Goal: Information Seeking & Learning: Learn about a topic

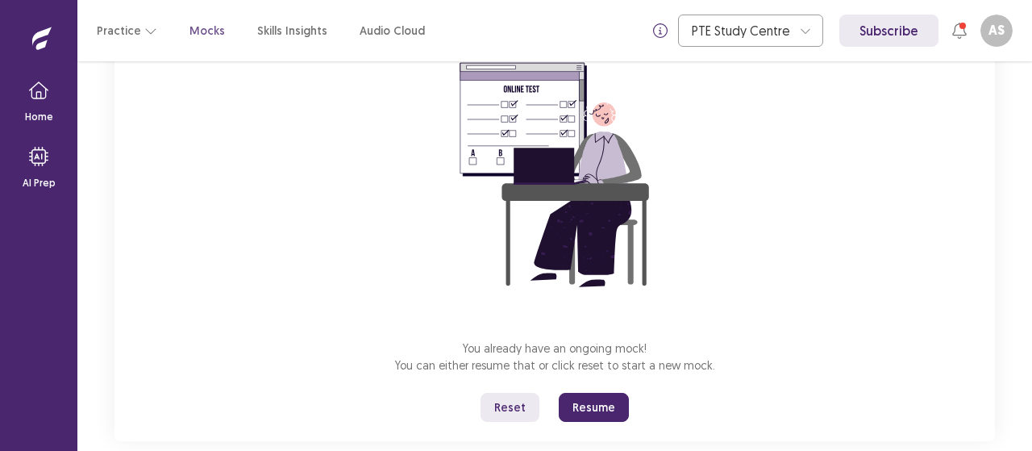
scroll to position [163, 0]
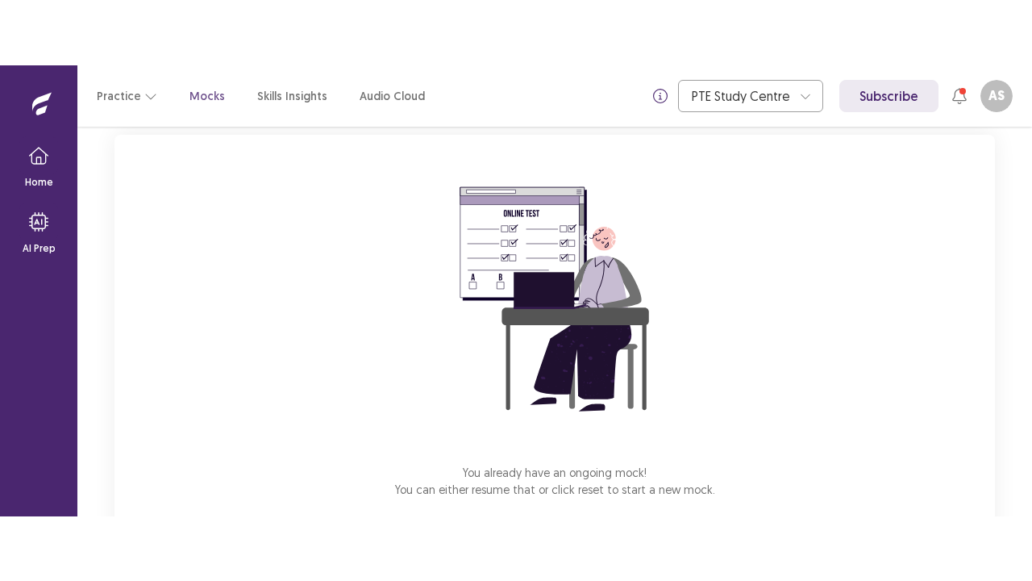
scroll to position [185, 0]
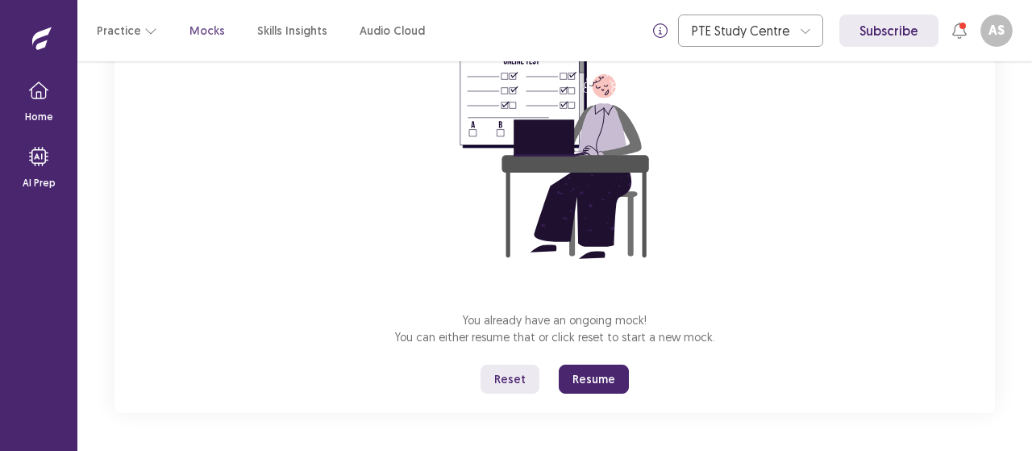
click at [592, 390] on button "Resume" at bounding box center [594, 378] width 70 height 29
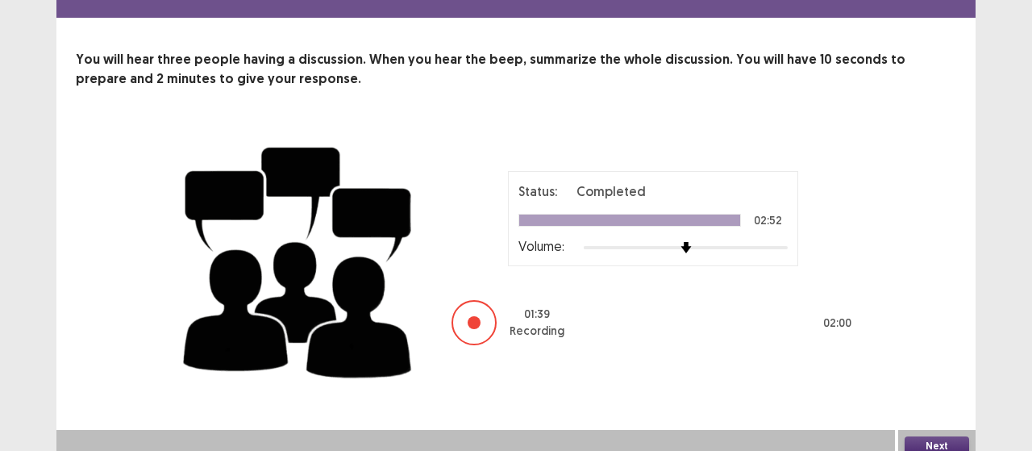
scroll to position [60, 0]
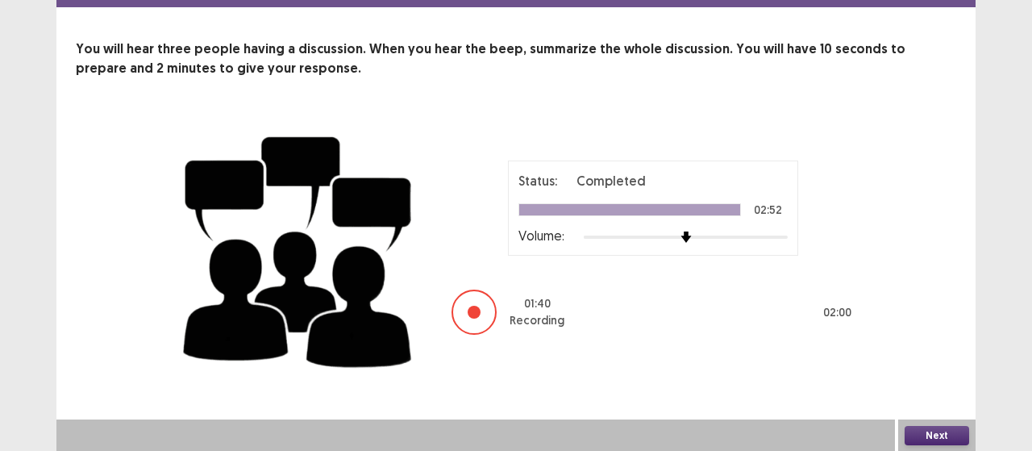
click at [955, 431] on button "Next" at bounding box center [937, 435] width 65 height 19
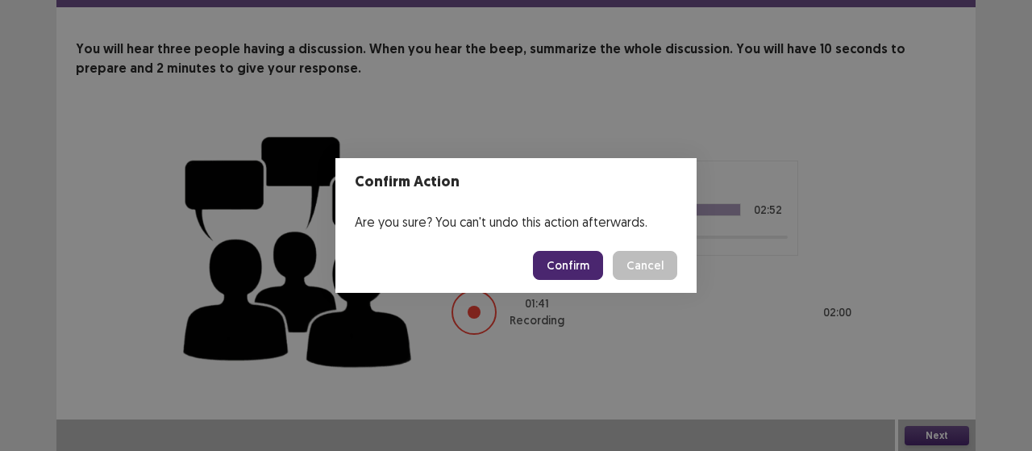
click at [585, 260] on button "Confirm" at bounding box center [568, 265] width 70 height 29
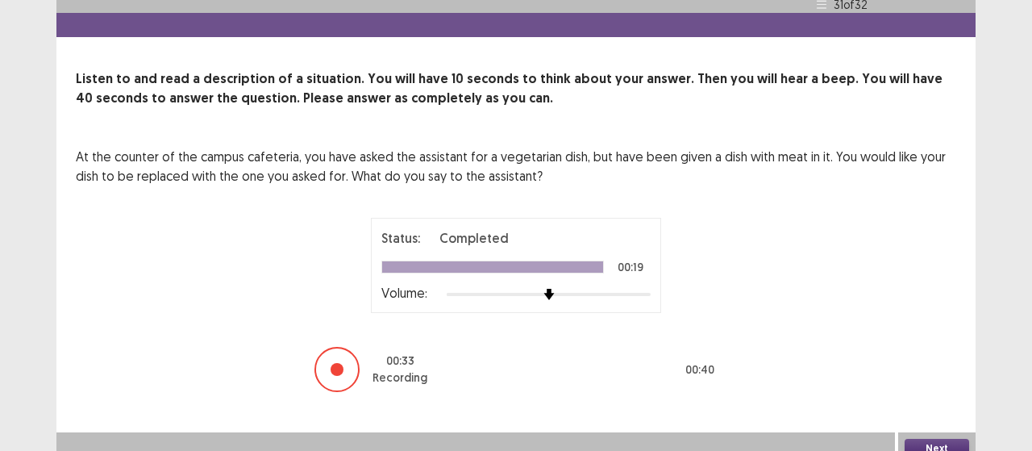
scroll to position [44, 0]
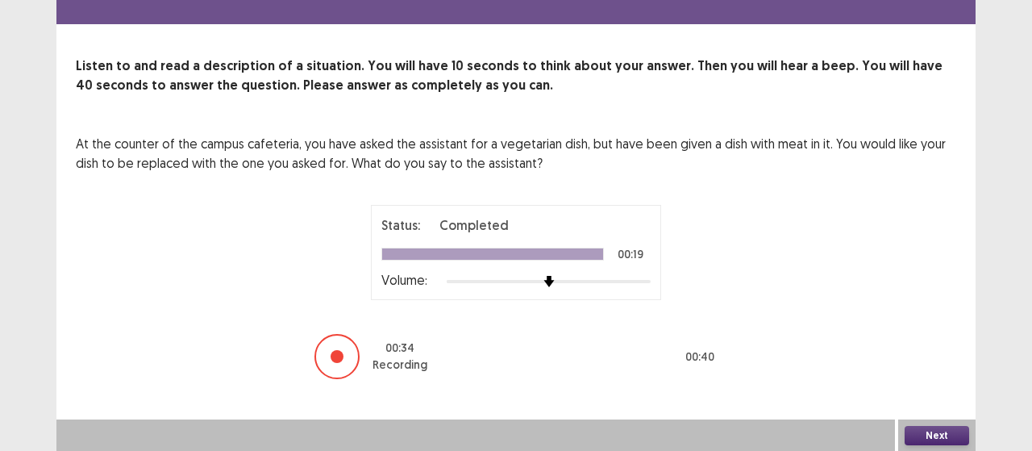
click at [947, 431] on button "Next" at bounding box center [937, 435] width 65 height 19
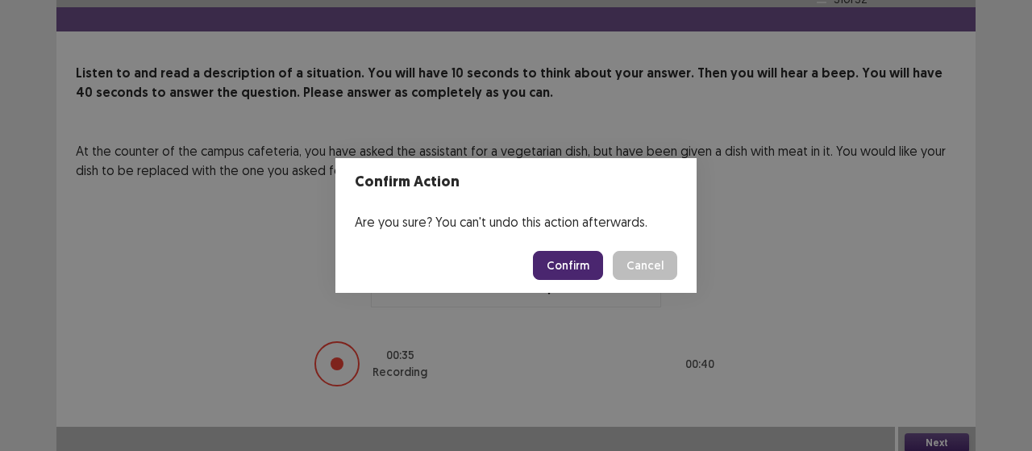
click at [608, 275] on div "Confirm Cancel" at bounding box center [605, 265] width 144 height 29
click at [577, 260] on button "Confirm" at bounding box center [568, 265] width 70 height 29
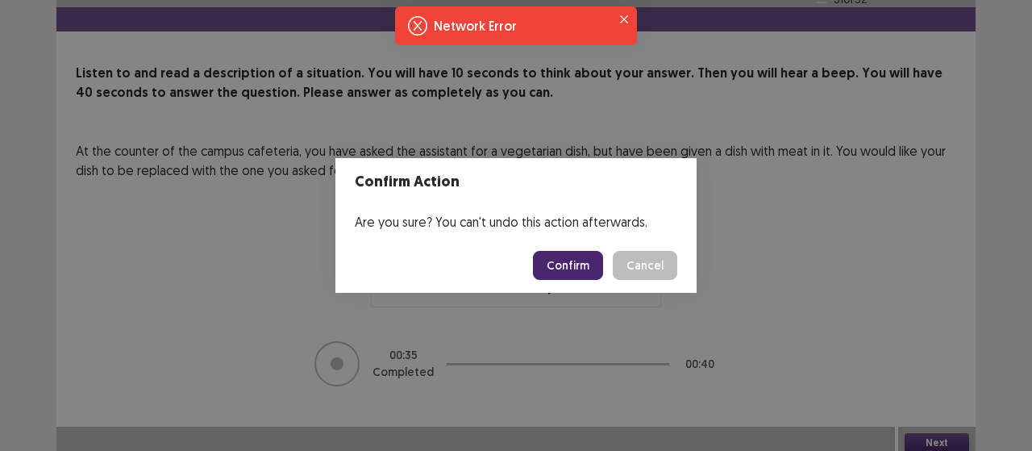
click at [564, 260] on button "Confirm" at bounding box center [568, 265] width 70 height 29
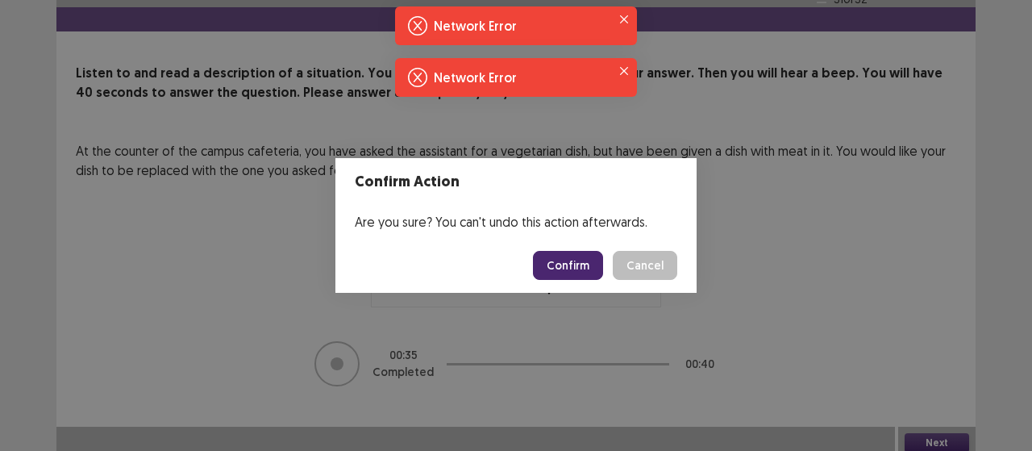
click at [565, 260] on button "Confirm" at bounding box center [568, 265] width 70 height 29
click at [568, 260] on button "Confirm" at bounding box center [568, 265] width 70 height 29
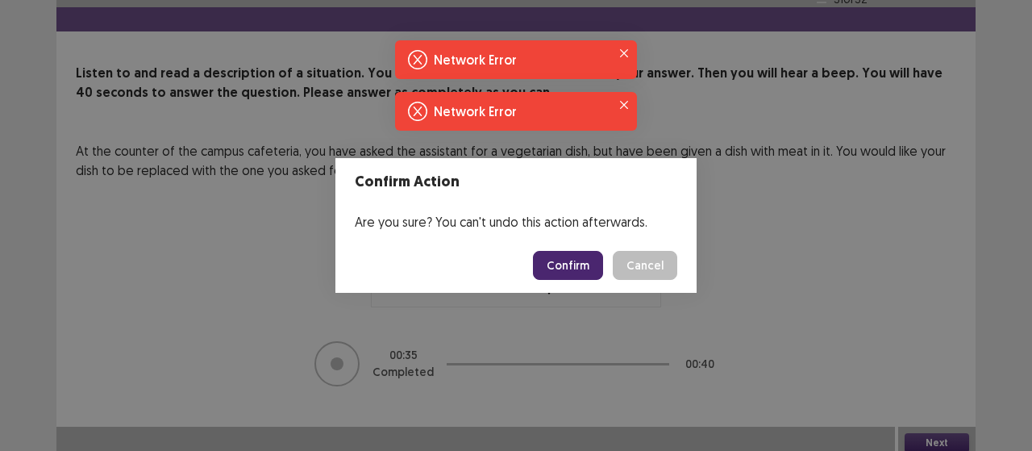
click at [573, 258] on button "Confirm" at bounding box center [568, 265] width 70 height 29
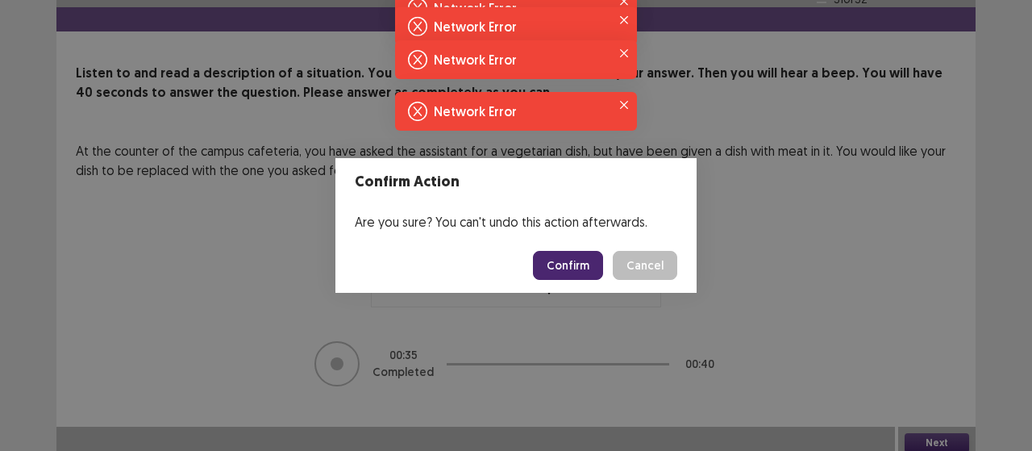
click at [573, 258] on button "Confirm" at bounding box center [568, 265] width 70 height 29
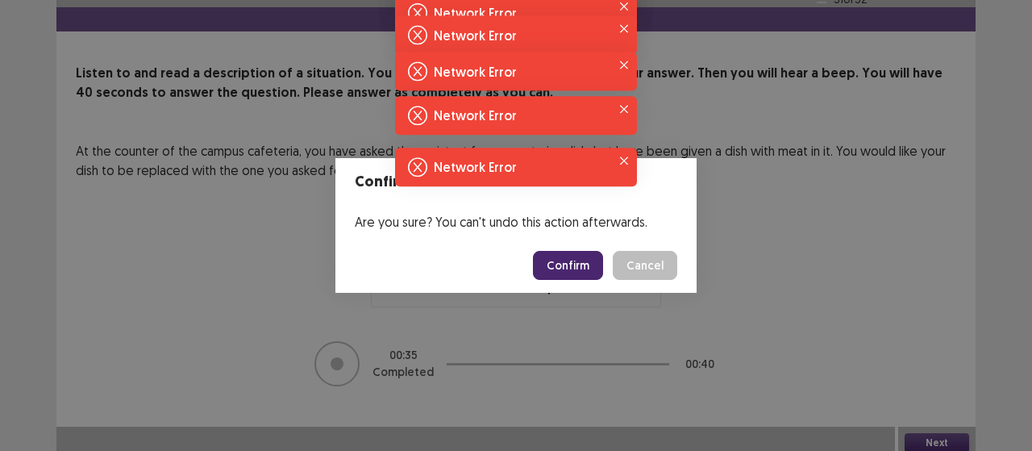
click at [573, 258] on button "Confirm" at bounding box center [568, 265] width 70 height 29
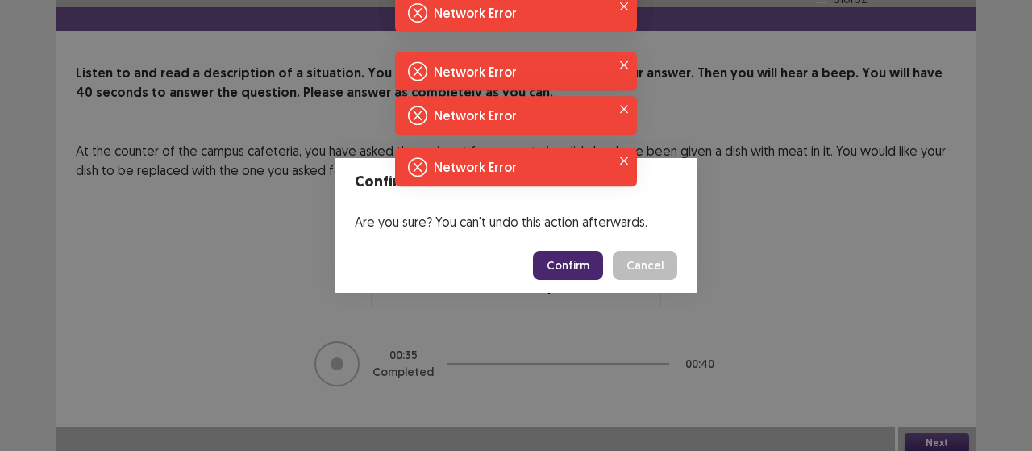
click at [573, 258] on button "Confirm" at bounding box center [568, 265] width 70 height 29
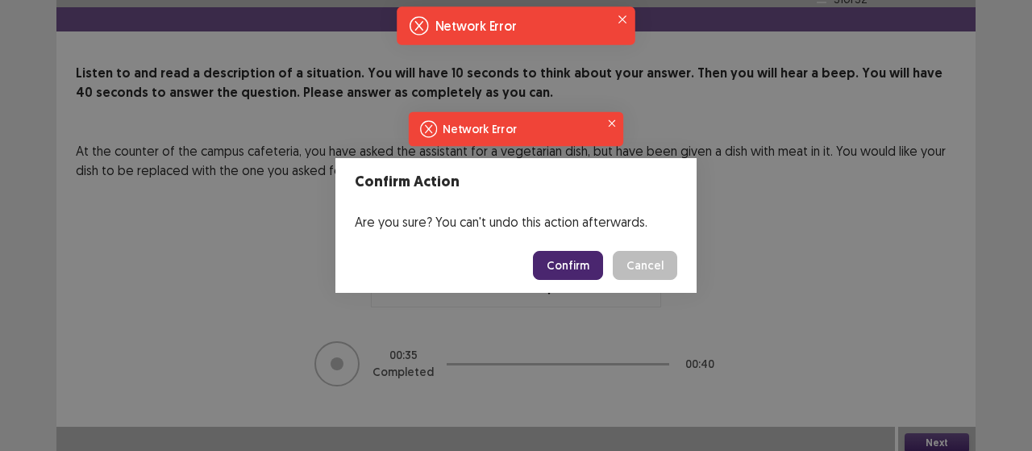
click at [572, 248] on footer "Confirm Cancel" at bounding box center [515, 265] width 361 height 55
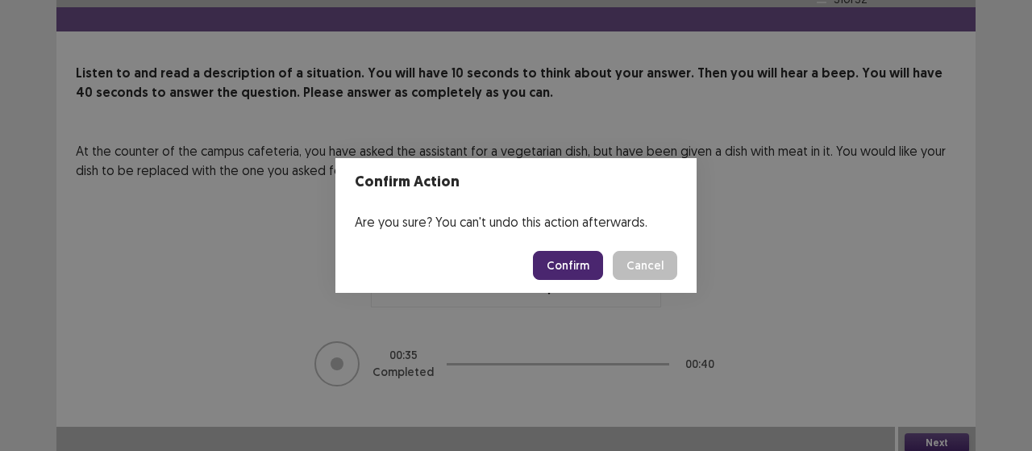
click at [579, 252] on button "Confirm" at bounding box center [568, 265] width 70 height 29
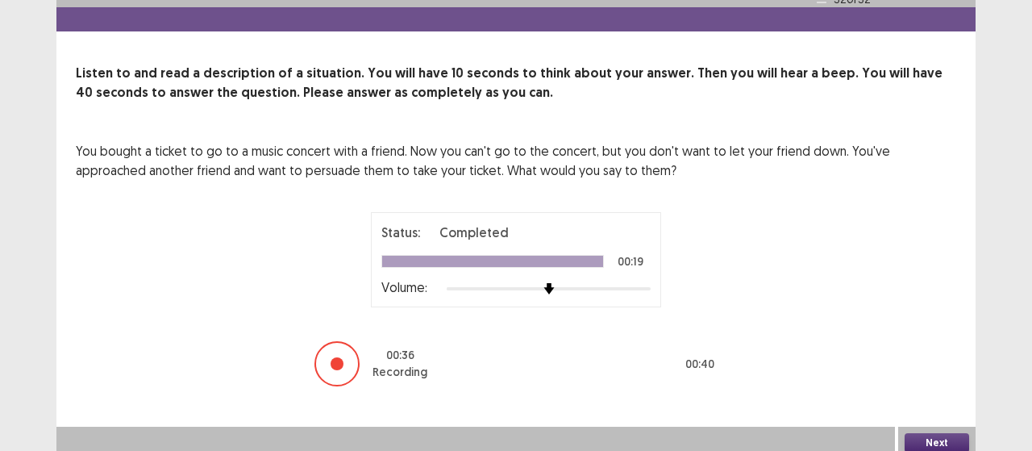
click at [946, 433] on button "Next" at bounding box center [937, 442] width 65 height 19
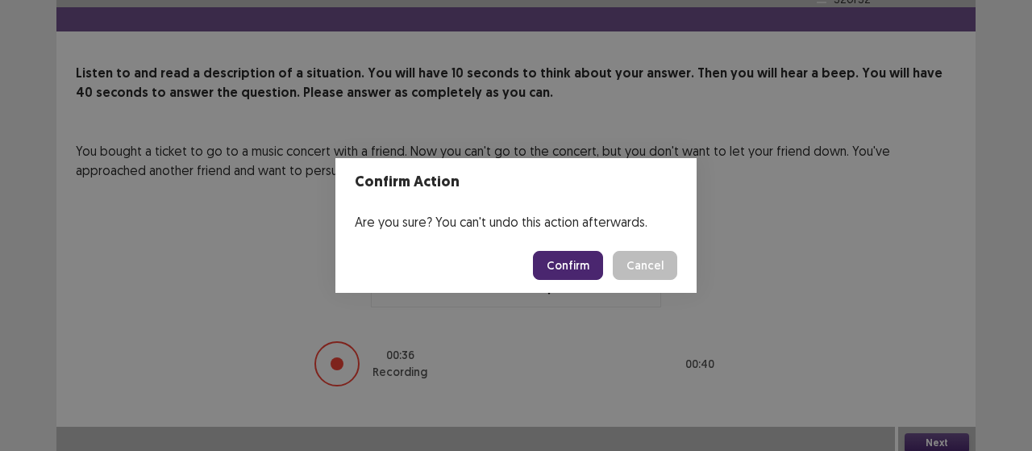
click at [565, 265] on button "Confirm" at bounding box center [568, 265] width 70 height 29
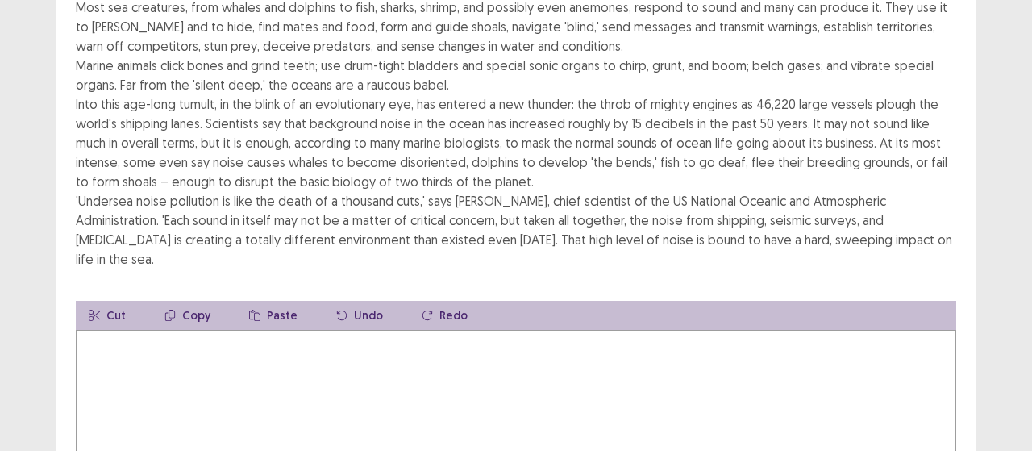
scroll to position [161, 0]
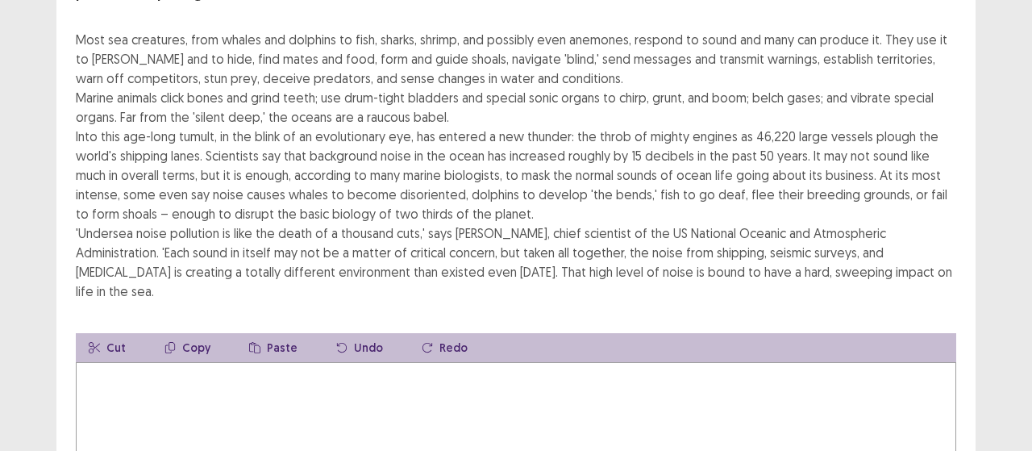
click at [356, 362] on textarea at bounding box center [516, 450] width 881 height 177
click at [129, 417] on textarea at bounding box center [516, 450] width 881 height 177
click at [156, 382] on textarea at bounding box center [516, 450] width 881 height 177
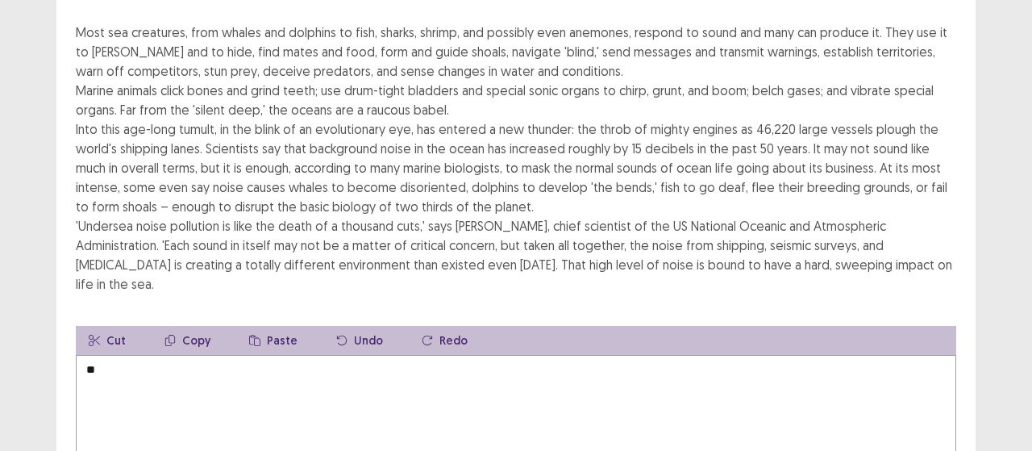
type textarea "*"
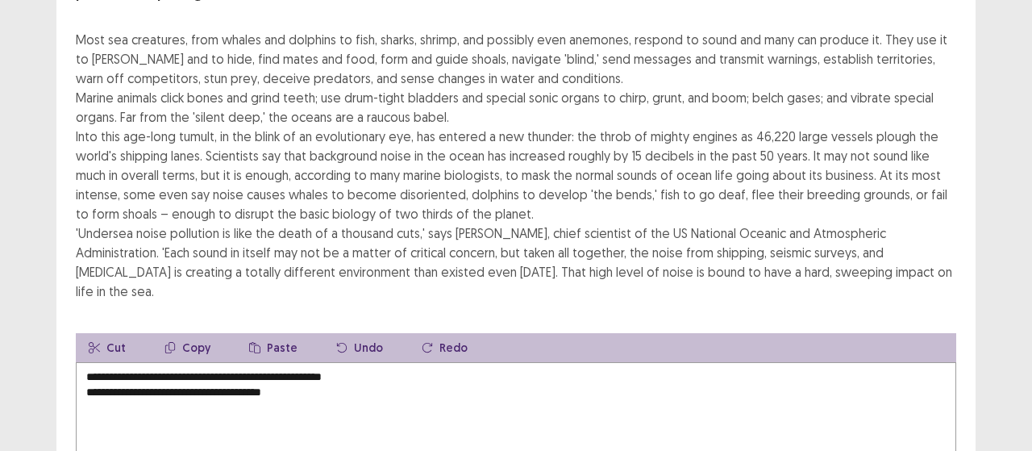
click at [395, 362] on textarea "**********" at bounding box center [516, 450] width 881 height 177
click at [353, 362] on textarea "**********" at bounding box center [516, 450] width 881 height 177
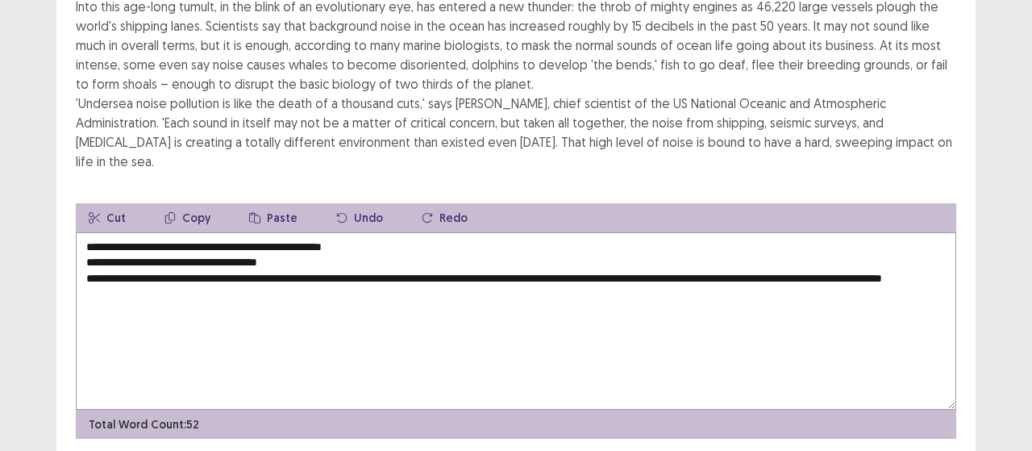
scroll to position [303, 0]
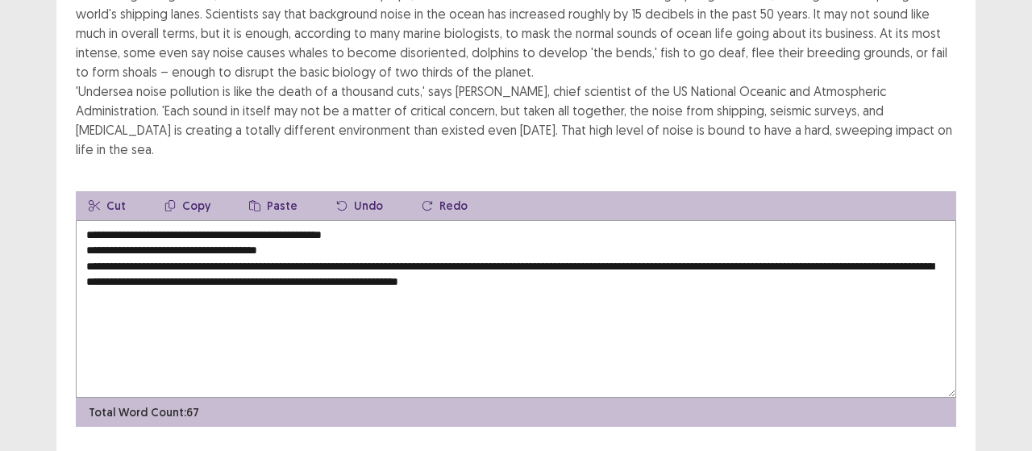
drag, startPoint x: 505, startPoint y: 233, endPoint x: 988, endPoint y: 294, distance: 486.9
click at [988, 294] on div "PTE academic - Amrit Shrestha Time Remaining 00 : 04 : 03 1 of 1 Read the passa…" at bounding box center [516, 97] width 1032 height 801
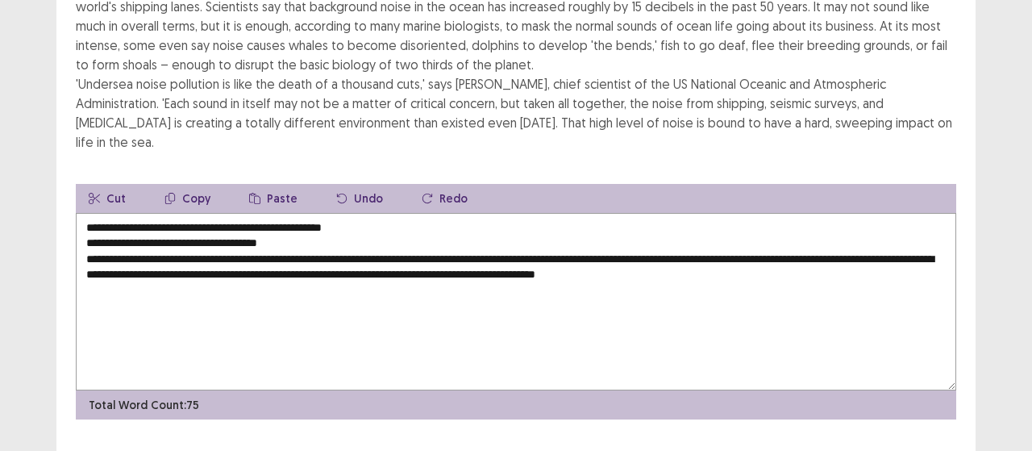
drag, startPoint x: 302, startPoint y: 206, endPoint x: 32, endPoint y: 201, distance: 269.4
click at [32, 201] on div "PTE academic - Amrit Shrestha Time Remaining 00 : 03 : 31 1 of 1 Read the passa…" at bounding box center [516, 93] width 1032 height 793
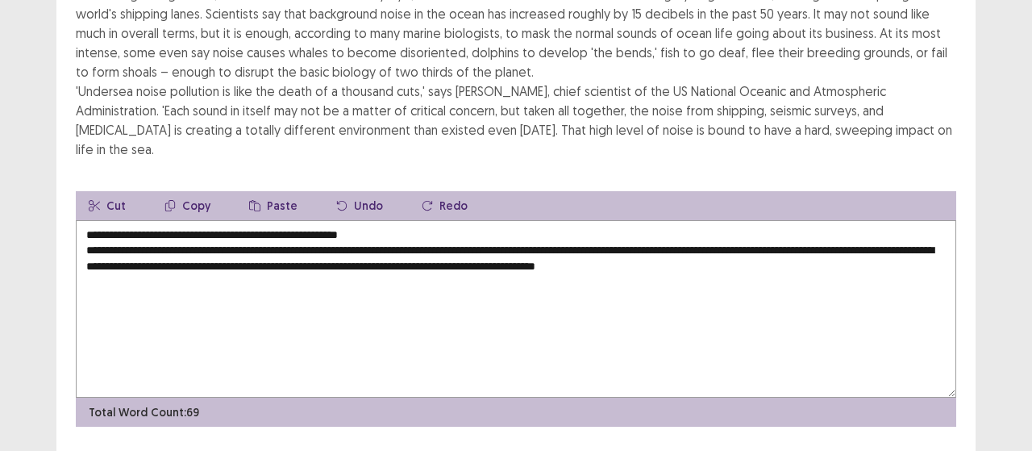
drag, startPoint x: 107, startPoint y: 204, endPoint x: 63, endPoint y: 206, distance: 44.4
click at [65, 206] on div "Read the passage below and summarize it using one sentence. Type your response …" at bounding box center [515, 115] width 919 height 623
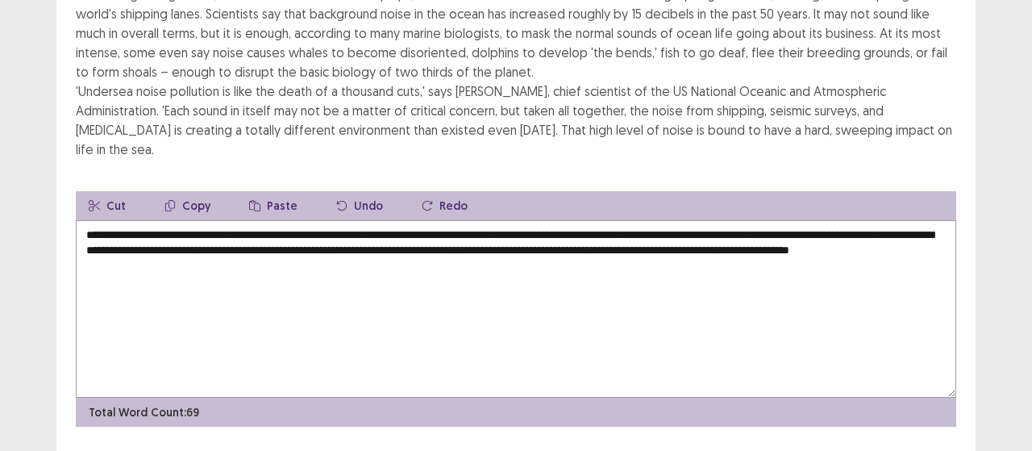
type textarea "**********"
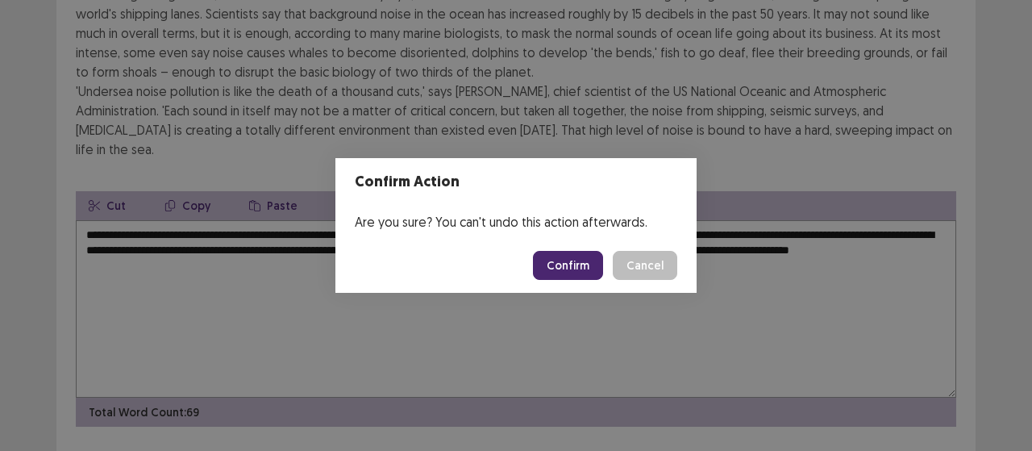
click at [584, 273] on button "Confirm" at bounding box center [568, 265] width 70 height 29
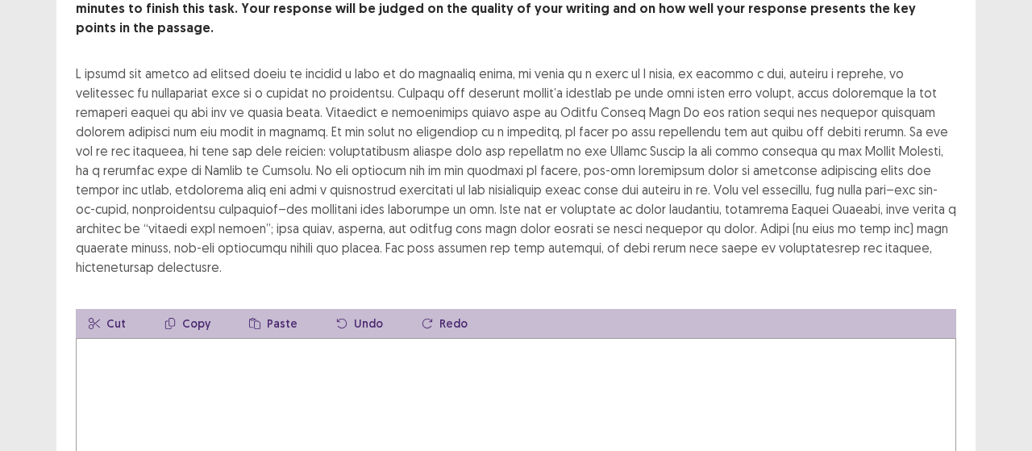
scroll to position [161, 0]
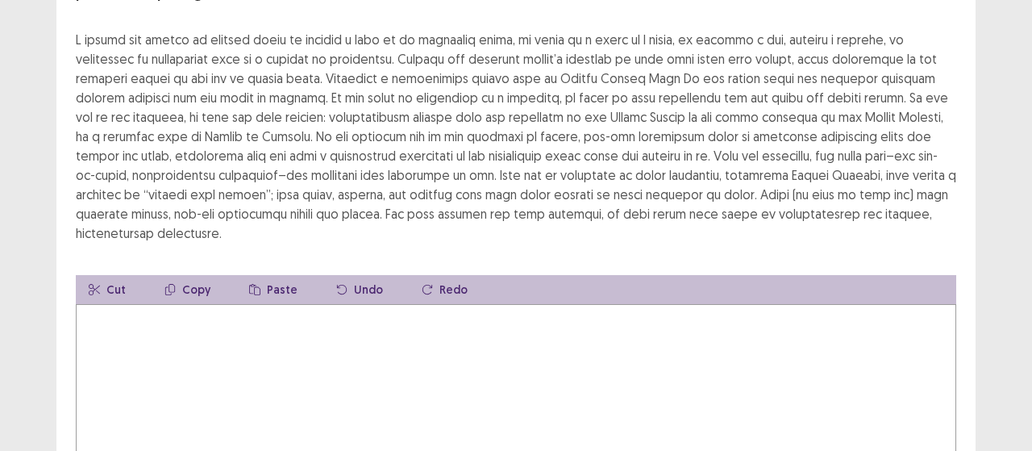
click at [226, 369] on textarea at bounding box center [516, 392] width 881 height 177
drag, startPoint x: 443, startPoint y: 302, endPoint x: 210, endPoint y: 306, distance: 233.1
click at [210, 306] on textarea "**********" at bounding box center [516, 392] width 881 height 177
click at [180, 304] on textarea "**********" at bounding box center [516, 392] width 881 height 177
drag, startPoint x: 256, startPoint y: 292, endPoint x: 550, endPoint y: 298, distance: 294.4
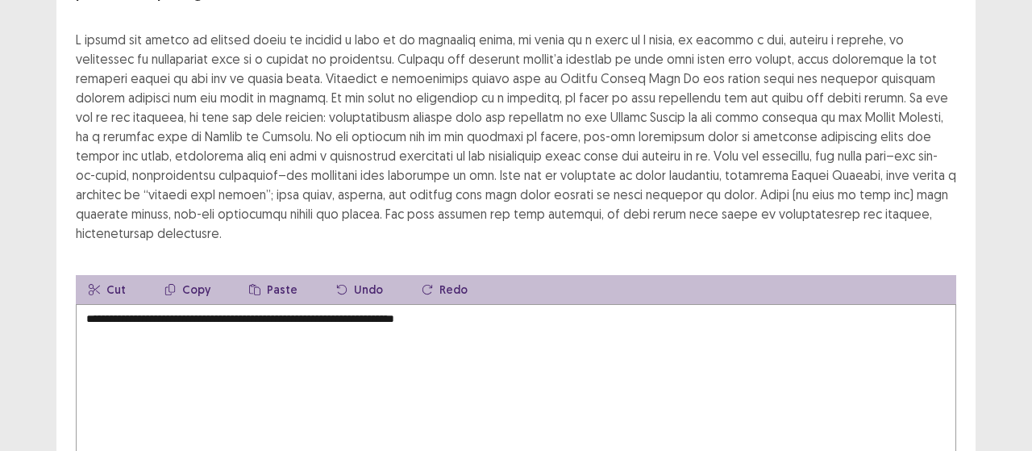
click at [550, 304] on textarea "**********" at bounding box center [516, 392] width 881 height 177
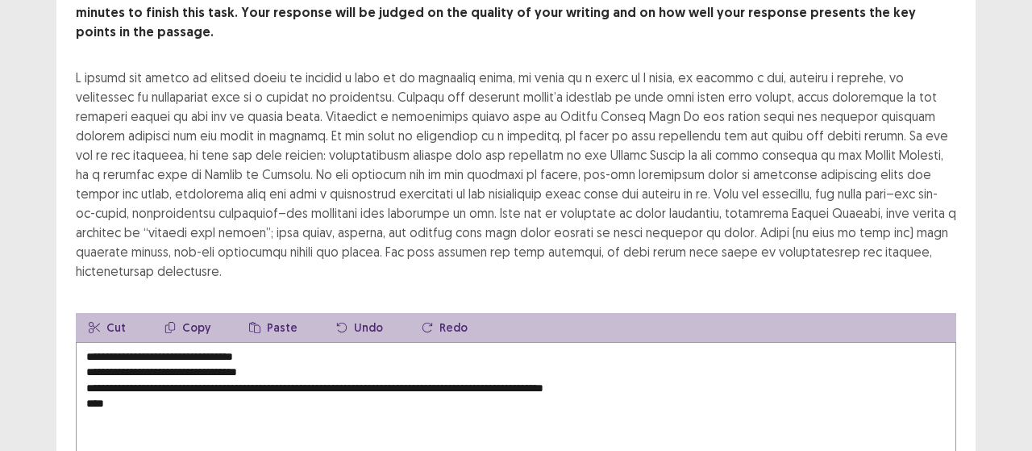
scroll to position [81, 0]
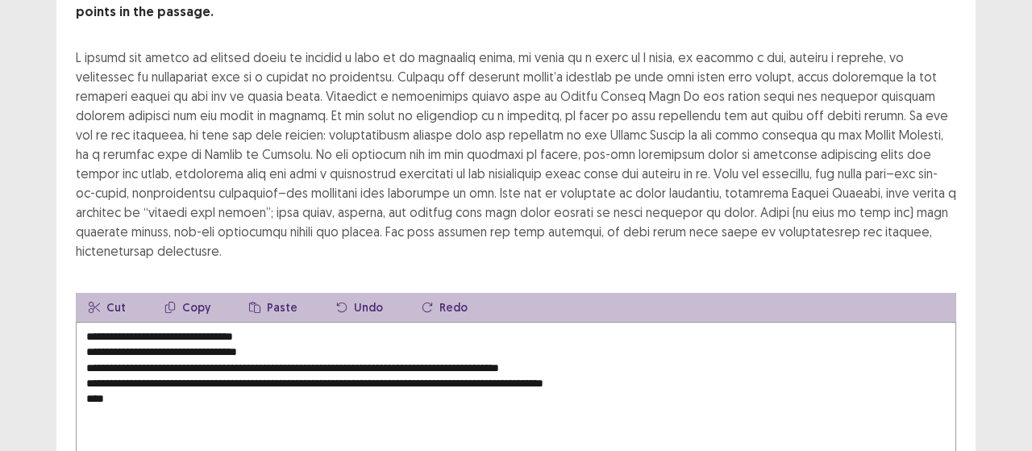
scroll to position [161, 0]
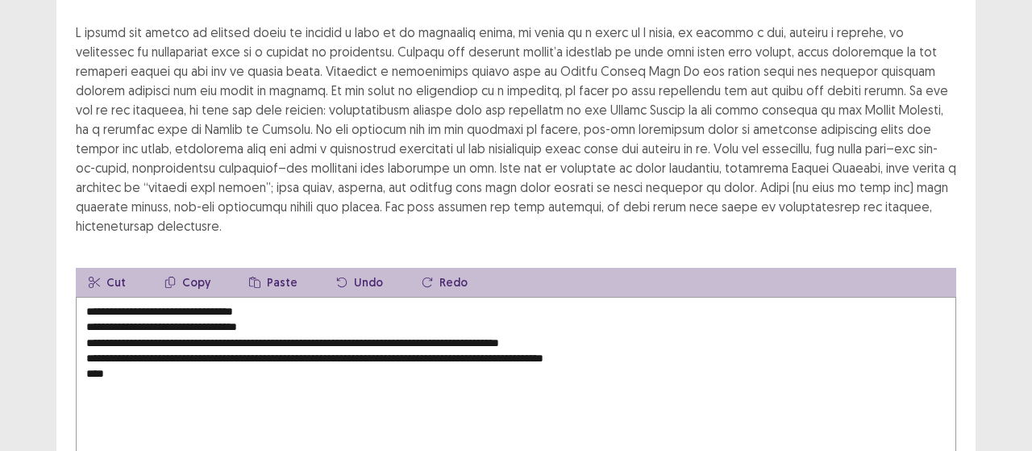
click at [640, 341] on textarea "**********" at bounding box center [516, 385] width 881 height 177
click at [510, 368] on textarea "**********" at bounding box center [516, 385] width 881 height 177
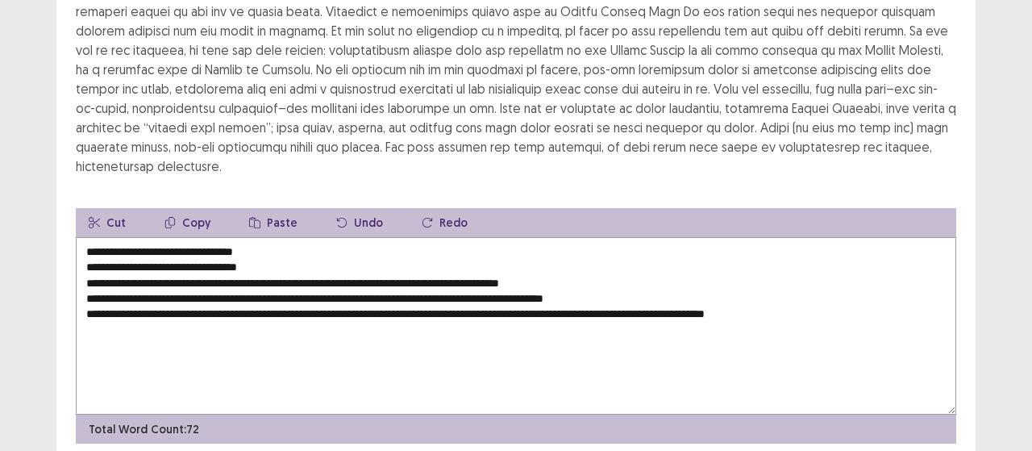
scroll to position [264, 0]
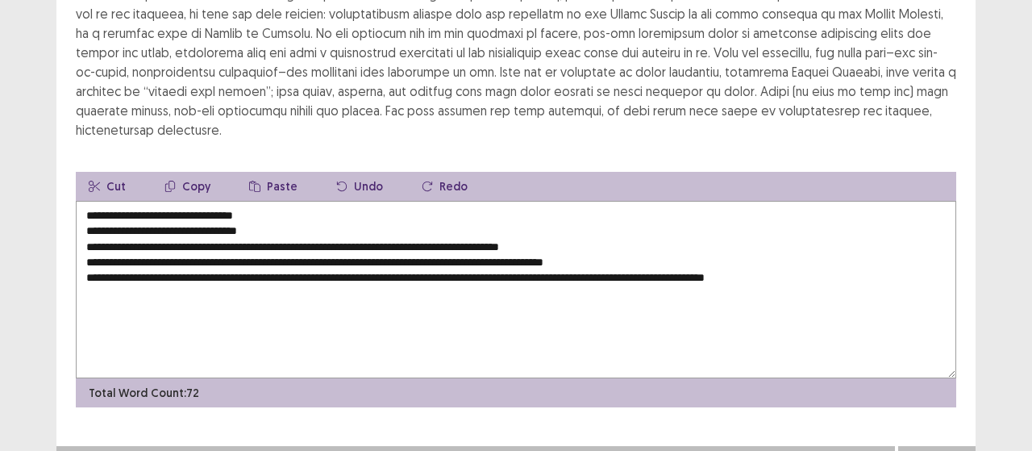
drag, startPoint x: 487, startPoint y: 248, endPoint x: 1031, endPoint y: 360, distance: 555.7
click at [1031, 360] on div "**********" at bounding box center [516, 107] width 1032 height 743
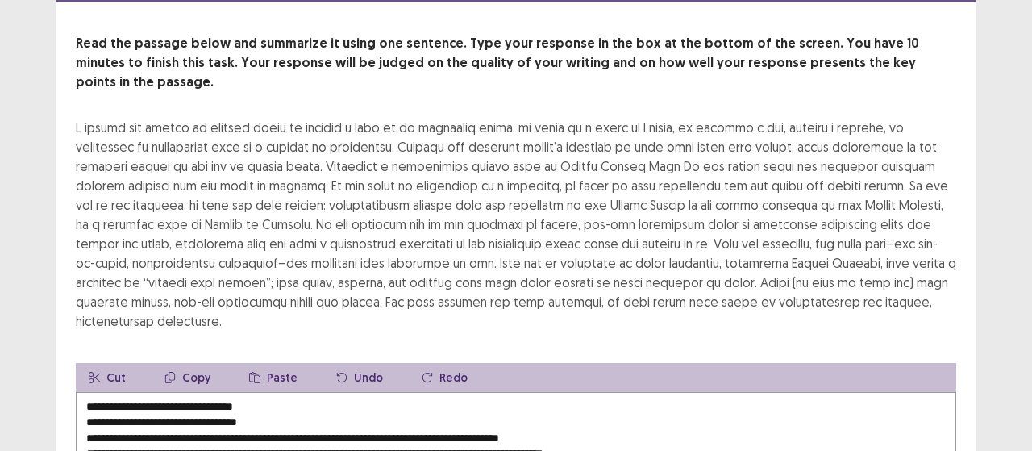
scroll to position [242, 0]
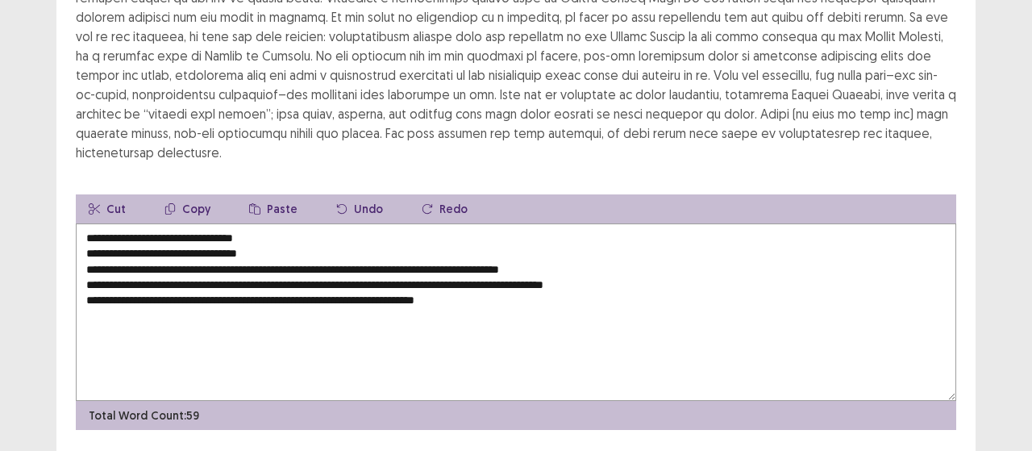
click at [259, 223] on textarea "**********" at bounding box center [516, 311] width 881 height 177
click at [81, 226] on textarea "**********" at bounding box center [516, 311] width 881 height 177
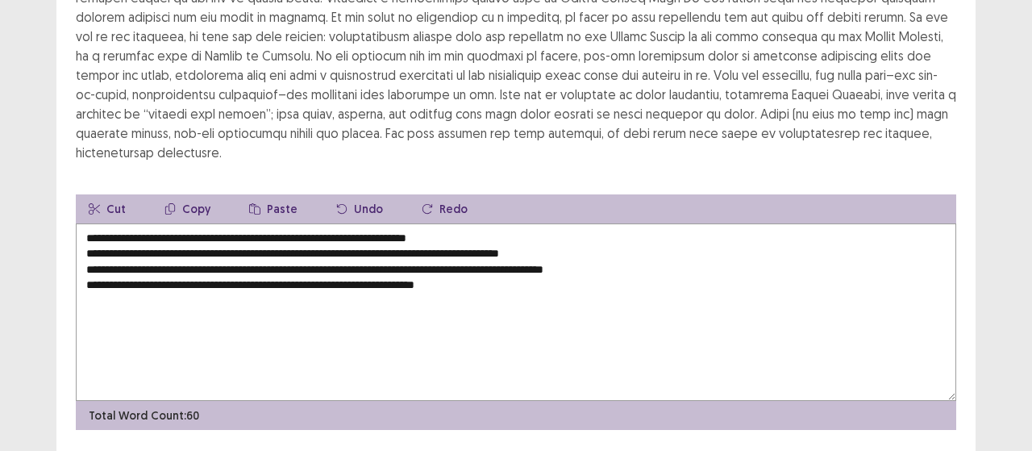
click at [91, 225] on textarea "**********" at bounding box center [516, 311] width 881 height 177
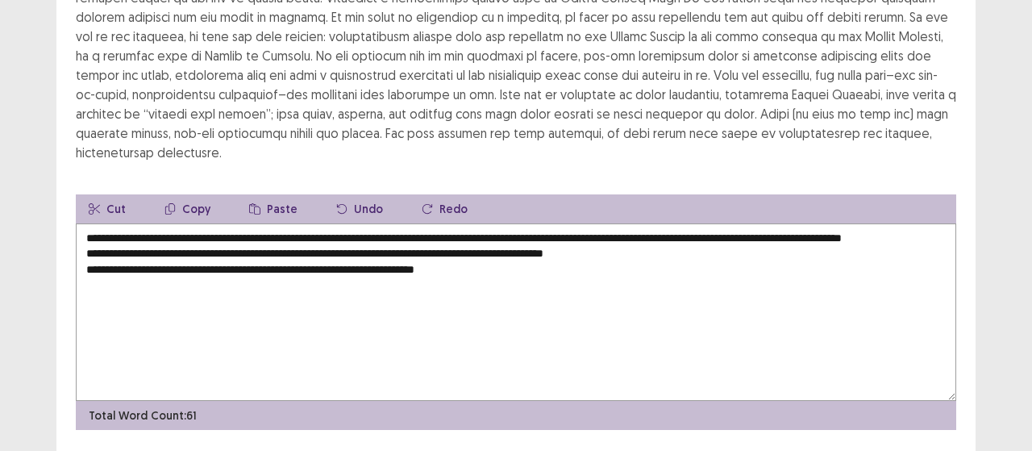
click at [487, 223] on textarea "**********" at bounding box center [516, 311] width 881 height 177
click at [81, 241] on textarea "**********" at bounding box center [516, 311] width 881 height 177
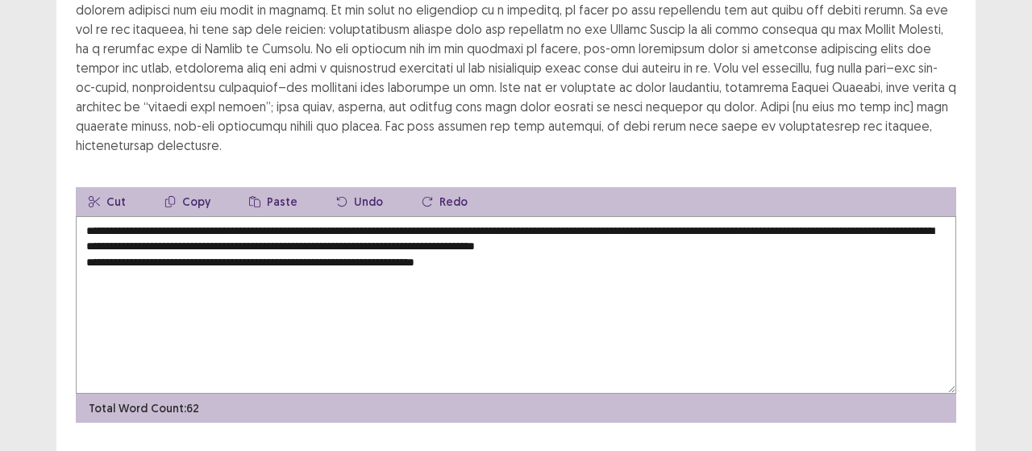
click at [86, 246] on textarea "**********" at bounding box center [516, 304] width 881 height 177
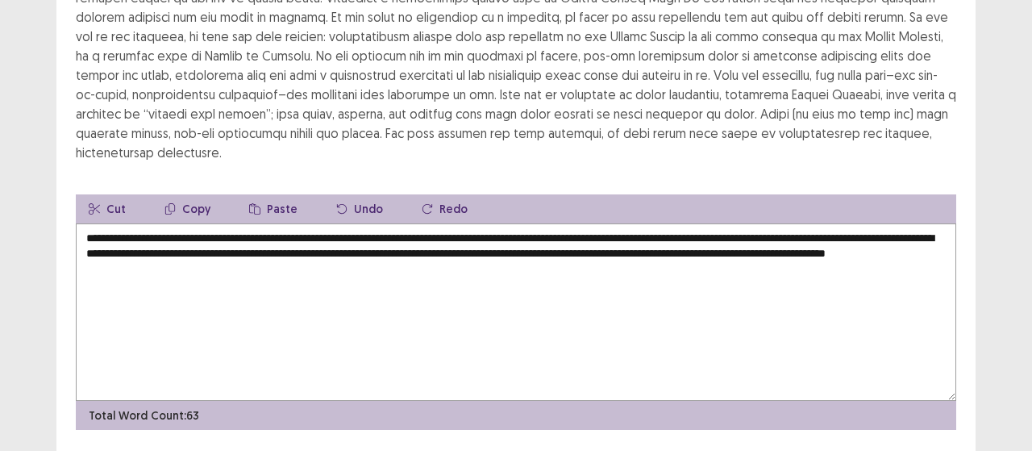
click at [335, 250] on textarea "**********" at bounding box center [516, 311] width 881 height 177
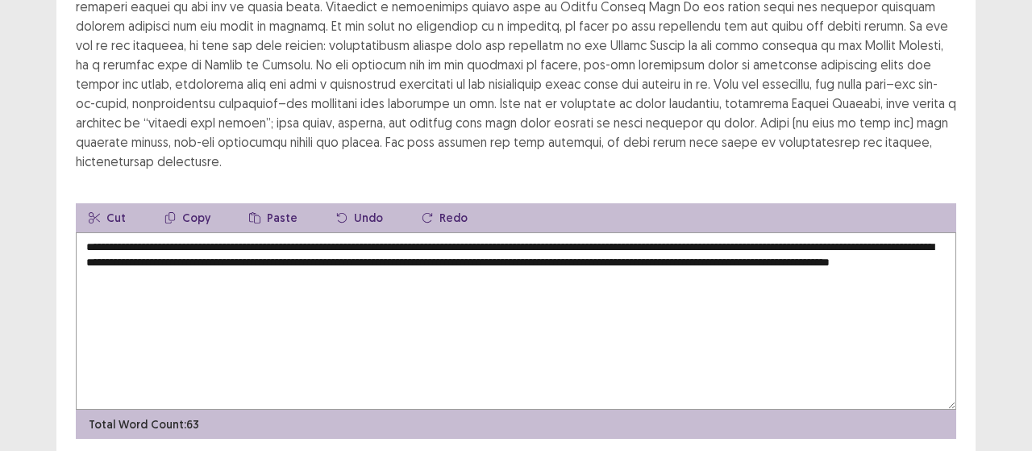
scroll to position [264, 0]
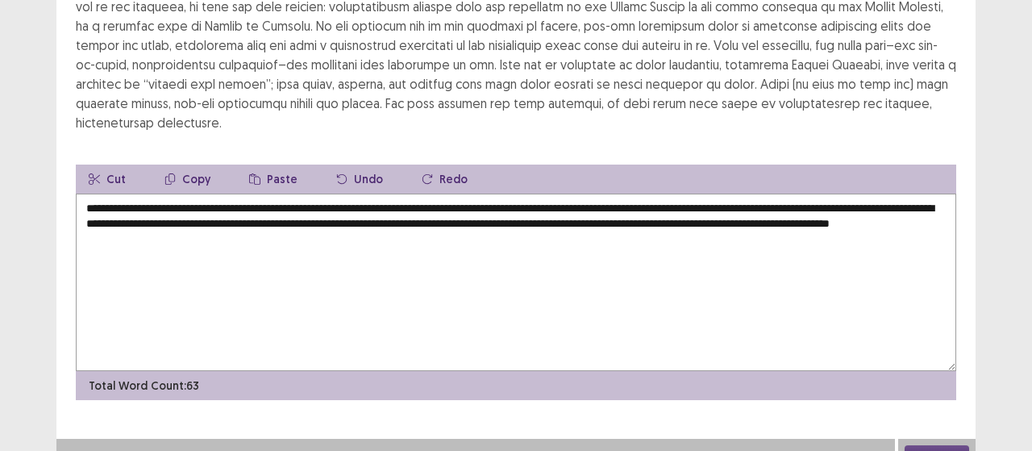
type textarea "**********"
click at [933, 445] on button "Next" at bounding box center [937, 454] width 65 height 19
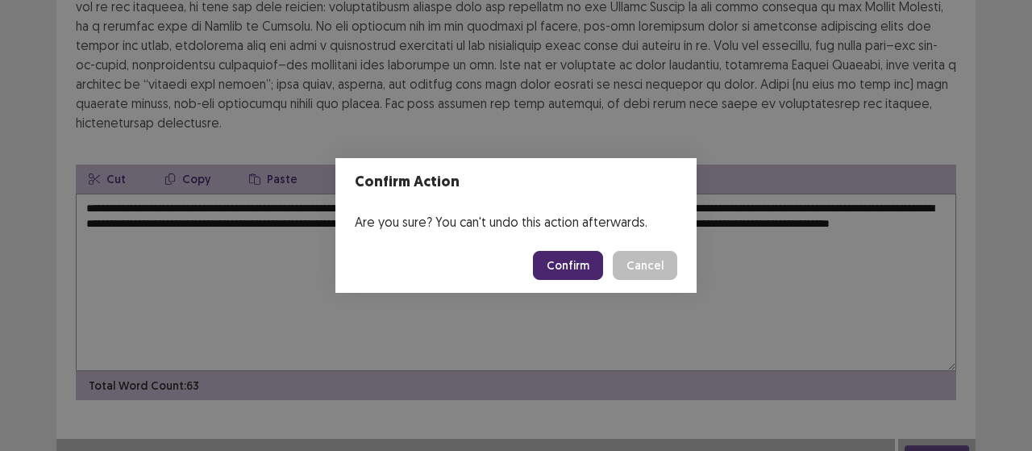
click at [565, 252] on button "Confirm" at bounding box center [568, 265] width 70 height 29
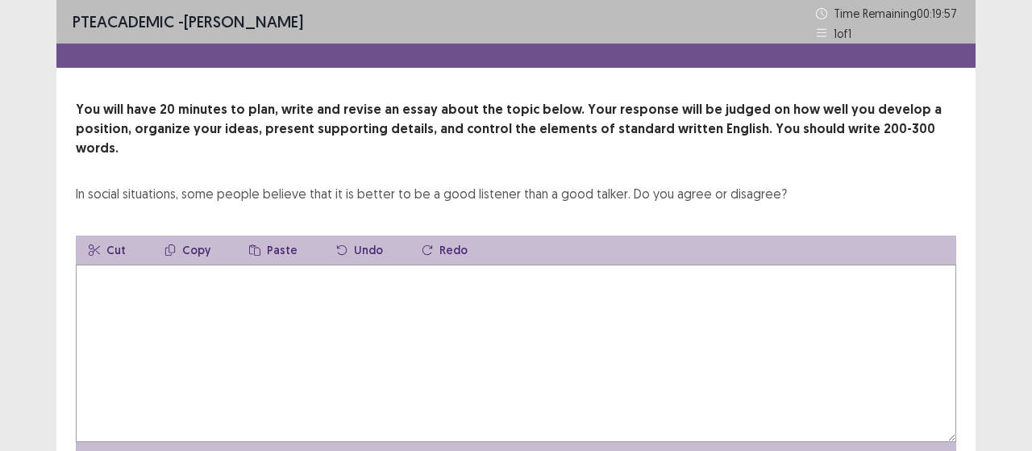
scroll to position [71, 0]
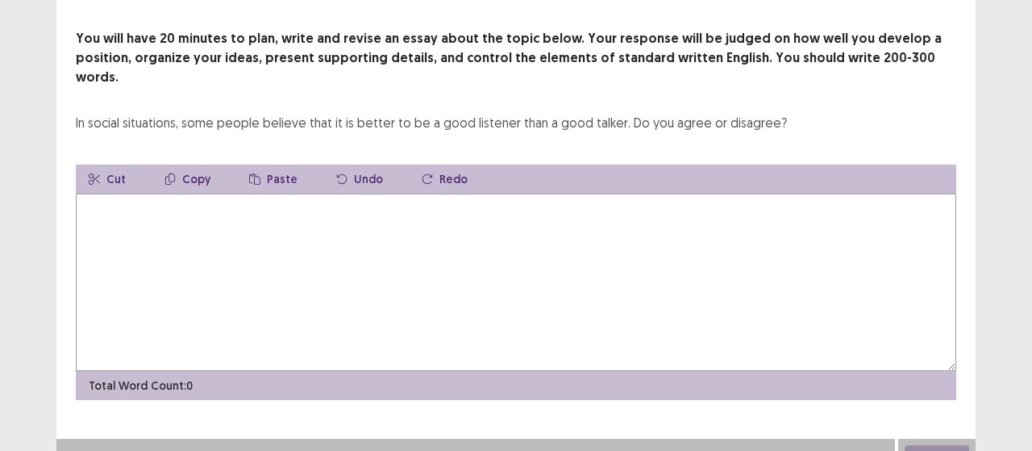
click at [442, 288] on textarea at bounding box center [516, 282] width 881 height 177
click at [377, 285] on textarea at bounding box center [516, 282] width 881 height 177
click at [575, 138] on div "You will have 20 minutes to plan, write and revise an essay about the topic bel…" at bounding box center [515, 214] width 919 height 371
click at [584, 220] on textarea at bounding box center [516, 282] width 881 height 177
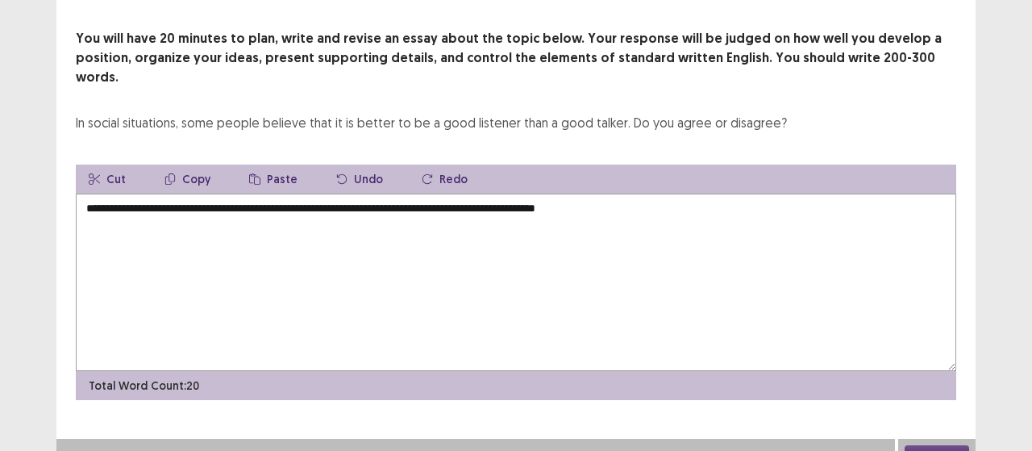
click at [218, 194] on textarea "**********" at bounding box center [516, 282] width 881 height 177
click at [647, 194] on textarea "**********" at bounding box center [516, 282] width 881 height 177
click at [704, 194] on textarea "**********" at bounding box center [516, 282] width 881 height 177
drag, startPoint x: 722, startPoint y: 189, endPoint x: 1013, endPoint y: 195, distance: 290.3
click at [1013, 195] on div "**********" at bounding box center [516, 200] width 1032 height 542
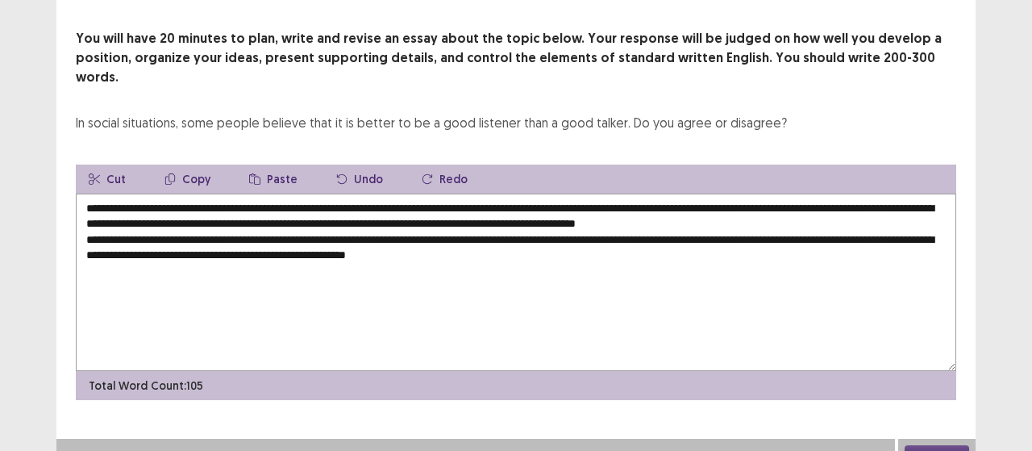
drag, startPoint x: 306, startPoint y: 236, endPoint x: 884, endPoint y: 269, distance: 579.1
click at [884, 269] on textarea "**********" at bounding box center [516, 282] width 881 height 177
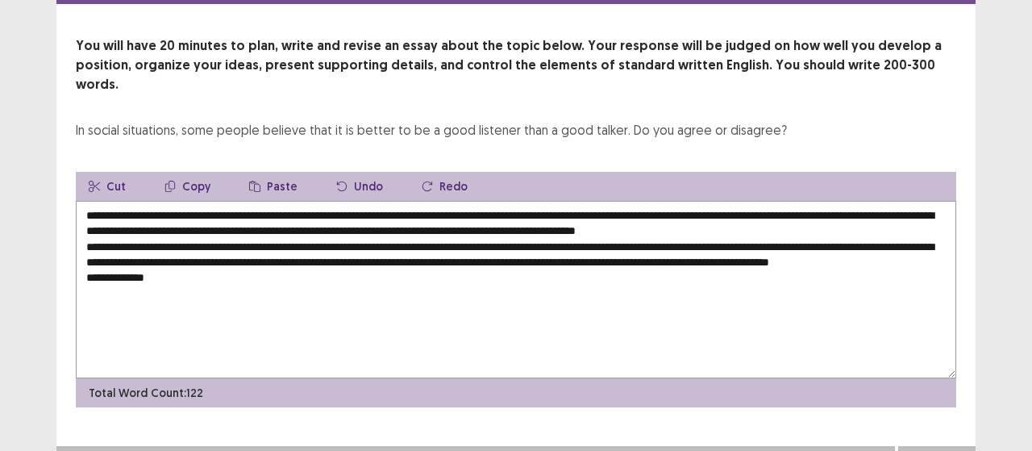
click at [497, 301] on textarea "**********" at bounding box center [516, 289] width 881 height 177
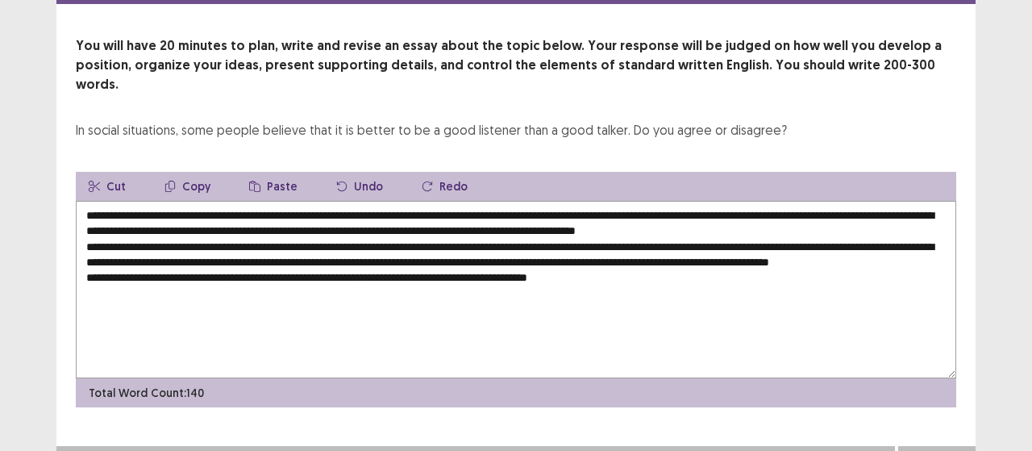
click at [561, 261] on textarea "**********" at bounding box center [516, 289] width 881 height 177
click at [639, 265] on textarea "**********" at bounding box center [516, 289] width 881 height 177
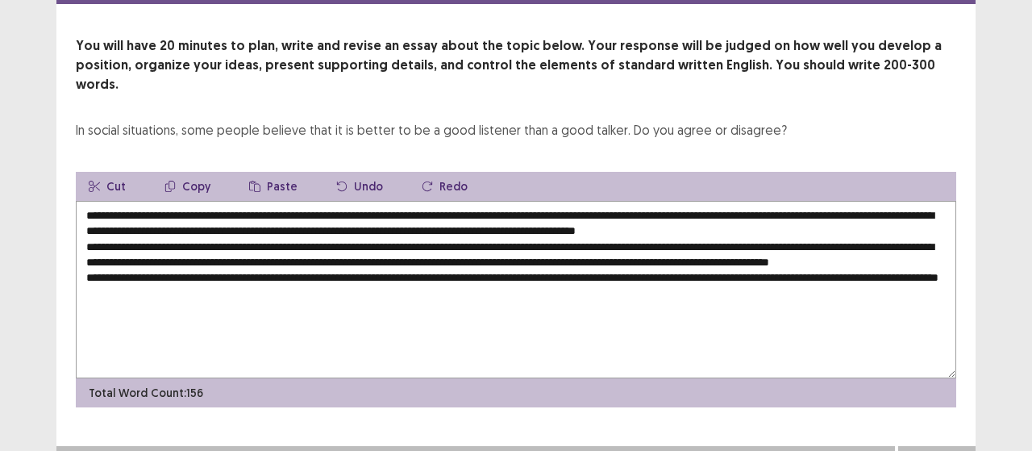
drag, startPoint x: 703, startPoint y: 268, endPoint x: 639, endPoint y: 270, distance: 64.6
click at [639, 269] on textarea "**********" at bounding box center [516, 289] width 881 height 177
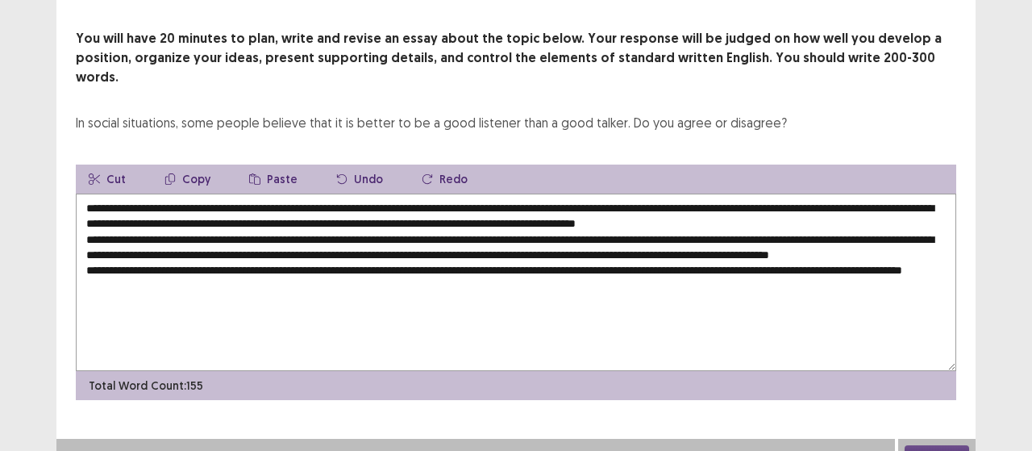
click at [299, 277] on textarea "**********" at bounding box center [516, 282] width 881 height 177
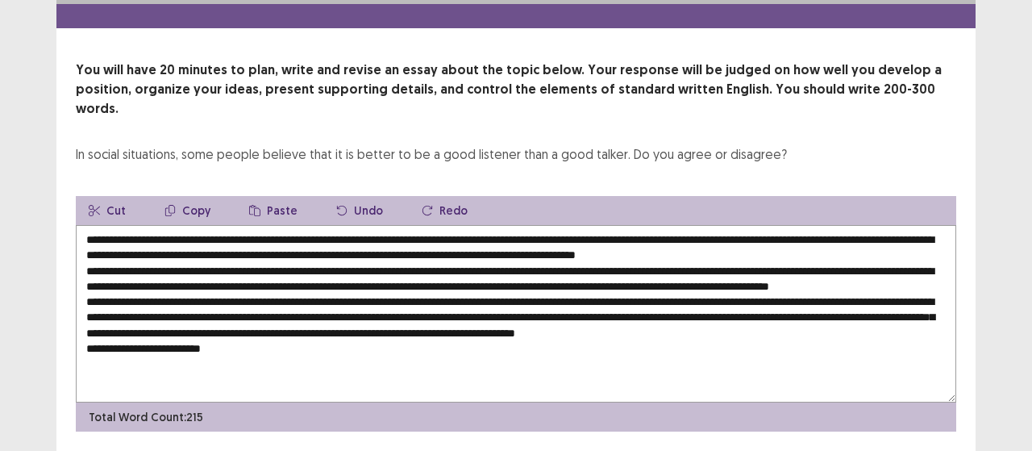
scroll to position [48, 0]
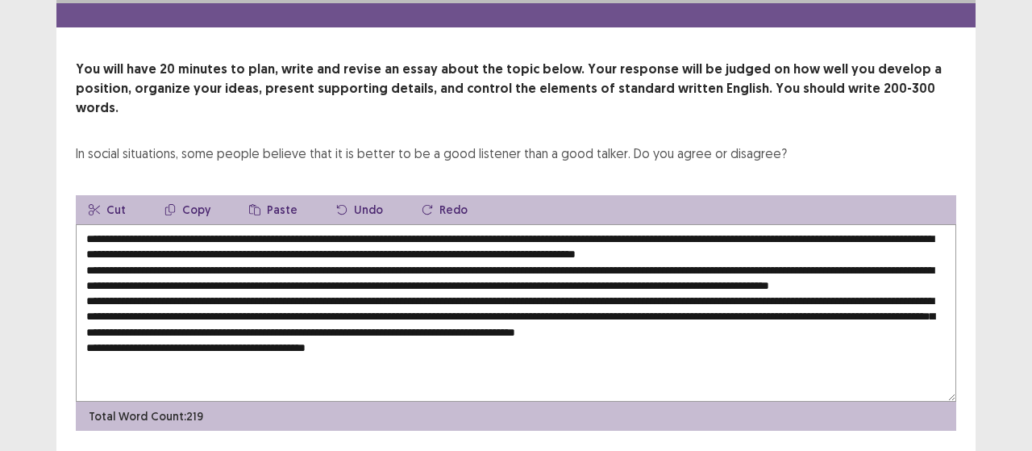
click at [235, 353] on textarea at bounding box center [516, 312] width 881 height 177
click at [334, 348] on textarea at bounding box center [516, 312] width 881 height 177
click at [341, 348] on textarea at bounding box center [516, 312] width 881 height 177
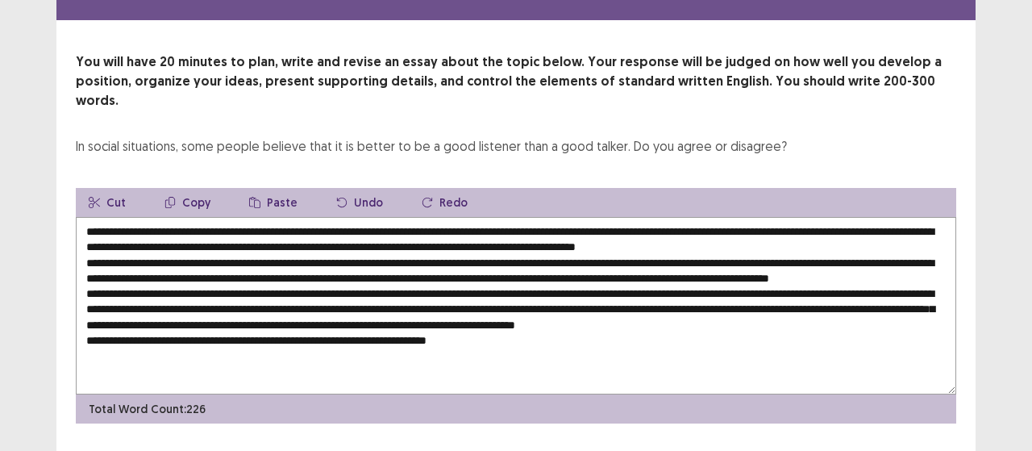
click at [491, 354] on textarea at bounding box center [516, 305] width 881 height 177
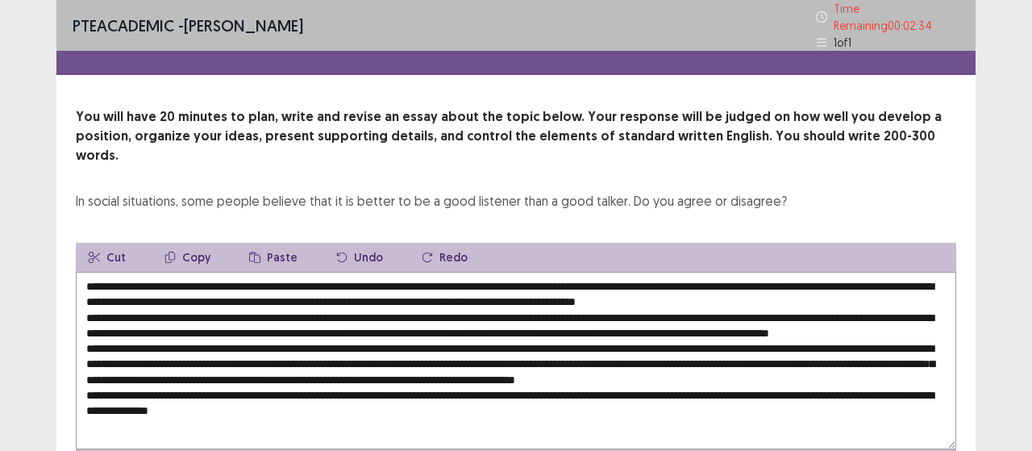
scroll to position [71, 0]
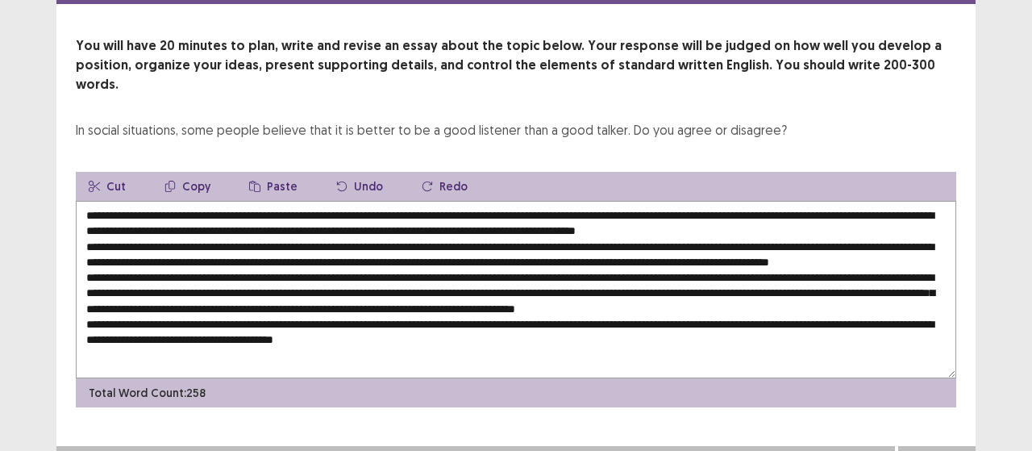
type textarea "**********"
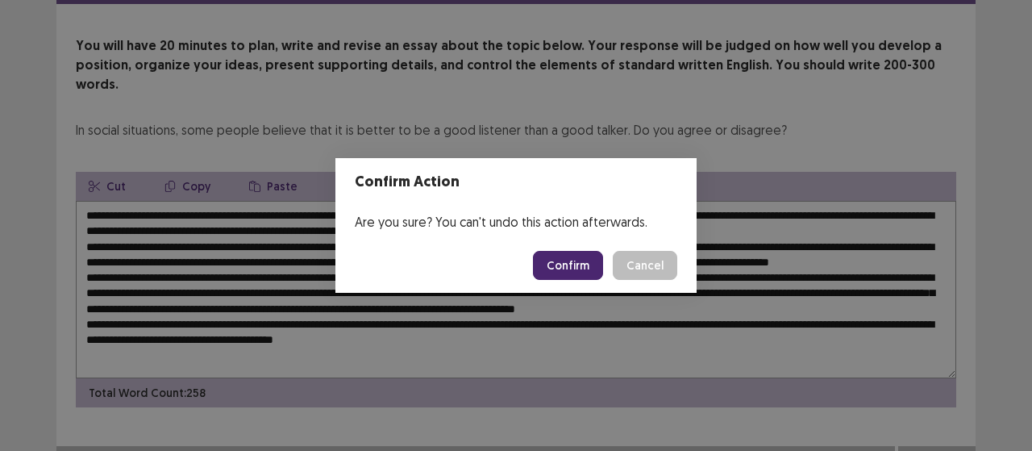
click at [556, 255] on button "Confirm" at bounding box center [568, 265] width 70 height 29
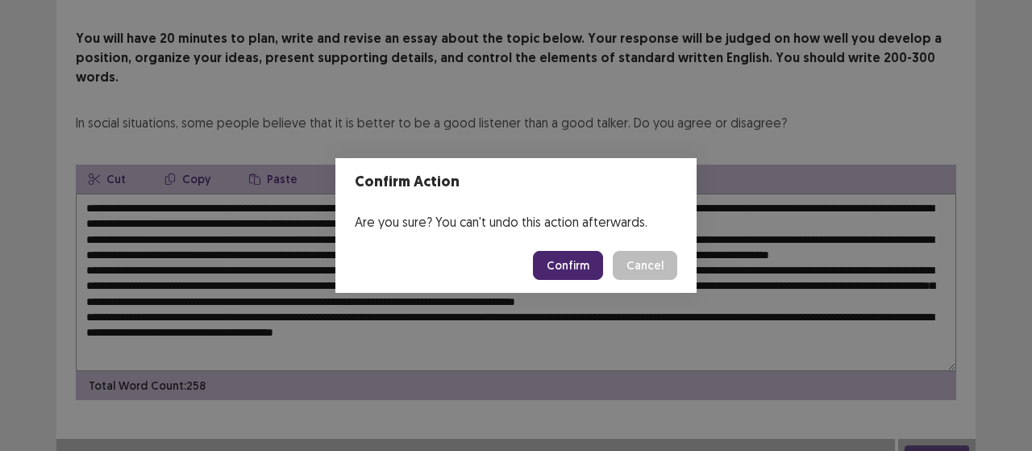
click at [642, 273] on button "Cancel" at bounding box center [645, 265] width 65 height 29
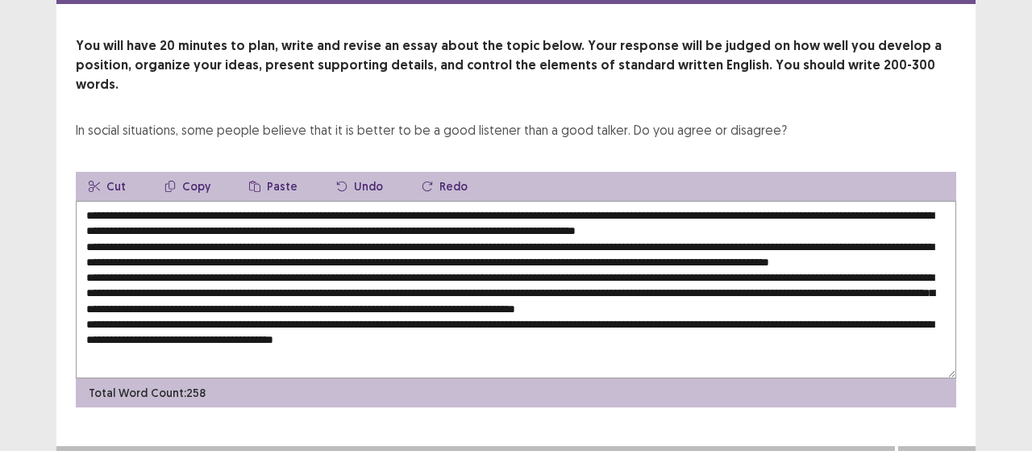
scroll to position [0, 0]
drag, startPoint x: 471, startPoint y: 339, endPoint x: 42, endPoint y: 106, distance: 488.2
click at [42, 106] on div "PTE academic - Amrit Shrestha Time Remaining 00 : 02 : 08 1 of 1 You will have …" at bounding box center [516, 203] width 1032 height 549
click at [116, 172] on button "Cut" at bounding box center [107, 186] width 63 height 29
click at [256, 181] on icon "button" at bounding box center [254, 186] width 11 height 11
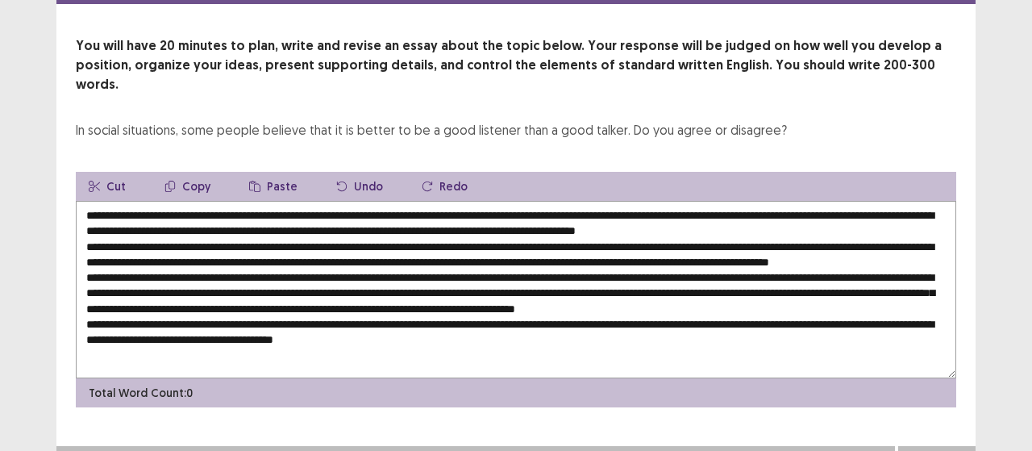
click at [260, 172] on button "Paste" at bounding box center [273, 186] width 74 height 29
click at [211, 206] on textarea at bounding box center [516, 289] width 881 height 177
click at [256, 172] on button "Paste" at bounding box center [273, 186] width 74 height 29
click at [263, 172] on button "Paste" at bounding box center [273, 186] width 74 height 29
click at [265, 172] on button "Paste" at bounding box center [273, 186] width 74 height 29
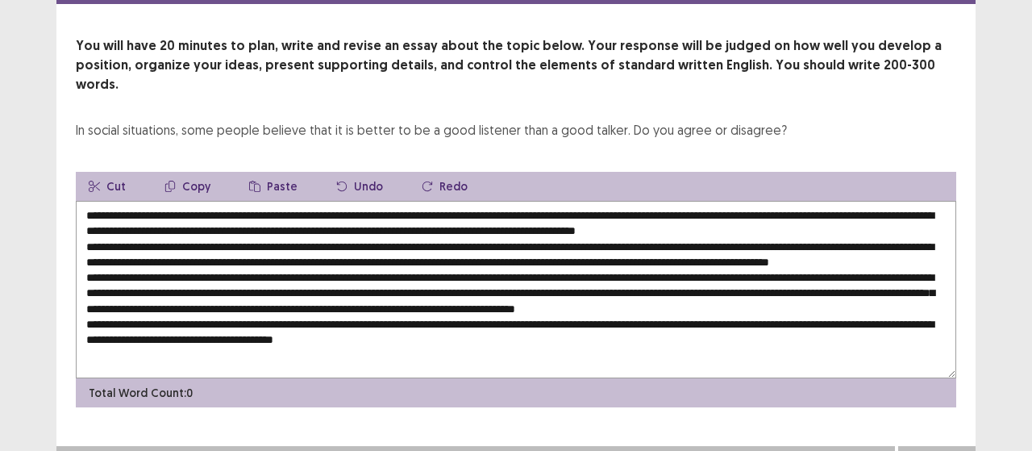
click at [265, 172] on button "Paste" at bounding box center [273, 186] width 74 height 29
click at [268, 172] on button "Paste" at bounding box center [273, 186] width 74 height 29
click at [103, 172] on button "Cut" at bounding box center [107, 186] width 63 height 29
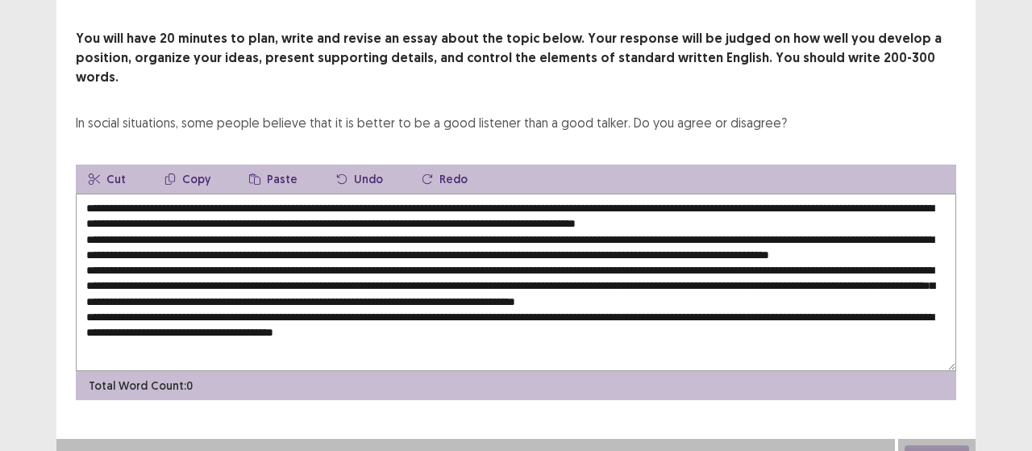
click at [351, 164] on button "Undo" at bounding box center [359, 178] width 73 height 29
type textarea "**********"
drag, startPoint x: 84, startPoint y: 189, endPoint x: 477, endPoint y: 410, distance: 450.6
click at [489, 423] on div "PTE academic - Amrit Shrestha Time Remaining 00 : 01 : 56 1 of 1 You will have …" at bounding box center [515, 200] width 919 height 542
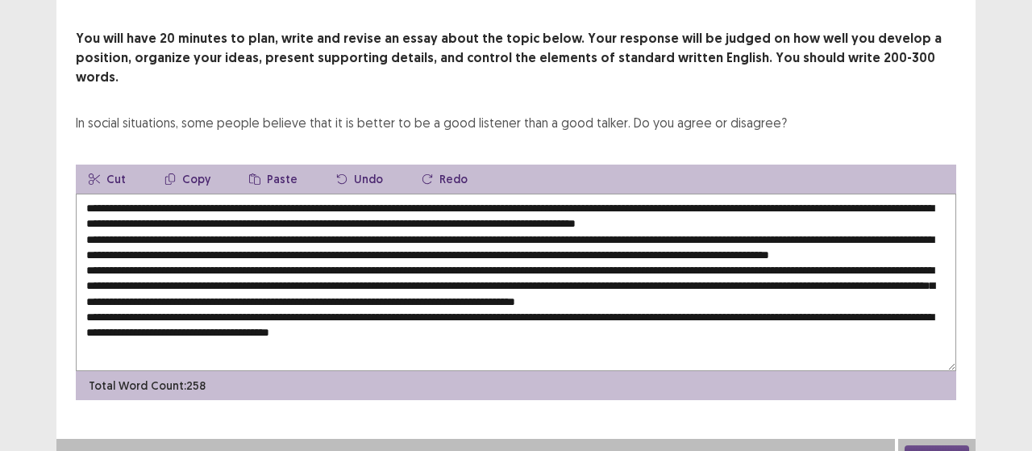
click at [174, 164] on button "Copy" at bounding box center [188, 178] width 72 height 29
click at [410, 227] on textarea at bounding box center [516, 282] width 881 height 177
click at [658, 290] on textarea at bounding box center [516, 282] width 881 height 177
click at [927, 445] on button "Next" at bounding box center [937, 454] width 65 height 19
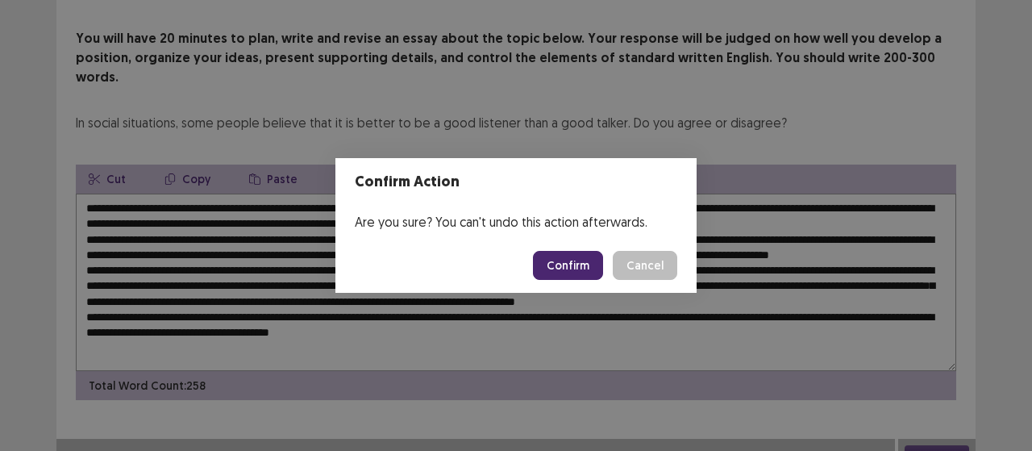
click at [571, 274] on button "Confirm" at bounding box center [568, 265] width 70 height 29
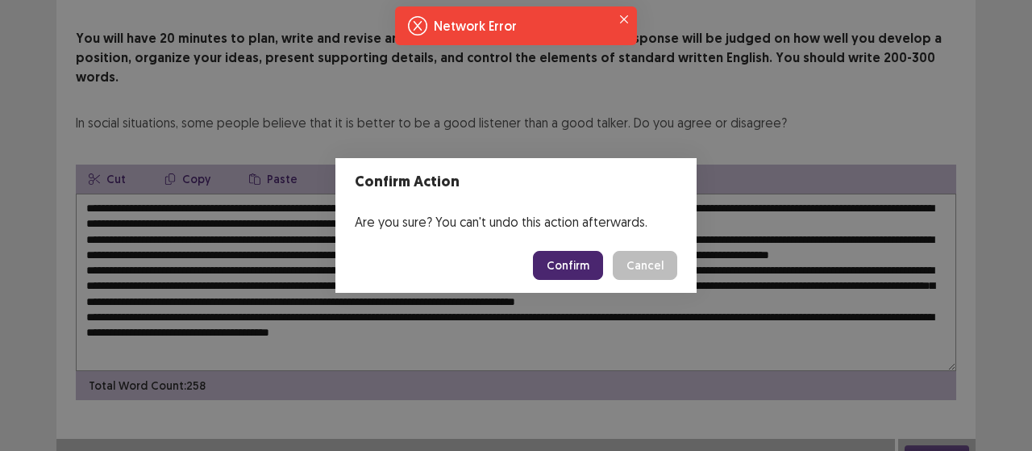
click at [578, 266] on button "Confirm" at bounding box center [568, 265] width 70 height 29
click at [572, 260] on button "Confirm" at bounding box center [568, 265] width 70 height 29
click at [660, 270] on button "Cancel" at bounding box center [645, 265] width 65 height 29
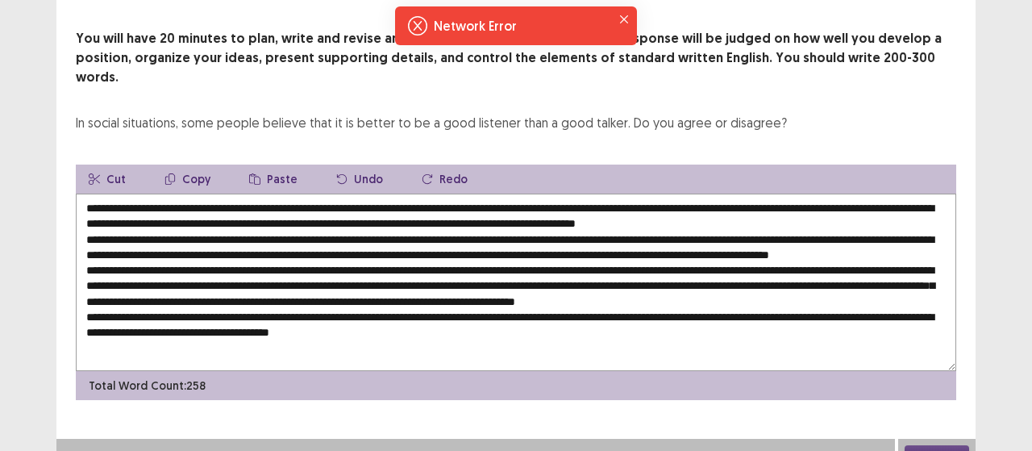
drag, startPoint x: 437, startPoint y: 343, endPoint x: 245, endPoint y: 244, distance: 216.0
click at [221, 234] on textarea at bounding box center [516, 282] width 881 height 177
click at [510, 371] on div "Total Word Count: 258" at bounding box center [516, 385] width 881 height 29
drag, startPoint x: 484, startPoint y: 343, endPoint x: 59, endPoint y: 127, distance: 476.7
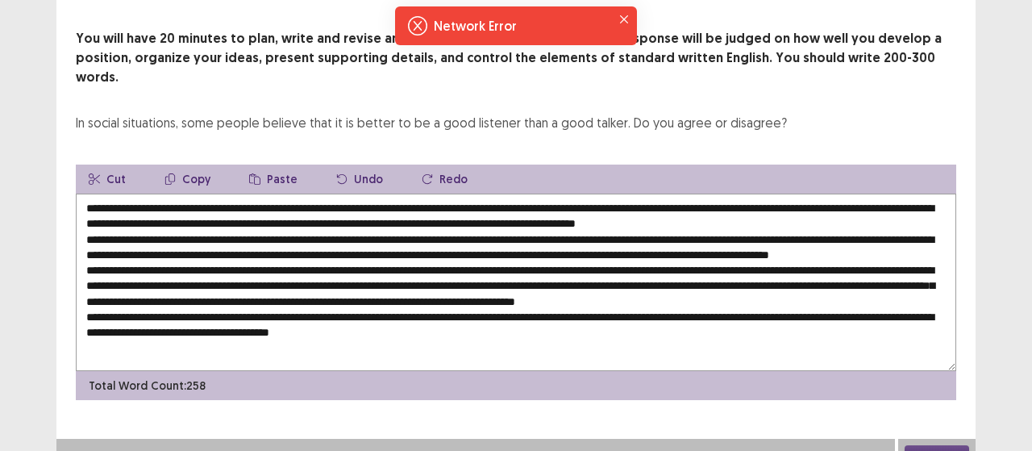
click at [59, 127] on div "You will have 20 minutes to plan, write and revise an essay about the topic bel…" at bounding box center [515, 214] width 919 height 371
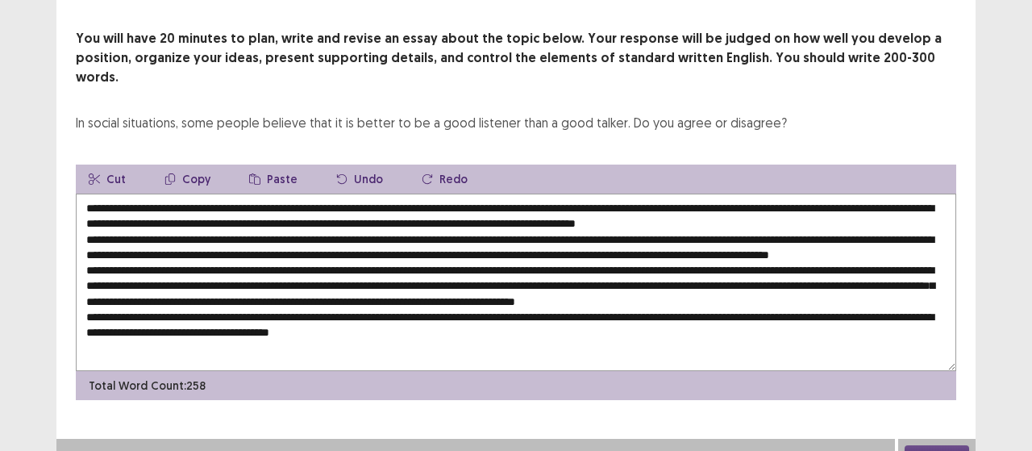
click at [195, 164] on button "Copy" at bounding box center [188, 178] width 72 height 29
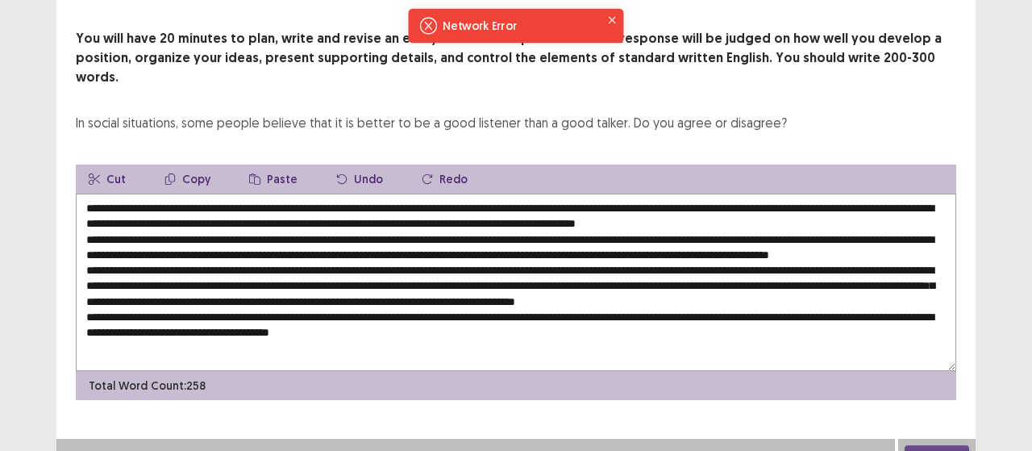
click at [195, 164] on button "Copy" at bounding box center [188, 178] width 72 height 29
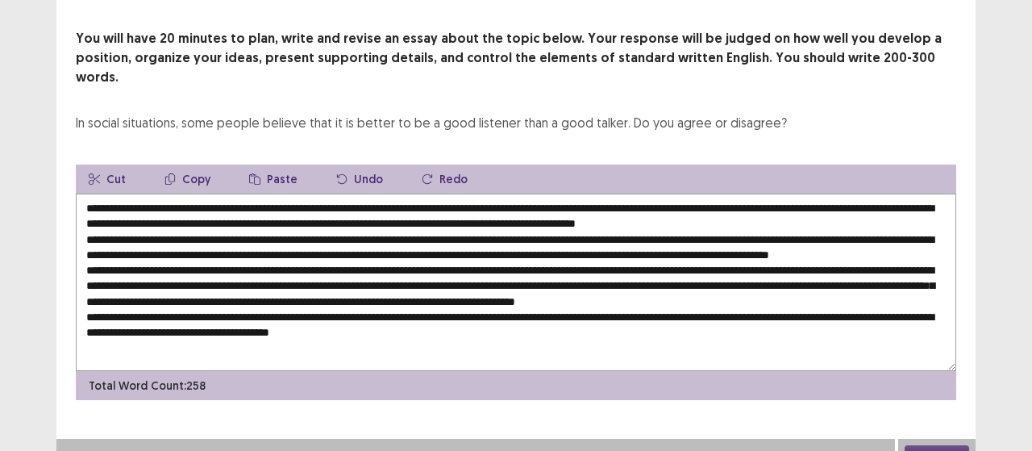
click at [195, 164] on button "Copy" at bounding box center [188, 178] width 72 height 29
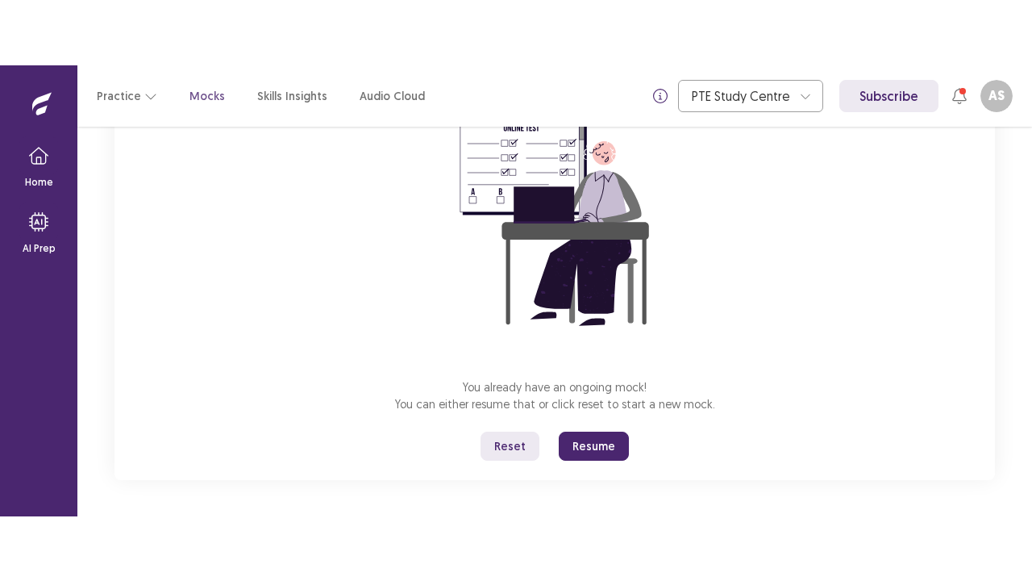
scroll to position [185, 0]
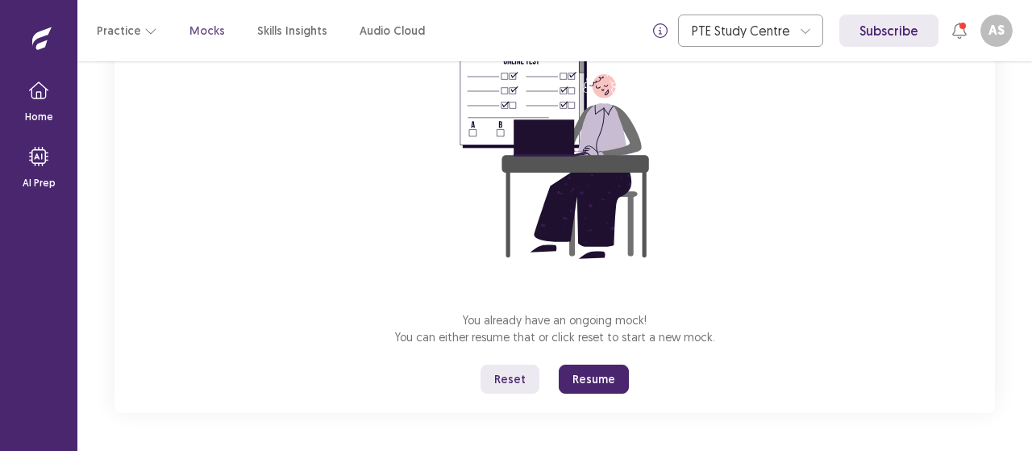
drag, startPoint x: 581, startPoint y: 383, endPoint x: 582, endPoint y: 475, distance: 91.9
click at [581, 383] on button "Resume" at bounding box center [594, 378] width 70 height 29
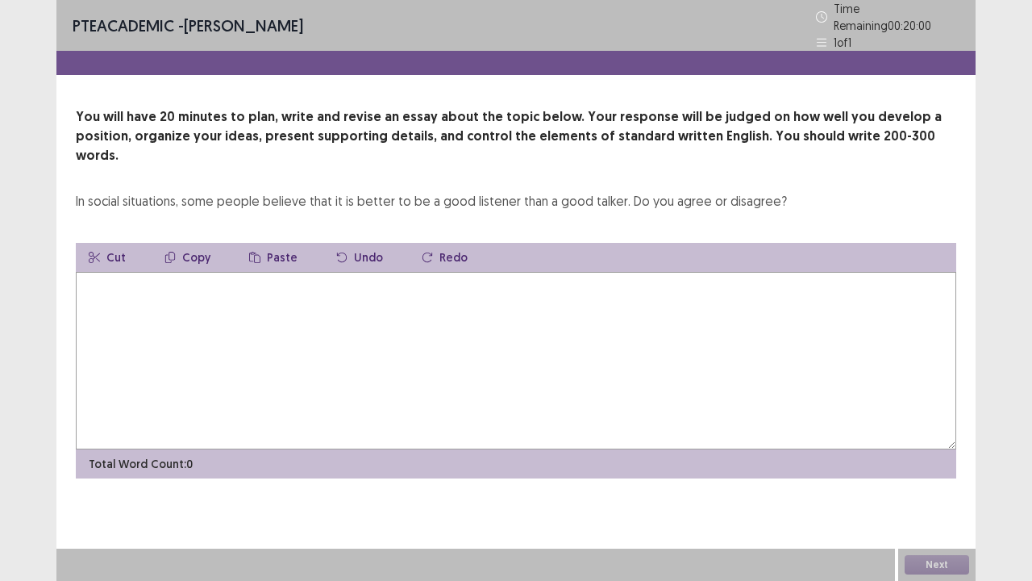
click at [542, 369] on textarea at bounding box center [516, 360] width 881 height 177
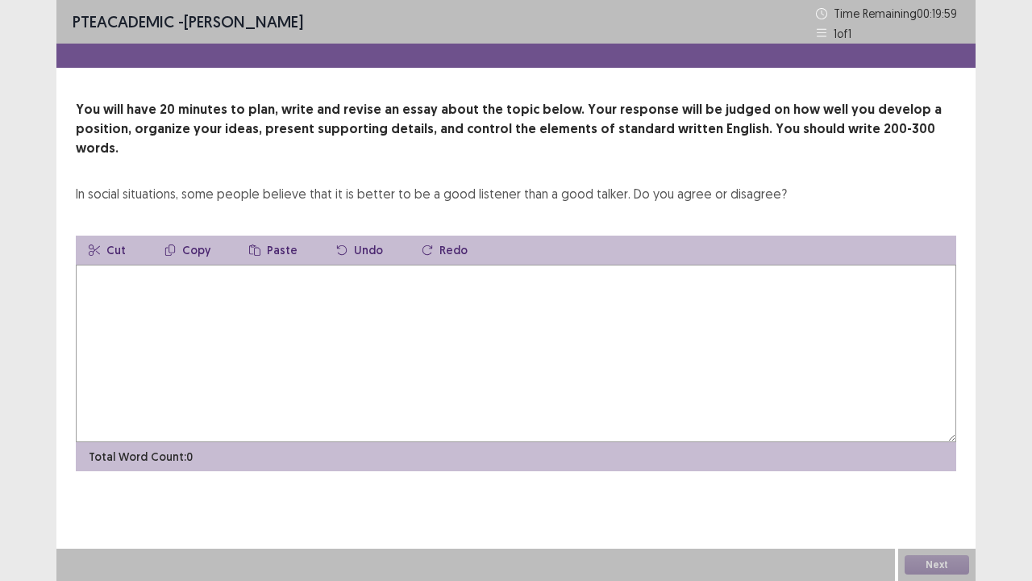
click at [273, 235] on button "Paste" at bounding box center [273, 249] width 74 height 29
drag, startPoint x: 273, startPoint y: 229, endPoint x: 261, endPoint y: 235, distance: 12.6
click at [273, 235] on button "Paste" at bounding box center [273, 249] width 74 height 29
click at [203, 264] on textarea at bounding box center [516, 352] width 881 height 177
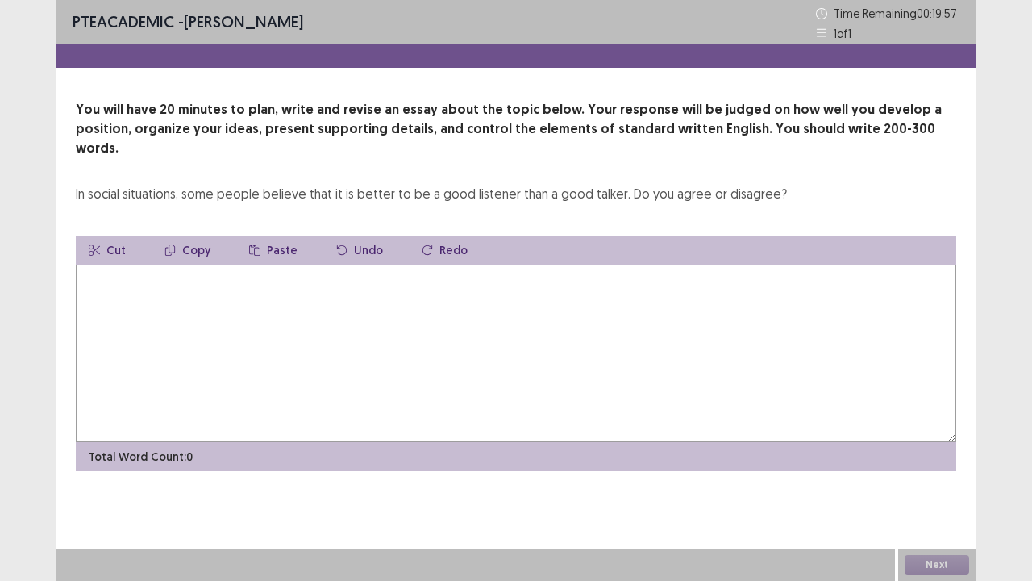
click at [203, 264] on textarea at bounding box center [516, 352] width 881 height 177
click at [192, 235] on button "Copy" at bounding box center [188, 249] width 72 height 29
click at [283, 235] on button "Paste" at bounding box center [273, 249] width 74 height 29
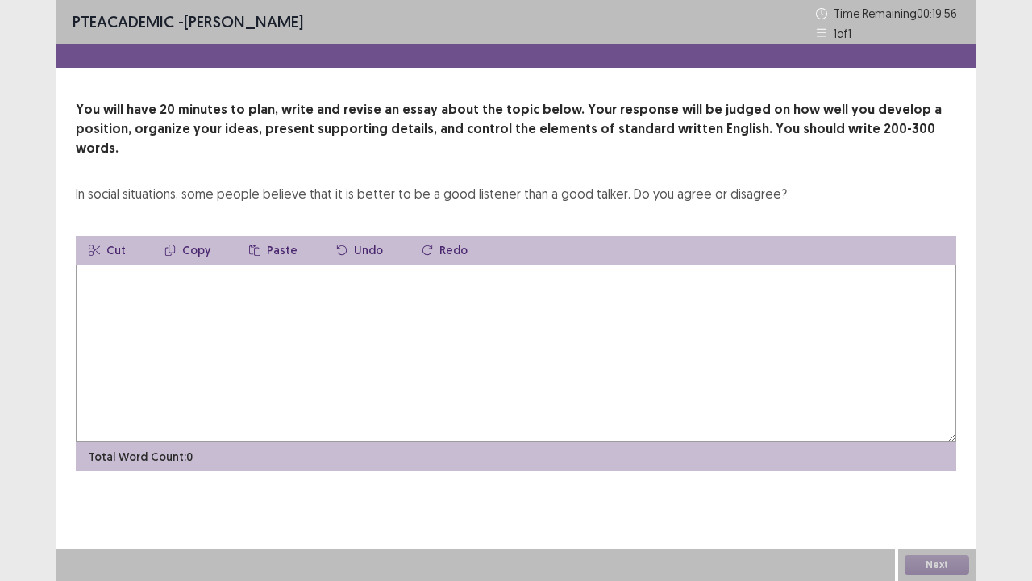
click at [283, 235] on button "Paste" at bounding box center [273, 249] width 74 height 29
click at [353, 235] on button "Undo" at bounding box center [359, 249] width 73 height 29
click at [356, 235] on button "Undo" at bounding box center [359, 249] width 73 height 29
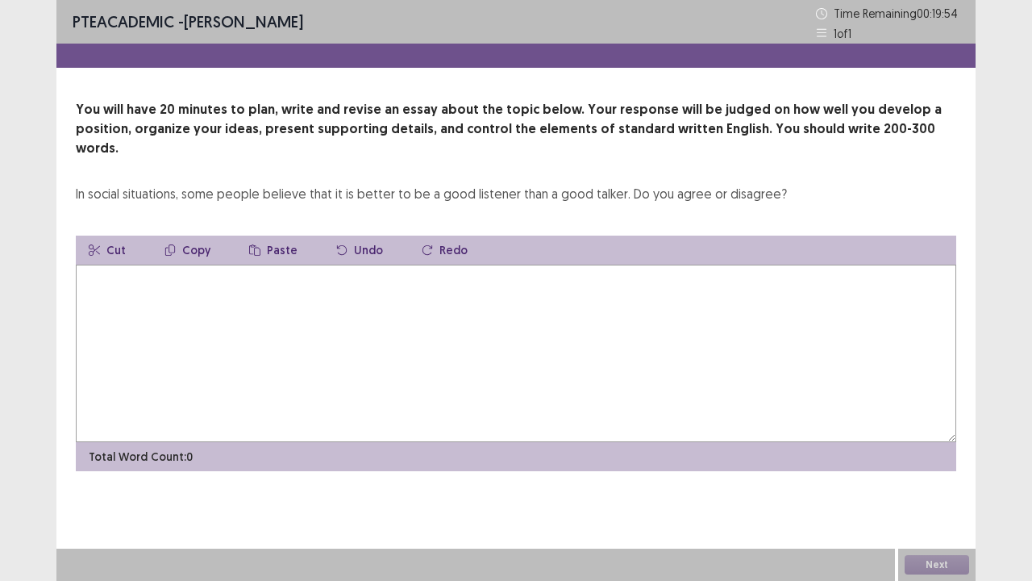
click at [356, 235] on button "Undo" at bounding box center [359, 249] width 73 height 29
click at [431, 235] on button "Redo" at bounding box center [445, 249] width 72 height 29
click at [433, 235] on button "Redo" at bounding box center [445, 249] width 72 height 29
click at [285, 289] on textarea at bounding box center [516, 352] width 881 height 177
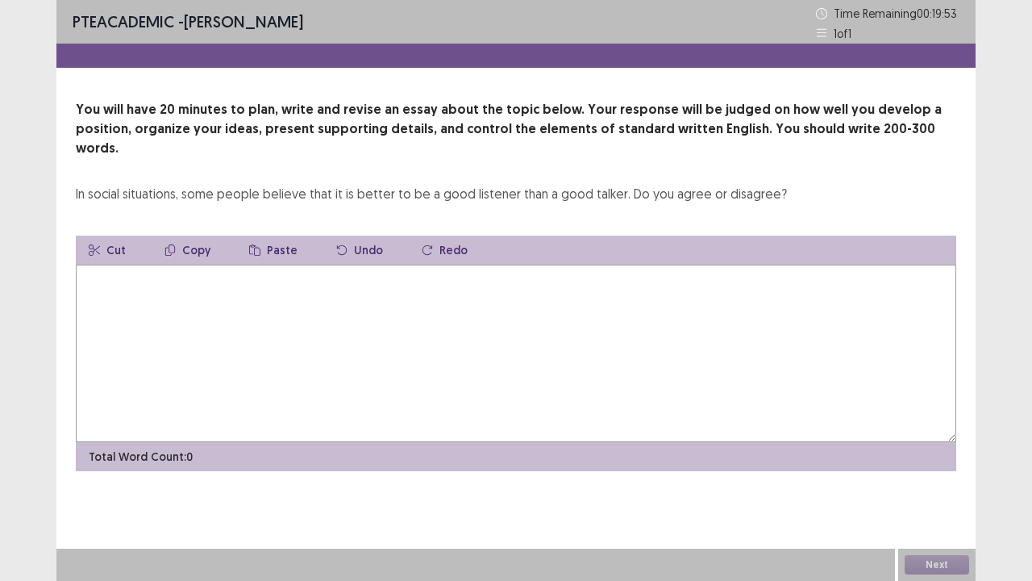
click at [289, 290] on textarea at bounding box center [516, 352] width 881 height 177
click at [353, 352] on textarea at bounding box center [516, 352] width 881 height 177
click at [364, 339] on textarea at bounding box center [516, 352] width 881 height 177
click at [360, 329] on textarea at bounding box center [516, 352] width 881 height 177
click at [345, 307] on textarea at bounding box center [516, 352] width 881 height 177
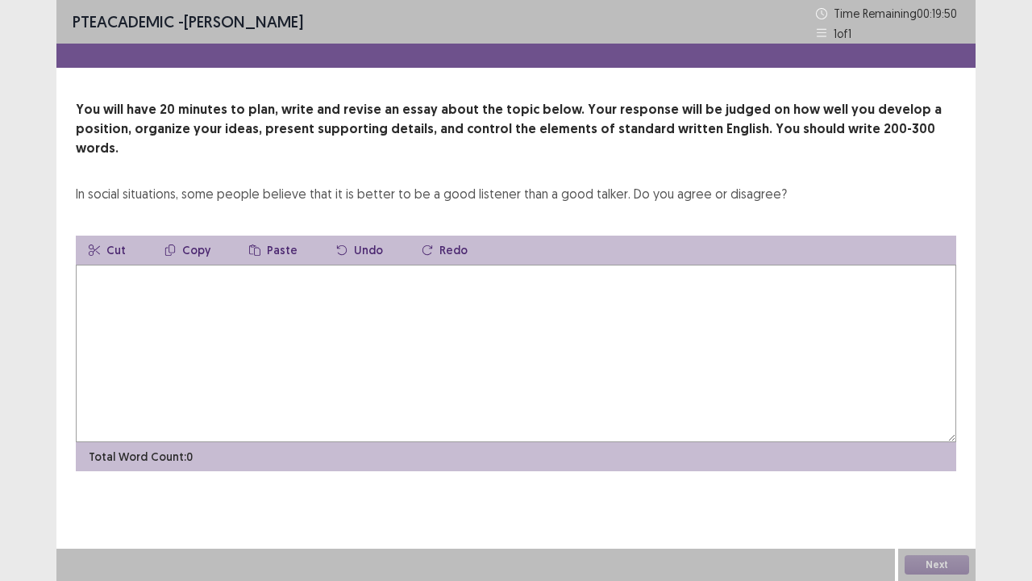
click at [261, 235] on button "Paste" at bounding box center [273, 249] width 74 height 29
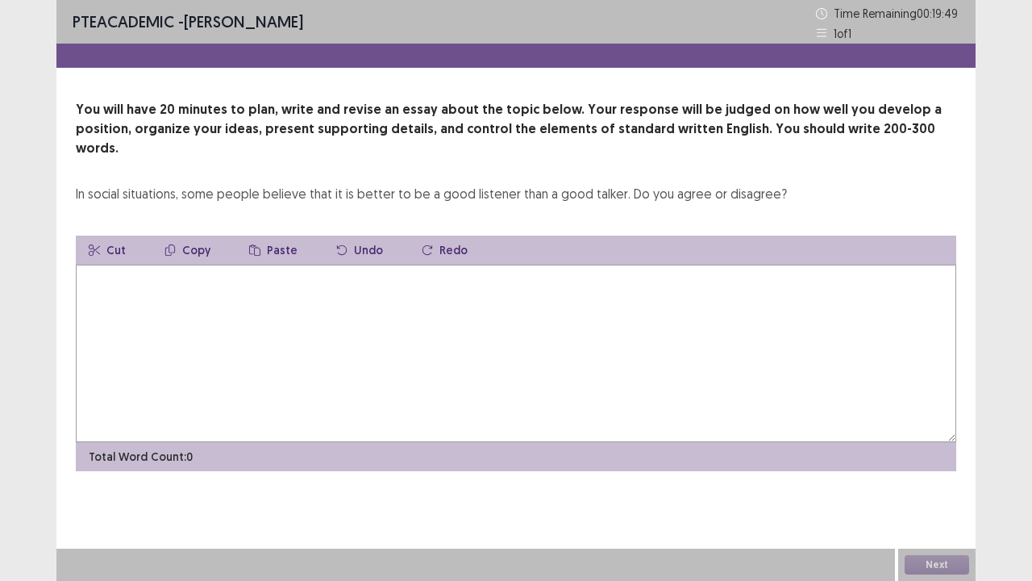
click at [261, 235] on button "Paste" at bounding box center [273, 249] width 74 height 29
click at [123, 332] on textarea at bounding box center [516, 352] width 881 height 177
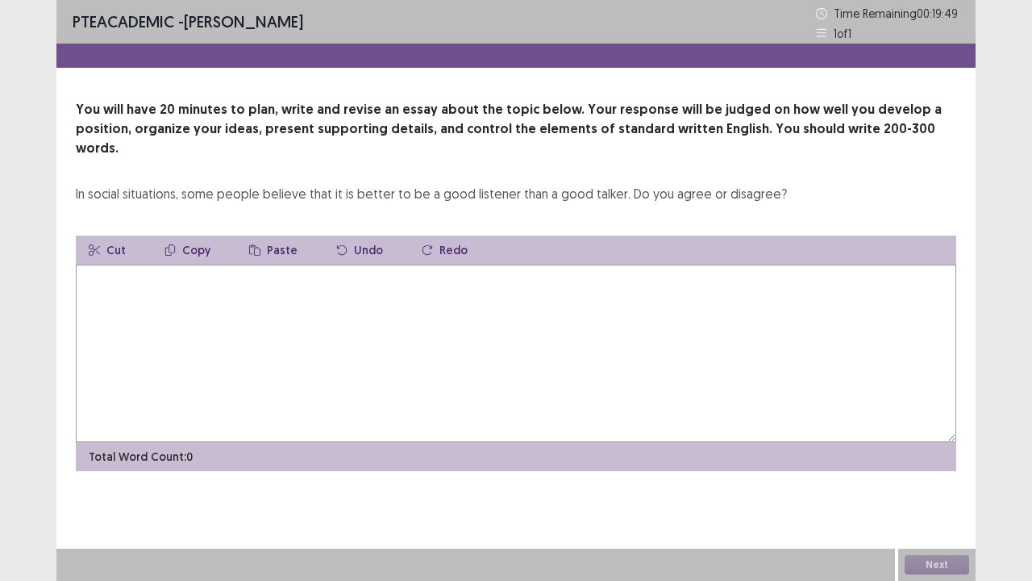
click at [123, 332] on textarea at bounding box center [516, 352] width 881 height 177
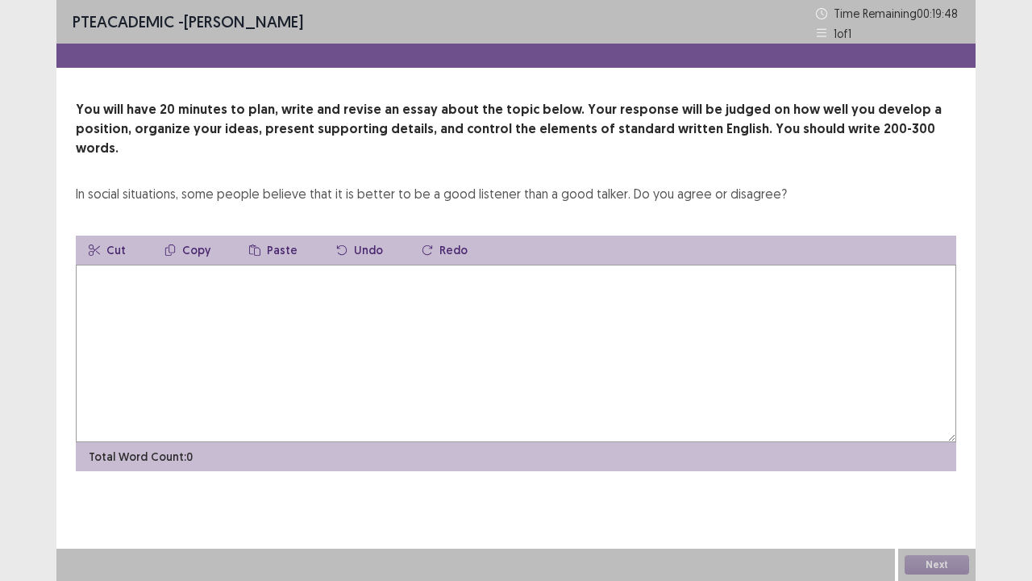
click at [123, 332] on textarea at bounding box center [516, 352] width 881 height 177
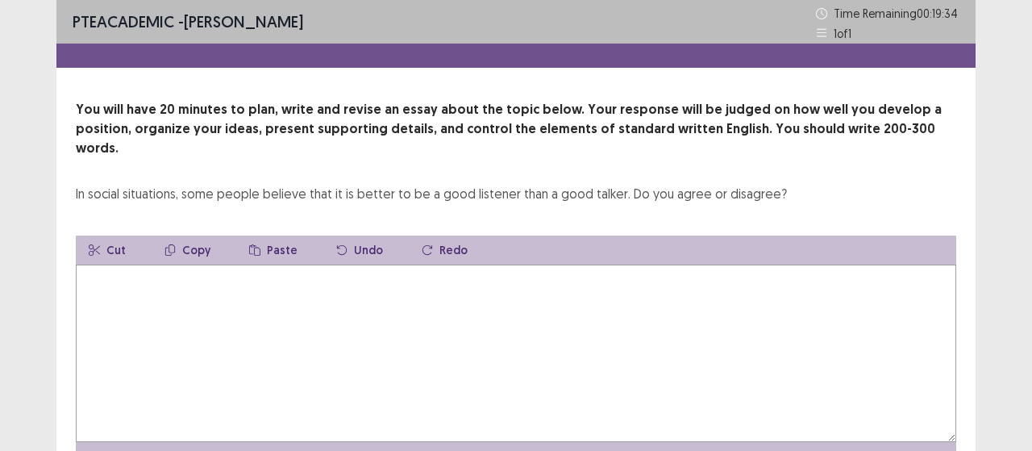
click at [488, 442] on div "Total Word Count: 0" at bounding box center [516, 456] width 881 height 29
click at [492, 443] on div "Total Word Count: 0" at bounding box center [516, 456] width 881 height 29
click at [363, 281] on textarea at bounding box center [516, 352] width 881 height 177
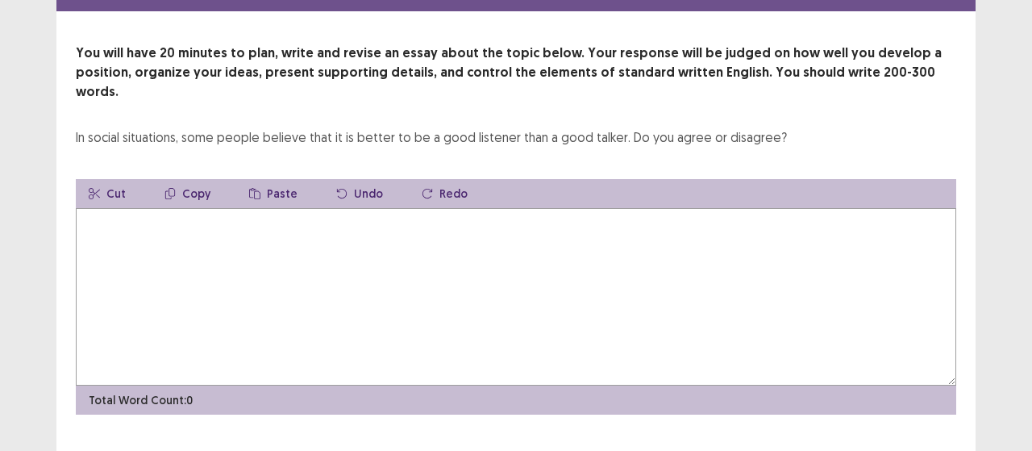
scroll to position [71, 0]
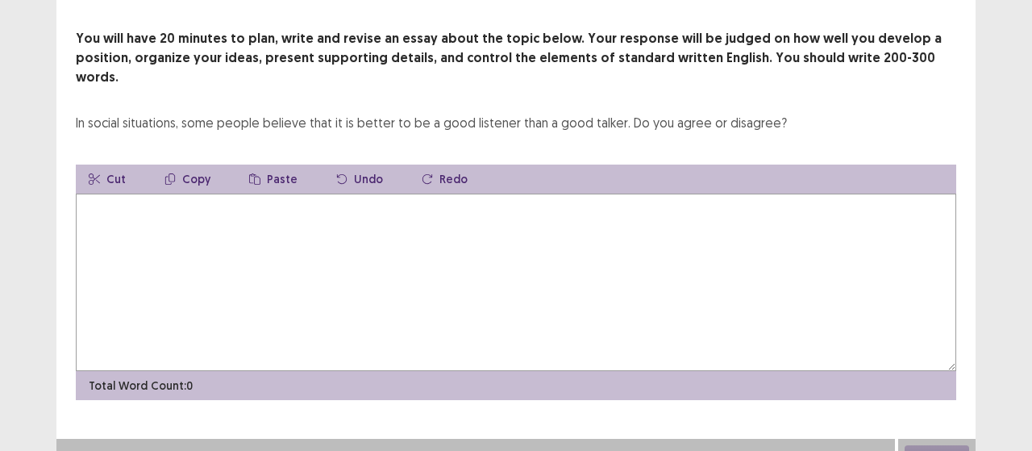
click at [379, 307] on textarea at bounding box center [516, 282] width 881 height 177
click at [285, 164] on button "Paste" at bounding box center [273, 178] width 74 height 29
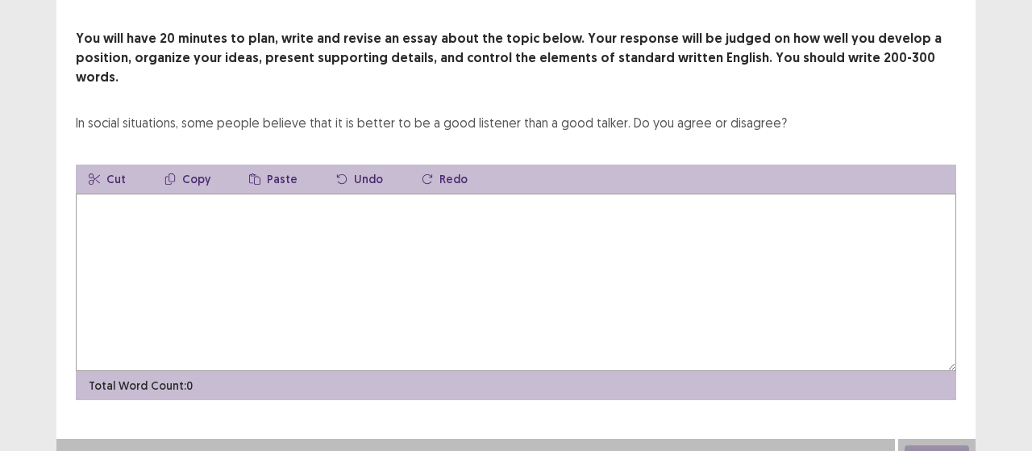
click at [285, 164] on button "Paste" at bounding box center [273, 178] width 74 height 29
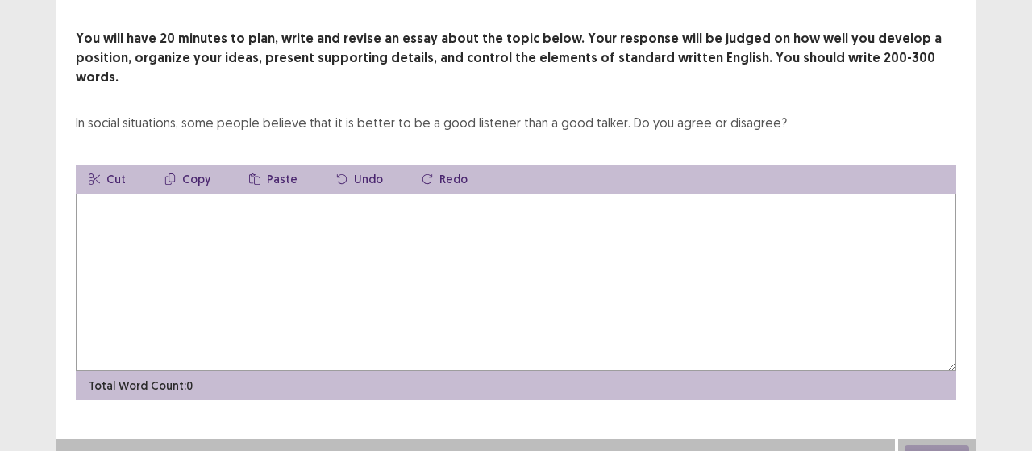
click at [285, 164] on button "Paste" at bounding box center [273, 178] width 74 height 29
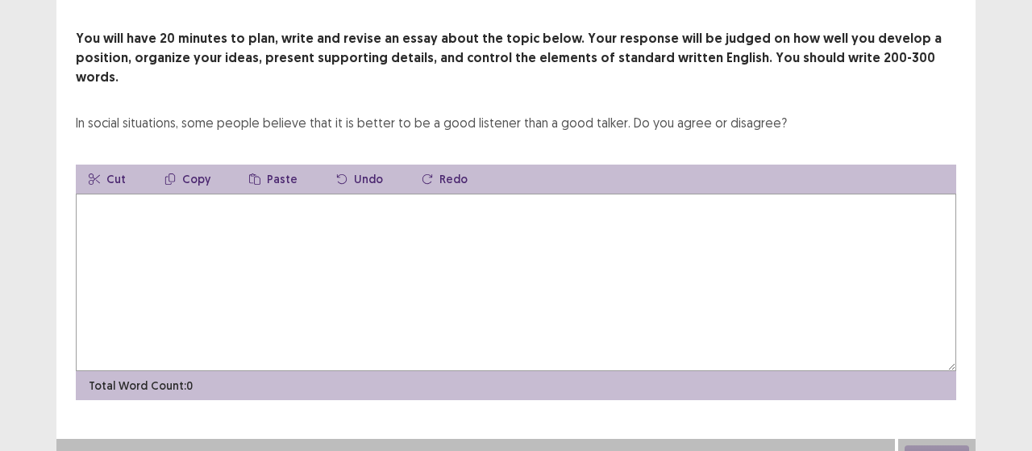
click at [285, 164] on button "Paste" at bounding box center [273, 178] width 74 height 29
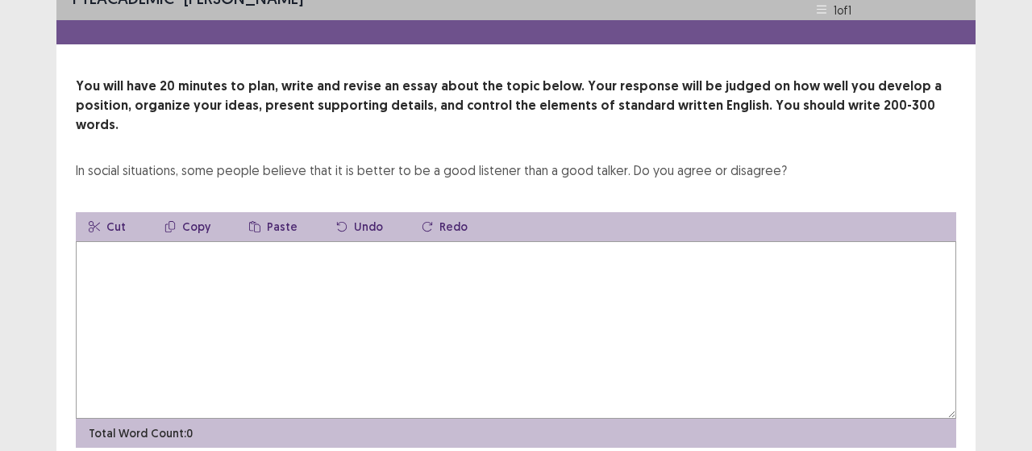
scroll to position [0, 0]
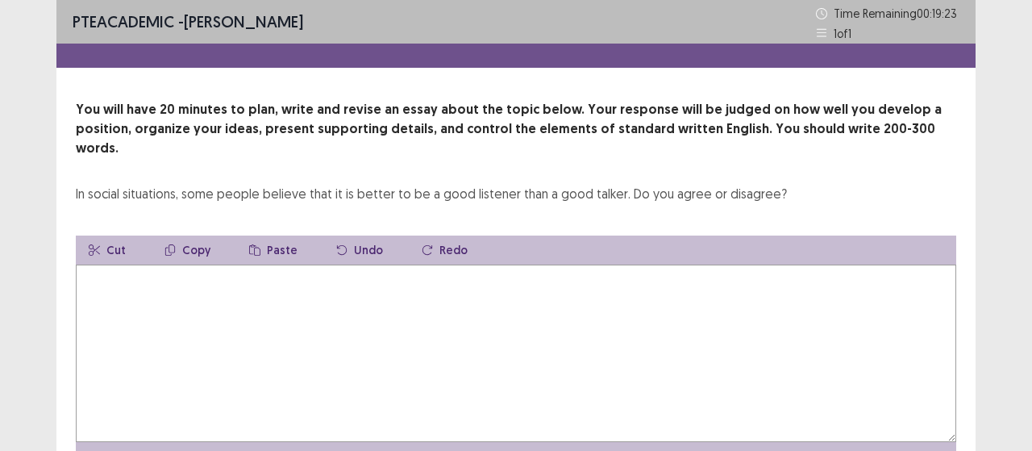
click at [311, 276] on textarea at bounding box center [516, 352] width 881 height 177
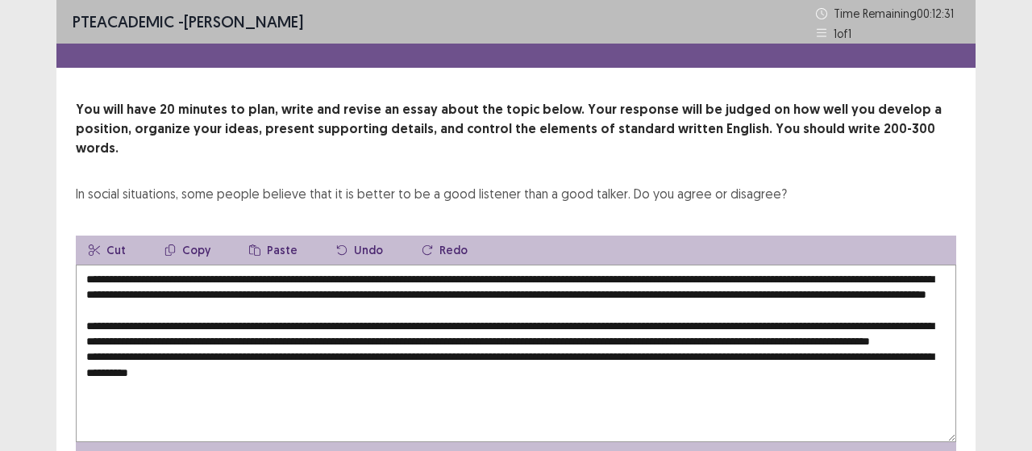
click at [784, 370] on textarea at bounding box center [516, 352] width 881 height 177
click at [477, 400] on textarea at bounding box center [516, 352] width 881 height 177
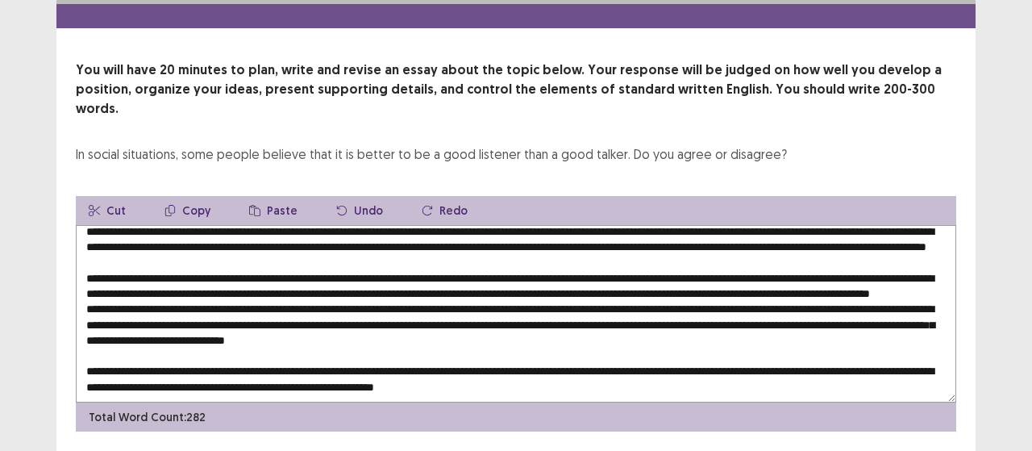
scroll to position [71, 0]
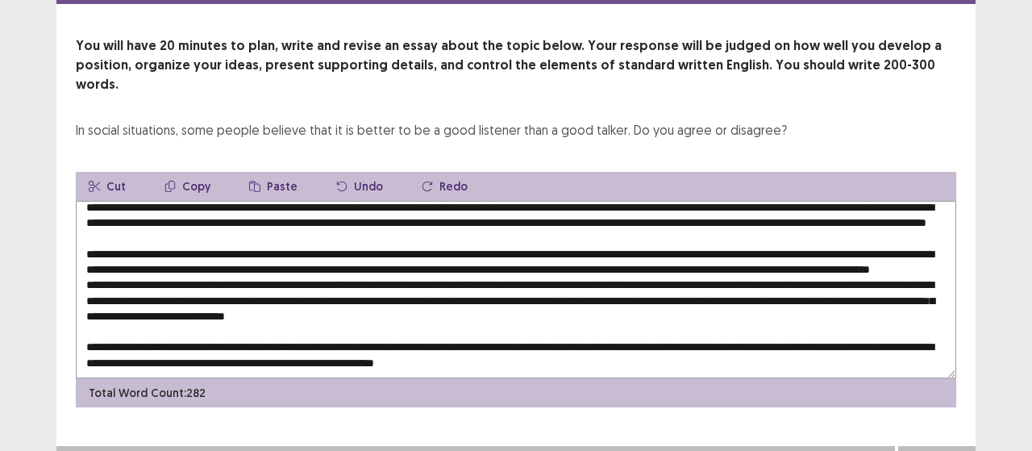
type textarea "**********"
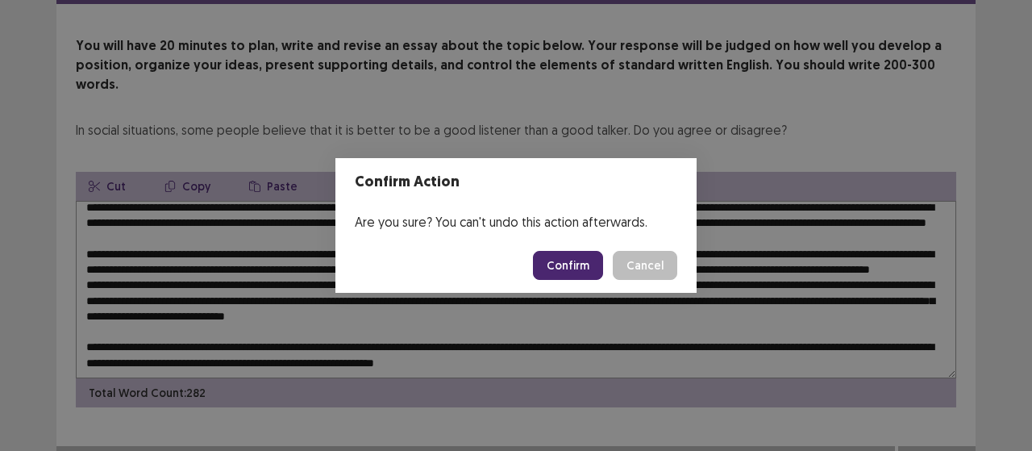
click at [569, 265] on button "Confirm" at bounding box center [568, 265] width 70 height 29
click at [586, 267] on button "Confirm" at bounding box center [568, 265] width 70 height 29
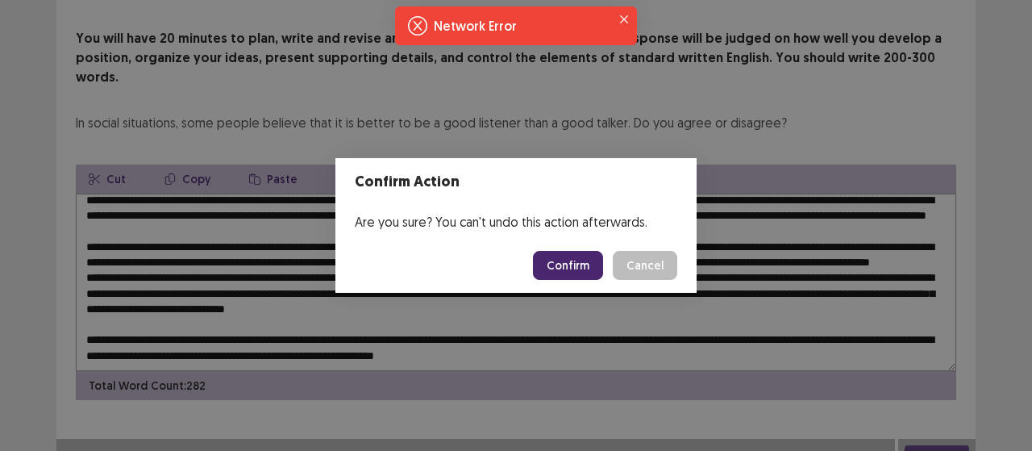
click at [564, 270] on button "Confirm" at bounding box center [568, 265] width 70 height 29
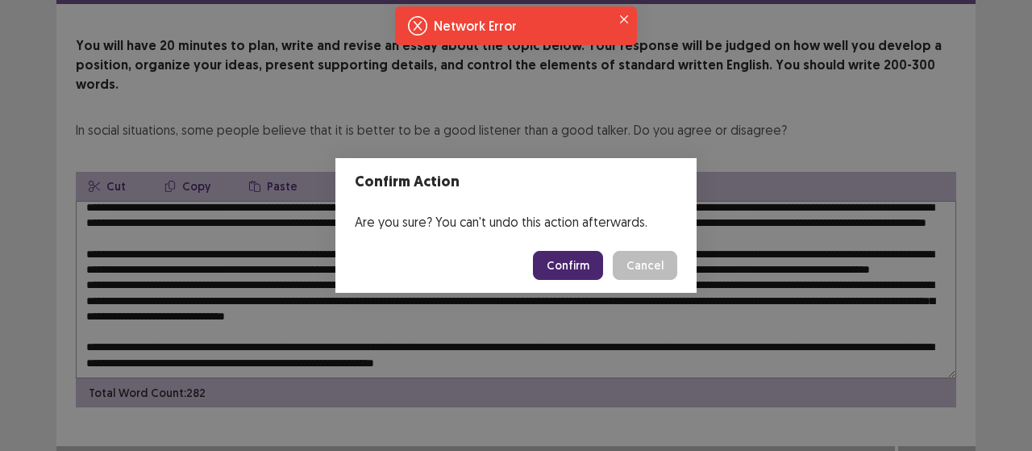
click at [545, 270] on button "Confirm" at bounding box center [568, 265] width 70 height 29
click at [571, 275] on button "Confirm" at bounding box center [568, 265] width 70 height 29
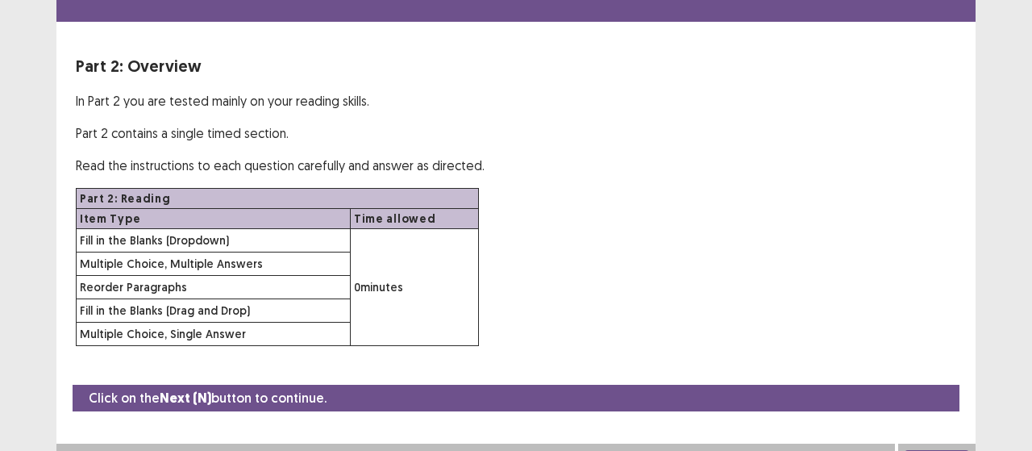
scroll to position [68, 0]
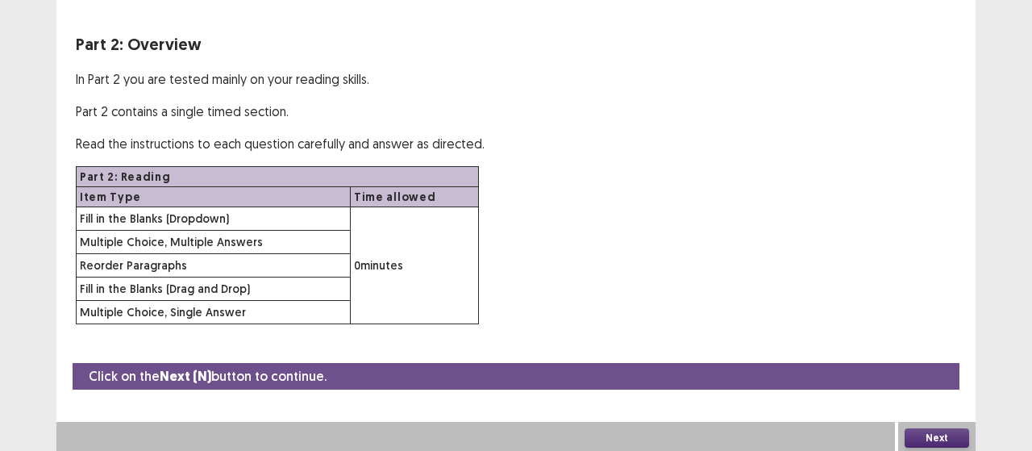
click at [909, 424] on div "Next" at bounding box center [936, 438] width 77 height 32
click at [934, 436] on button "Next" at bounding box center [937, 437] width 65 height 19
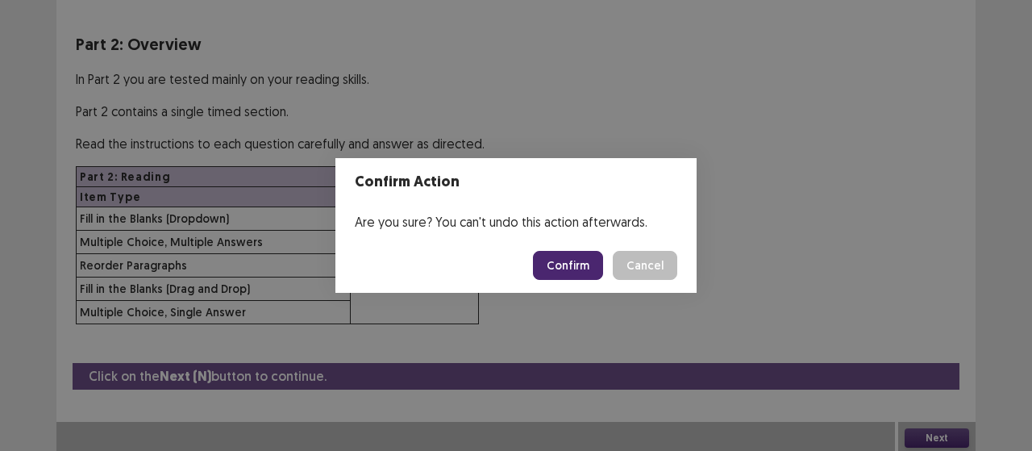
click at [576, 281] on footer "Confirm Cancel" at bounding box center [515, 265] width 361 height 55
click at [573, 266] on button "Confirm" at bounding box center [568, 265] width 70 height 29
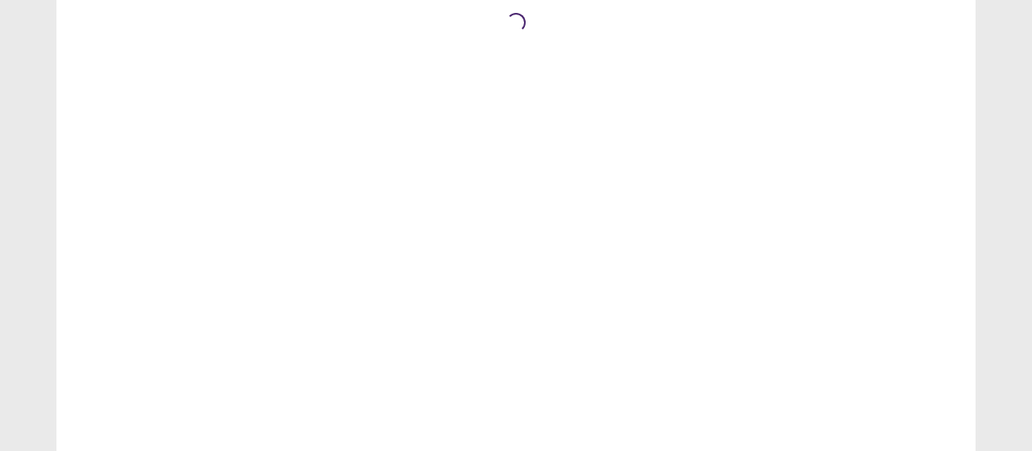
scroll to position [0, 0]
drag, startPoint x: 94, startPoint y: 139, endPoint x: 118, endPoint y: 149, distance: 26.1
click at [95, 139] on div "Loading..." at bounding box center [515, 225] width 919 height 451
drag, startPoint x: 533, startPoint y: 281, endPoint x: 507, endPoint y: 260, distance: 33.8
click at [529, 281] on div "Loading..." at bounding box center [515, 225] width 919 height 451
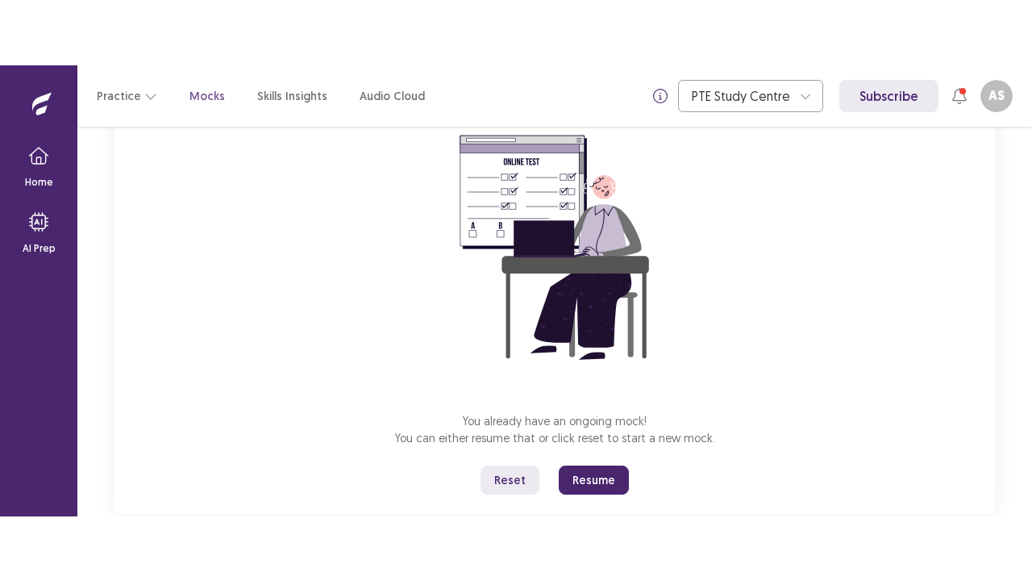
scroll to position [185, 0]
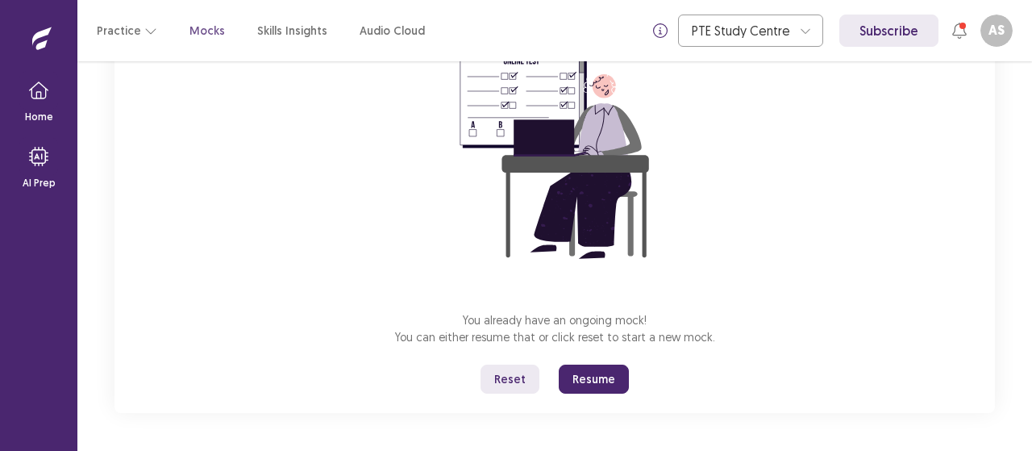
click at [592, 377] on button "Resume" at bounding box center [594, 378] width 70 height 29
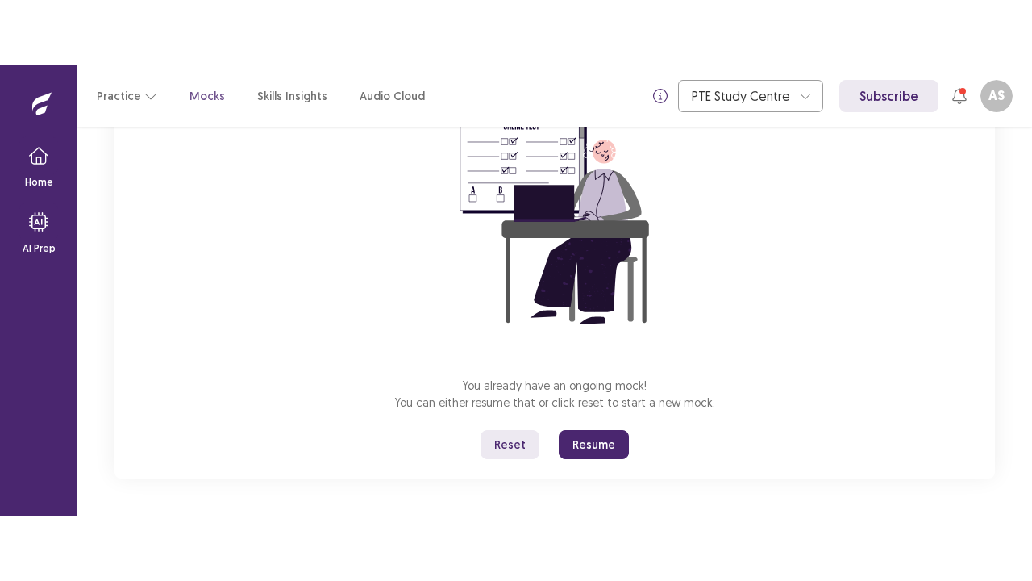
scroll to position [0, 0]
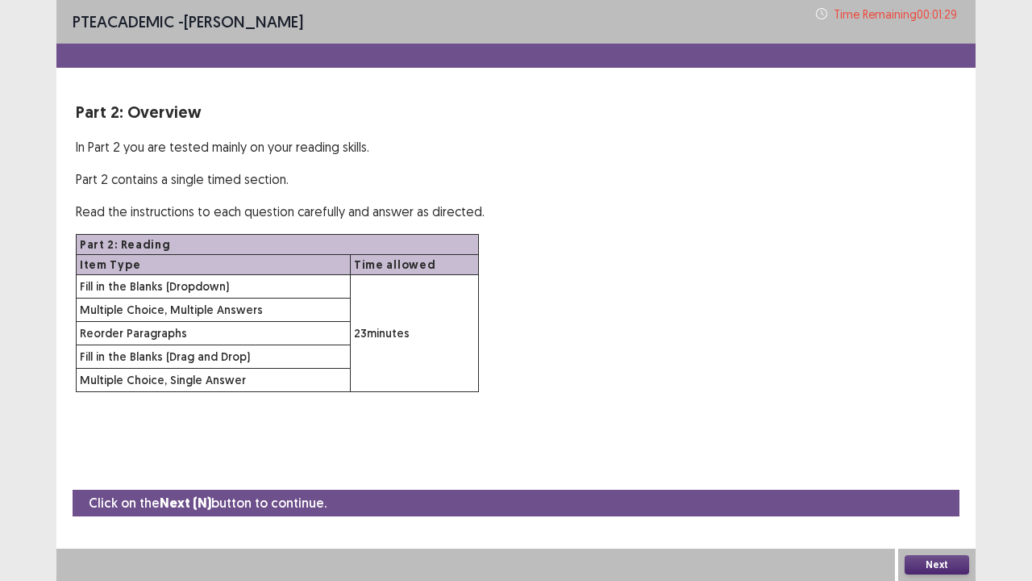
click at [942, 450] on button "Next" at bounding box center [937, 564] width 65 height 19
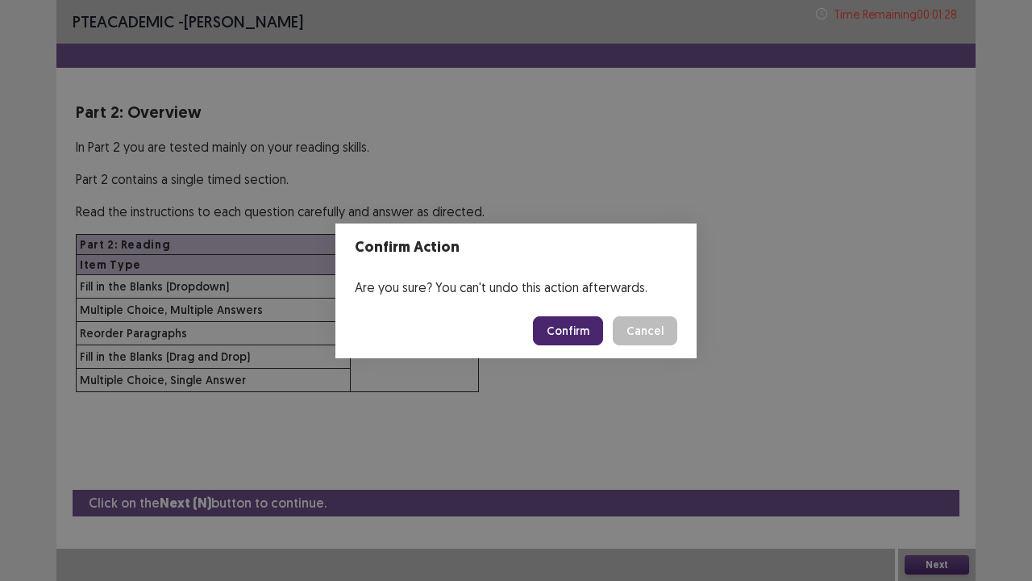
click at [581, 335] on button "Confirm" at bounding box center [568, 330] width 70 height 29
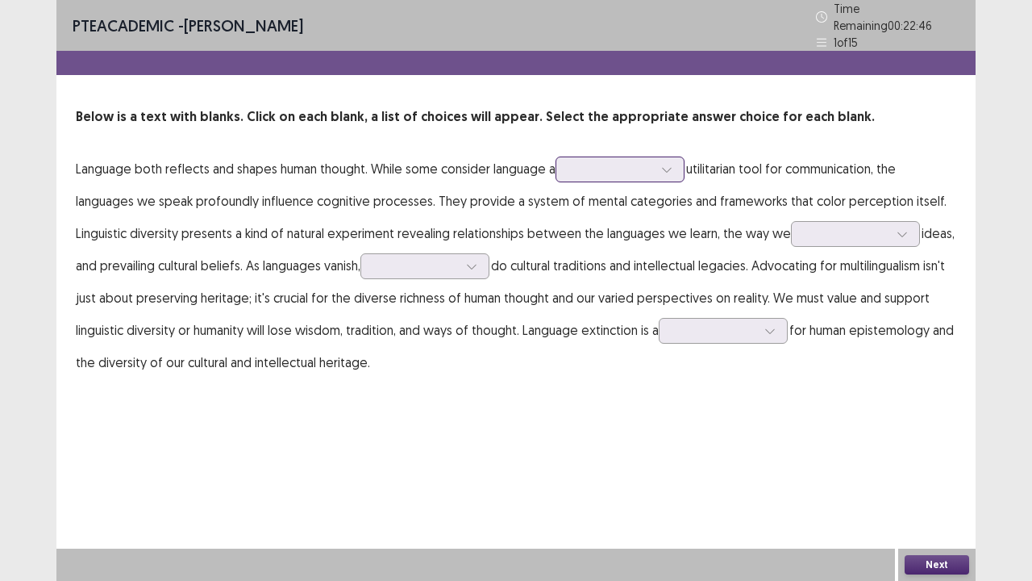
click at [664, 164] on icon at bounding box center [666, 169] width 11 height 11
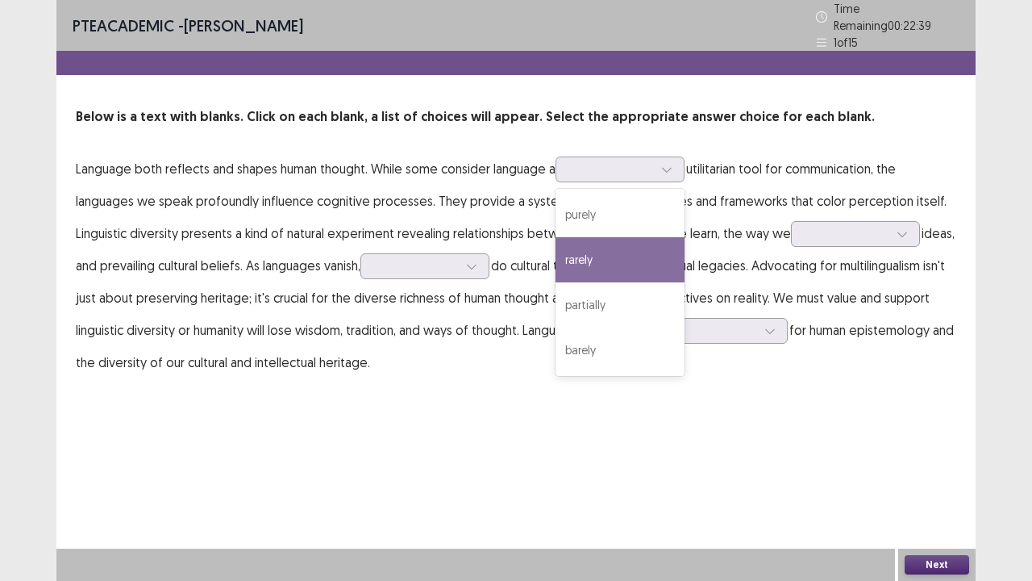
click at [406, 197] on p "Language both reflects and shapes human thought. While some consider language a…" at bounding box center [516, 265] width 881 height 226
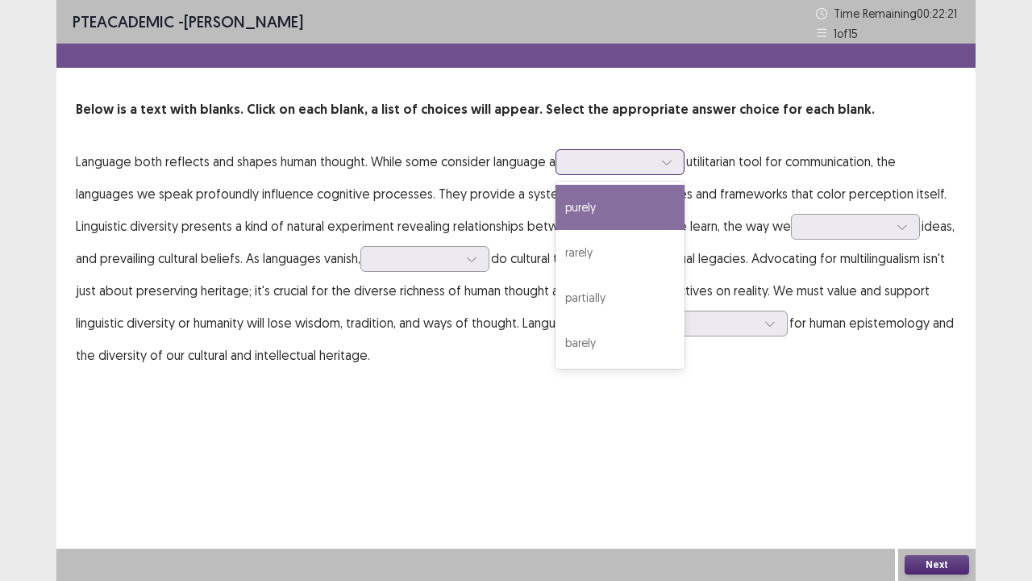
click at [642, 149] on div at bounding box center [620, 162] width 129 height 26
click at [624, 213] on div "purely" at bounding box center [620, 207] width 129 height 45
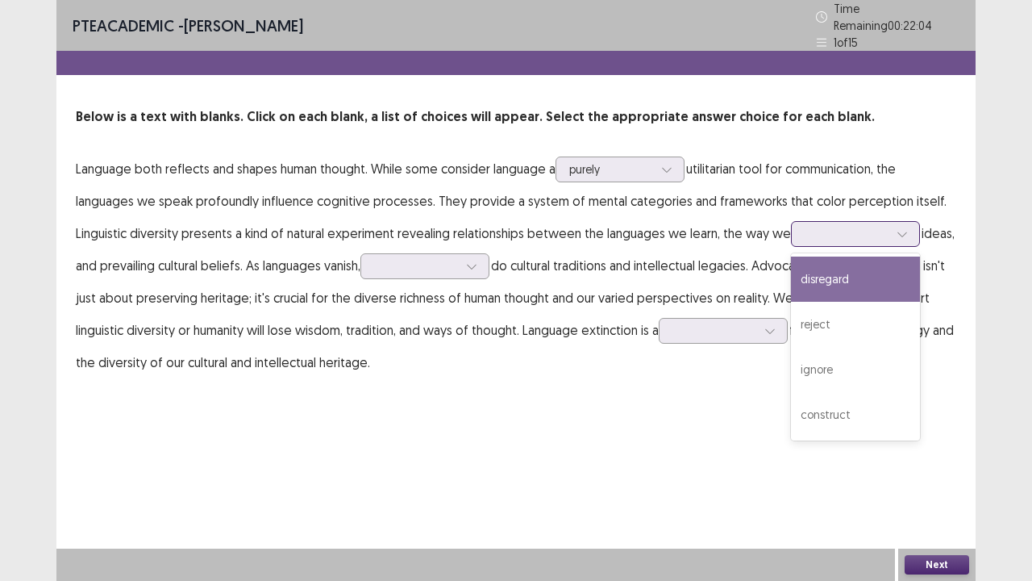
click at [868, 226] on div at bounding box center [847, 233] width 84 height 15
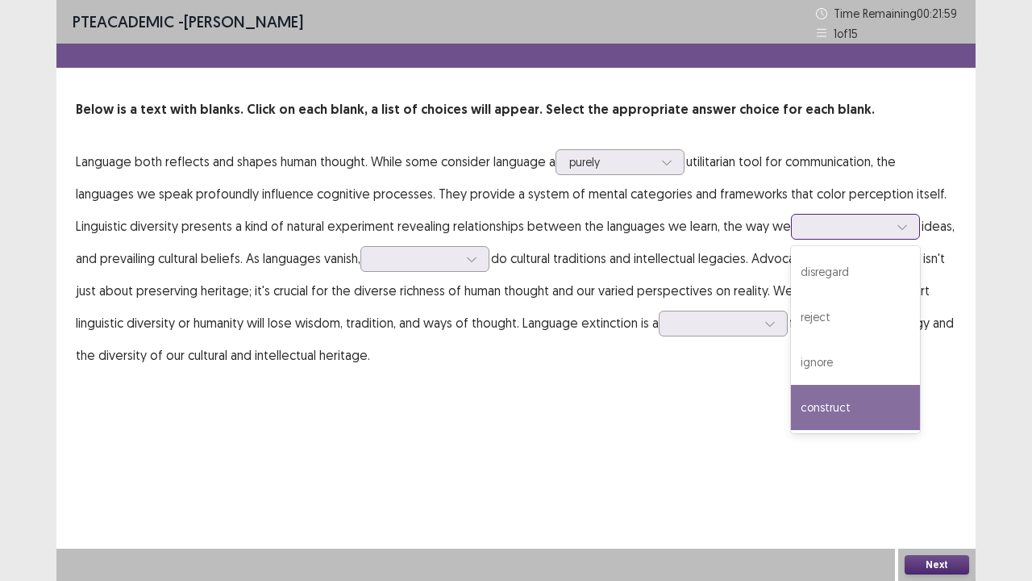
click at [846, 410] on div "construct" at bounding box center [855, 407] width 129 height 45
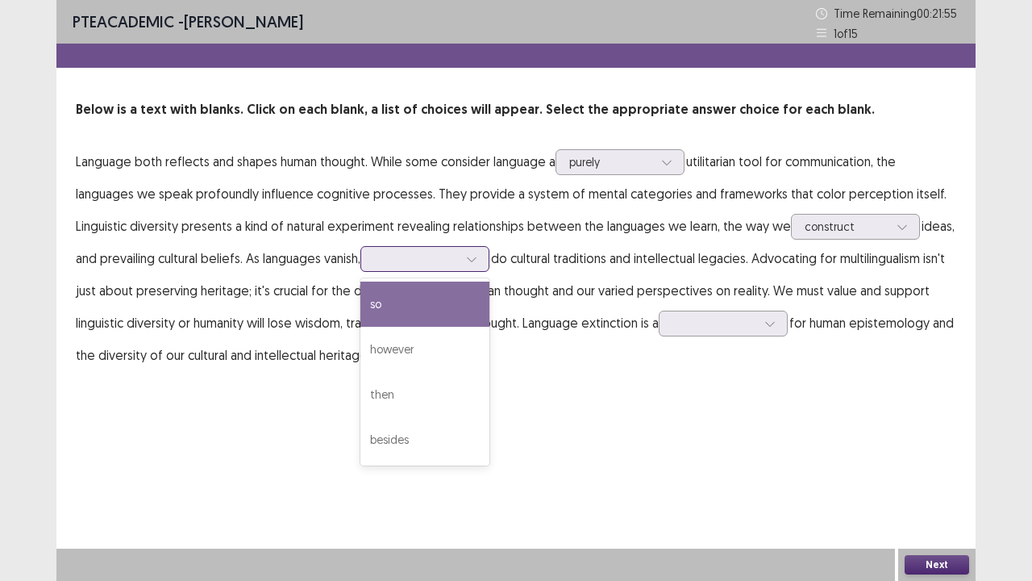
click at [453, 261] on div at bounding box center [416, 258] width 84 height 15
click at [398, 296] on div "so" at bounding box center [424, 303] width 129 height 45
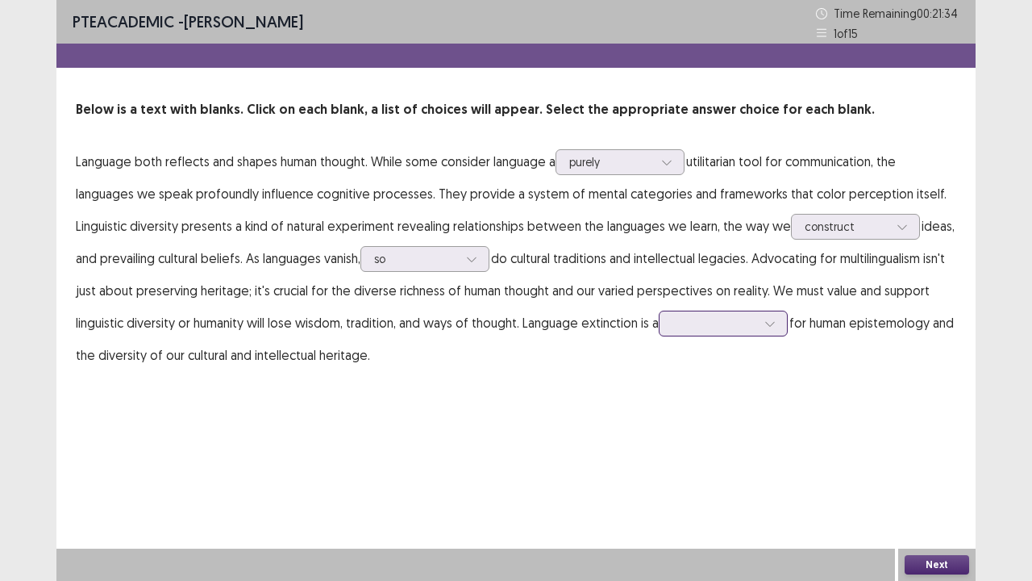
click at [731, 323] on div at bounding box center [714, 322] width 84 height 15
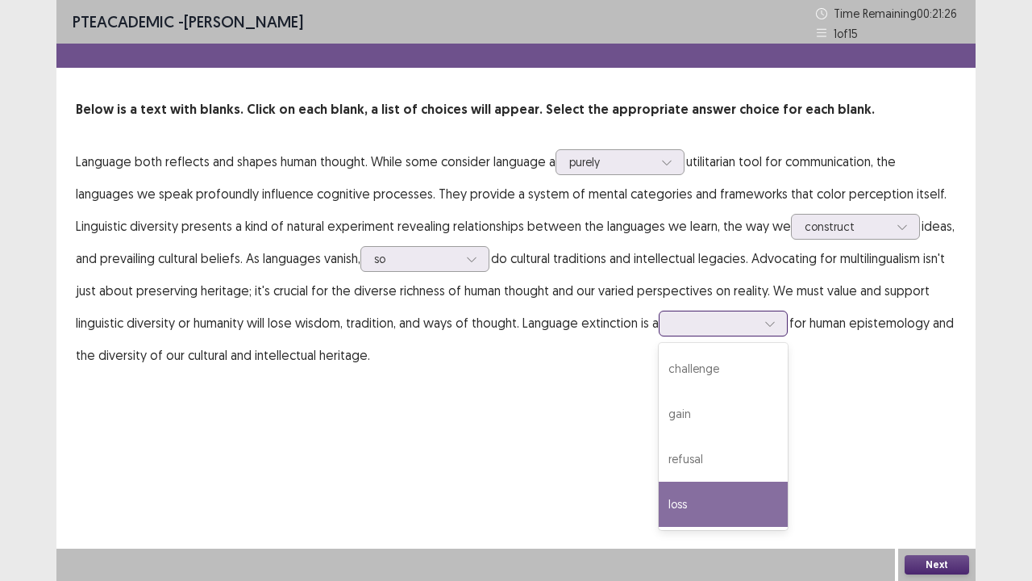
click at [722, 450] on div "loss" at bounding box center [723, 503] width 129 height 45
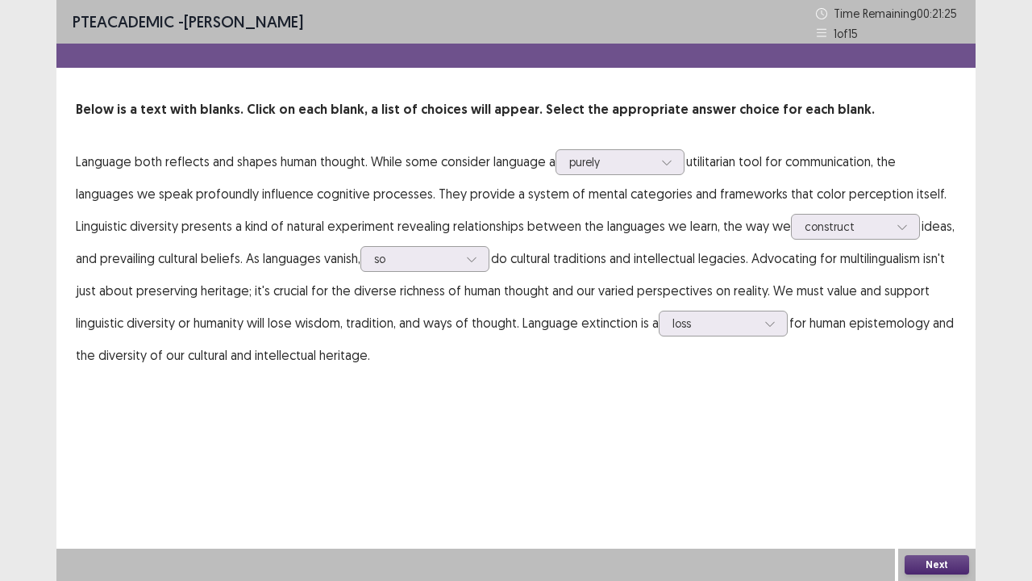
click at [914, 450] on button "Next" at bounding box center [937, 564] width 65 height 19
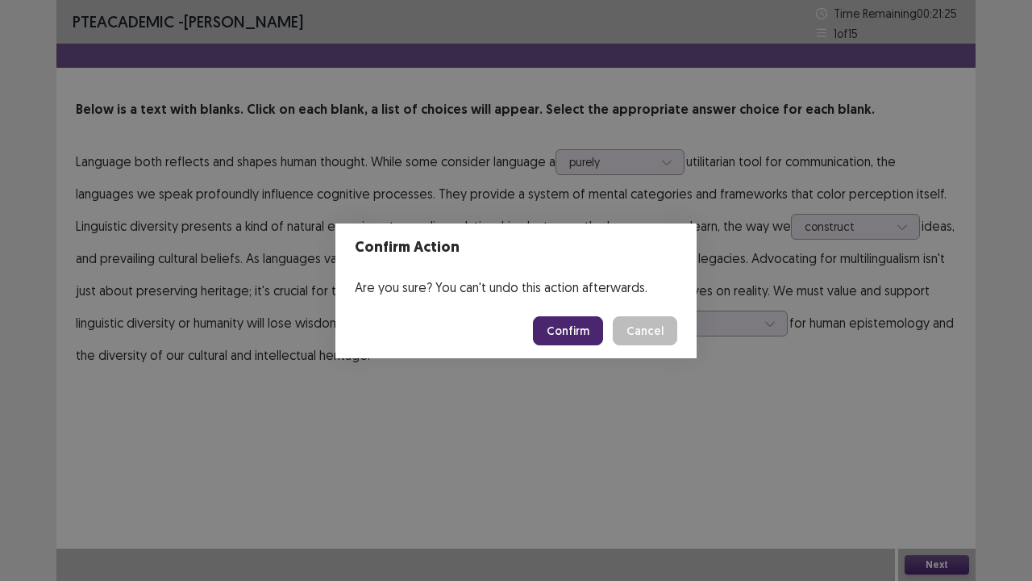
click at [556, 323] on button "Confirm" at bounding box center [568, 330] width 70 height 29
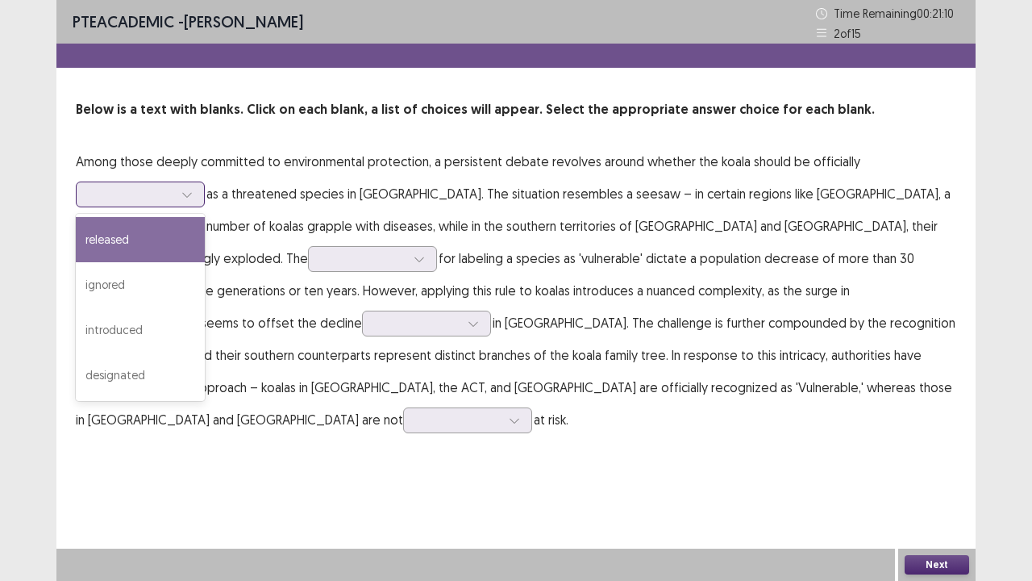
click at [194, 195] on div at bounding box center [187, 194] width 24 height 24
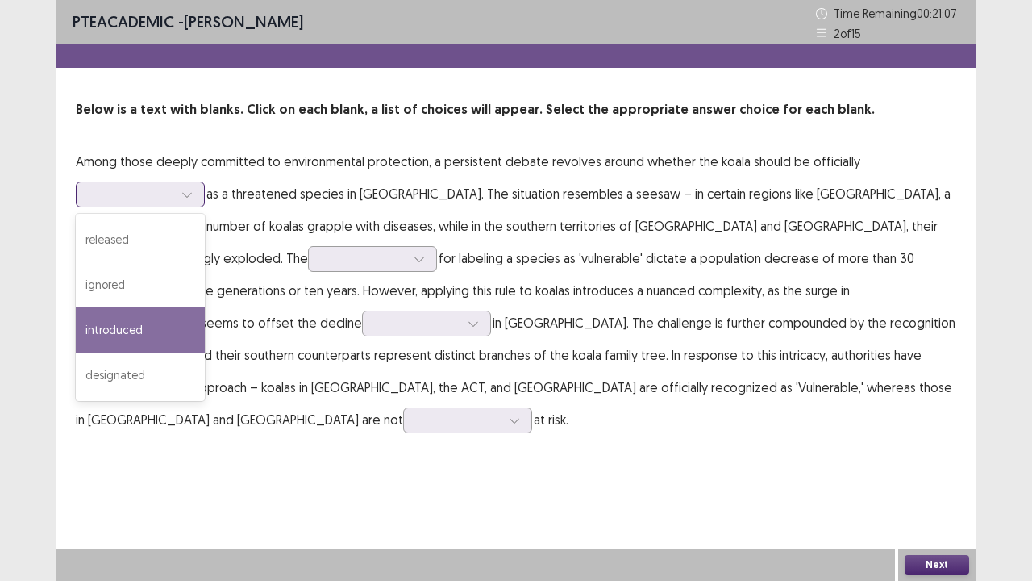
click at [140, 329] on div "introduced" at bounding box center [140, 329] width 129 height 45
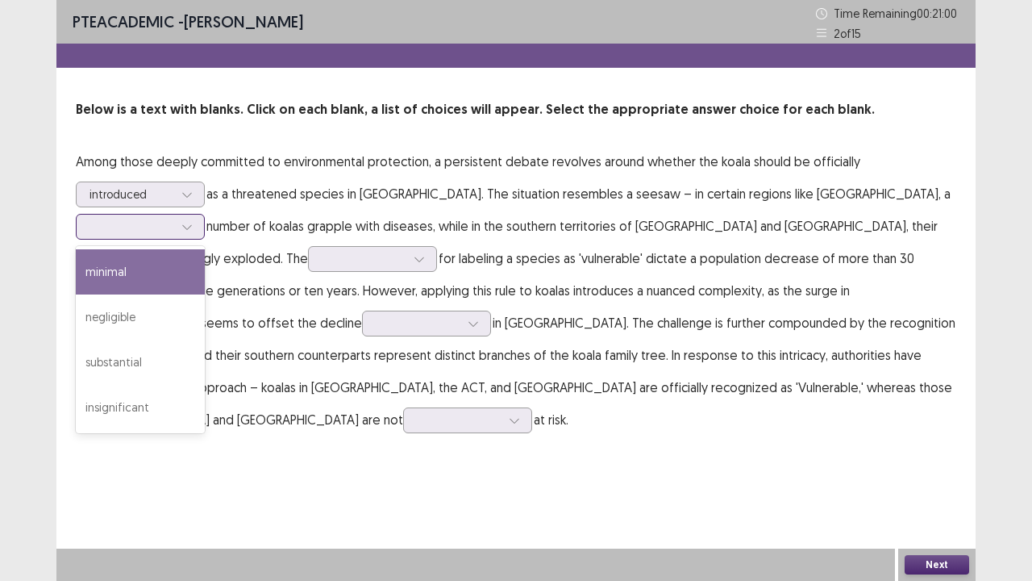
click at [173, 219] on div at bounding box center [132, 226] width 84 height 15
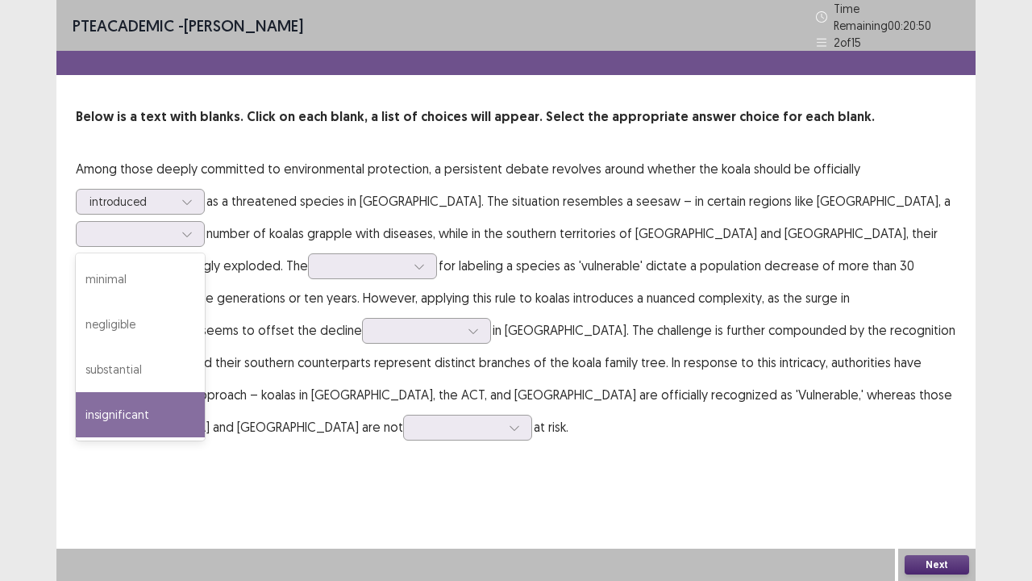
click at [406, 287] on p "Among those deeply committed to environmental protection, a persistent debate r…" at bounding box center [516, 297] width 881 height 290
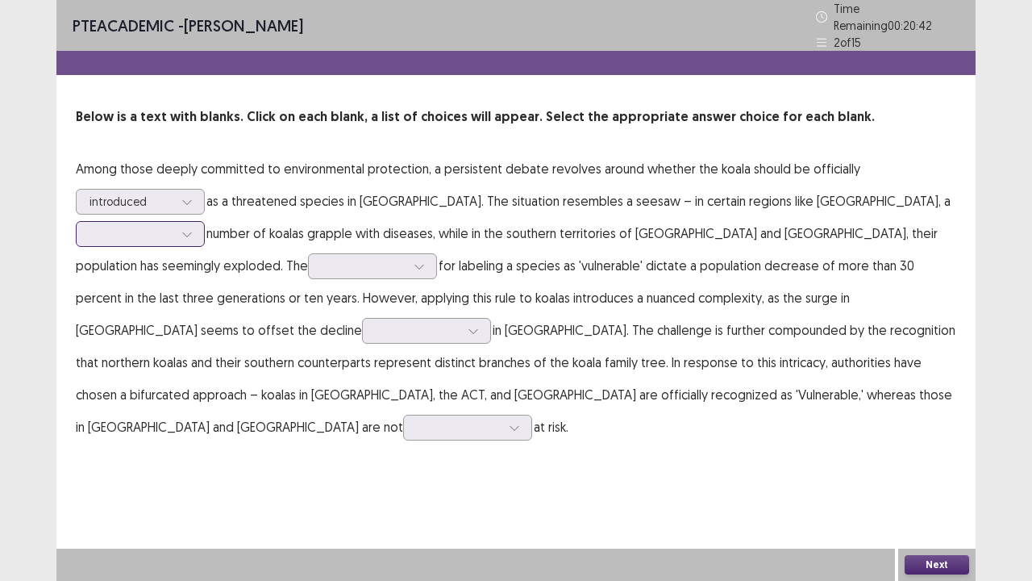
click at [193, 228] on icon at bounding box center [186, 233] width 11 height 11
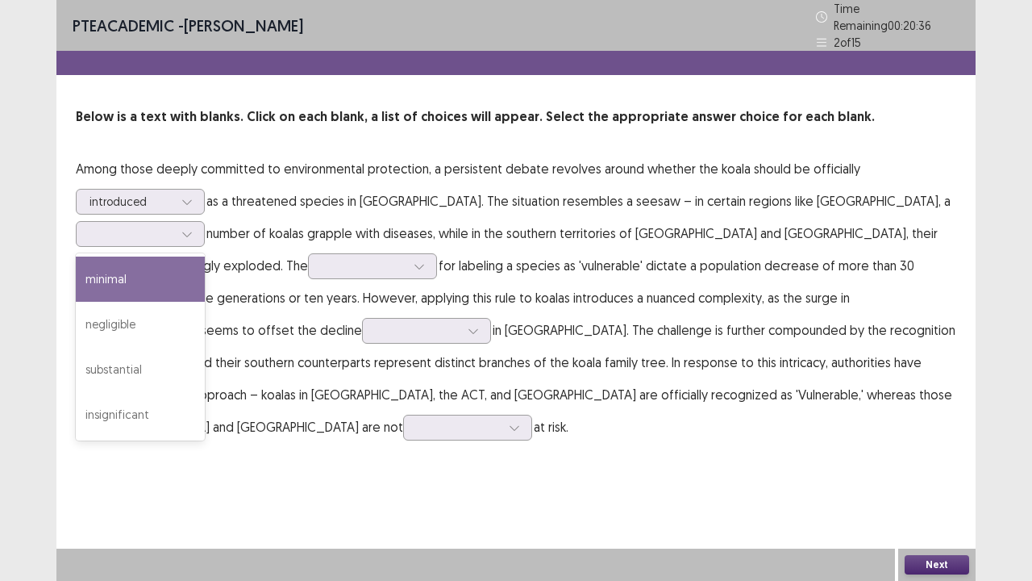
click at [790, 231] on p "Among those deeply committed to environmental protection, a persistent debate r…" at bounding box center [516, 297] width 881 height 290
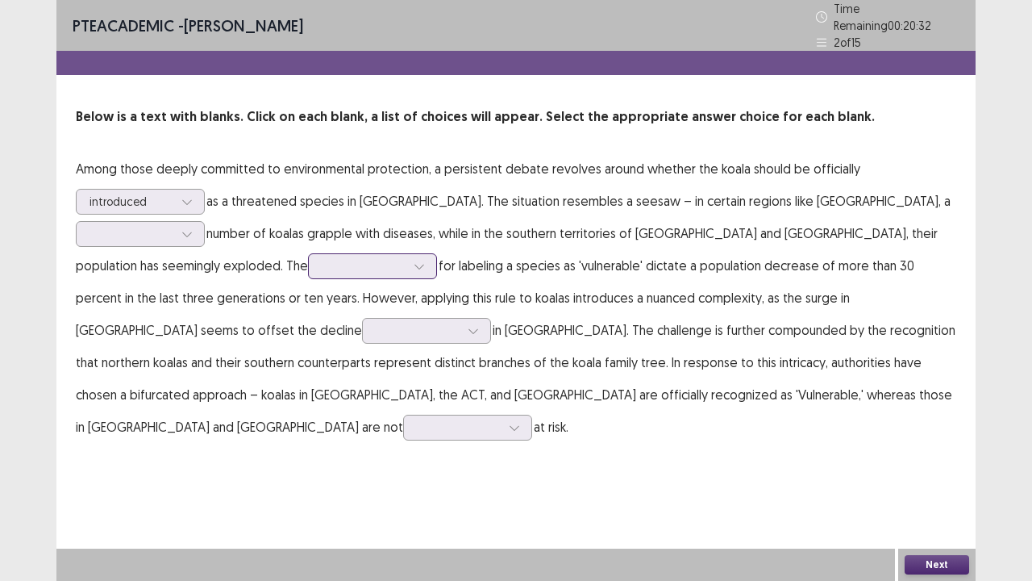
click at [322, 258] on div at bounding box center [364, 265] width 84 height 15
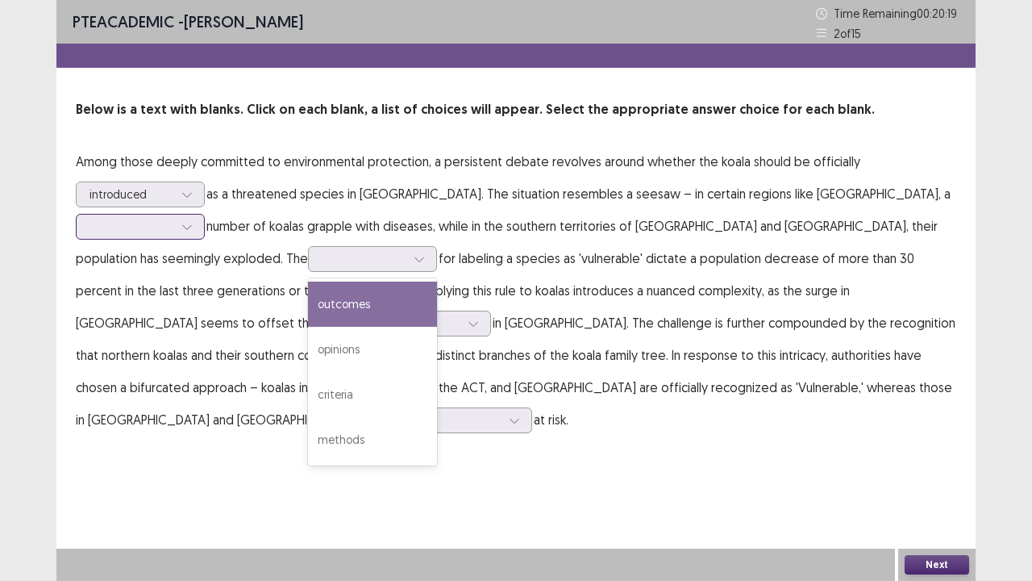
click at [199, 214] on div at bounding box center [187, 226] width 24 height 24
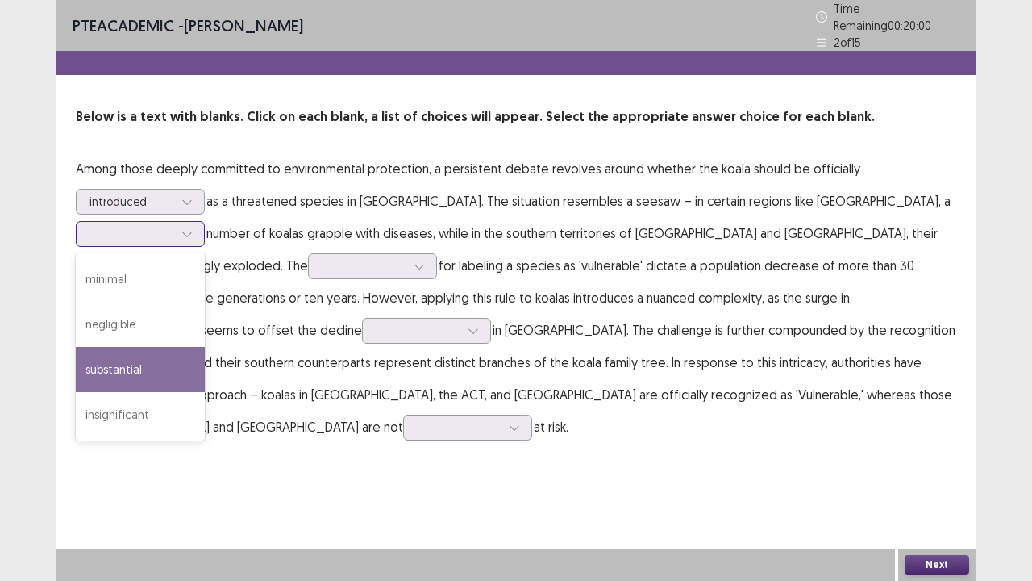
click at [205, 347] on div "substantial" at bounding box center [140, 369] width 129 height 45
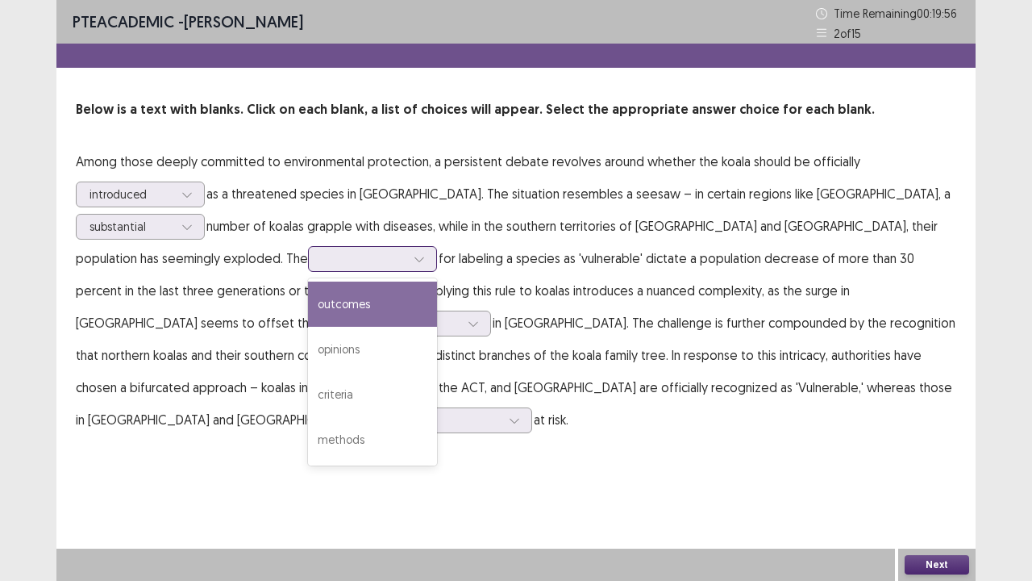
click at [407, 266] on div at bounding box center [419, 259] width 24 height 24
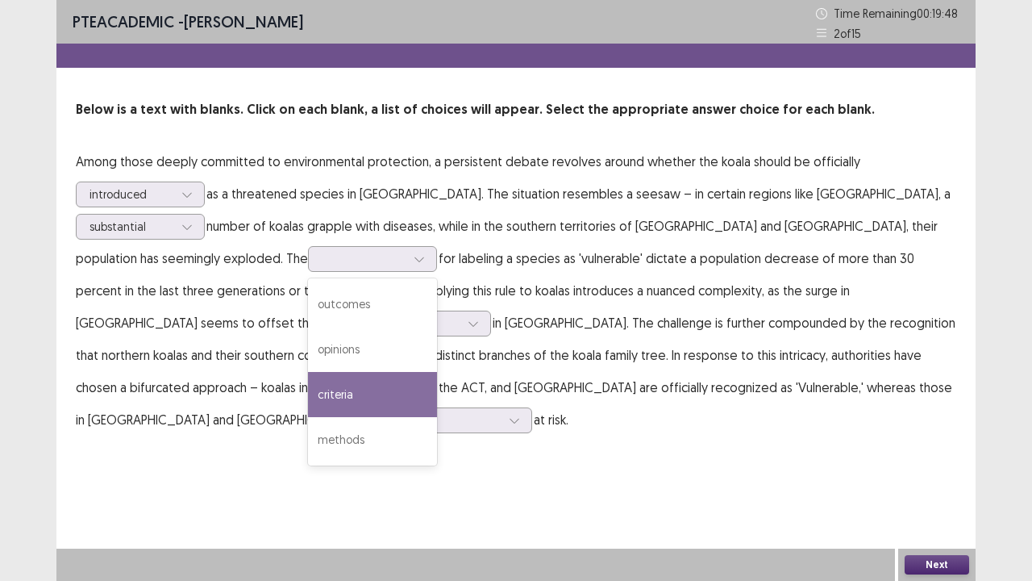
click at [747, 268] on p "Among those deeply committed to environmental protection, a persistent debate r…" at bounding box center [516, 290] width 881 height 290
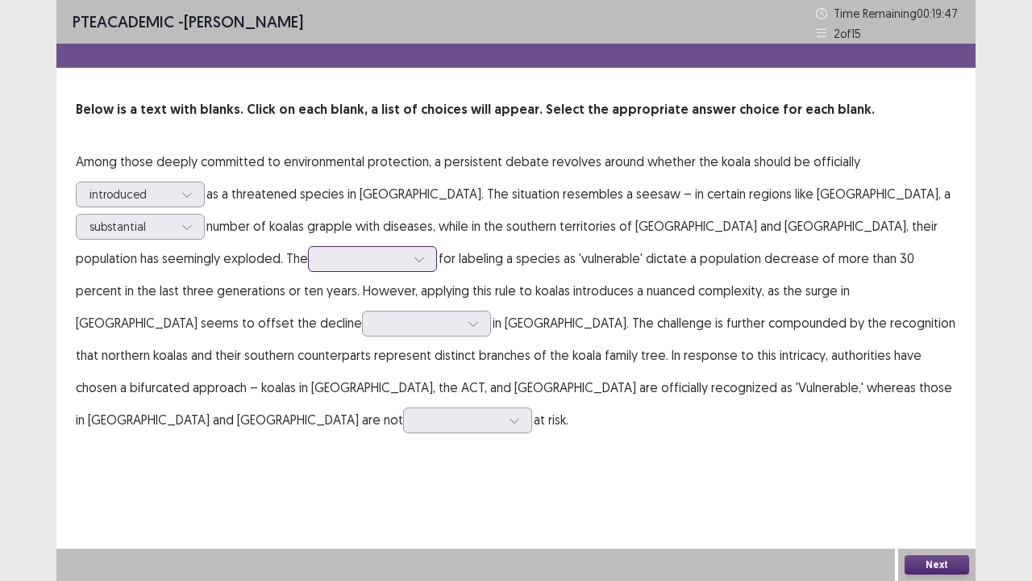
click at [322, 261] on div at bounding box center [364, 258] width 84 height 15
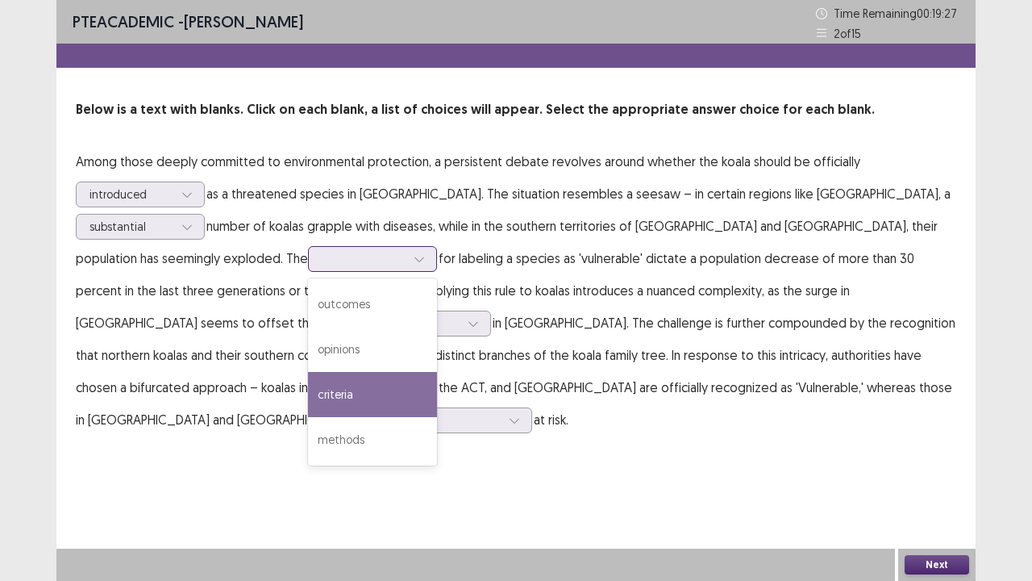
click at [308, 397] on div "criteria" at bounding box center [372, 394] width 129 height 45
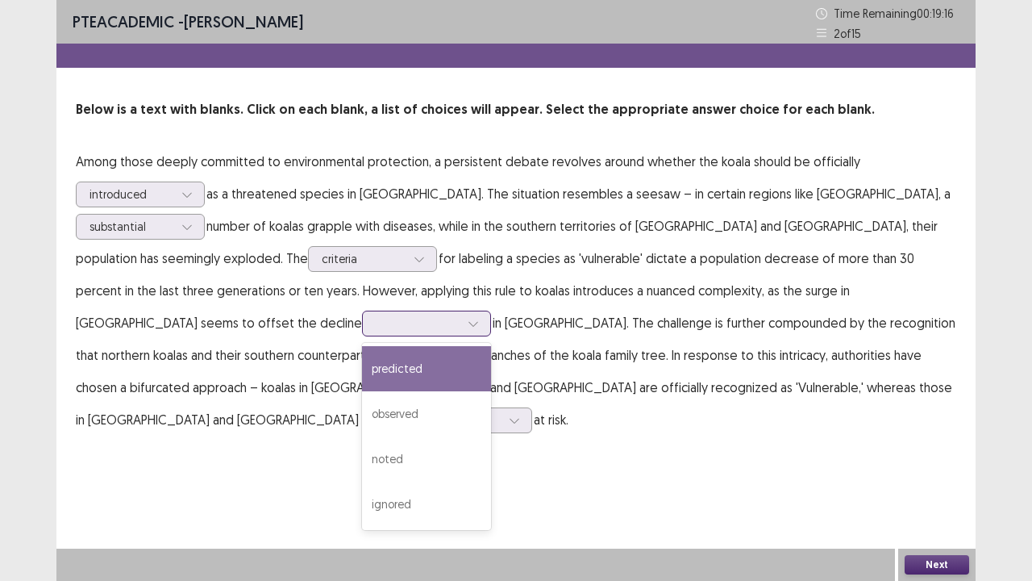
click at [460, 315] on div at bounding box center [418, 322] width 84 height 15
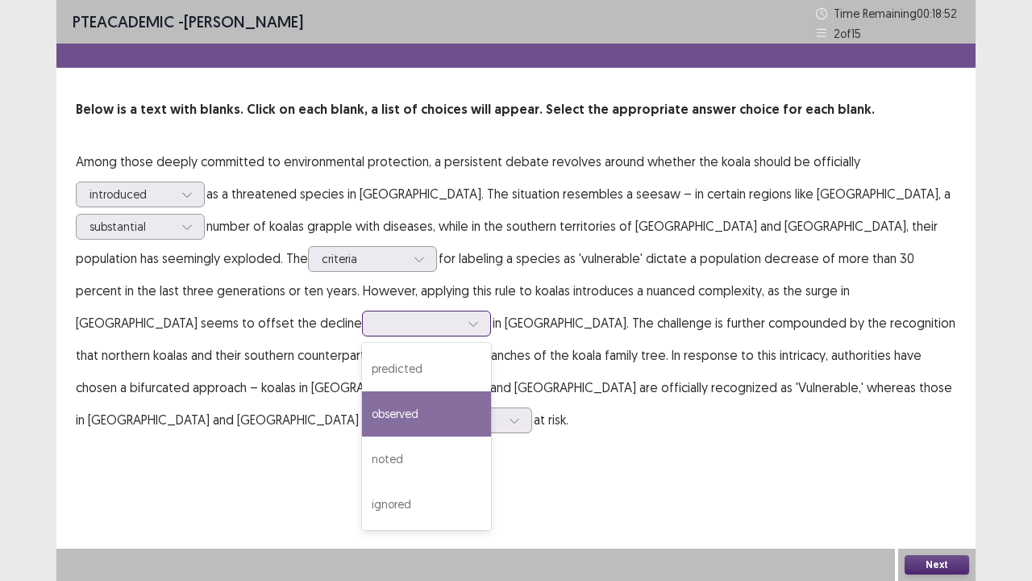
click at [491, 391] on div "observed" at bounding box center [426, 413] width 129 height 45
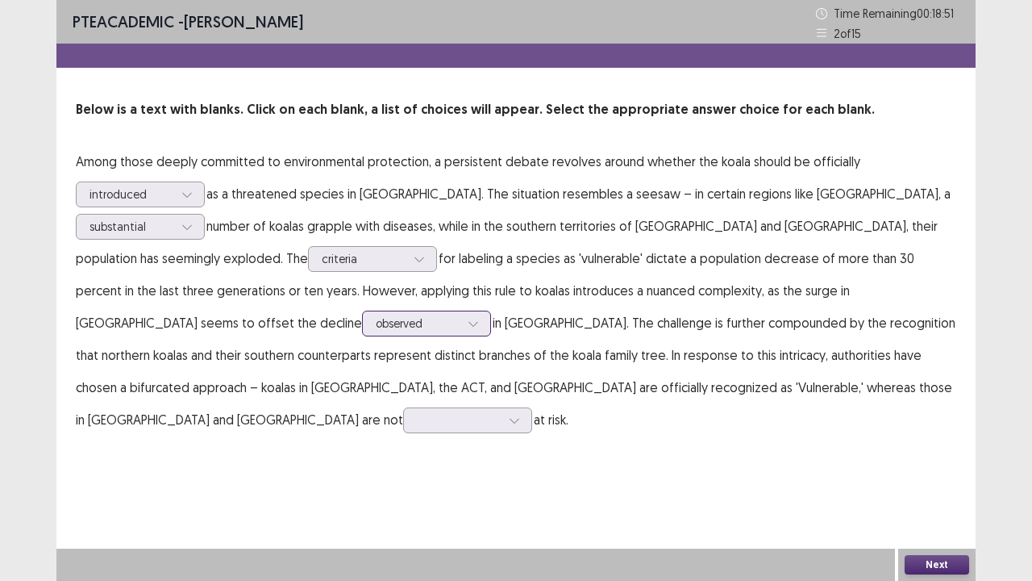
click at [460, 315] on div at bounding box center [418, 322] width 84 height 15
click at [685, 335] on p "Among those deeply committed to environmental protection, a persistent debate r…" at bounding box center [516, 290] width 881 height 290
click at [501, 412] on div at bounding box center [459, 419] width 84 height 15
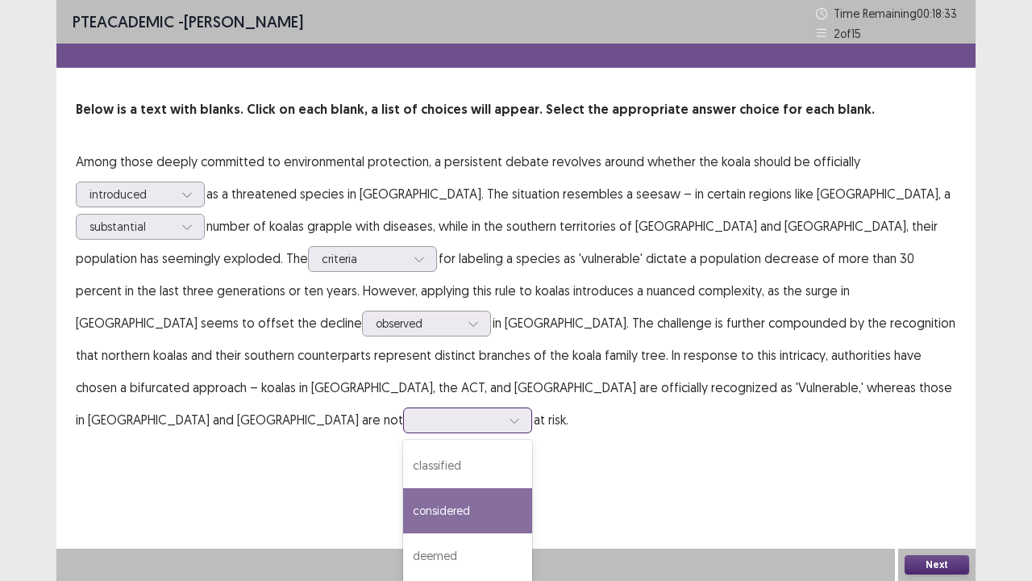
scroll to position [19, 0]
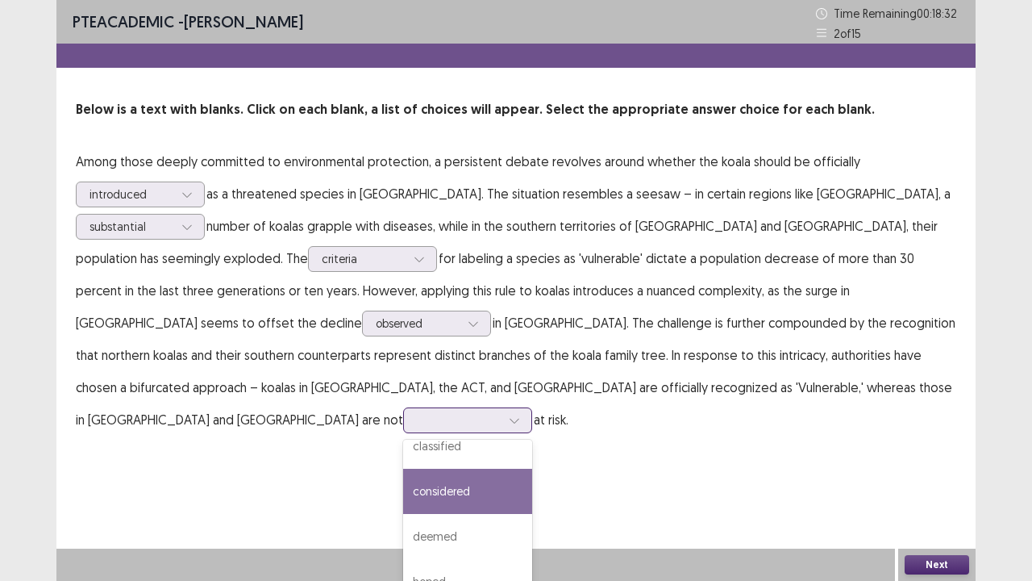
click at [532, 450] on div "considered" at bounding box center [467, 490] width 129 height 45
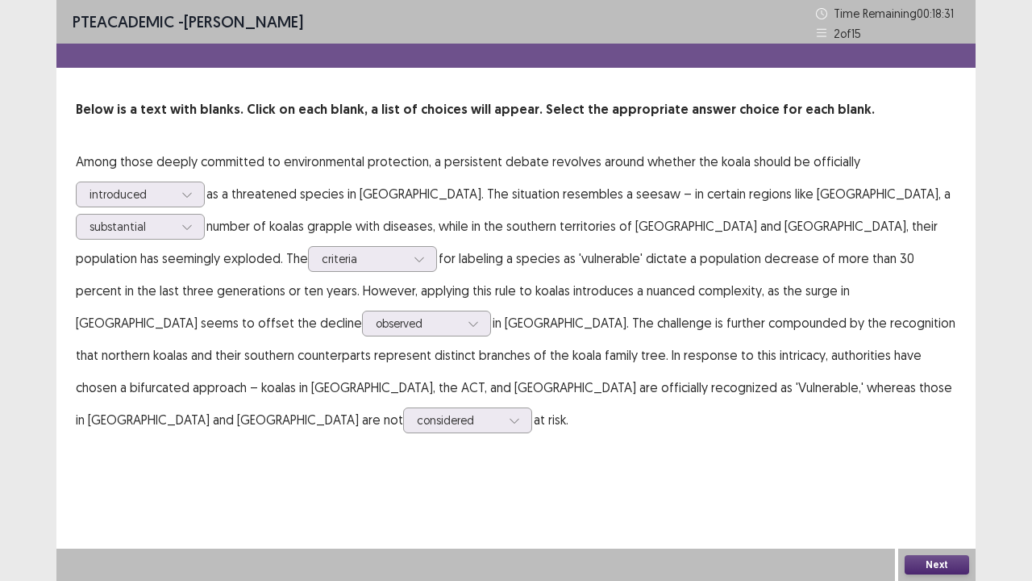
click at [905, 450] on div "Next" at bounding box center [936, 564] width 77 height 32
click at [910, 450] on button "Next" at bounding box center [937, 564] width 65 height 19
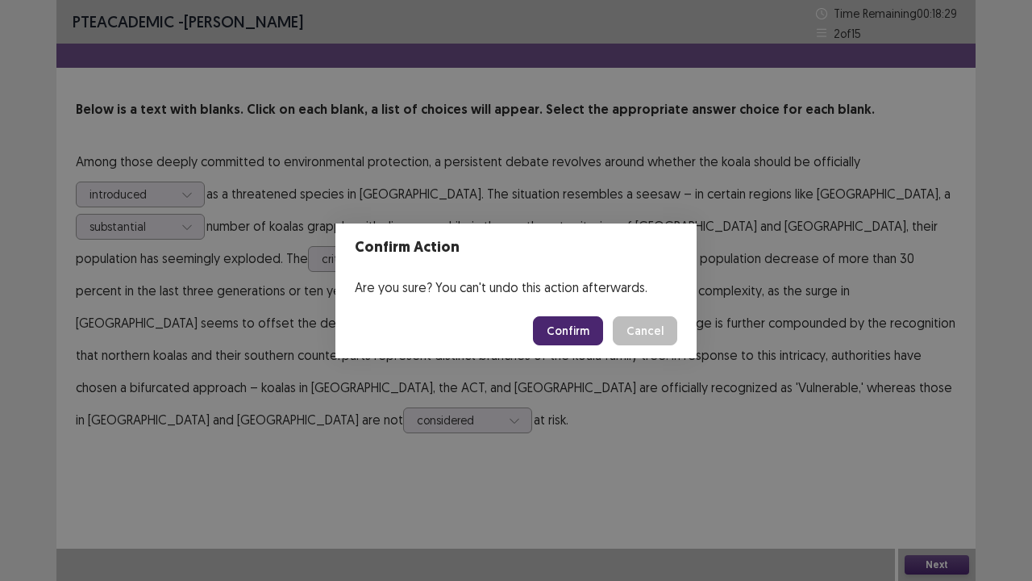
click at [582, 325] on button "Confirm" at bounding box center [568, 330] width 70 height 29
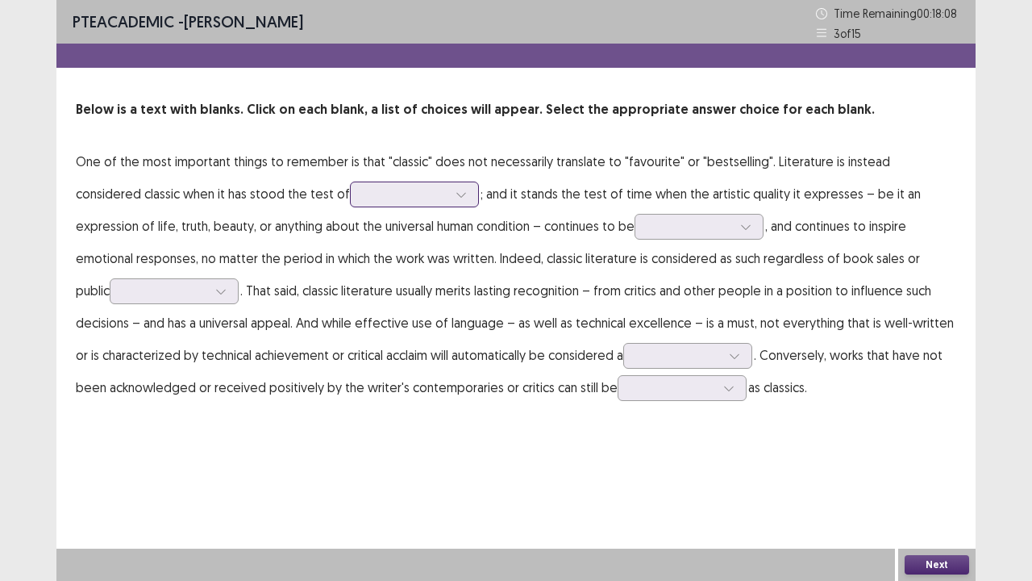
click at [364, 189] on div at bounding box center [406, 193] width 84 height 15
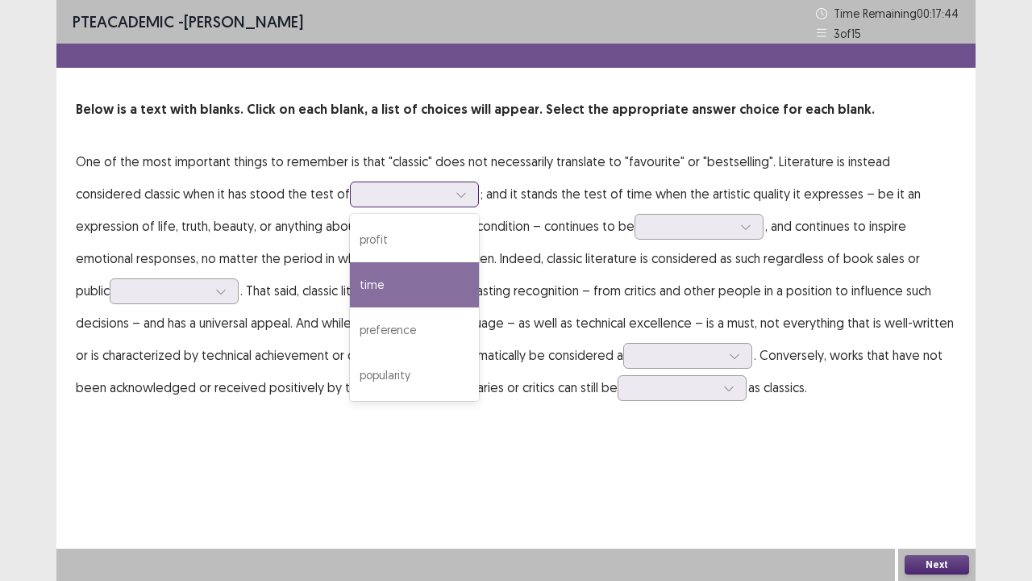
click at [350, 283] on div "time" at bounding box center [414, 284] width 129 height 45
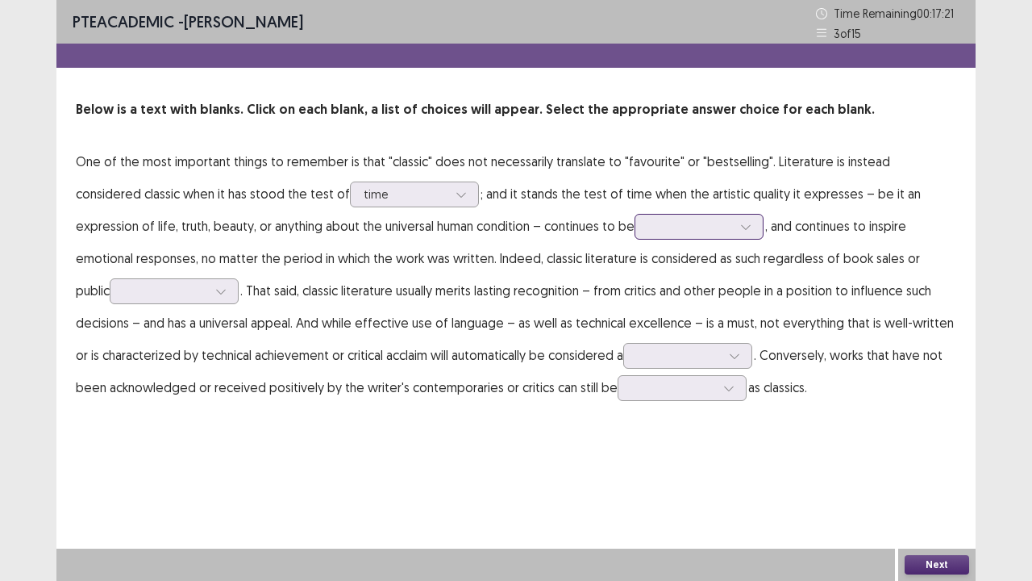
click at [740, 230] on icon at bounding box center [745, 226] width 11 height 11
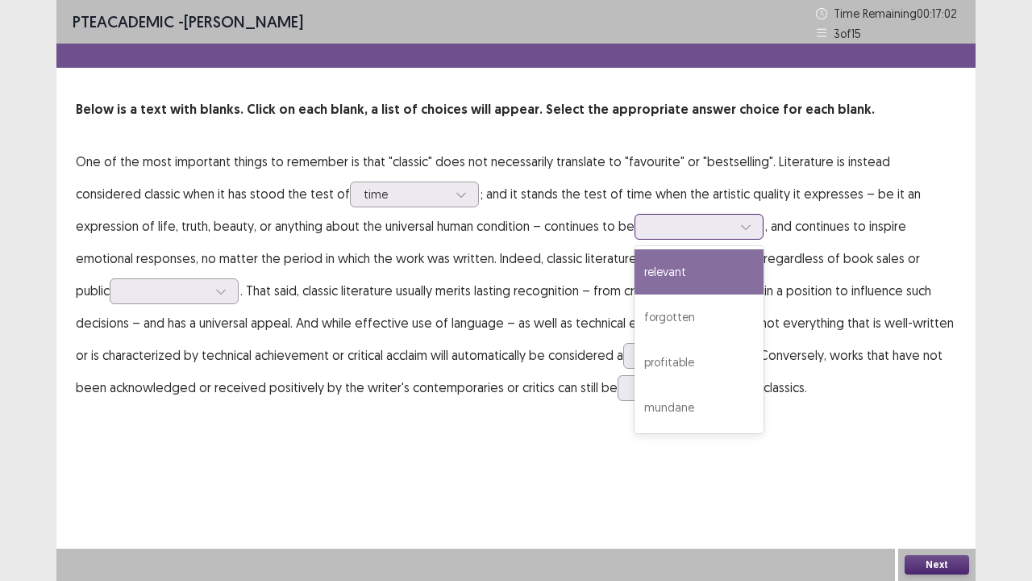
click at [635, 274] on div "relevant" at bounding box center [699, 271] width 129 height 45
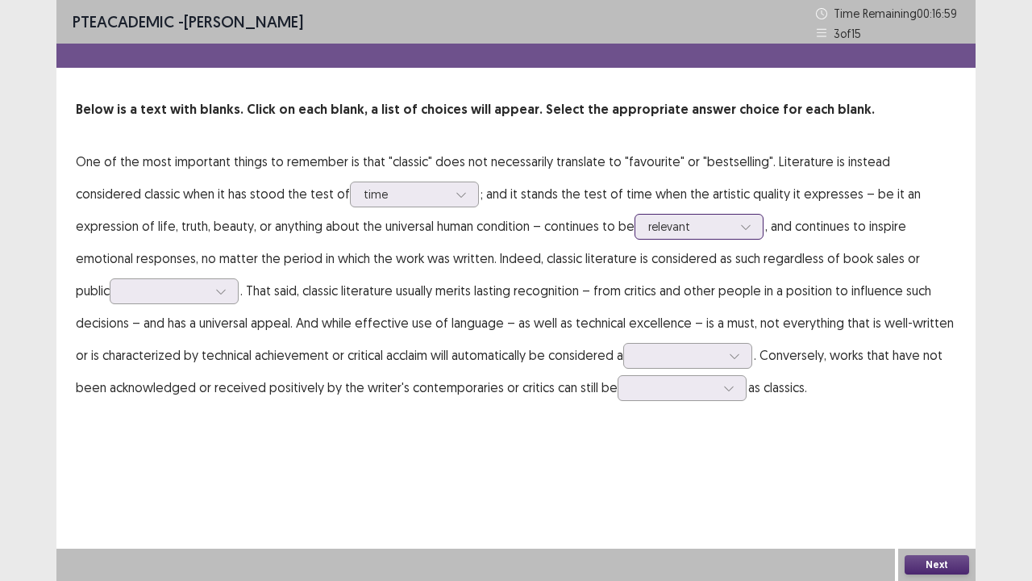
click at [740, 224] on icon at bounding box center [745, 226] width 11 height 11
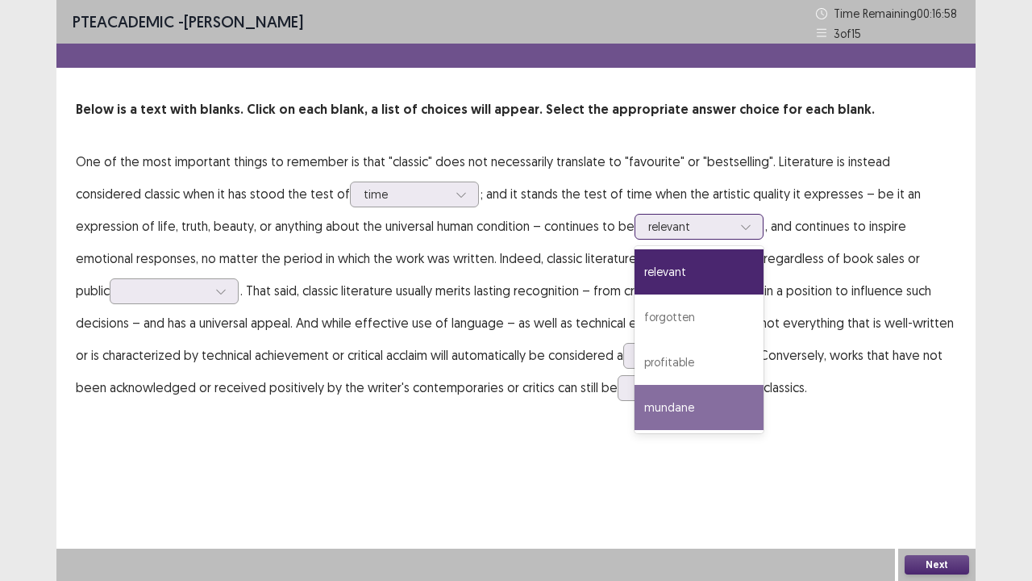
click at [635, 408] on div "mundane" at bounding box center [699, 407] width 129 height 45
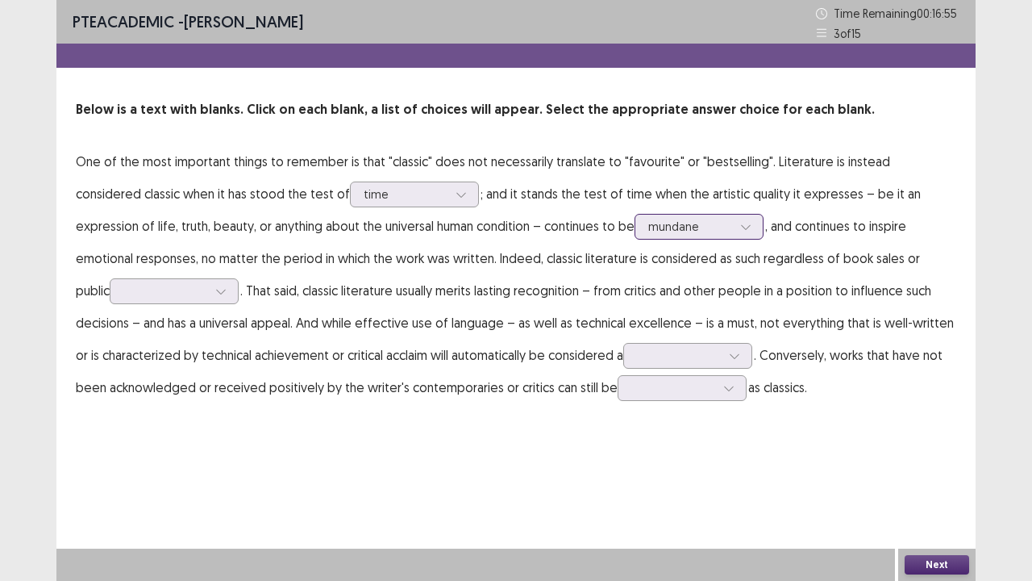
click at [648, 221] on div at bounding box center [690, 226] width 84 height 15
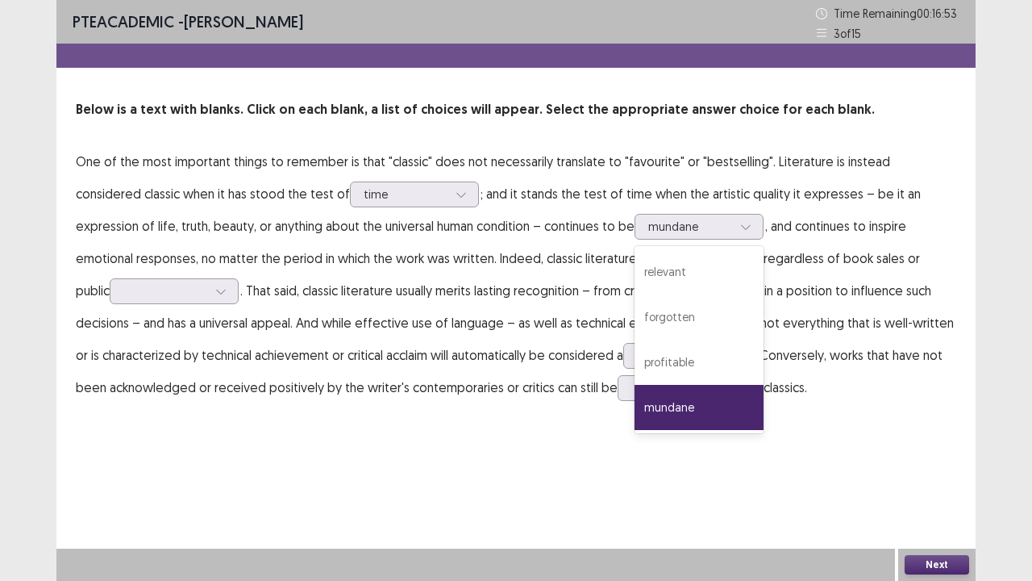
click at [743, 211] on p "One of the most important things to remember is that "classic" does not necessa…" at bounding box center [516, 274] width 881 height 258
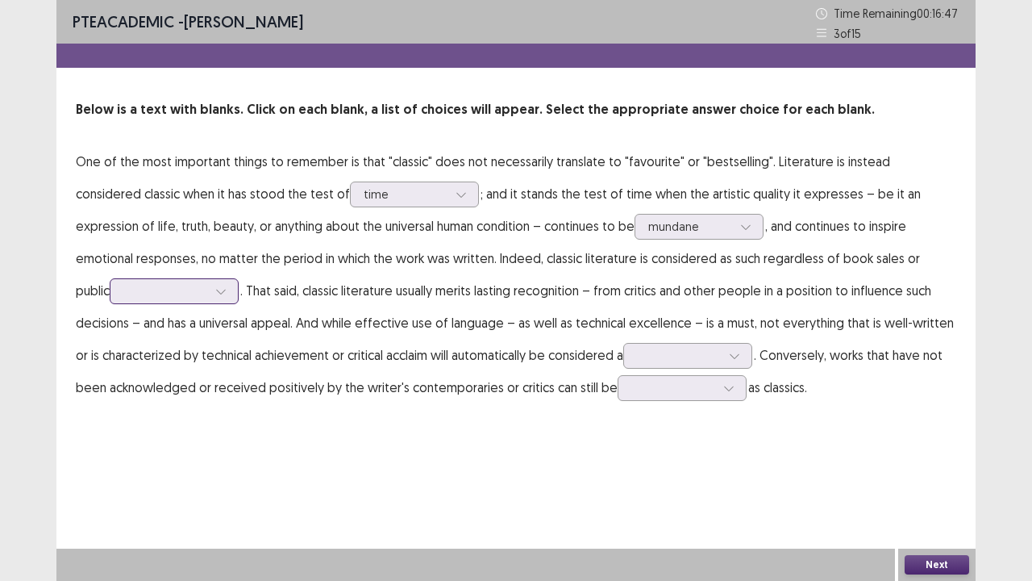
click at [233, 279] on div at bounding box center [221, 291] width 24 height 24
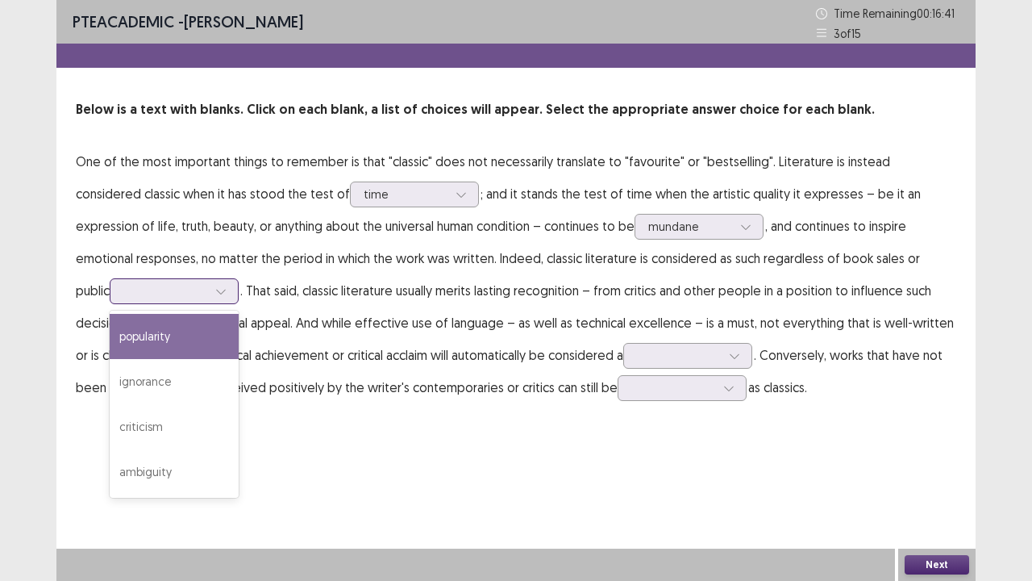
click at [239, 314] on div "popularity" at bounding box center [174, 336] width 129 height 45
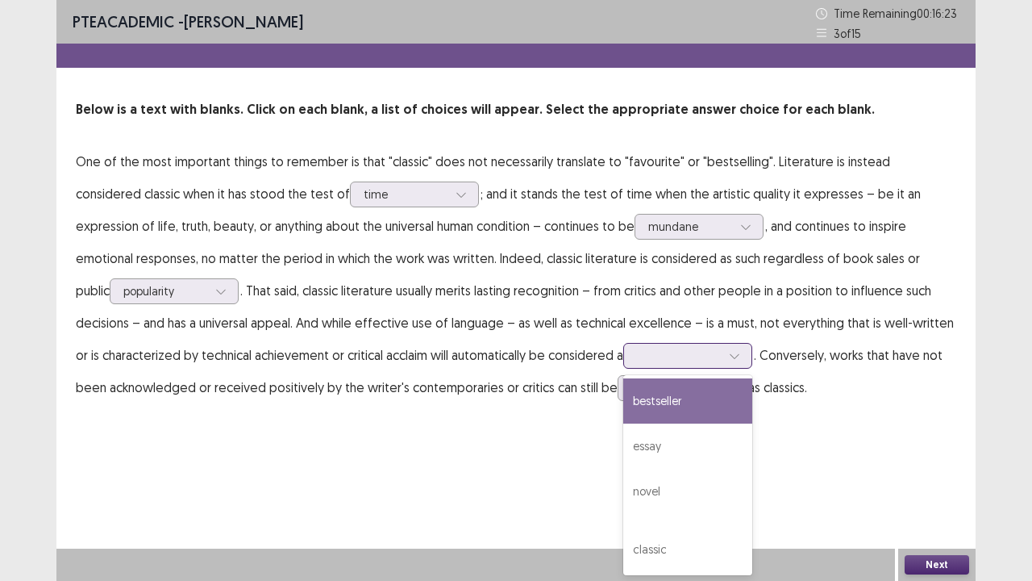
click at [722, 355] on div at bounding box center [734, 356] width 24 height 24
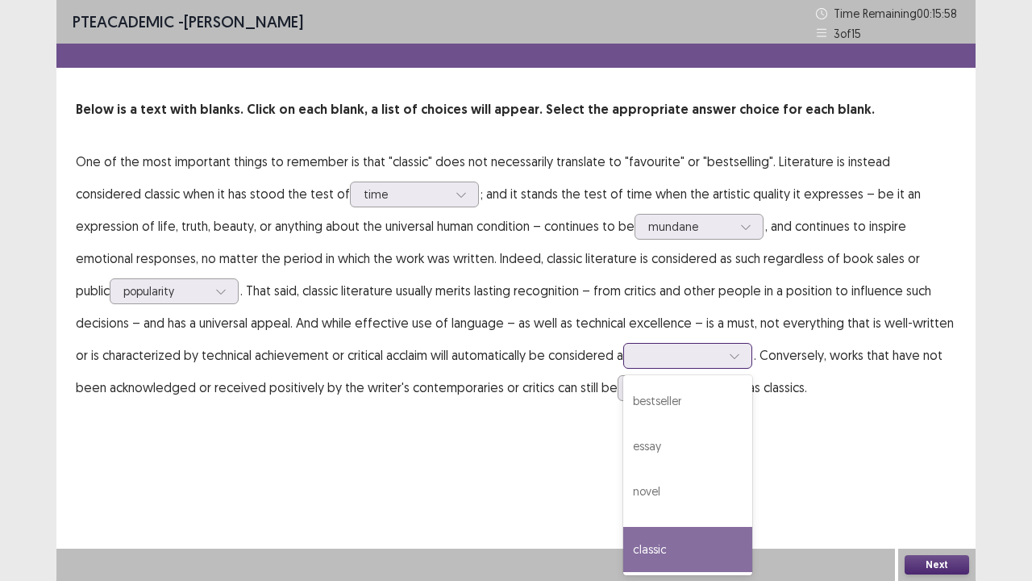
click at [623, 450] on div "classic" at bounding box center [687, 549] width 129 height 45
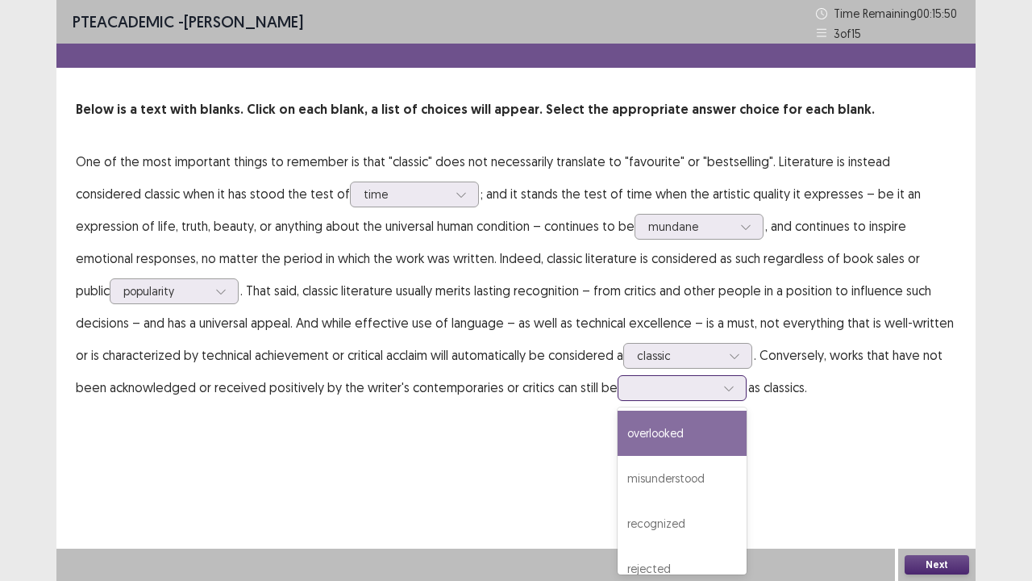
click at [723, 389] on icon at bounding box center [728, 387] width 11 height 11
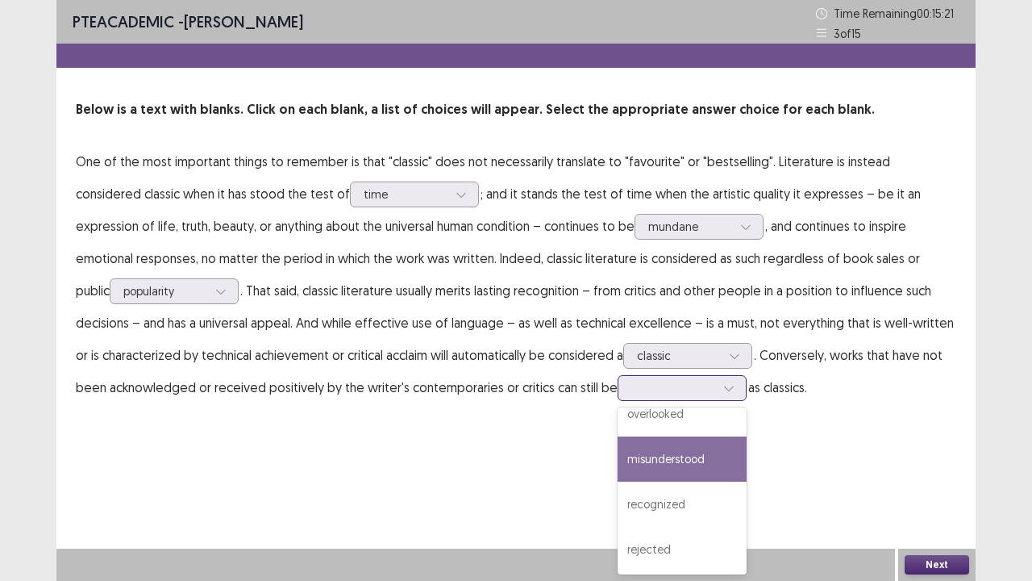
click at [618, 450] on div "misunderstood" at bounding box center [682, 458] width 129 height 45
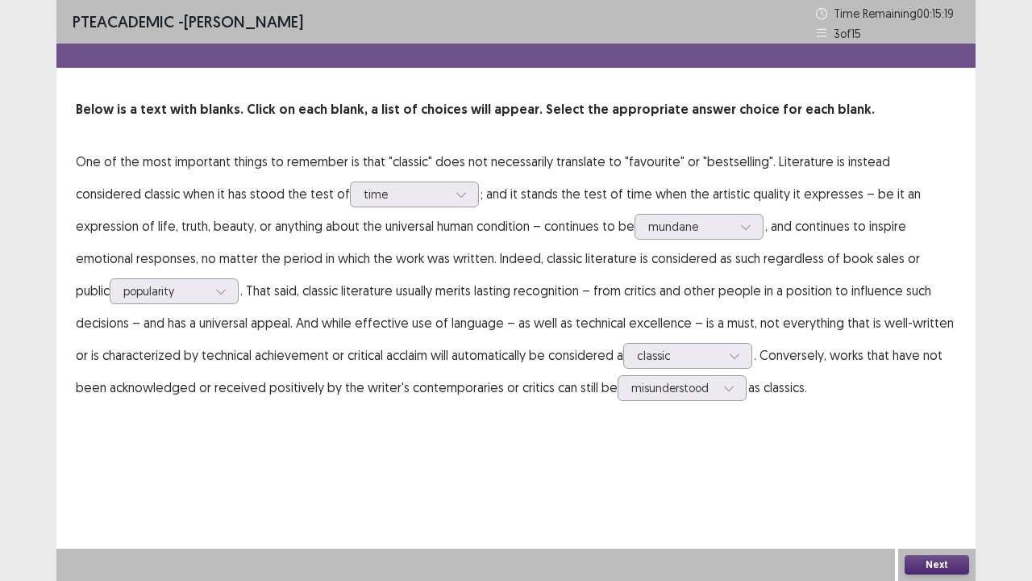
click at [932, 450] on button "Next" at bounding box center [937, 564] width 65 height 19
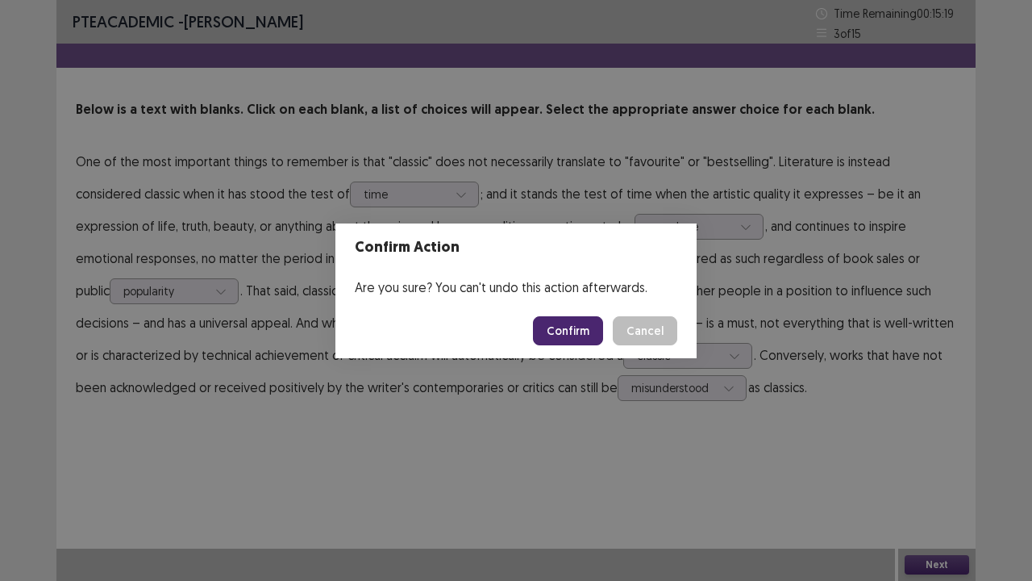
click at [559, 319] on button "Confirm" at bounding box center [568, 330] width 70 height 29
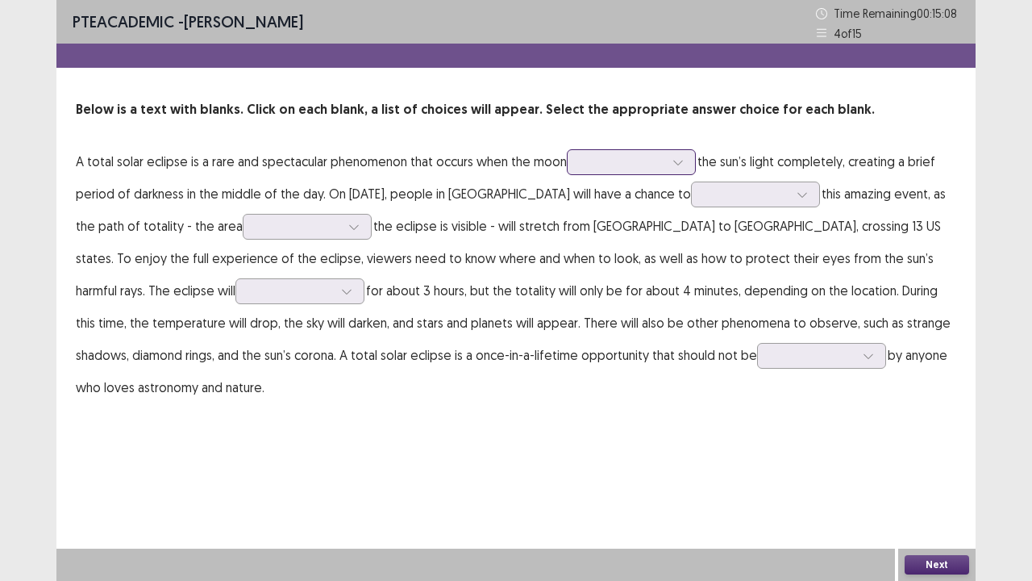
click at [639, 164] on div at bounding box center [623, 161] width 84 height 15
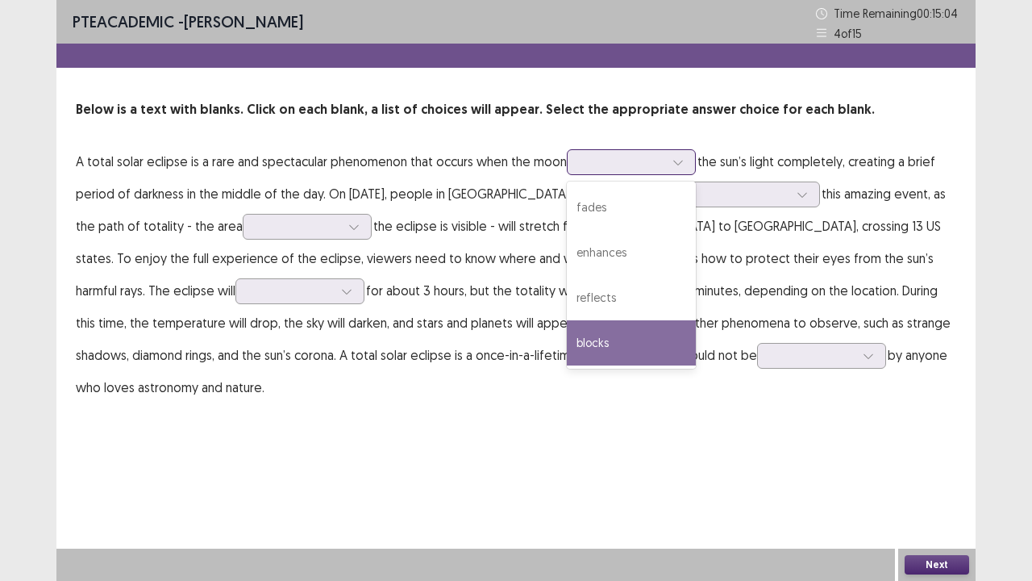
click at [618, 337] on div "blocks" at bounding box center [631, 342] width 129 height 45
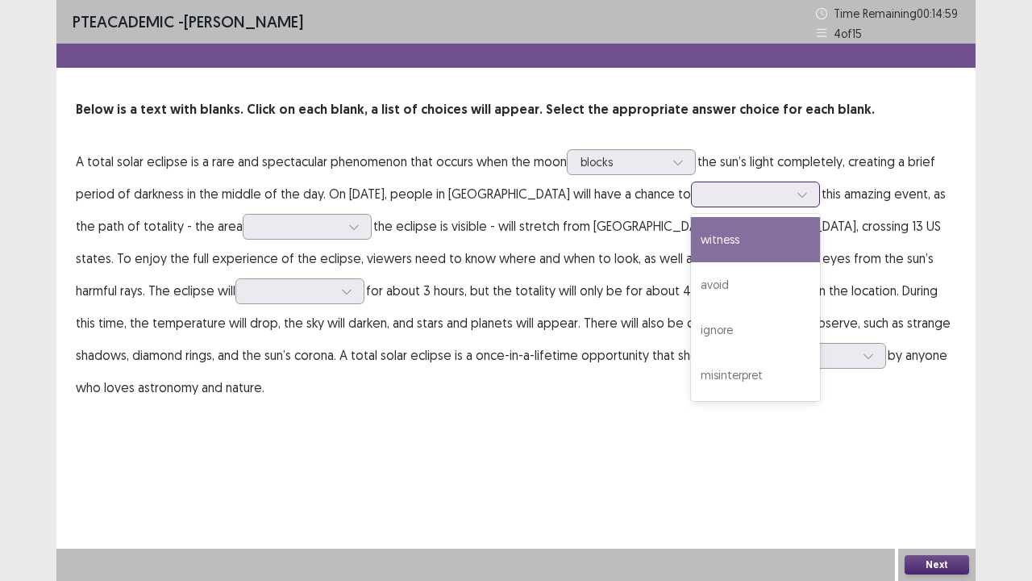
click at [797, 192] on icon at bounding box center [802, 194] width 11 height 11
click at [737, 253] on div "witness" at bounding box center [755, 239] width 129 height 45
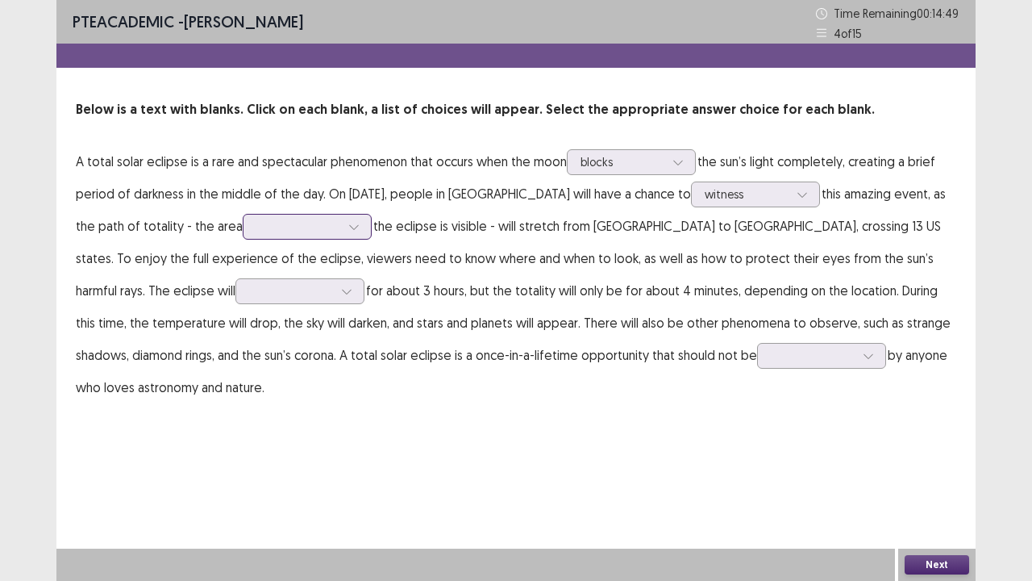
click at [356, 229] on icon at bounding box center [353, 226] width 11 height 11
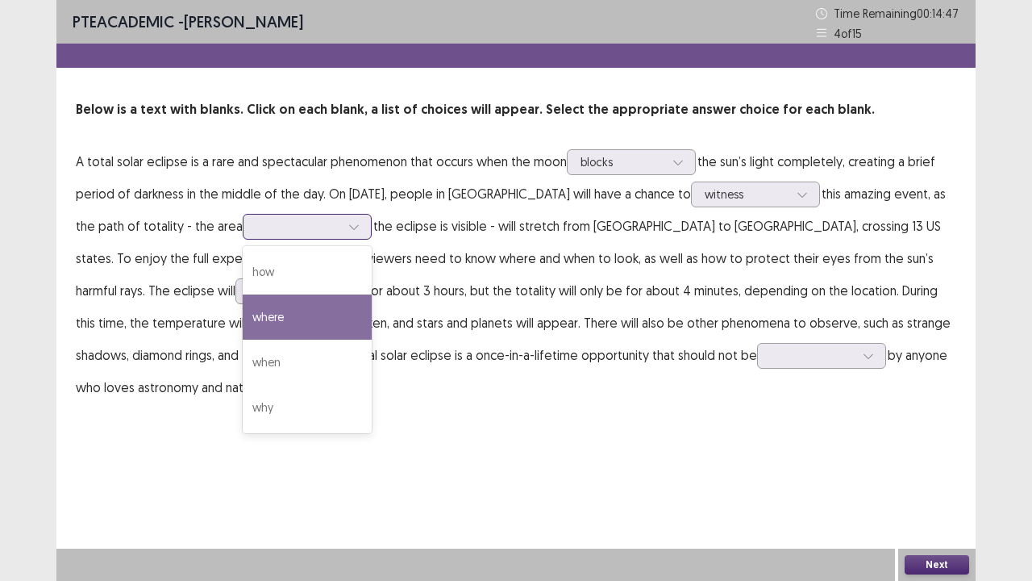
click at [330, 310] on div "where" at bounding box center [307, 316] width 129 height 45
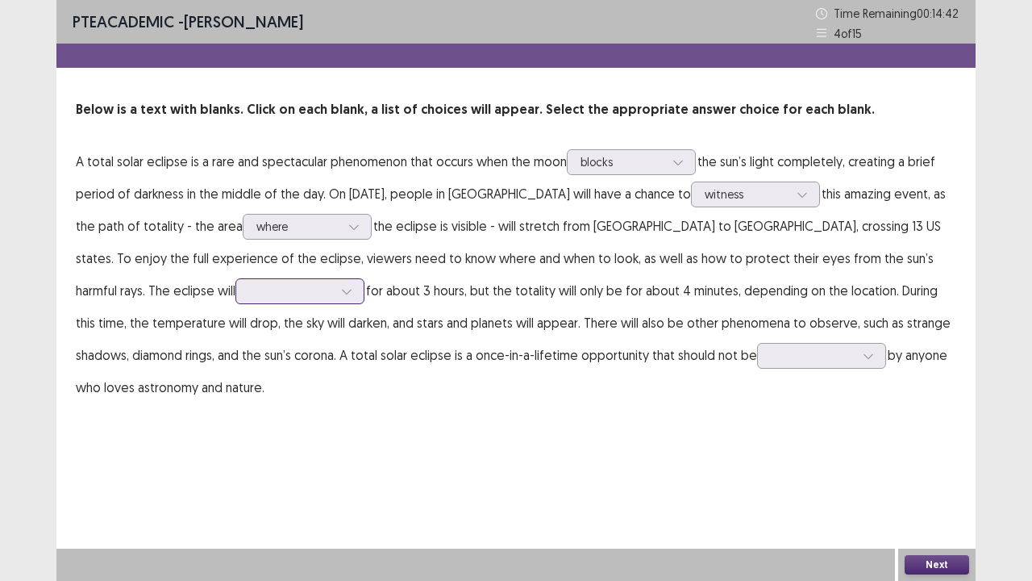
click at [335, 286] on div at bounding box center [347, 291] width 24 height 24
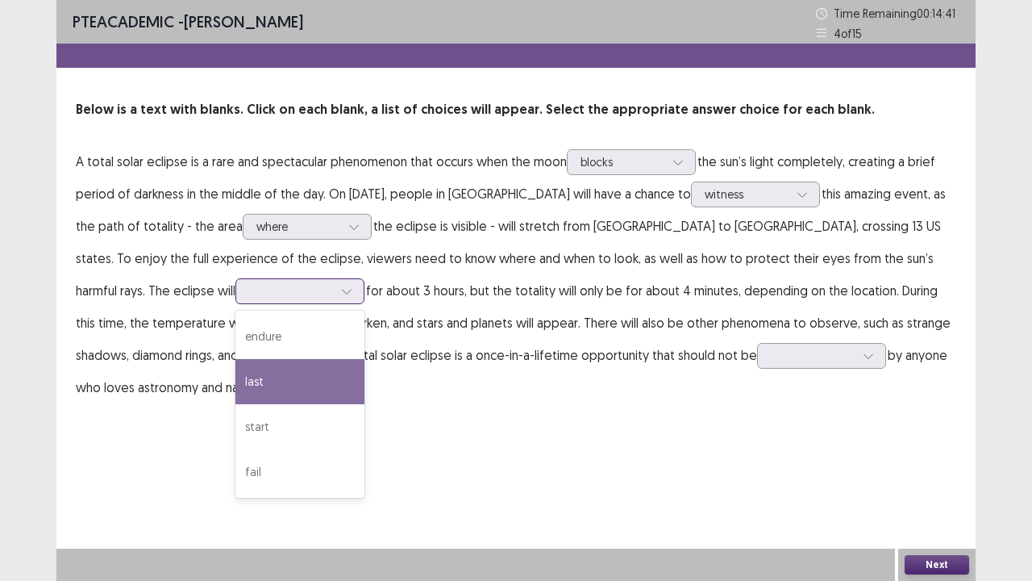
click at [235, 372] on div "last" at bounding box center [299, 381] width 129 height 45
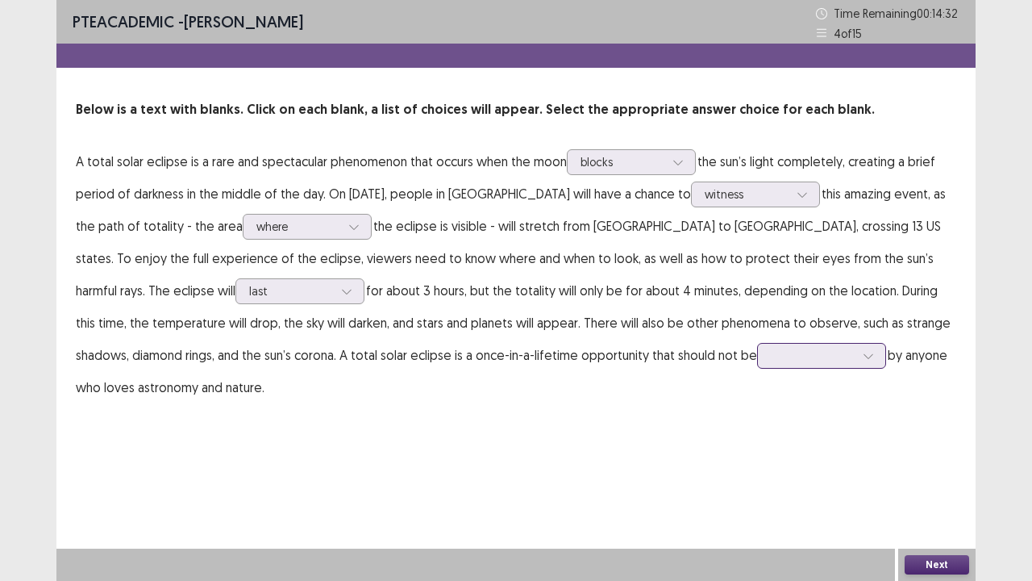
click at [863, 352] on icon at bounding box center [868, 355] width 11 height 11
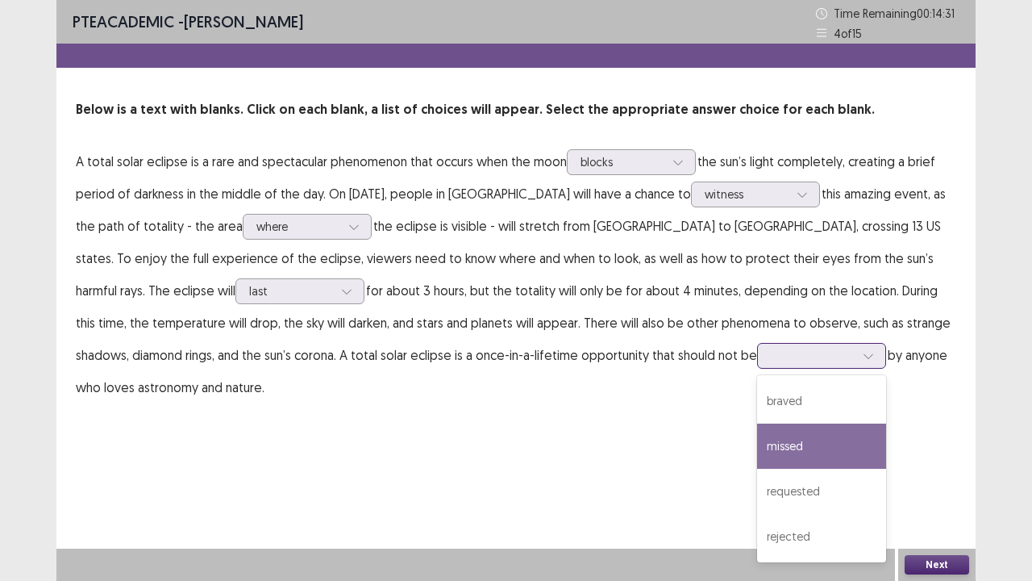
click at [757, 439] on div "missed" at bounding box center [821, 445] width 129 height 45
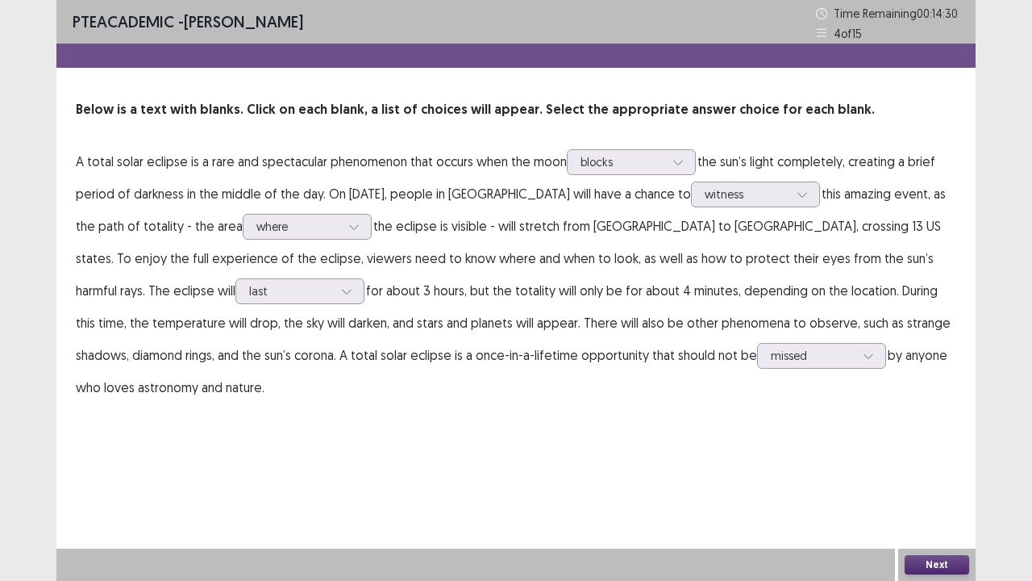
click at [971, 450] on div "Next" at bounding box center [936, 564] width 77 height 32
click at [956, 450] on button "Next" at bounding box center [937, 564] width 65 height 19
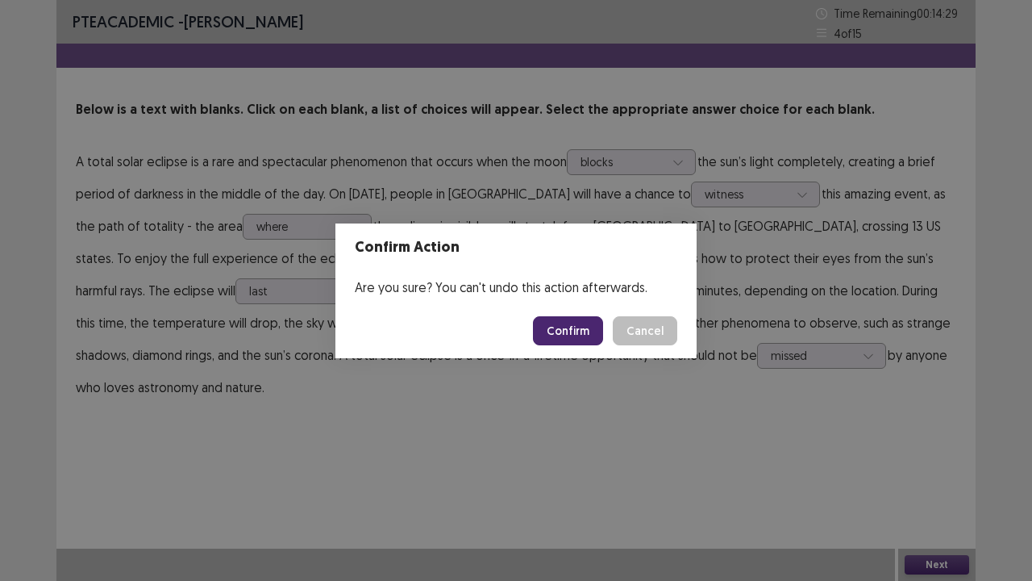
click at [596, 325] on button "Confirm" at bounding box center [568, 330] width 70 height 29
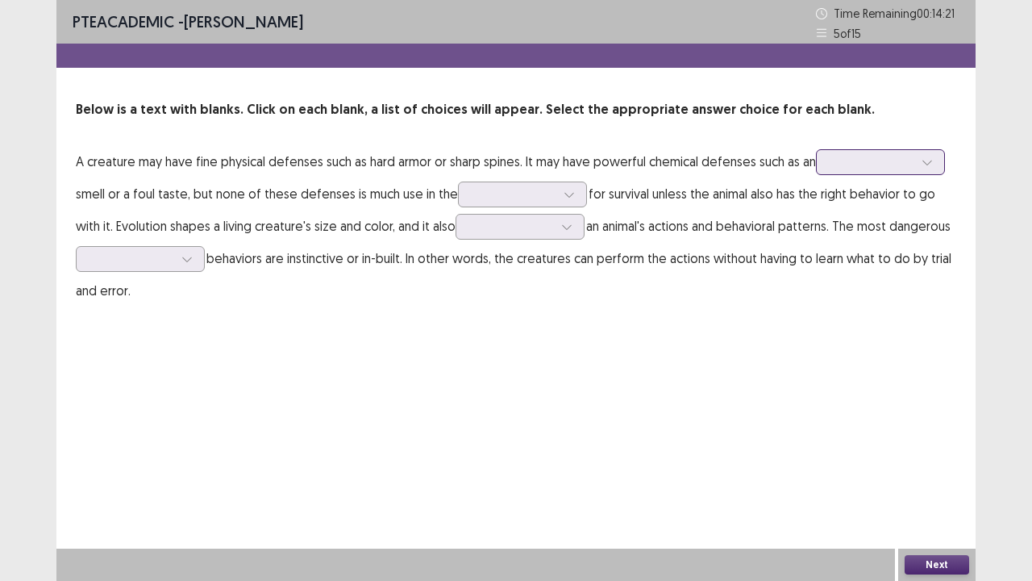
click at [906, 159] on div at bounding box center [872, 161] width 84 height 15
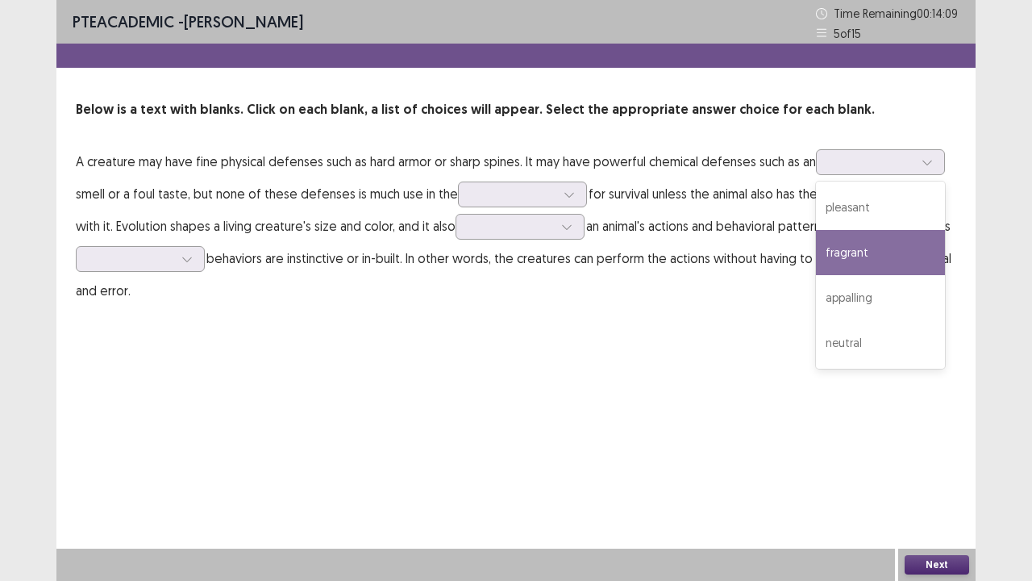
click at [689, 208] on p "A creature may have fine physical defenses such as hard armor or sharp spines. …" at bounding box center [516, 225] width 881 height 161
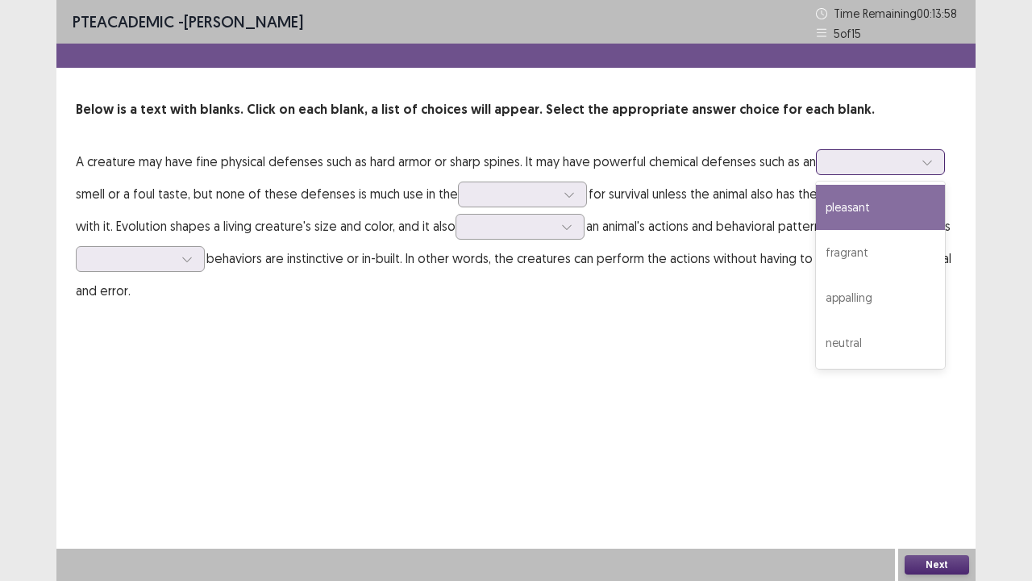
click at [877, 164] on div at bounding box center [872, 161] width 84 height 15
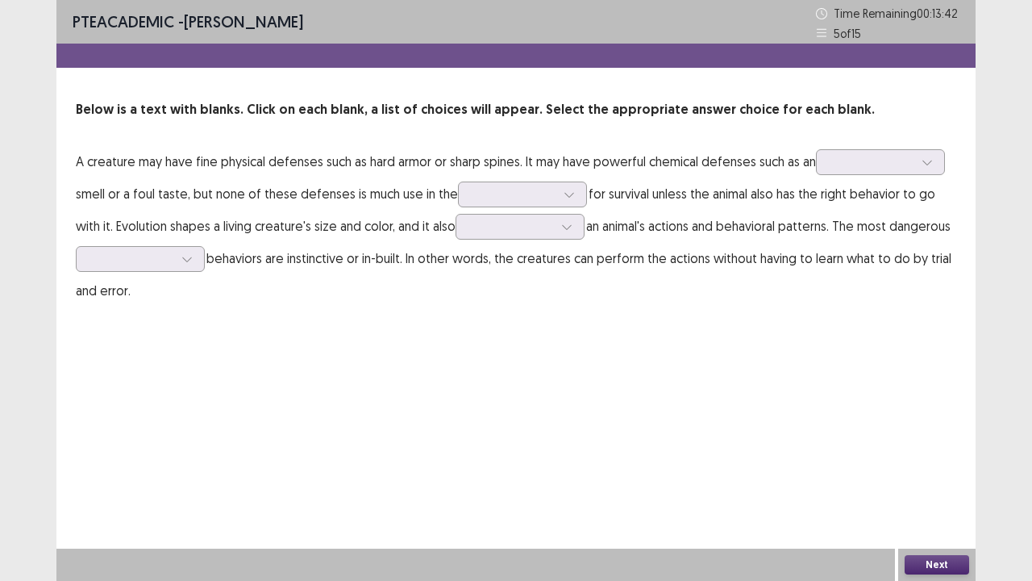
click at [595, 250] on p "A creature may have fine physical defenses such as hard armor or sharp spines. …" at bounding box center [516, 225] width 881 height 161
click at [525, 197] on div at bounding box center [514, 193] width 84 height 15
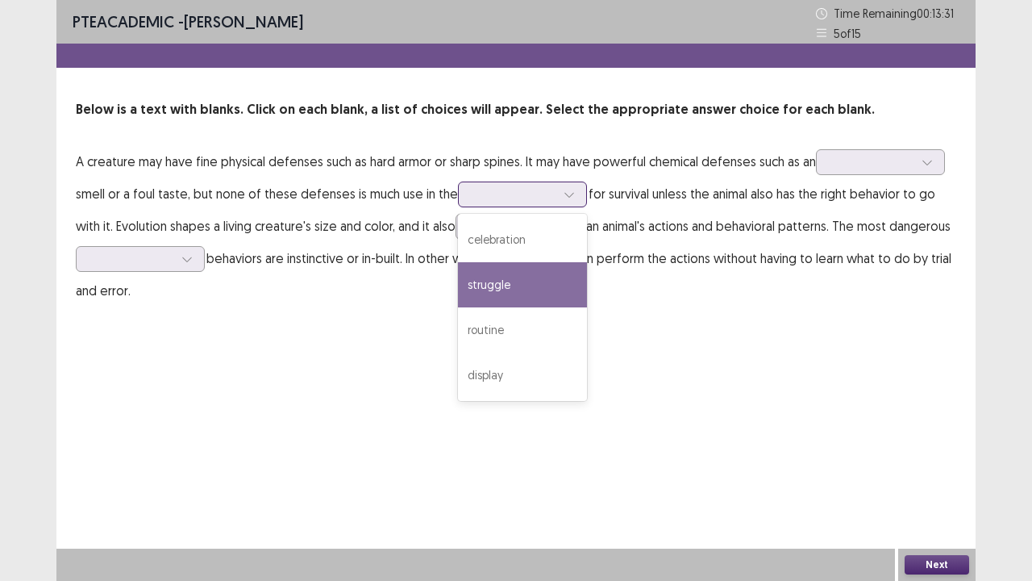
click at [524, 300] on div "struggle" at bounding box center [522, 284] width 129 height 45
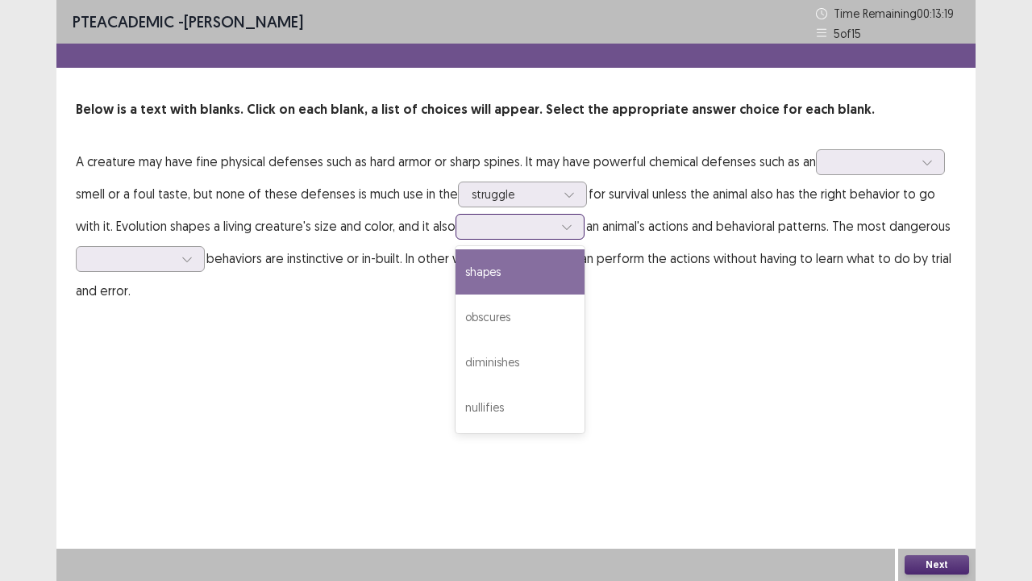
click at [566, 234] on div at bounding box center [567, 226] width 24 height 24
click at [510, 283] on div "shapes" at bounding box center [520, 271] width 129 height 45
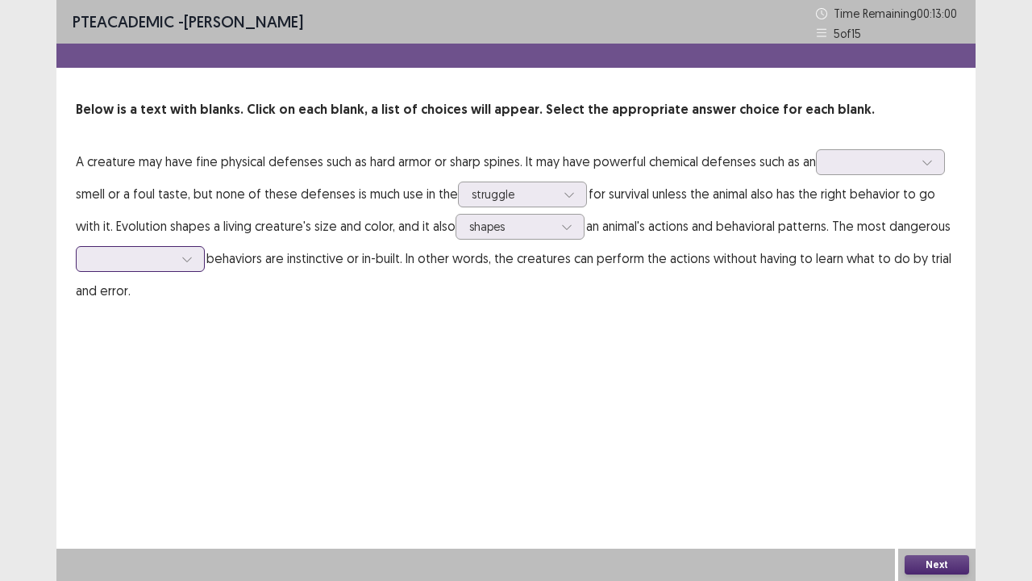
click at [173, 255] on div at bounding box center [132, 258] width 84 height 15
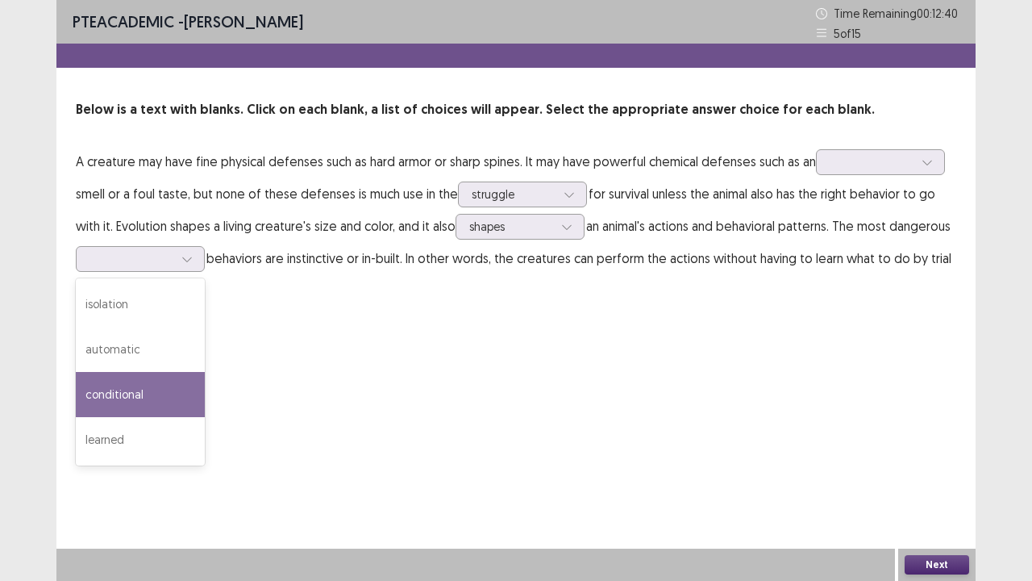
click at [311, 355] on div "PTE academic - Amrit Shrestha Time Remaining 00 : 12 : 40 5 of 15 Below is a te…" at bounding box center [515, 290] width 919 height 581
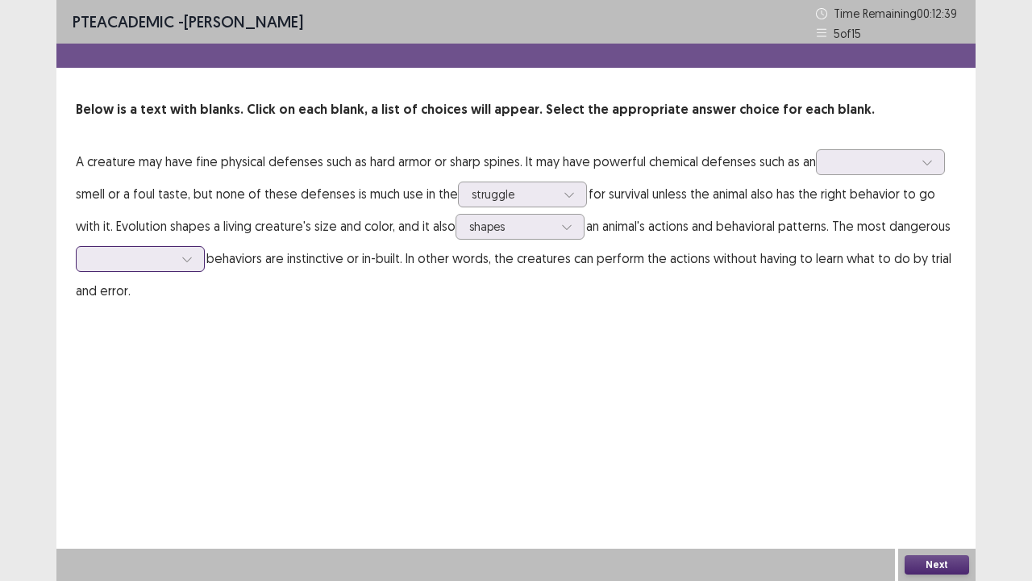
click at [181, 253] on div at bounding box center [187, 259] width 24 height 24
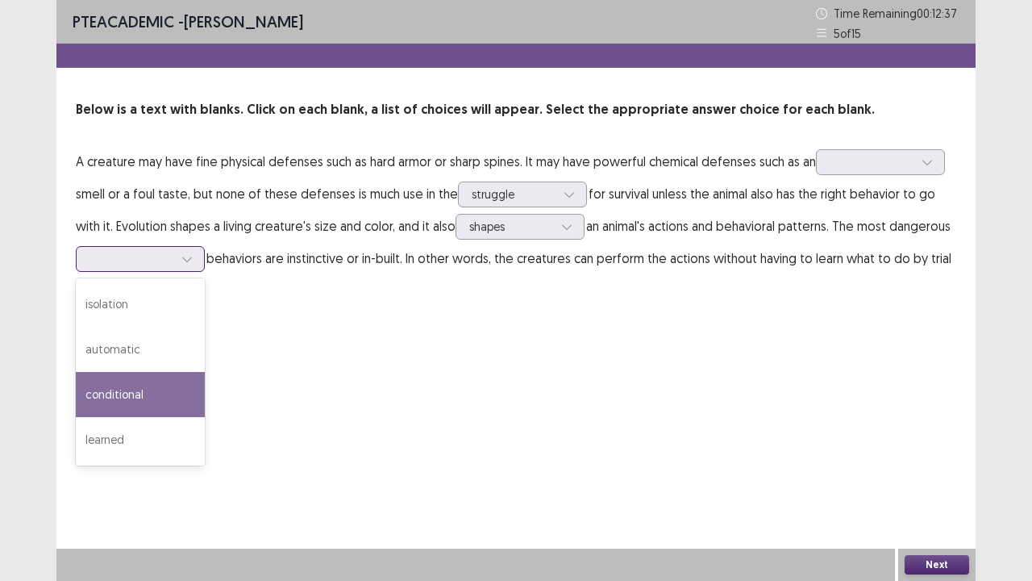
click at [140, 397] on div "conditional" at bounding box center [140, 394] width 129 height 45
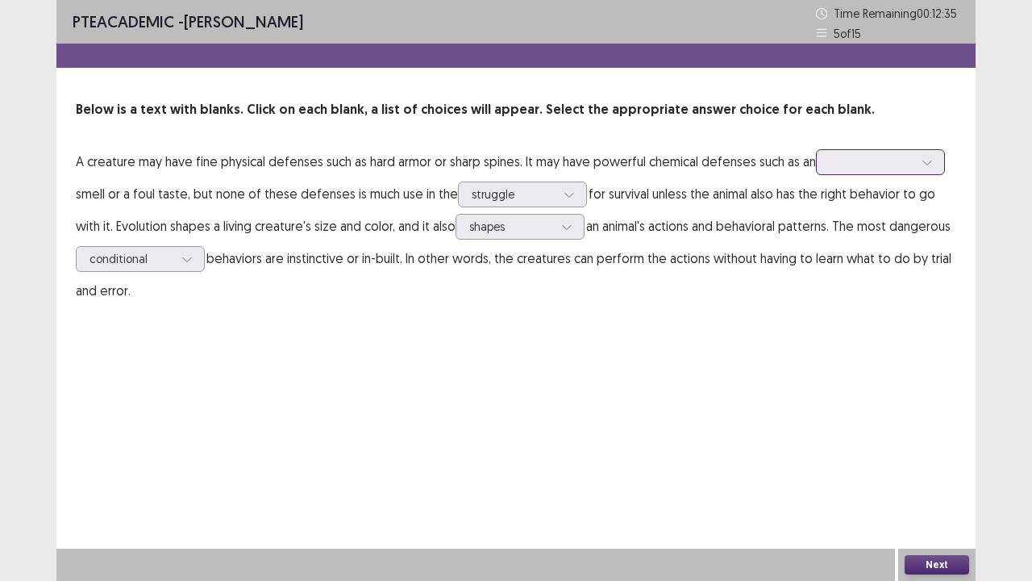
click at [899, 154] on div at bounding box center [872, 161] width 84 height 15
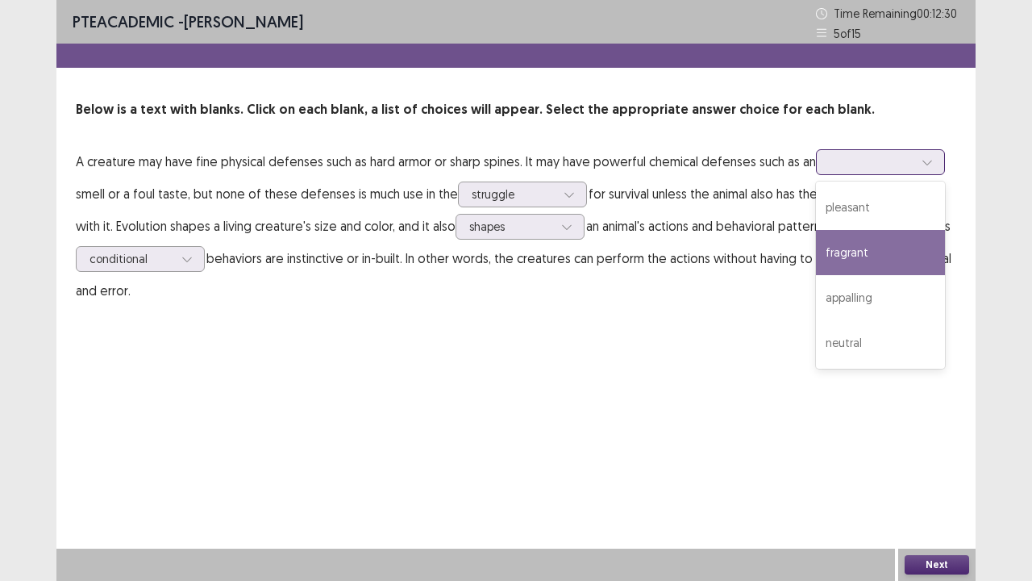
click at [852, 260] on div "fragrant" at bounding box center [880, 252] width 129 height 45
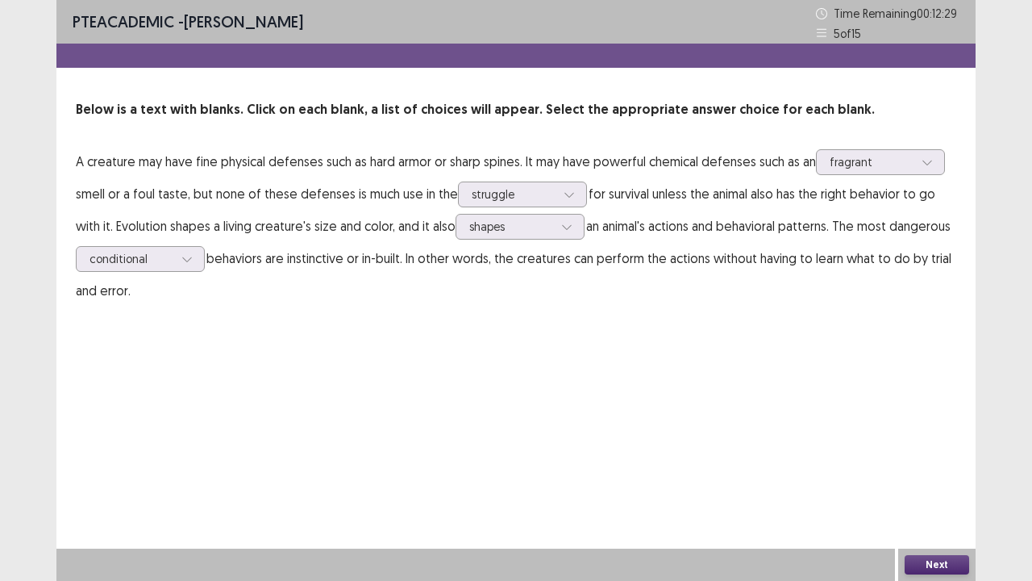
click at [945, 450] on button "Next" at bounding box center [937, 564] width 65 height 19
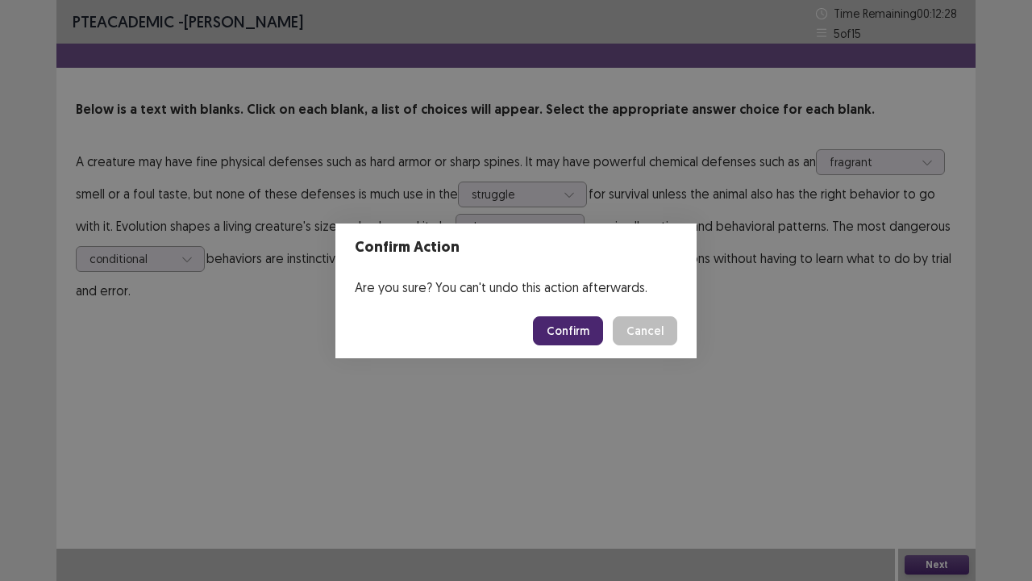
click at [602, 339] on button "Confirm" at bounding box center [568, 330] width 70 height 29
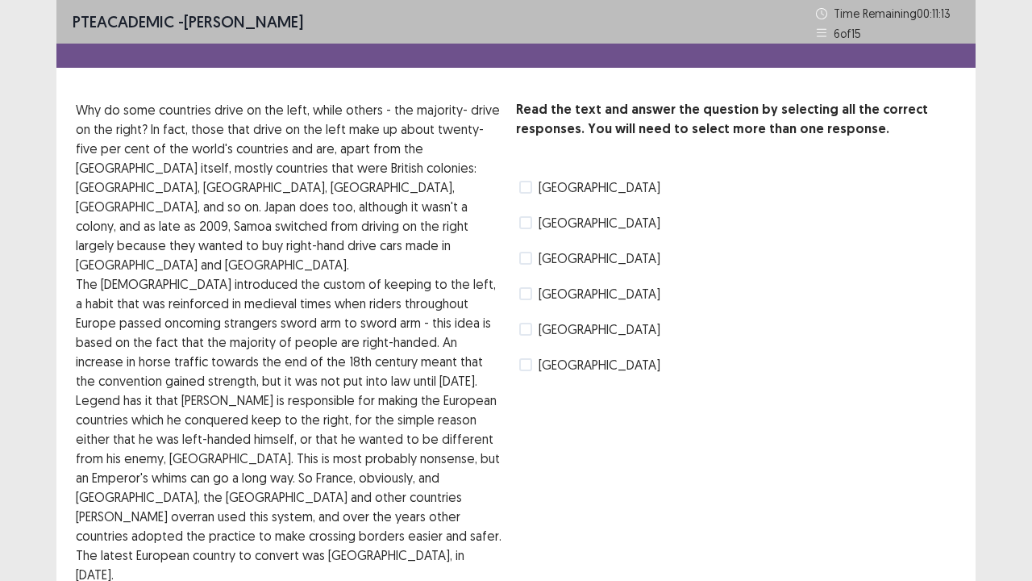
click at [552, 187] on span "Spain" at bounding box center [600, 186] width 122 height 19
click at [558, 227] on span "South Africa" at bounding box center [600, 222] width 122 height 19
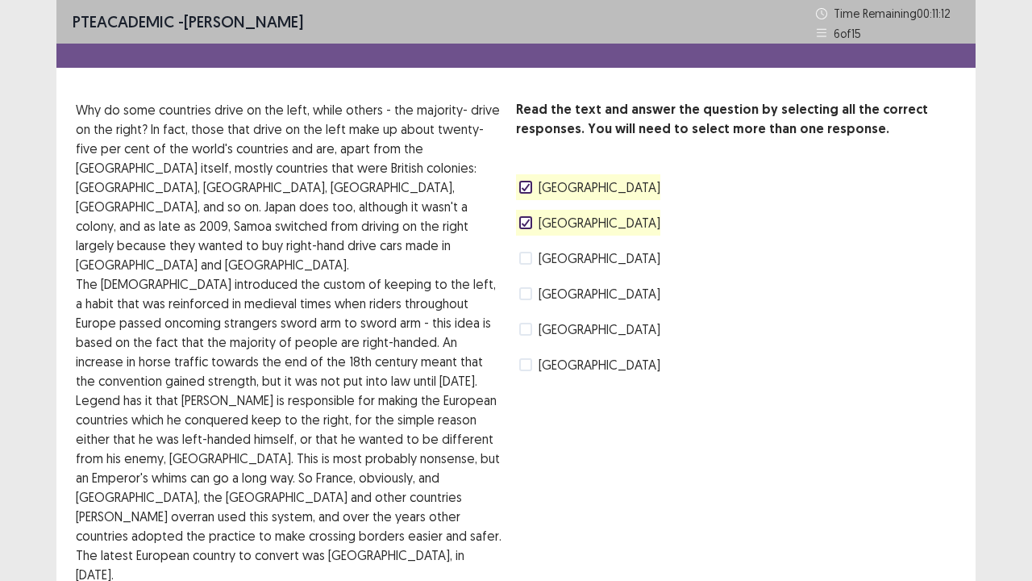
click at [560, 256] on span "Germany" at bounding box center [600, 257] width 122 height 19
click at [561, 293] on span "Japan" at bounding box center [600, 293] width 122 height 19
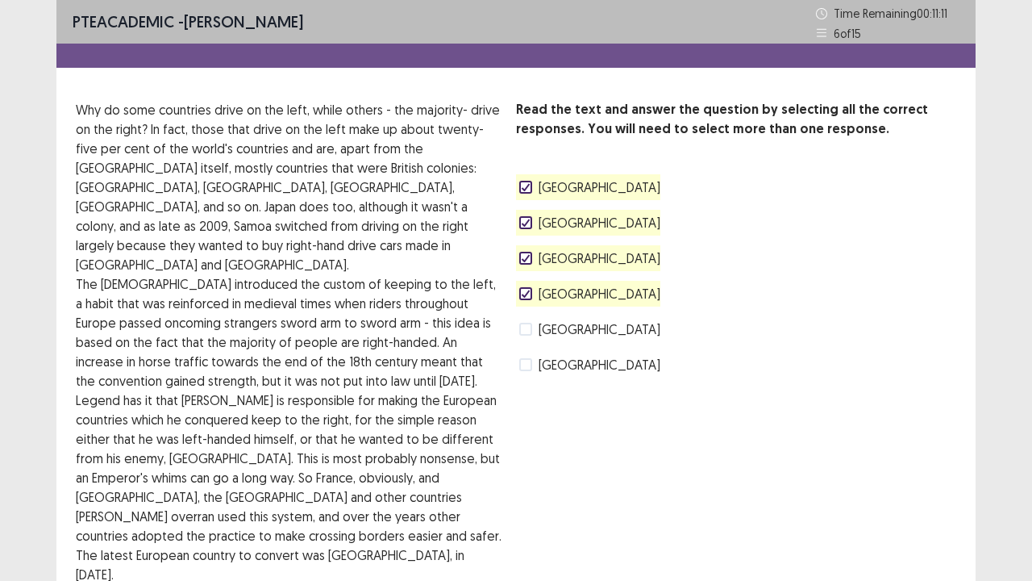
click at [564, 319] on div "Scotland" at bounding box center [588, 329] width 144 height 26
click at [560, 363] on span "Samoa" at bounding box center [600, 364] width 122 height 19
click at [546, 331] on span "Scotland" at bounding box center [600, 328] width 122 height 19
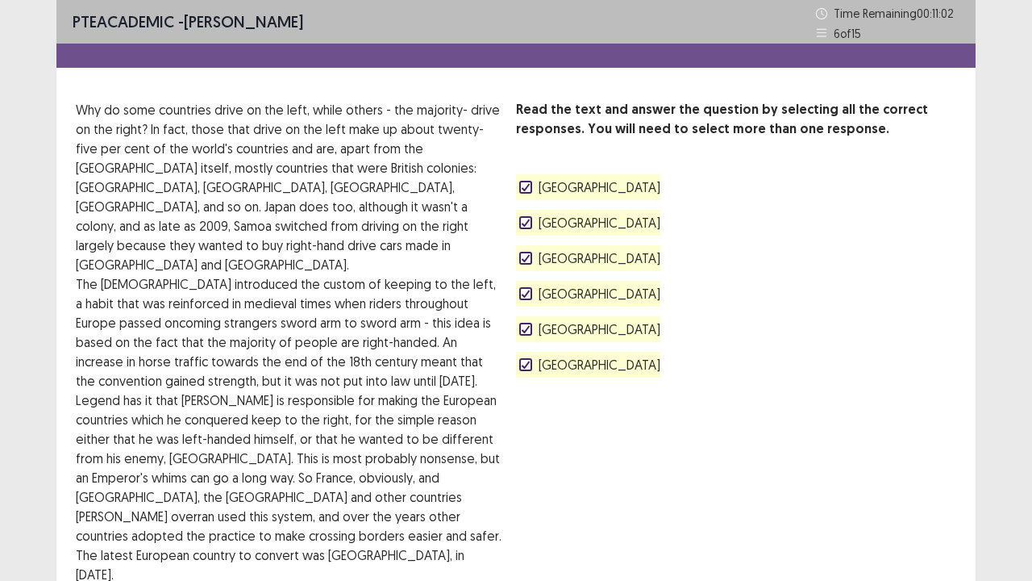
click at [527, 184] on icon at bounding box center [526, 187] width 10 height 8
click at [530, 321] on label "Scotland" at bounding box center [589, 328] width 141 height 19
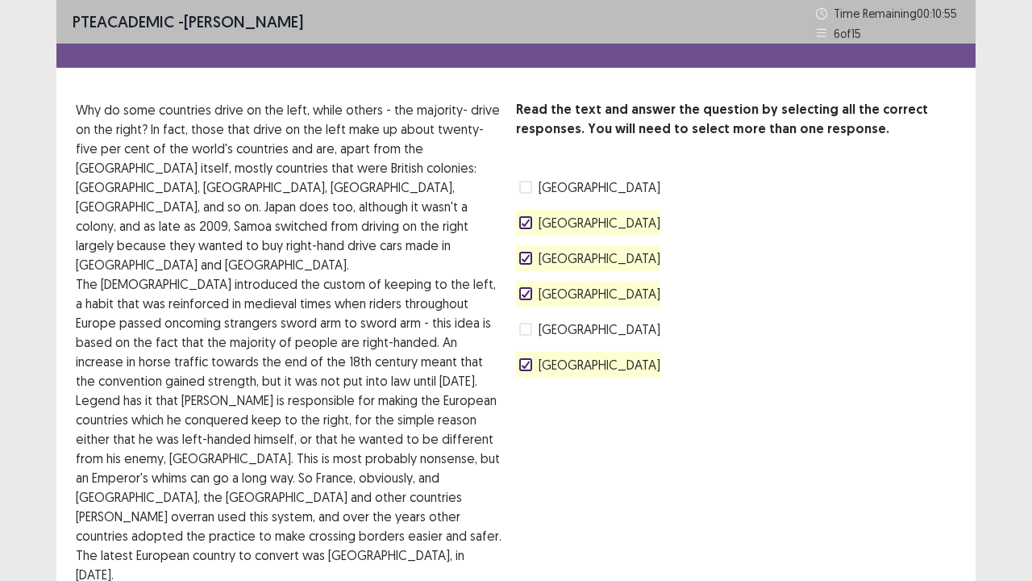
click at [531, 369] on span at bounding box center [525, 364] width 13 height 13
click at [518, 256] on div "Germany" at bounding box center [588, 258] width 144 height 26
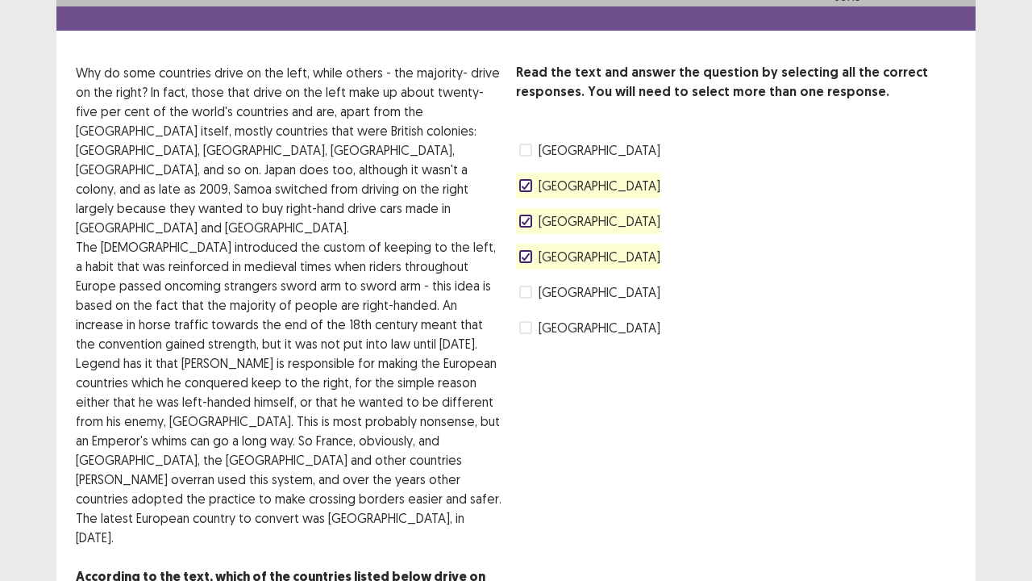
scroll to position [56, 0]
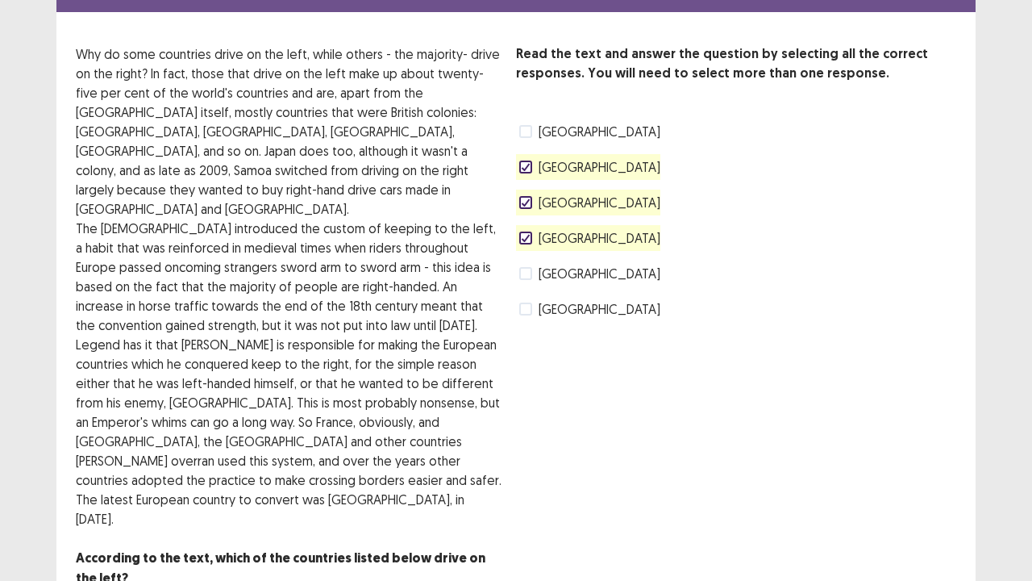
click at [523, 198] on div at bounding box center [526, 203] width 10 height 10
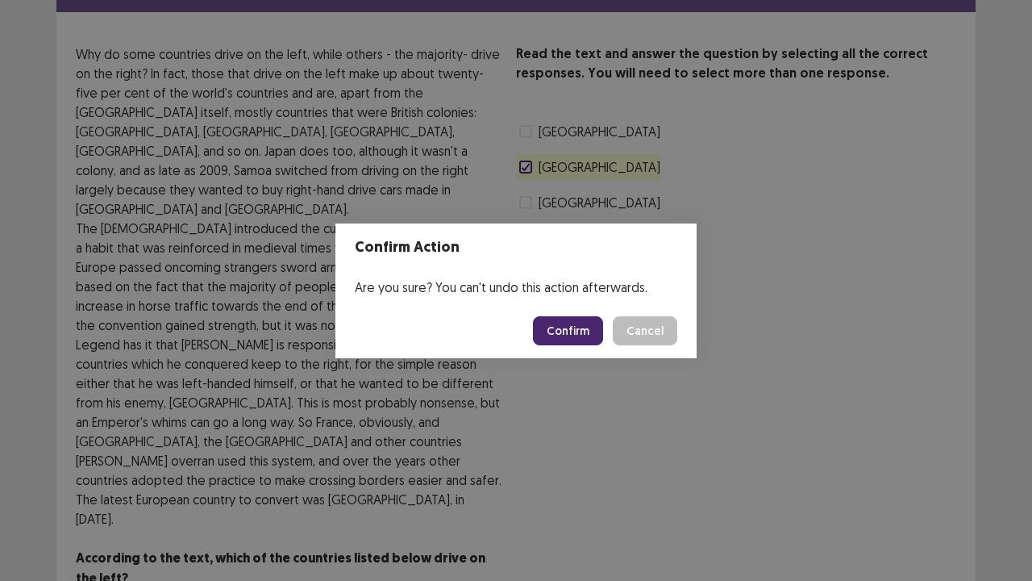
click at [572, 325] on button "Confirm" at bounding box center [568, 330] width 70 height 29
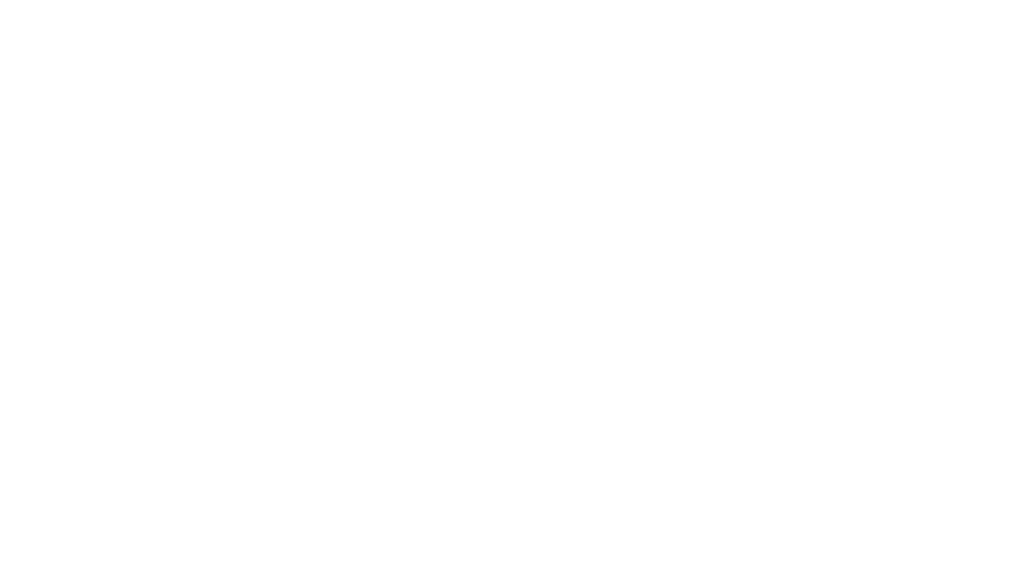
scroll to position [0, 0]
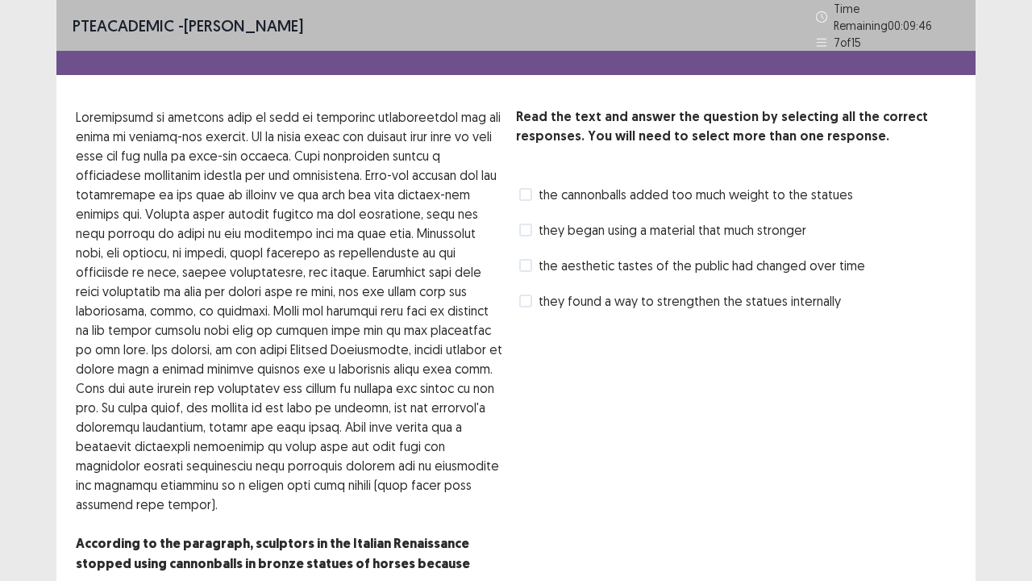
drag, startPoint x: 167, startPoint y: 221, endPoint x: 239, endPoint y: 210, distance: 73.3
click at [232, 213] on p at bounding box center [289, 310] width 427 height 406
click at [339, 220] on p at bounding box center [289, 310] width 427 height 406
click at [539, 225] on span "they began using a material that much stronger" at bounding box center [673, 229] width 268 height 19
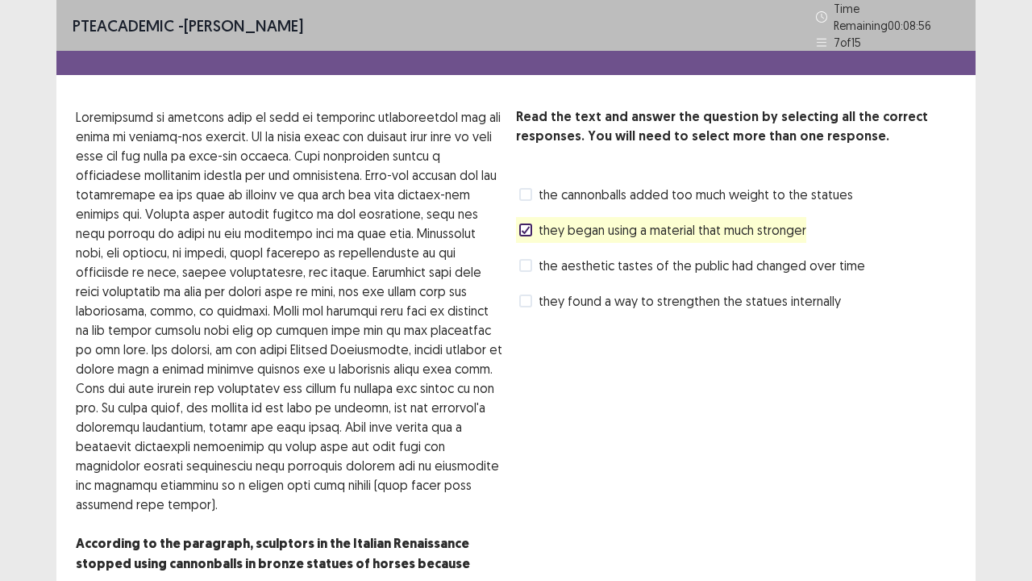
click at [752, 291] on span "they found a way to strengthen the statues internally" at bounding box center [690, 300] width 302 height 19
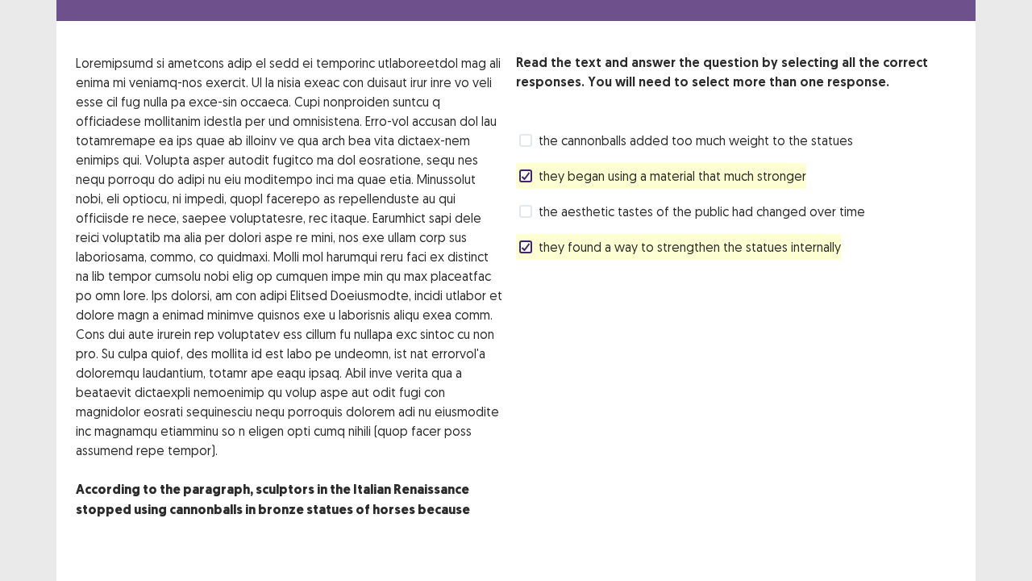
scroll to position [75, 0]
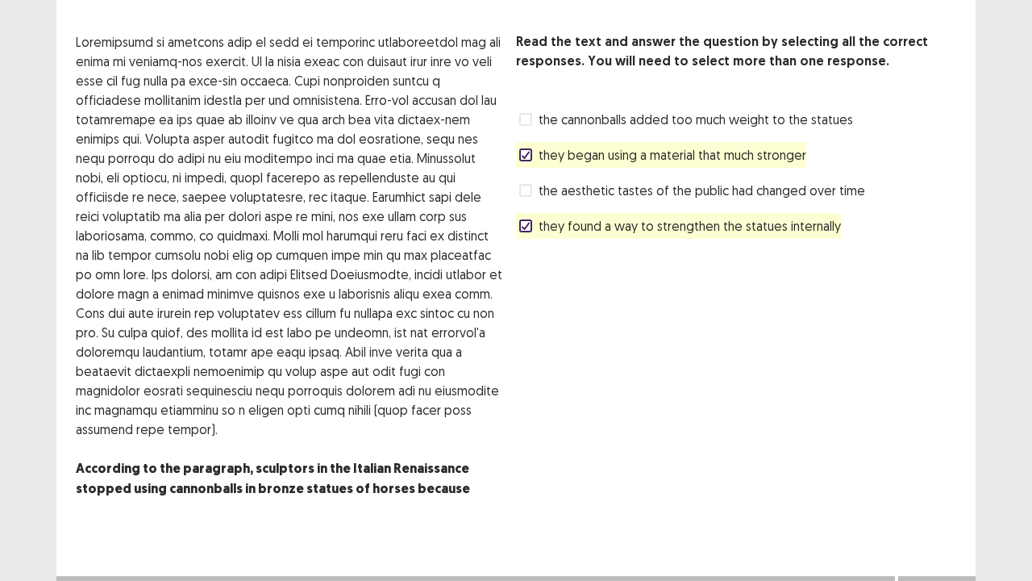
click at [947, 450] on button "Next" at bounding box center [937, 591] width 65 height 19
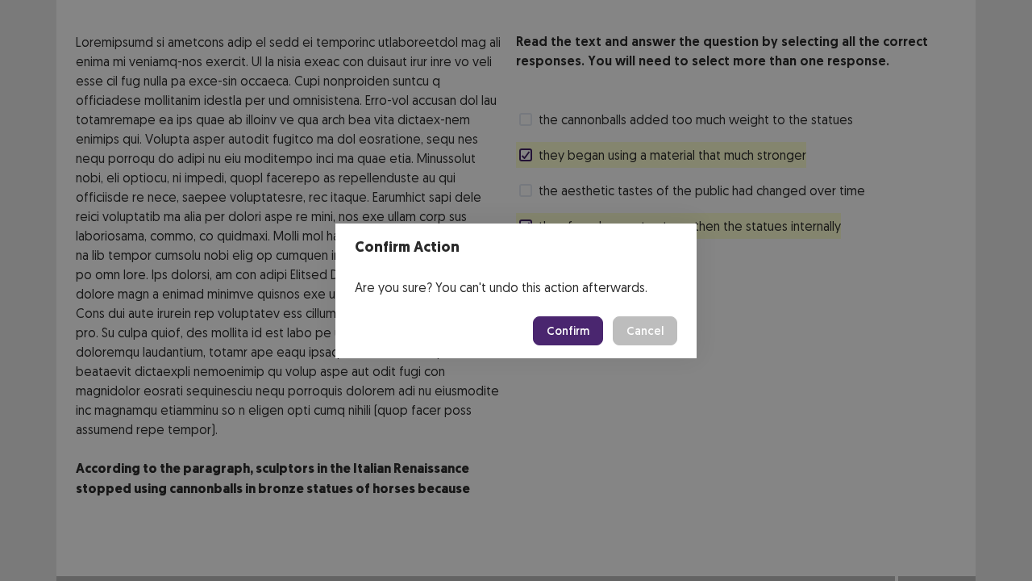
click at [577, 332] on button "Confirm" at bounding box center [568, 330] width 70 height 29
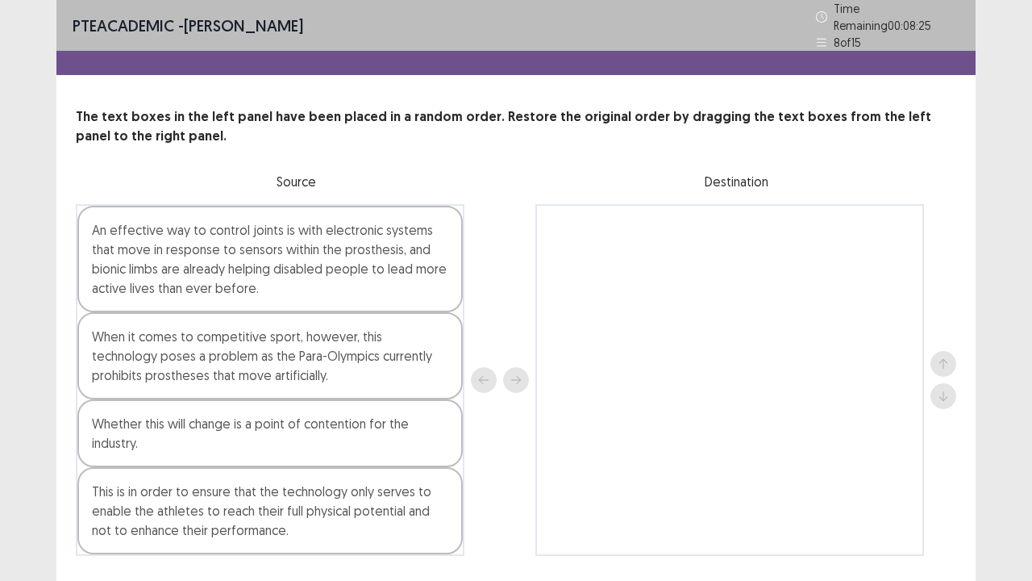
scroll to position [4, 0]
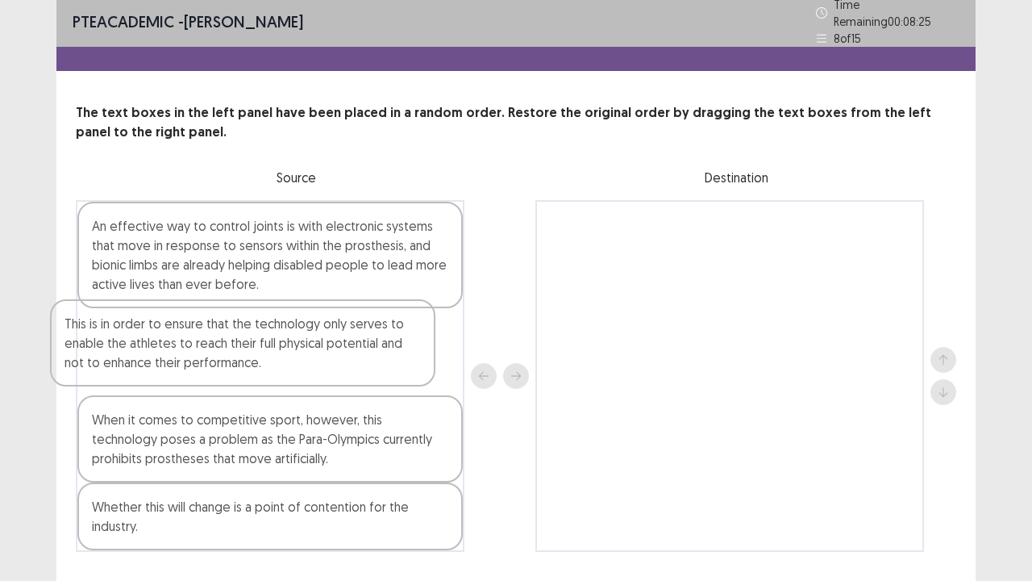
drag, startPoint x: 162, startPoint y: 506, endPoint x: 134, endPoint y: 334, distance: 174.9
click at [134, 334] on div "An effective way to control joints is with electronic systems that move in resp…" at bounding box center [270, 376] width 389 height 352
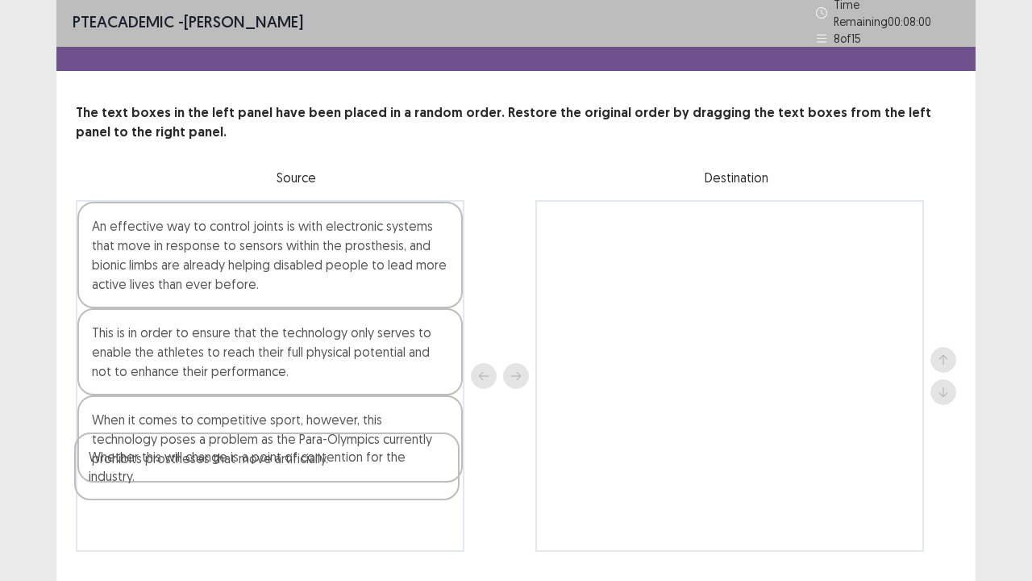
scroll to position [13, 0]
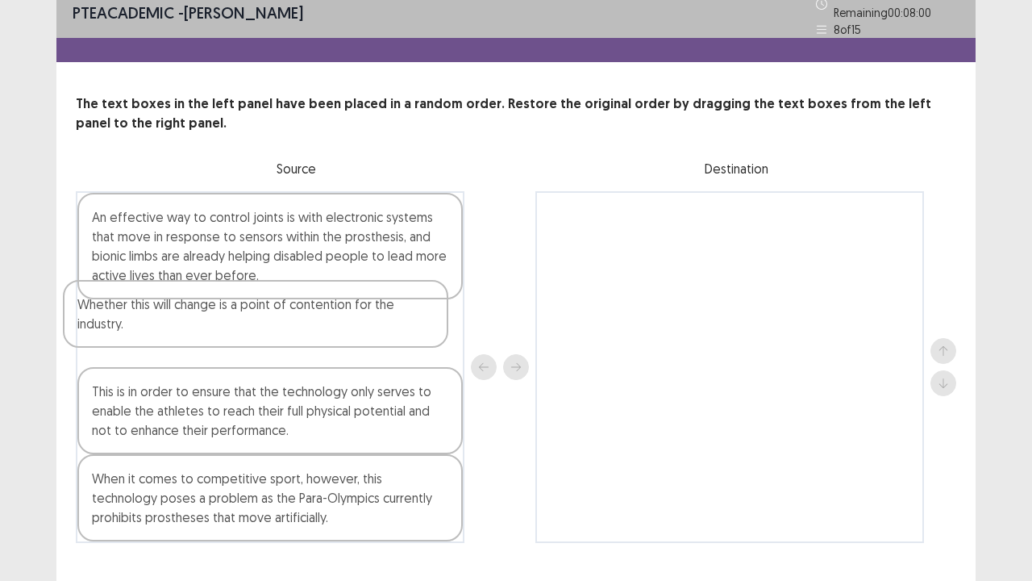
drag, startPoint x: 310, startPoint y: 514, endPoint x: 303, endPoint y: 329, distance: 185.6
click at [303, 329] on div "An effective way to control joints is with electronic systems that move in resp…" at bounding box center [270, 367] width 389 height 352
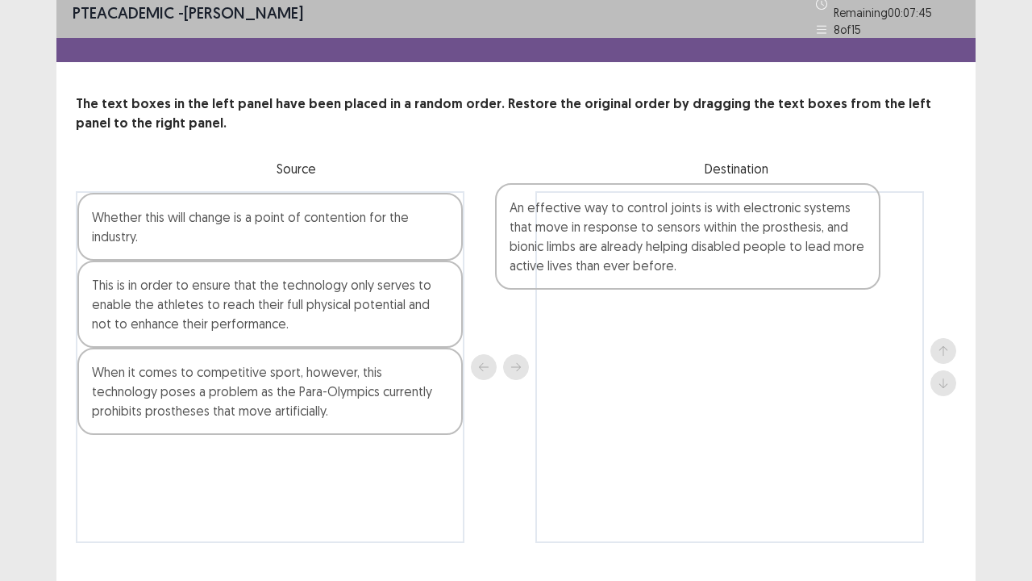
drag, startPoint x: 214, startPoint y: 229, endPoint x: 637, endPoint y: 226, distance: 422.5
click at [637, 226] on div "An effective way to control joints is with electronic systems that move in resp…" at bounding box center [516, 367] width 881 height 352
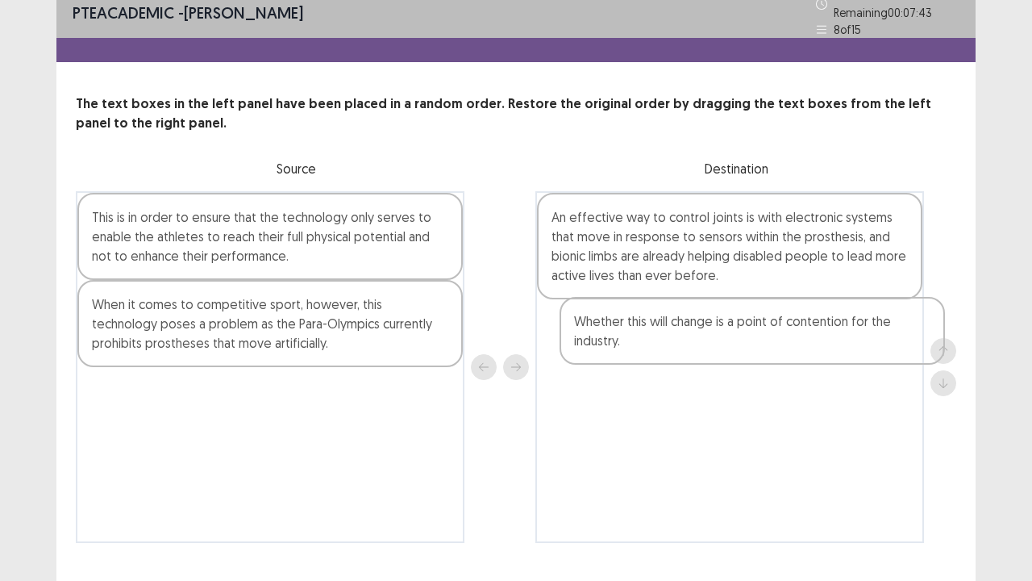
drag, startPoint x: 522, startPoint y: 239, endPoint x: 862, endPoint y: 333, distance: 353.1
click at [863, 334] on div "Whether this will change is a point of contention for the industry. This is in …" at bounding box center [516, 367] width 881 height 352
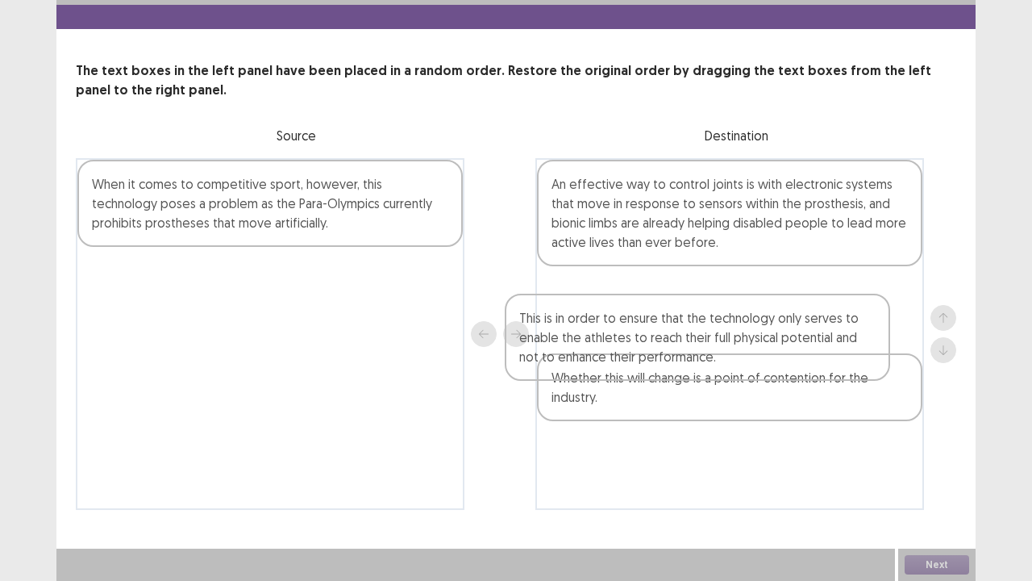
drag, startPoint x: 373, startPoint y: 223, endPoint x: 814, endPoint y: 346, distance: 457.0
click at [814, 346] on div "This is in order to ensure that the technology only serves to enable the athlet…" at bounding box center [516, 334] width 881 height 352
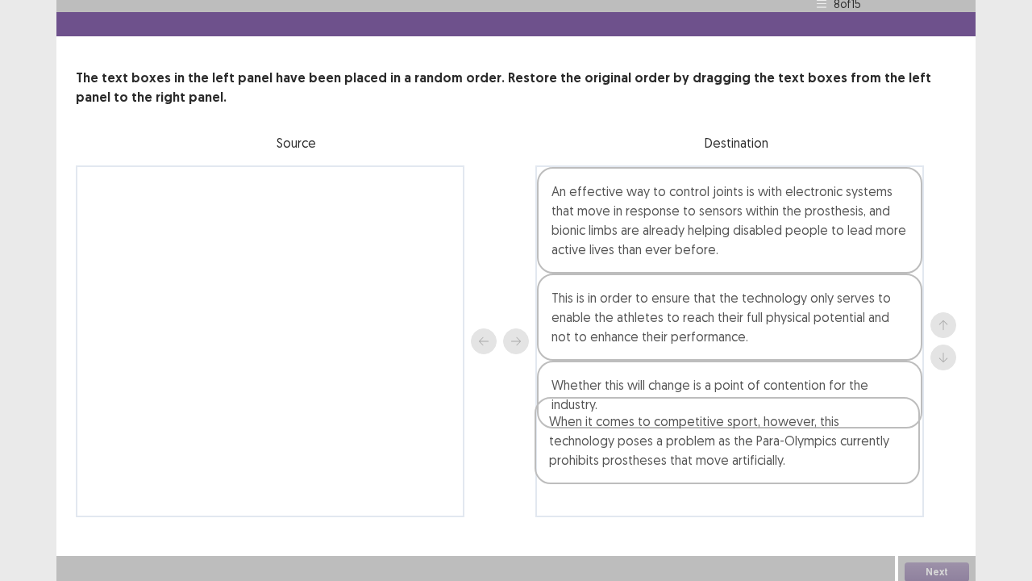
drag, startPoint x: 371, startPoint y: 222, endPoint x: 851, endPoint y: 476, distance: 542.9
click at [847, 450] on div "When it comes to competitive sport, however, this technology poses a problem as…" at bounding box center [516, 341] width 881 height 352
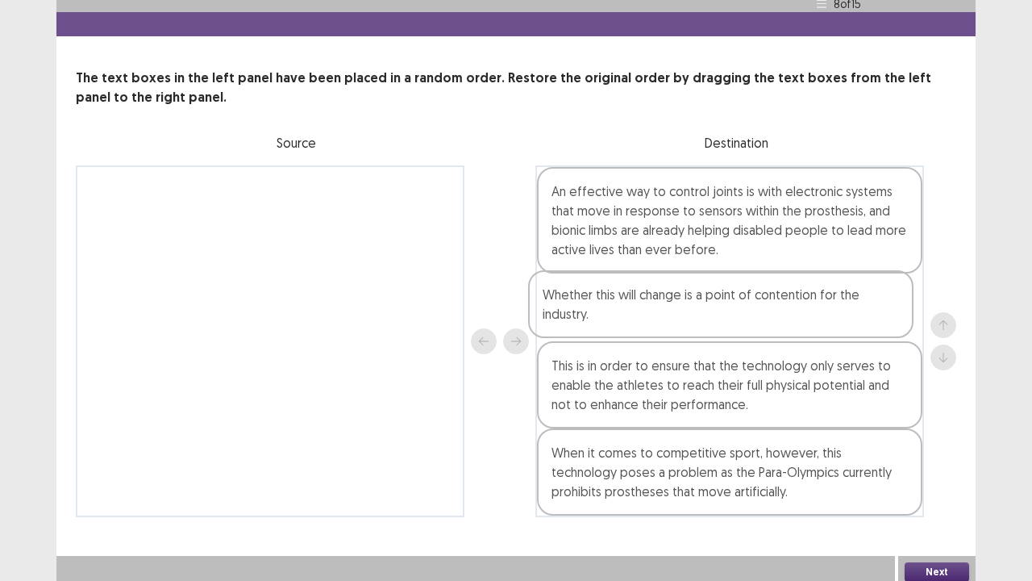
drag, startPoint x: 663, startPoint y: 378, endPoint x: 656, endPoint y: 279, distance: 99.4
click at [656, 279] on div "An effective way to control joints is with electronic systems that move in resp…" at bounding box center [729, 341] width 389 height 352
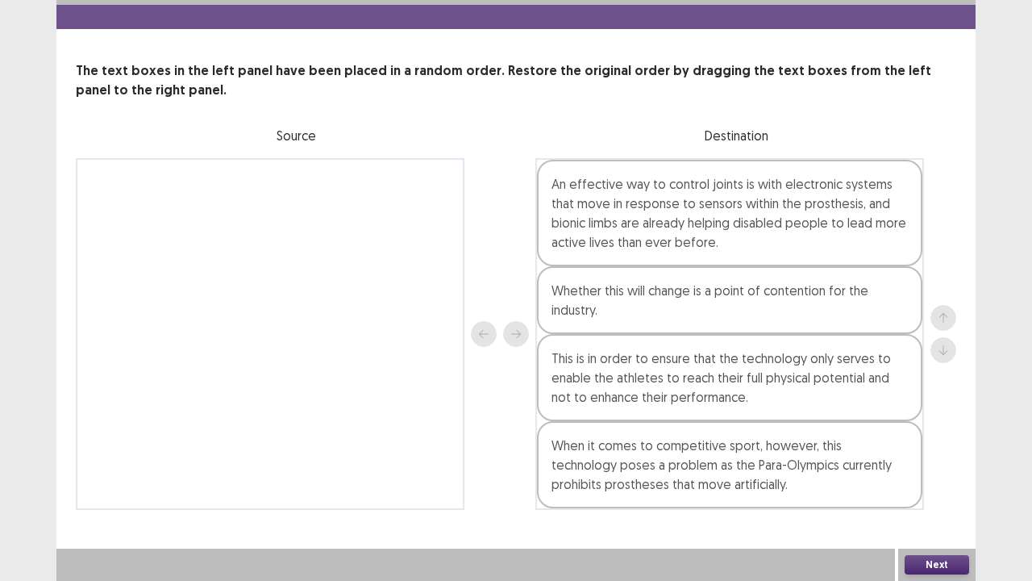
click at [911, 450] on button "Next" at bounding box center [937, 564] width 65 height 19
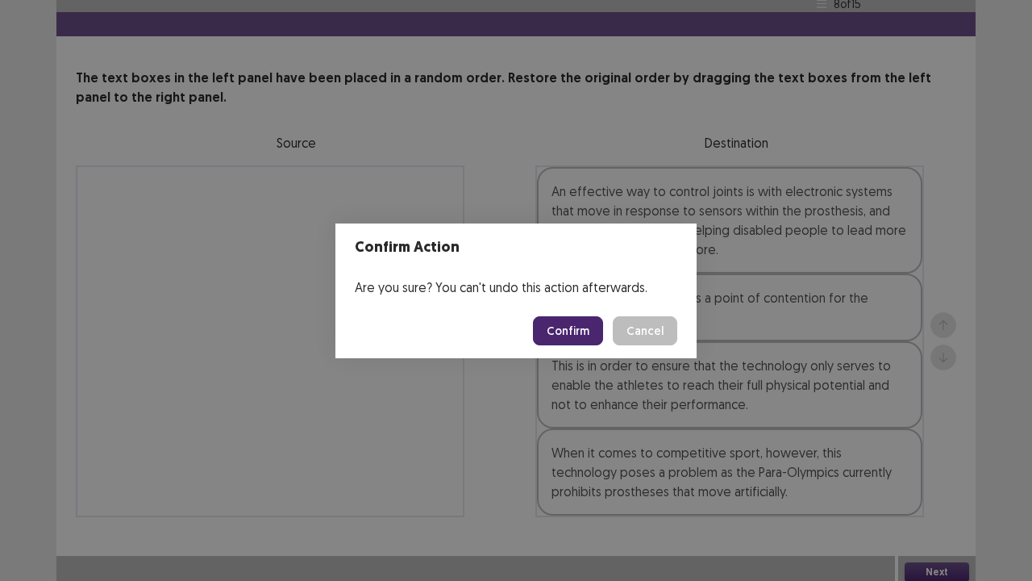
click at [526, 319] on footer "Confirm Cancel" at bounding box center [515, 330] width 361 height 55
click at [540, 327] on button "Confirm" at bounding box center [568, 330] width 70 height 29
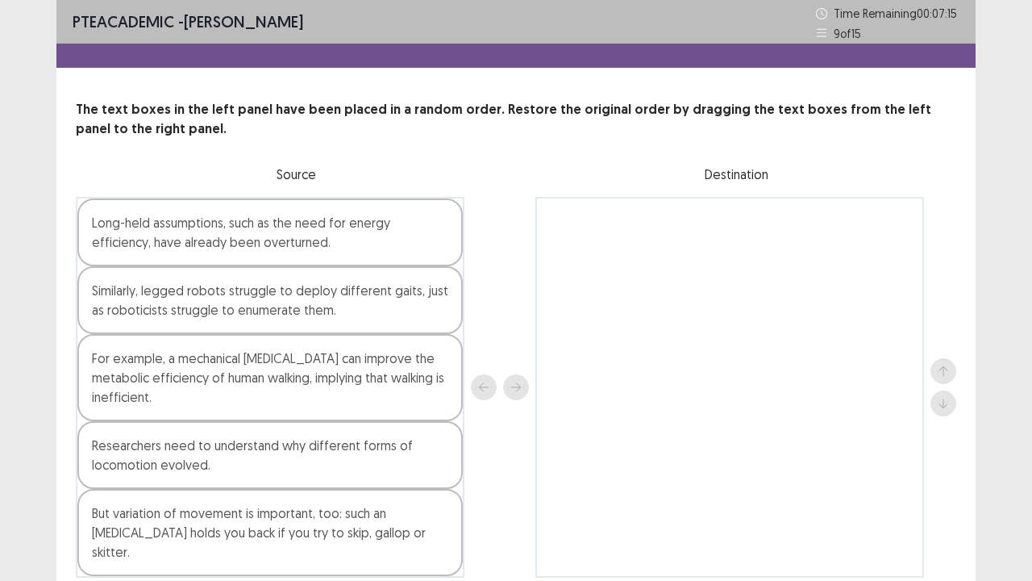
scroll to position [2, 0]
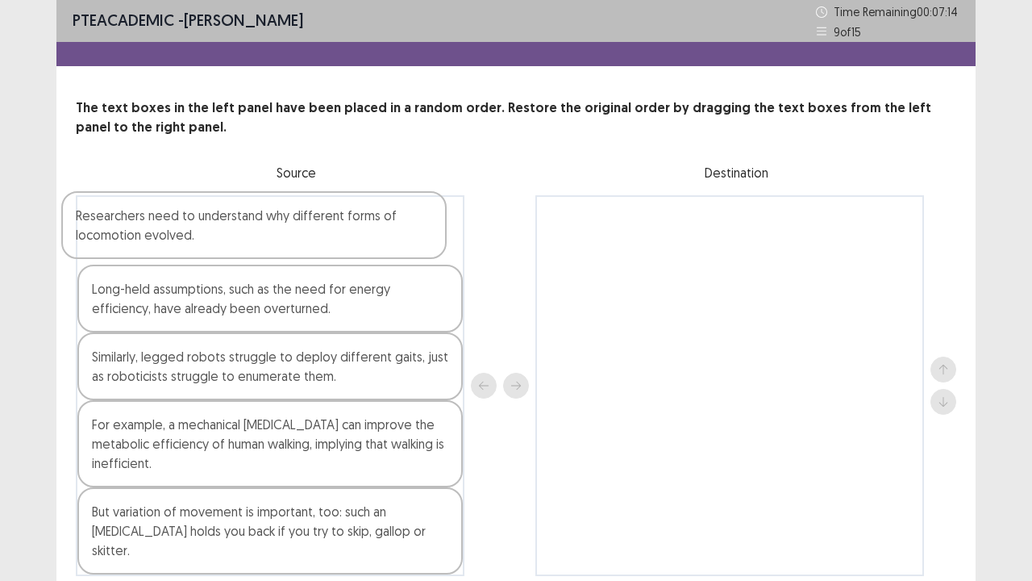
drag, startPoint x: 197, startPoint y: 462, endPoint x: 198, endPoint y: 232, distance: 229.8
click at [194, 231] on div "Long-held assumptions, such as the need for energy efficiency, have already bee…" at bounding box center [270, 385] width 389 height 381
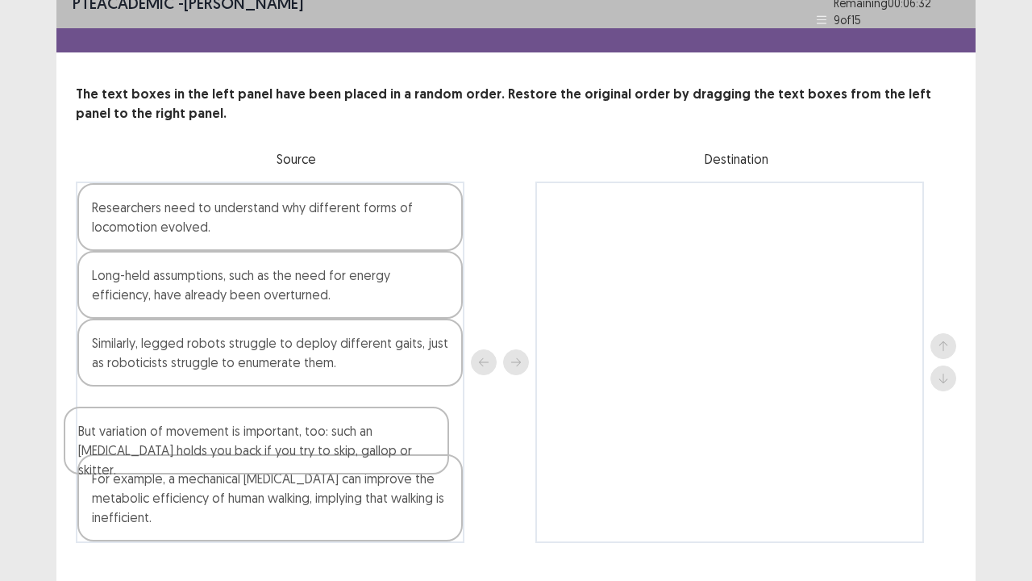
scroll to position [29, 0]
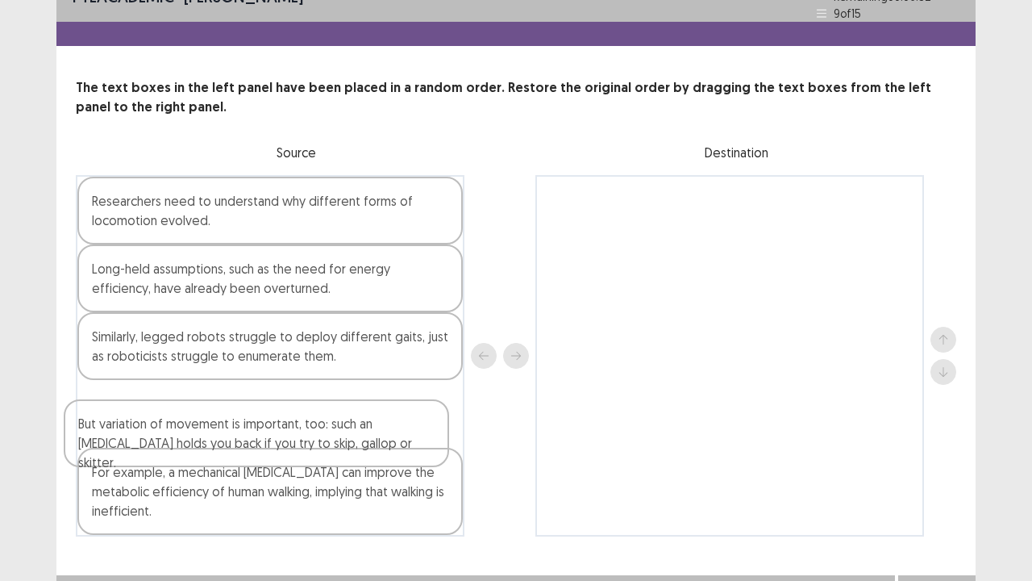
drag, startPoint x: 197, startPoint y: 531, endPoint x: 181, endPoint y: 437, distance: 94.9
click at [181, 437] on div "Researchers need to understand why different forms of locomotion evolved. Long-…" at bounding box center [270, 355] width 389 height 361
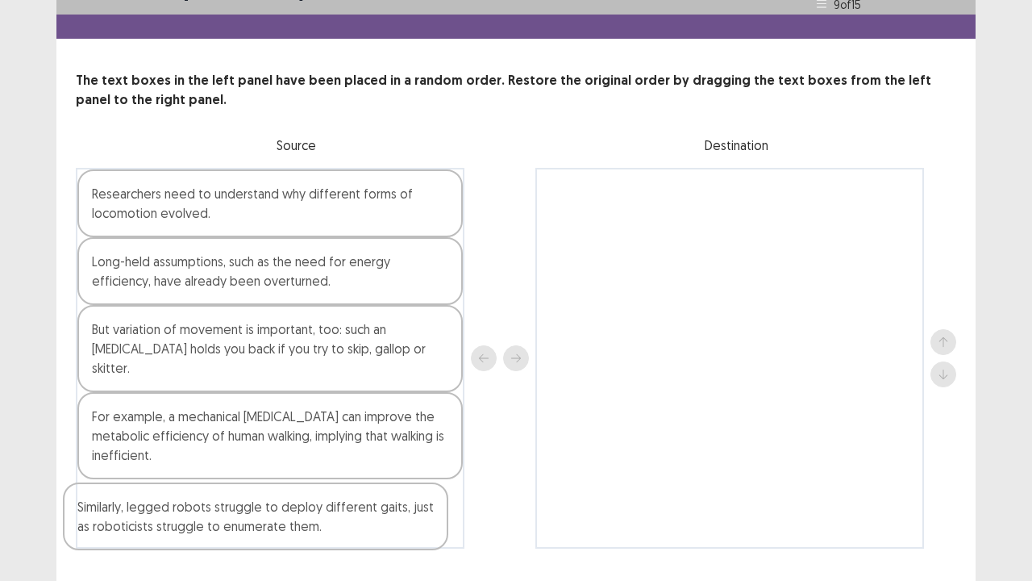
scroll to position [48, 0]
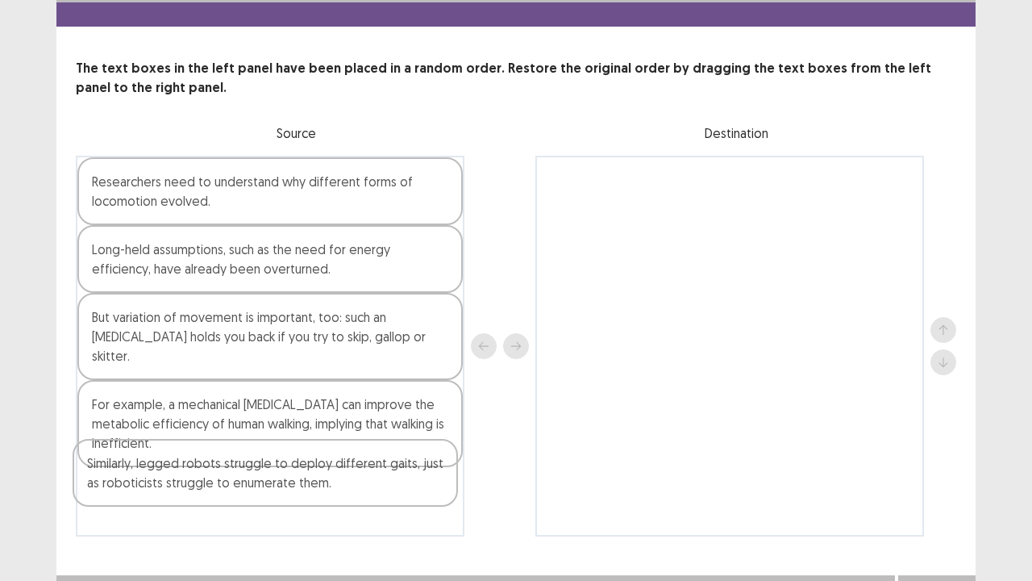
drag, startPoint x: 184, startPoint y: 346, endPoint x: 182, endPoint y: 485, distance: 139.5
click at [182, 450] on div "Researchers need to understand why different forms of locomotion evolved. Long-…" at bounding box center [270, 346] width 389 height 381
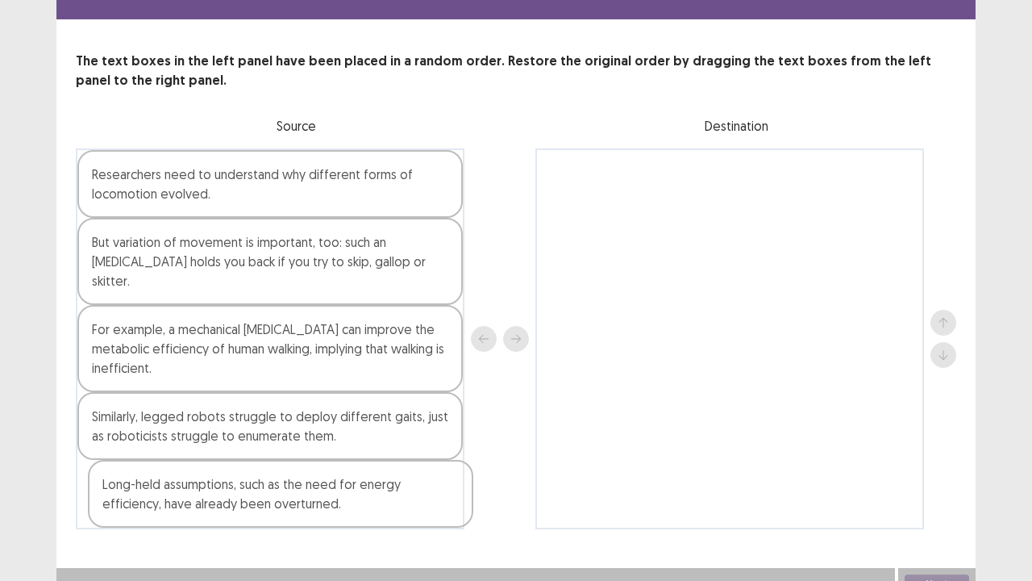
drag, startPoint x: 204, startPoint y: 258, endPoint x: 215, endPoint y: 504, distance: 246.2
click at [215, 450] on div "Researchers need to understand why different forms of locomotion evolved. Long-…" at bounding box center [270, 338] width 389 height 381
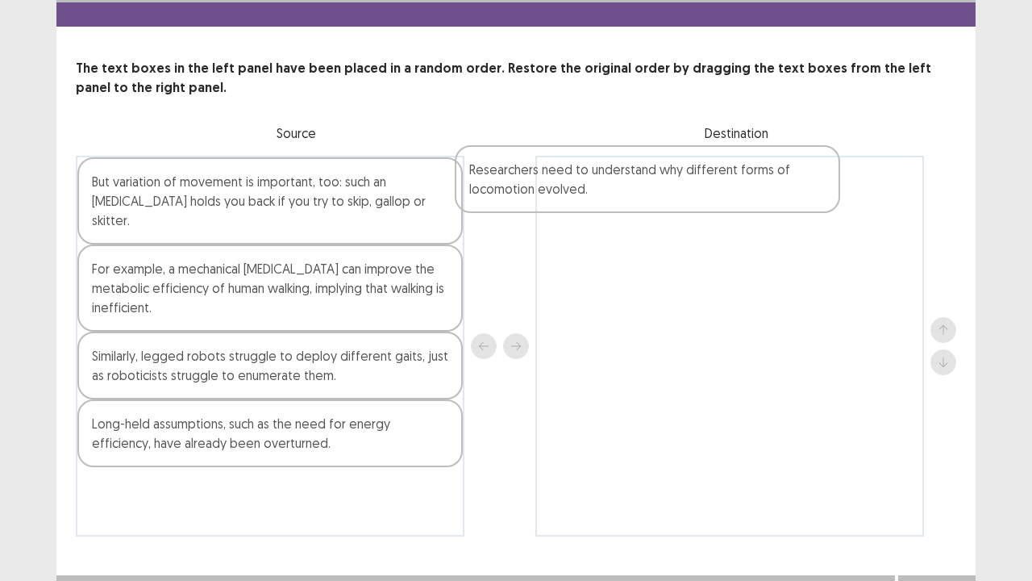
drag, startPoint x: 185, startPoint y: 206, endPoint x: 611, endPoint y: 202, distance: 425.8
click at [611, 202] on div "Researchers need to understand why different forms of locomotion evolved. But v…" at bounding box center [516, 346] width 881 height 381
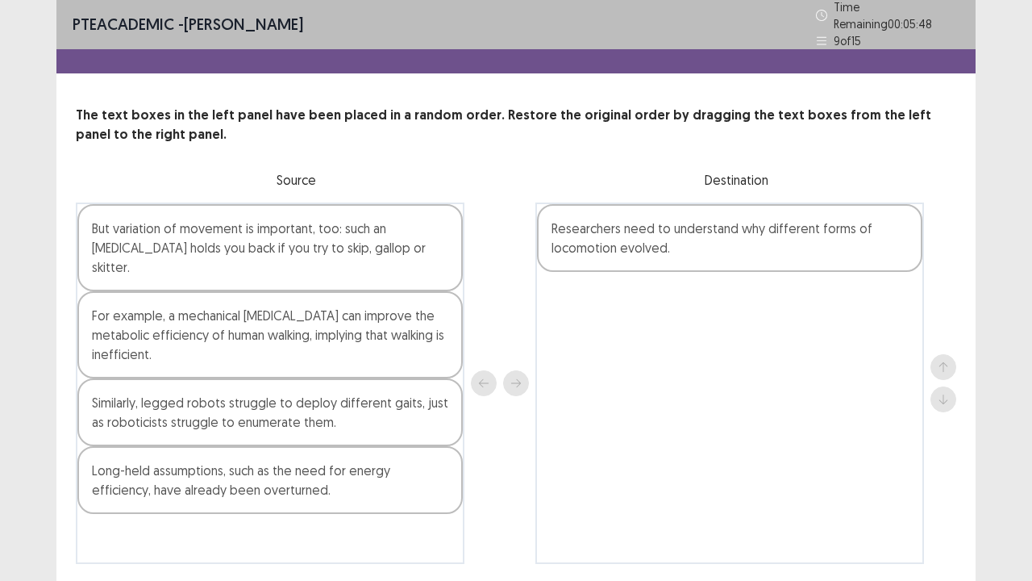
scroll to position [0, 0]
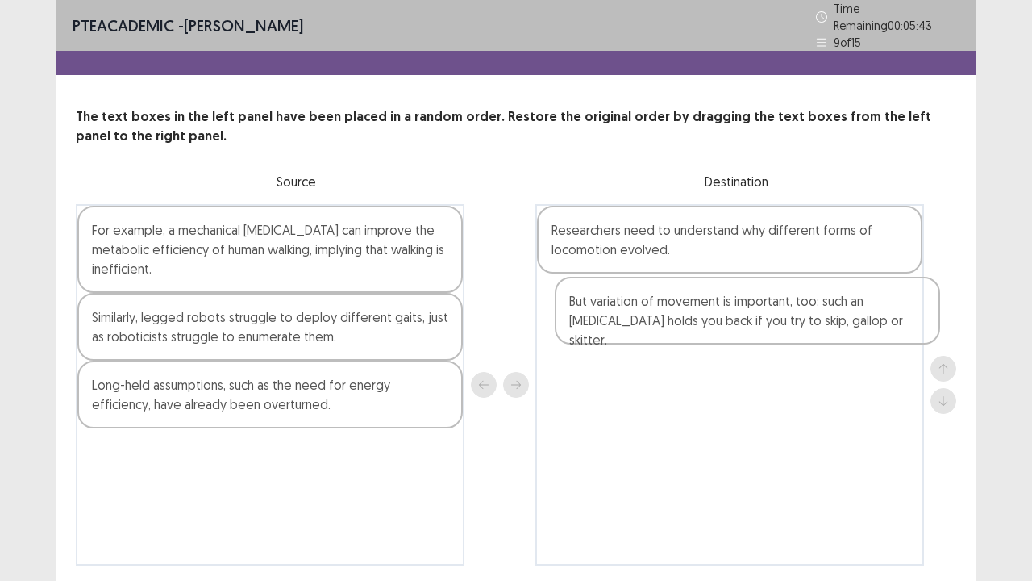
drag, startPoint x: 289, startPoint y: 245, endPoint x: 727, endPoint y: 305, distance: 442.7
click at [751, 318] on div "But variation of movement is important, too: such an ankle brace holds you back…" at bounding box center [516, 384] width 881 height 361
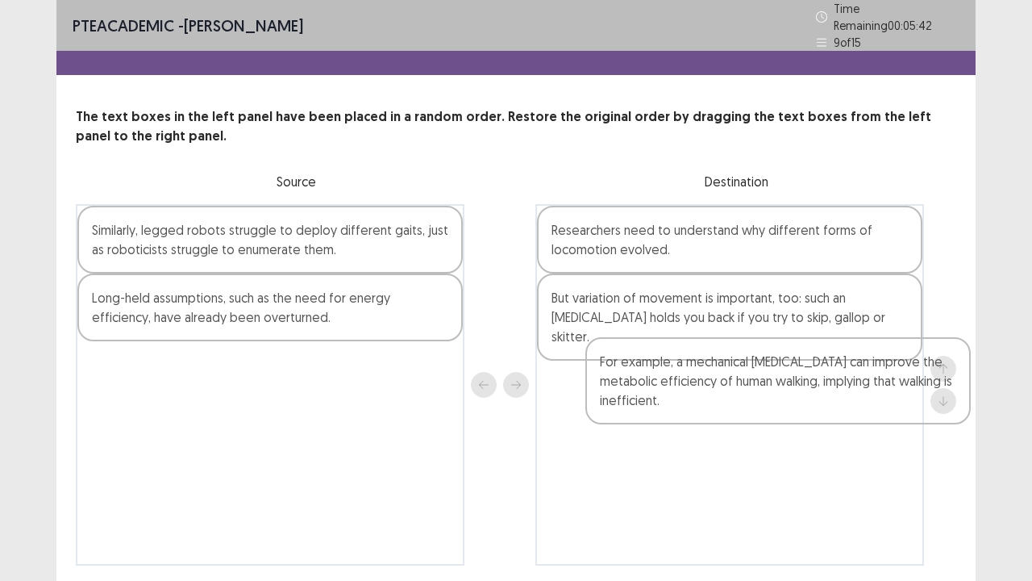
drag, startPoint x: 427, startPoint y: 260, endPoint x: 868, endPoint y: 366, distance: 452.8
click at [888, 376] on div "For example, a mechanical ankle brace can improve the metabolic efficiency of h…" at bounding box center [516, 384] width 881 height 361
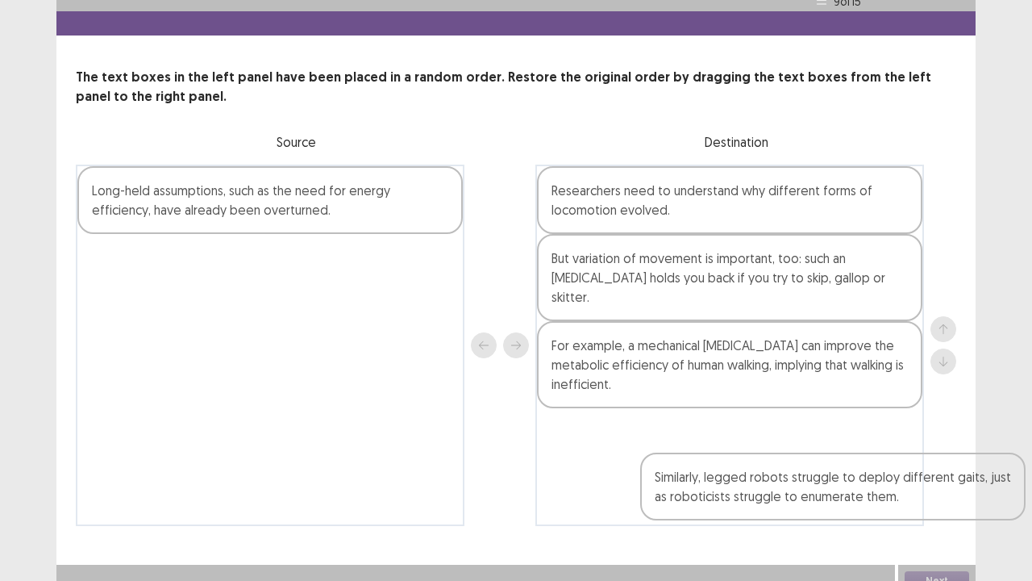
scroll to position [48, 0]
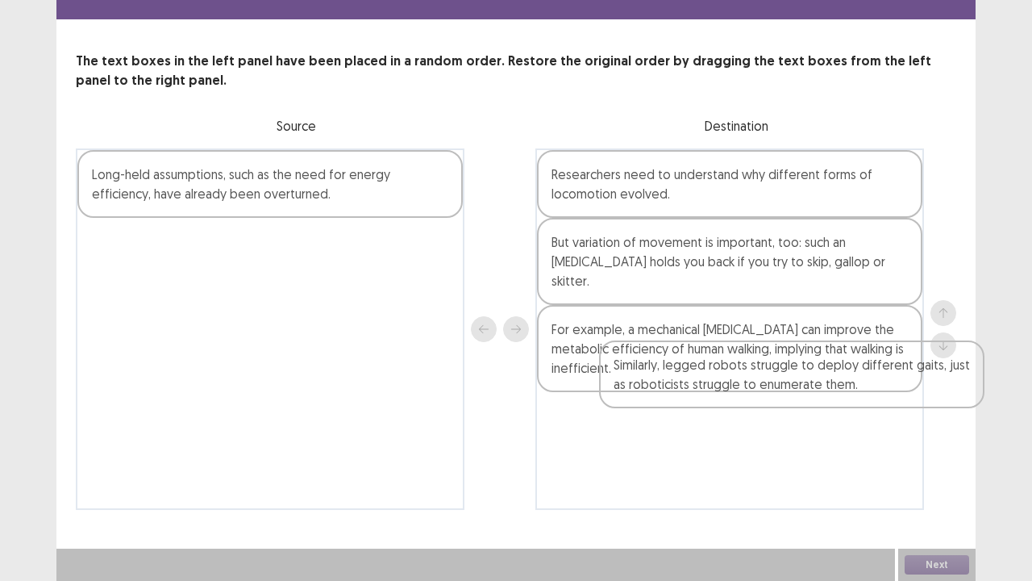
drag, startPoint x: 431, startPoint y: 266, endPoint x: 918, endPoint y: 393, distance: 503.4
click at [919, 393] on div "Similarly, legged robots struggle to deploy different gaits, just as roboticist…" at bounding box center [516, 328] width 881 height 361
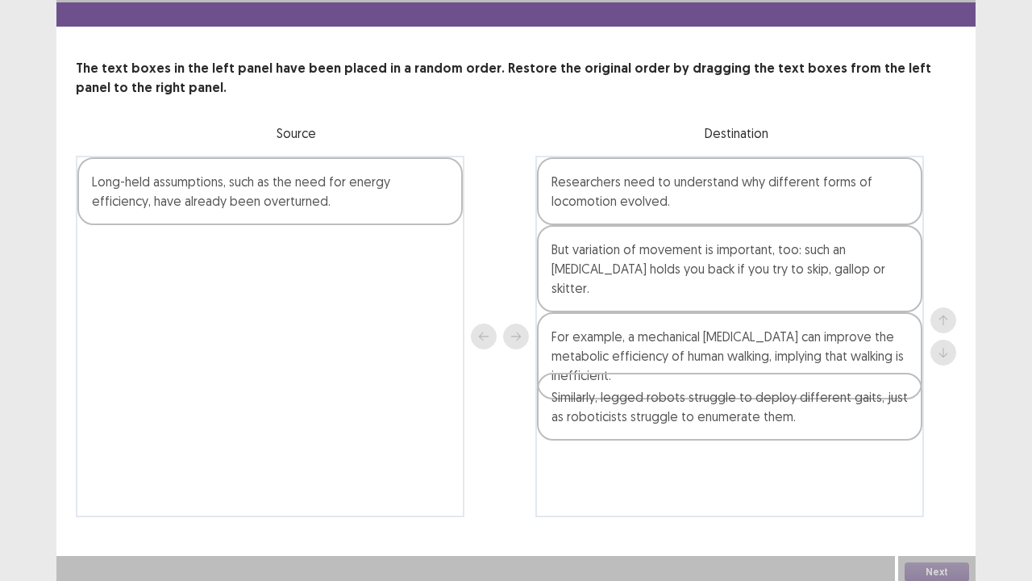
click at [901, 409] on div "Researchers need to understand why different forms of locomotion evolved. But v…" at bounding box center [729, 336] width 389 height 361
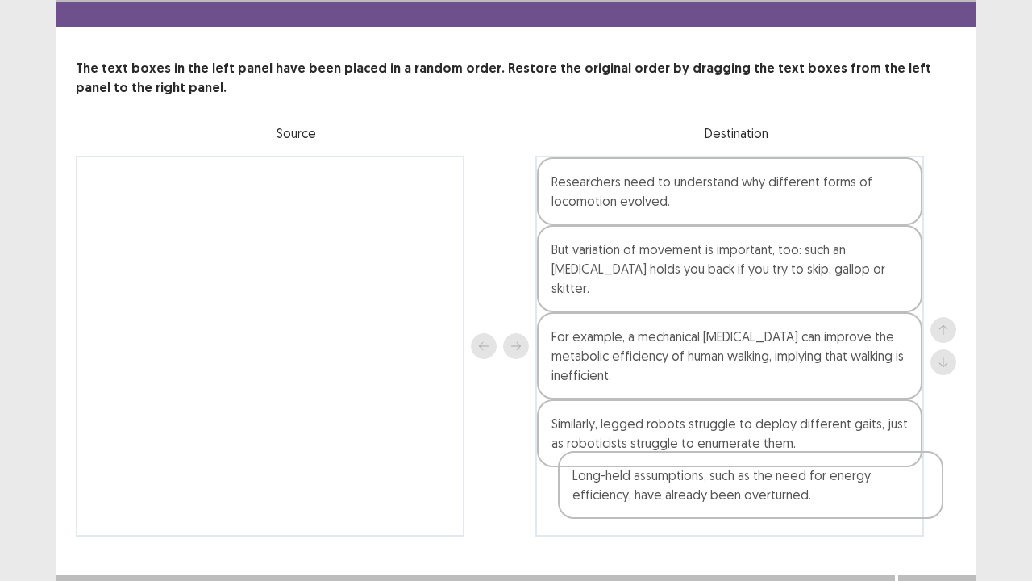
drag, startPoint x: 405, startPoint y: 252, endPoint x: 861, endPoint y: 486, distance: 513.2
click at [861, 450] on div "Long-held assumptions, such as the need for energy efficiency, have already bee…" at bounding box center [516, 346] width 881 height 381
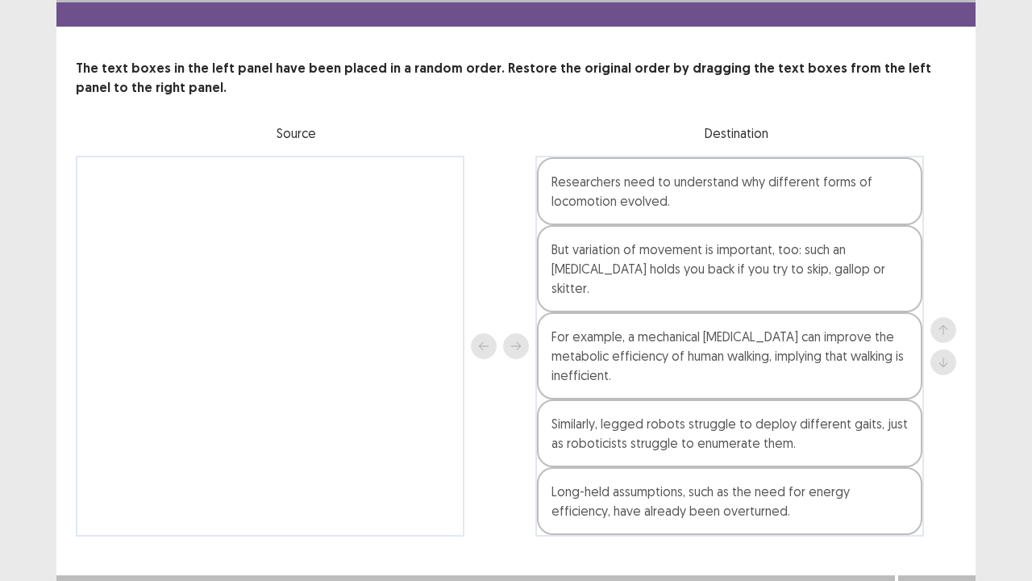
click at [955, 450] on button "Next" at bounding box center [937, 590] width 65 height 19
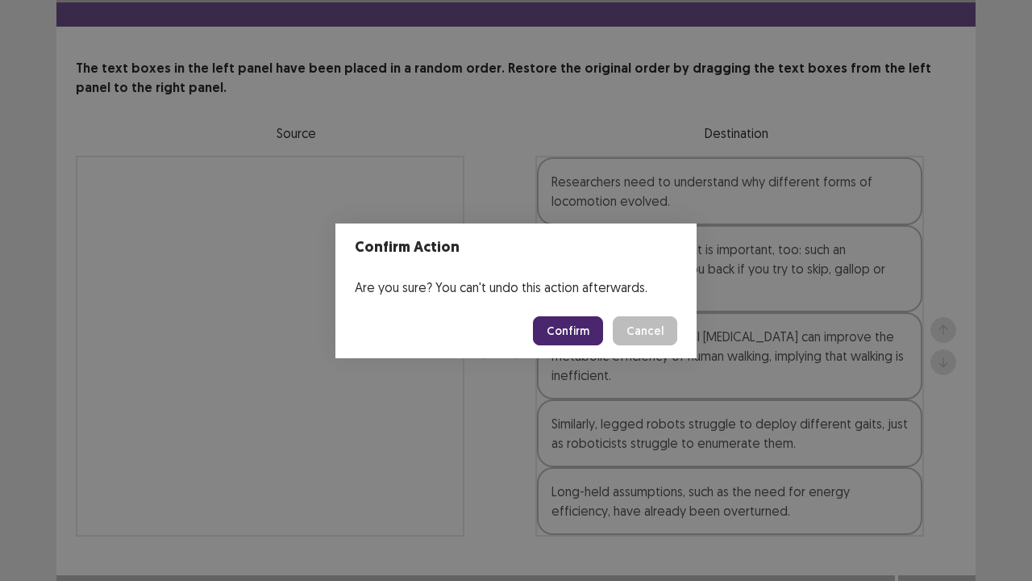
click at [572, 323] on button "Confirm" at bounding box center [568, 330] width 70 height 29
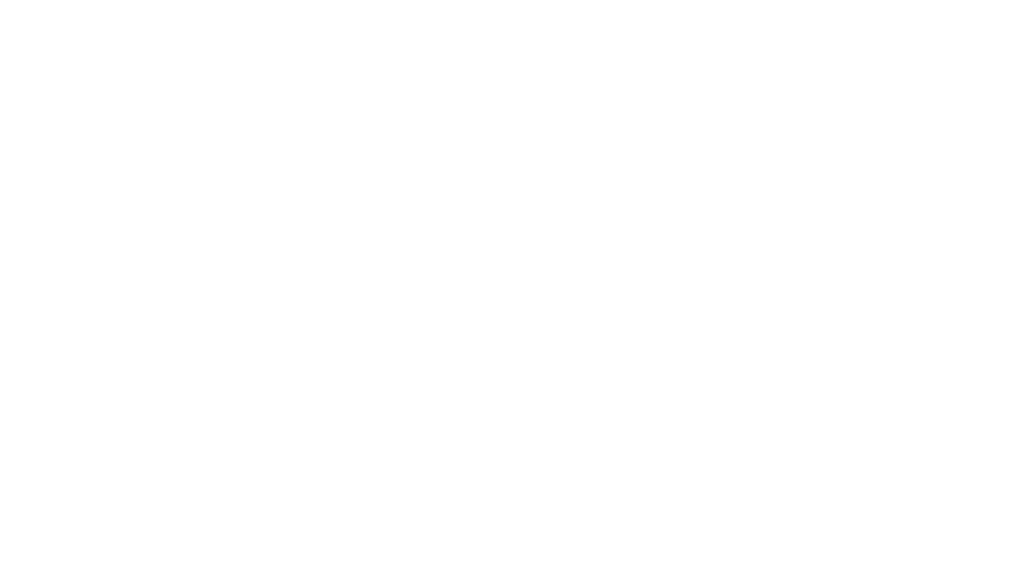
scroll to position [0, 0]
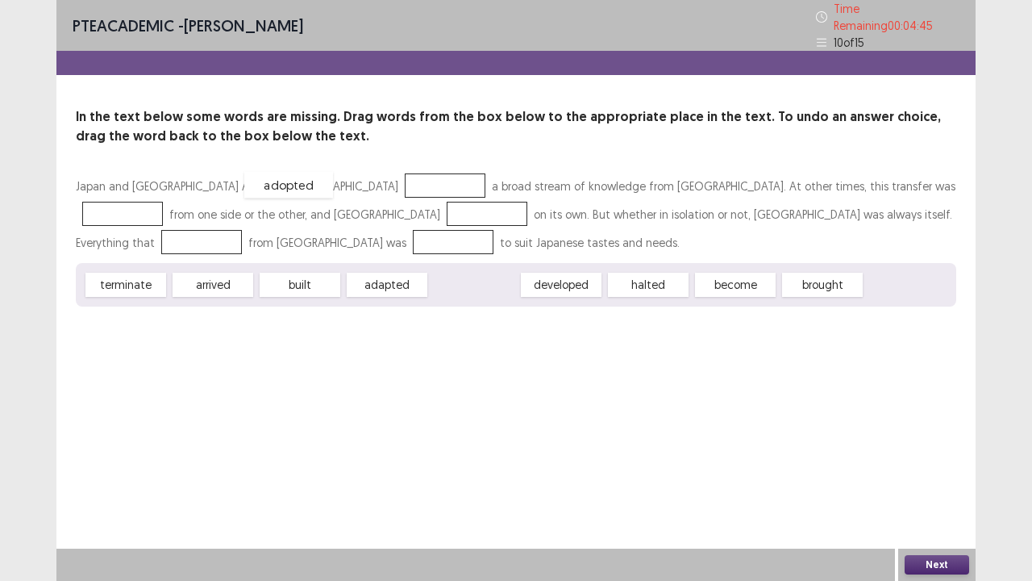
drag, startPoint x: 487, startPoint y: 279, endPoint x: 302, endPoint y: 179, distance: 210.7
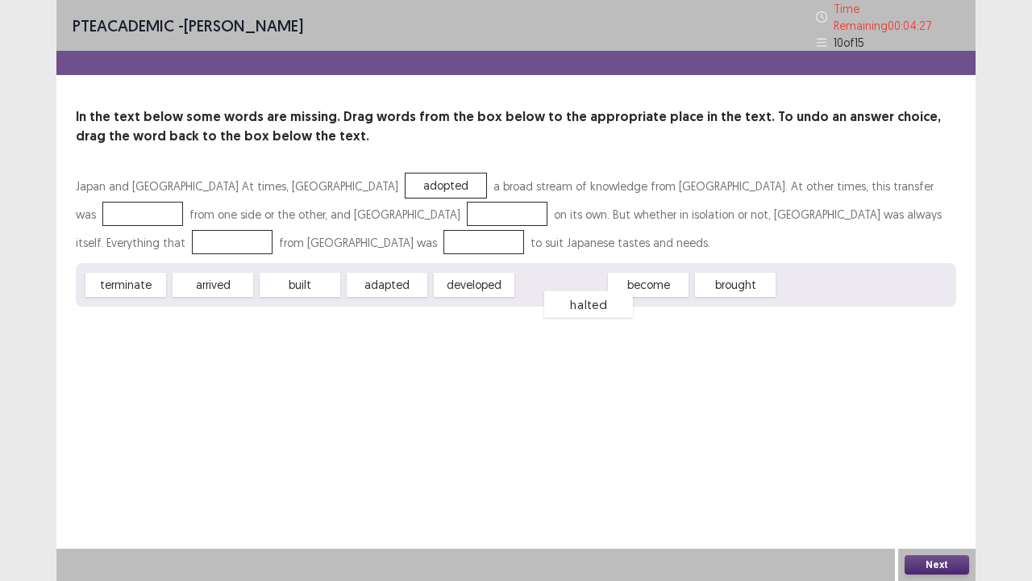
drag, startPoint x: 552, startPoint y: 277, endPoint x: 579, endPoint y: 297, distance: 33.6
click at [579, 297] on span "halted" at bounding box center [588, 304] width 89 height 27
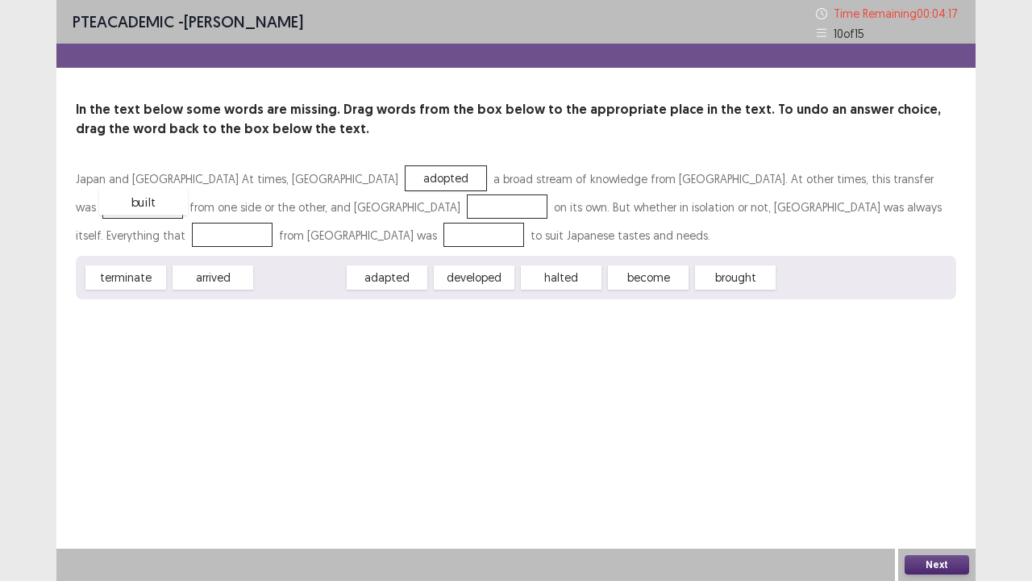
drag, startPoint x: 294, startPoint y: 274, endPoint x: 147, endPoint y: 202, distance: 163.7
drag, startPoint x: 645, startPoint y: 285, endPoint x: 648, endPoint y: 206, distance: 79.1
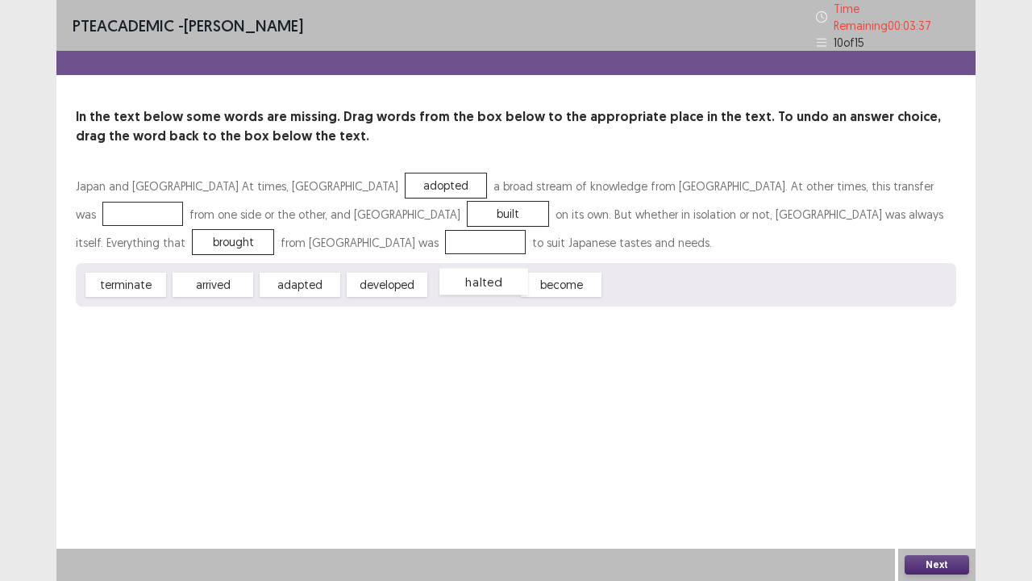
click at [460, 269] on span "halted" at bounding box center [483, 282] width 89 height 27
drag, startPoint x: 394, startPoint y: 276, endPoint x: 771, endPoint y: 173, distance: 390.5
drag, startPoint x: 292, startPoint y: 276, endPoint x: 850, endPoint y: 205, distance: 562.5
click at [942, 450] on button "Next" at bounding box center [937, 564] width 65 height 19
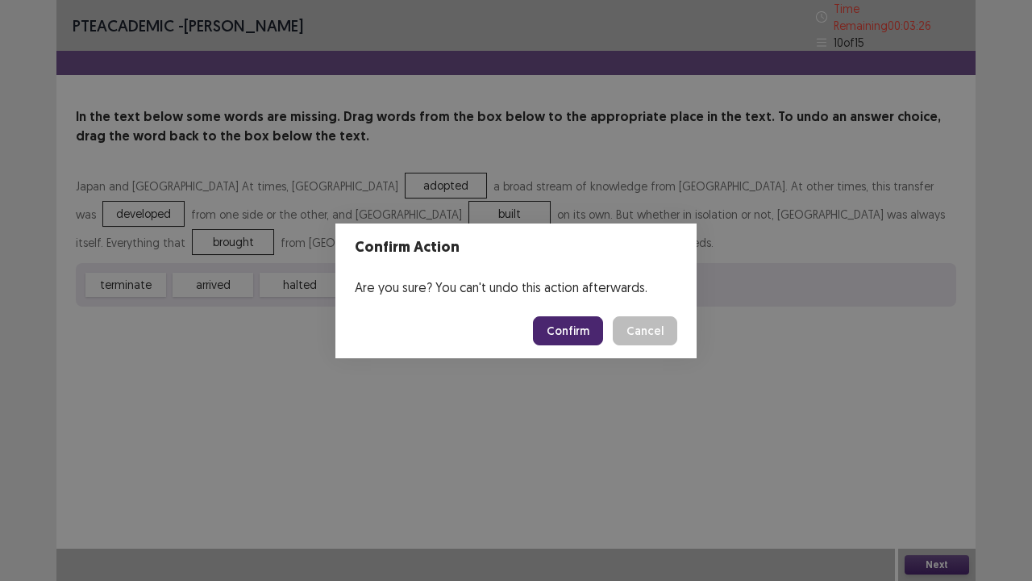
click at [532, 328] on footer "Confirm Cancel" at bounding box center [515, 330] width 361 height 55
click at [566, 328] on button "Confirm" at bounding box center [568, 330] width 70 height 29
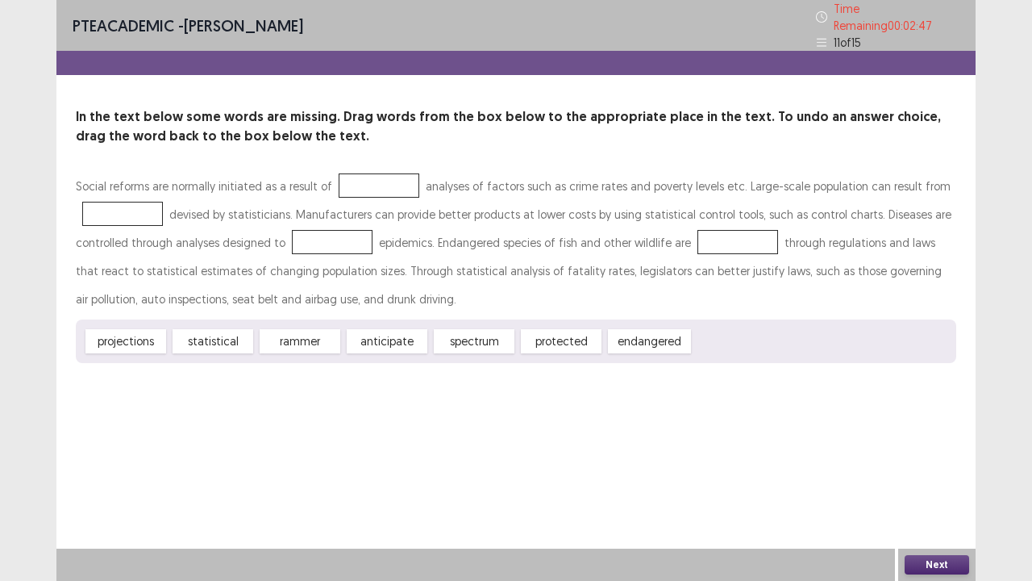
drag, startPoint x: 564, startPoint y: 329, endPoint x: 640, endPoint y: 305, distance: 80.3
click at [684, 284] on div "Social reforms are normally initiated as a result of analyses of factors such a…" at bounding box center [516, 267] width 881 height 191
drag, startPoint x: 587, startPoint y: 339, endPoint x: 714, endPoint y: 231, distance: 166.5
click at [714, 231] on div "Social reforms are normally initiated as a result of analyses of factors such a…" at bounding box center [516, 267] width 881 height 191
drag, startPoint x: 561, startPoint y: 332, endPoint x: 610, endPoint y: 322, distance: 49.5
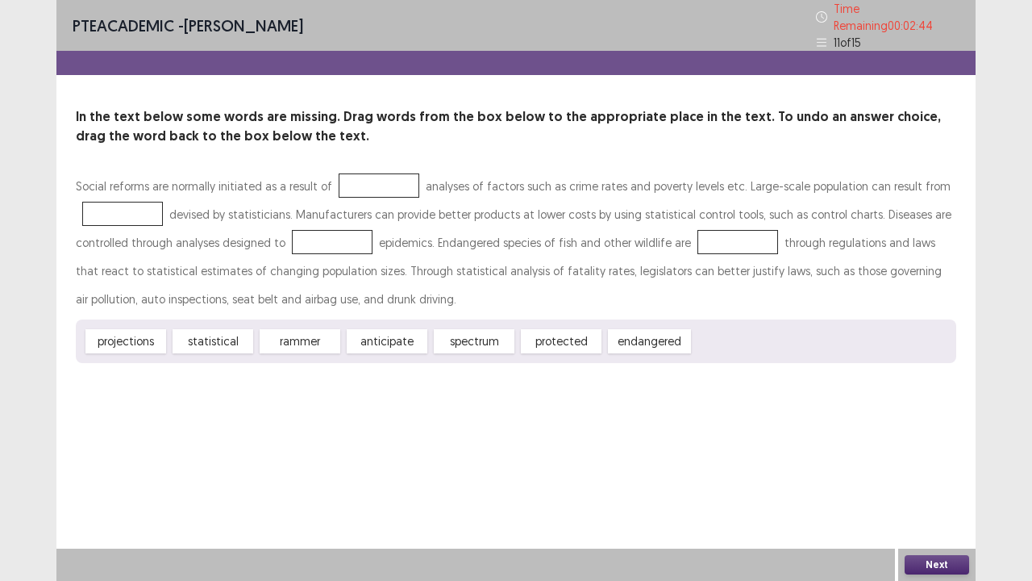
click at [709, 255] on div "Social reforms are normally initiated as a result of analyses of factors such a…" at bounding box center [516, 267] width 881 height 191
drag, startPoint x: 576, startPoint y: 342, endPoint x: 732, endPoint y: 231, distance: 192.0
drag, startPoint x: 106, startPoint y: 334, endPoint x: 354, endPoint y: 173, distance: 296.1
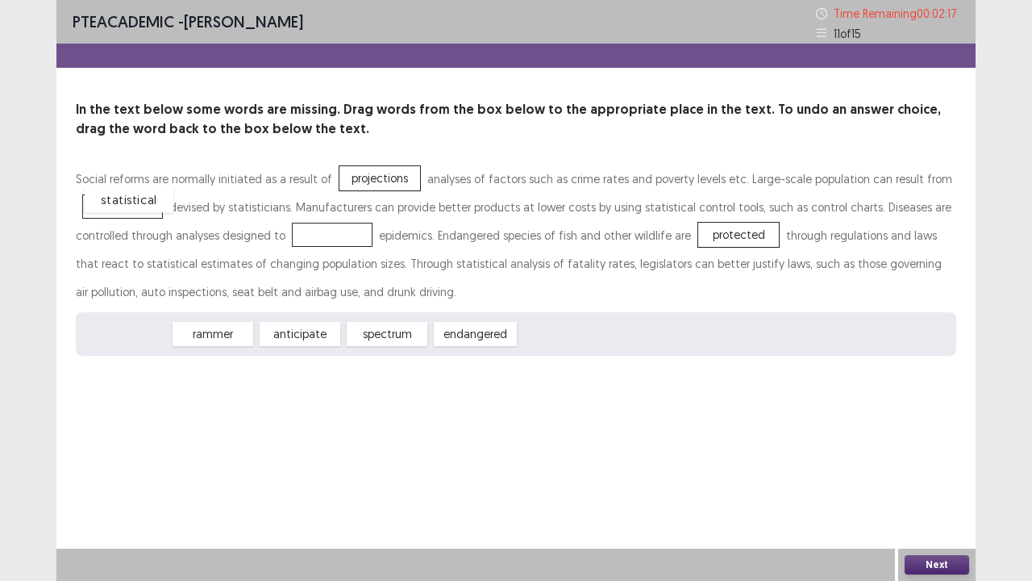
drag, startPoint x: 112, startPoint y: 333, endPoint x: 115, endPoint y: 198, distance: 134.7
drag, startPoint x: 213, startPoint y: 332, endPoint x: 293, endPoint y: 238, distance: 123.6
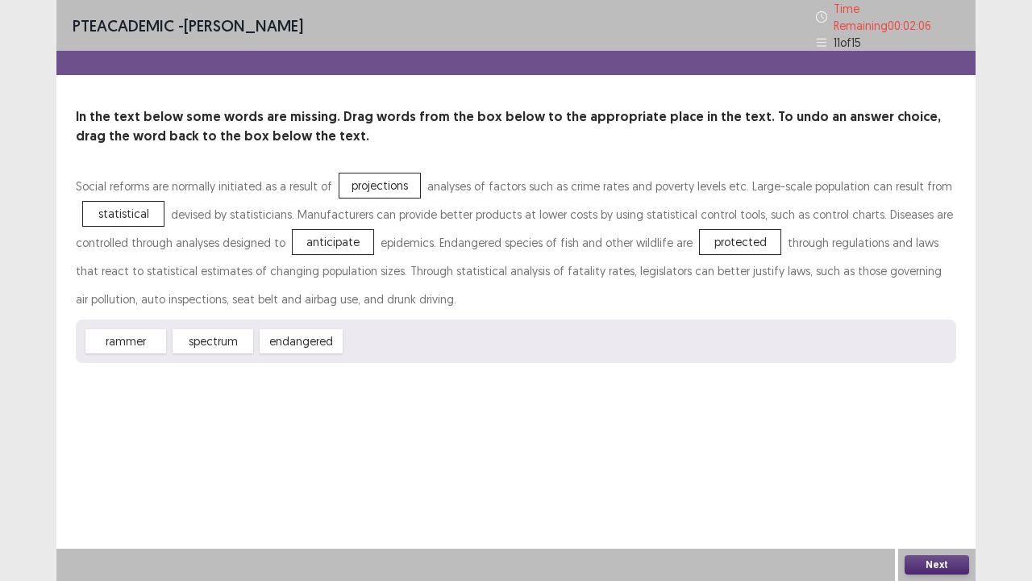
click at [922, 450] on button "Next" at bounding box center [937, 564] width 65 height 19
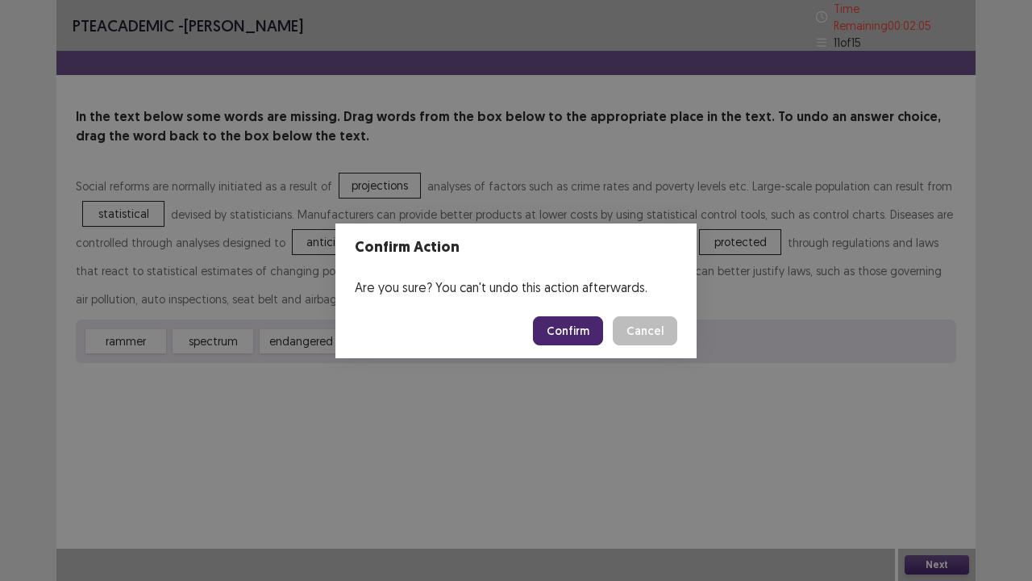
click at [558, 339] on button "Confirm" at bounding box center [568, 330] width 70 height 29
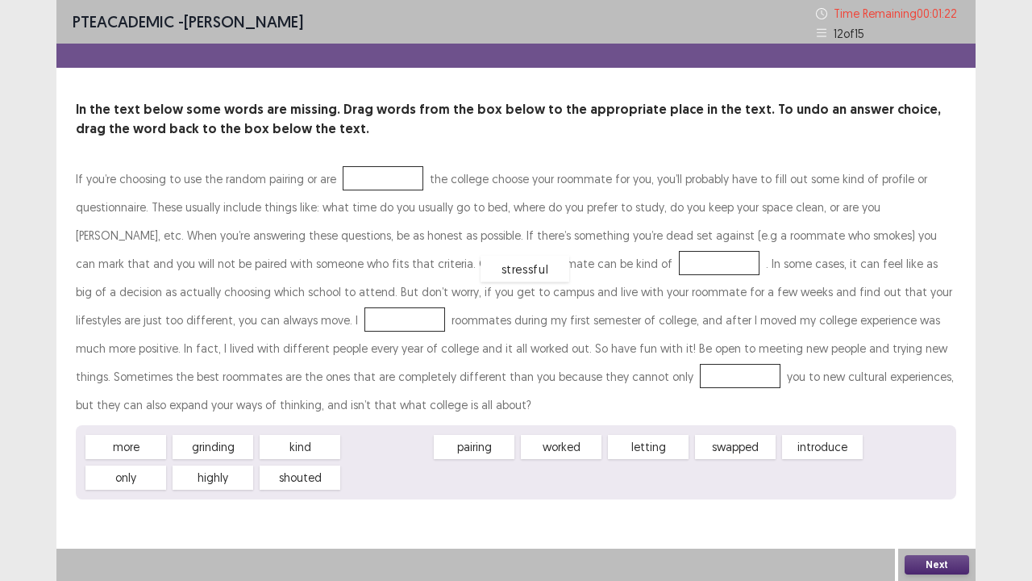
drag, startPoint x: 385, startPoint y: 448, endPoint x: 523, endPoint y: 270, distance: 225.3
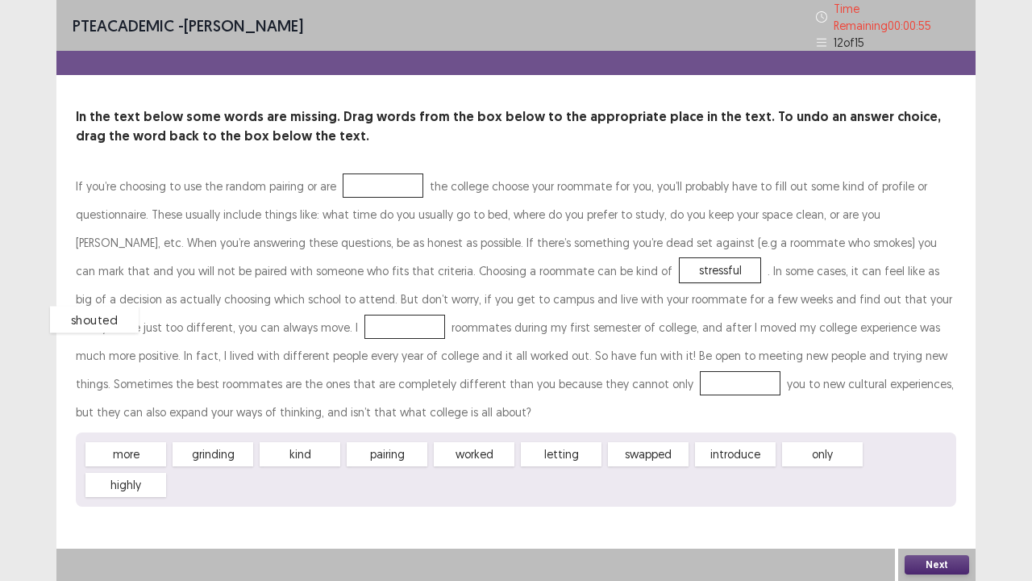
drag, startPoint x: 212, startPoint y: 478, endPoint x: 94, endPoint y: 313, distance: 203.4
drag, startPoint x: 740, startPoint y: 447, endPoint x: 360, endPoint y: 371, distance: 388.1
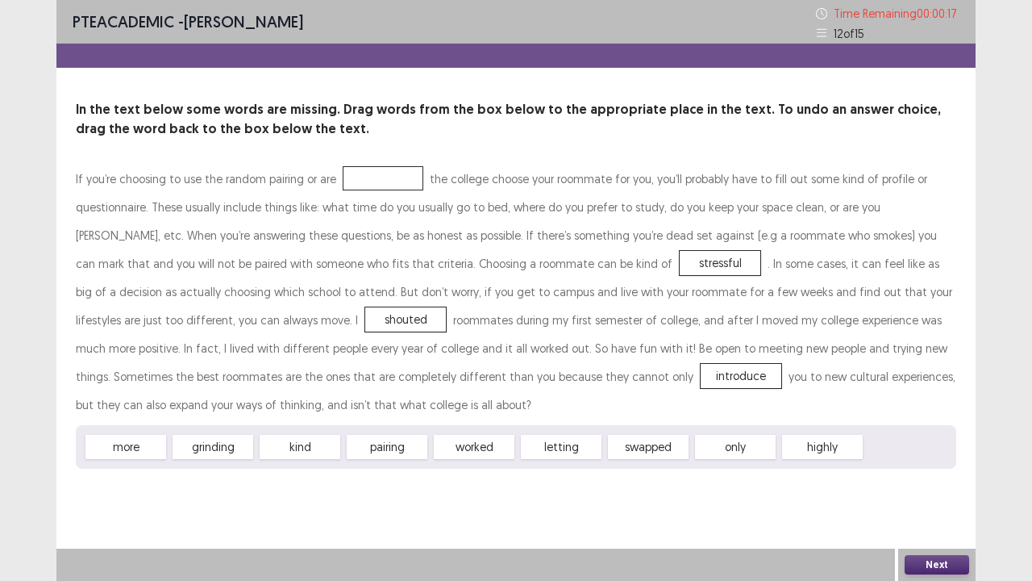
drag, startPoint x: 568, startPoint y: 438, endPoint x: 464, endPoint y: 196, distance: 263.0
click at [416, 155] on div "In the text below some words are missing. Drag words from the box below to the …" at bounding box center [515, 284] width 919 height 369
drag, startPoint x: 550, startPoint y: 432, endPoint x: 390, endPoint y: 188, distance: 291.9
click at [376, 173] on div "If you’re choosing to use the random pairing or are the college choose your roo…" at bounding box center [516, 316] width 881 height 304
drag, startPoint x: 550, startPoint y: 433, endPoint x: 385, endPoint y: 228, distance: 262.7
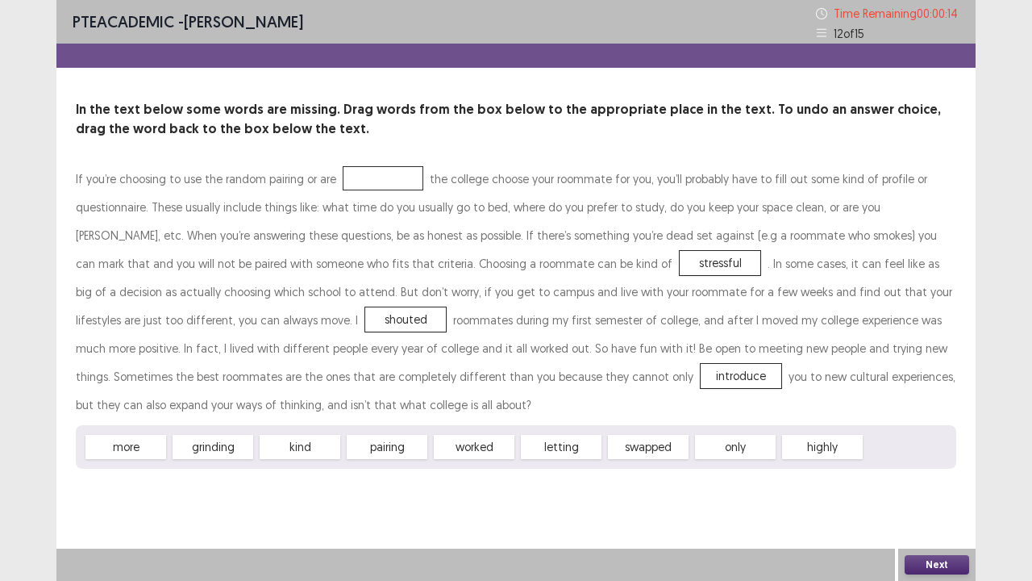
click at [384, 228] on div "If you’re choosing to use the random pairing or are the college choose your roo…" at bounding box center [516, 316] width 881 height 304
drag, startPoint x: 561, startPoint y: 440, endPoint x: 363, endPoint y: 167, distance: 337.7
click at [926, 450] on button "Next" at bounding box center [937, 564] width 65 height 19
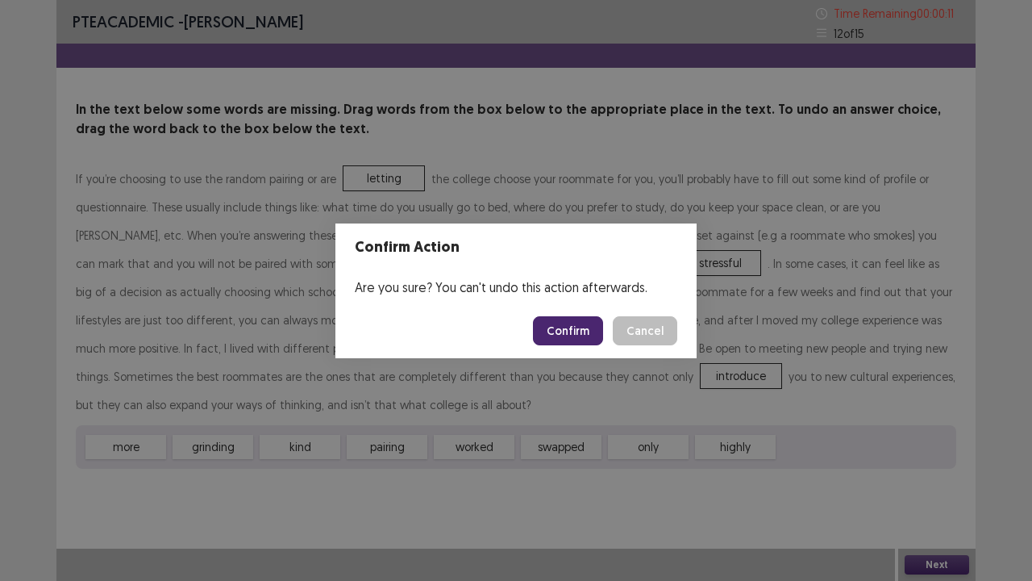
click at [564, 335] on button "Confirm" at bounding box center [568, 330] width 70 height 29
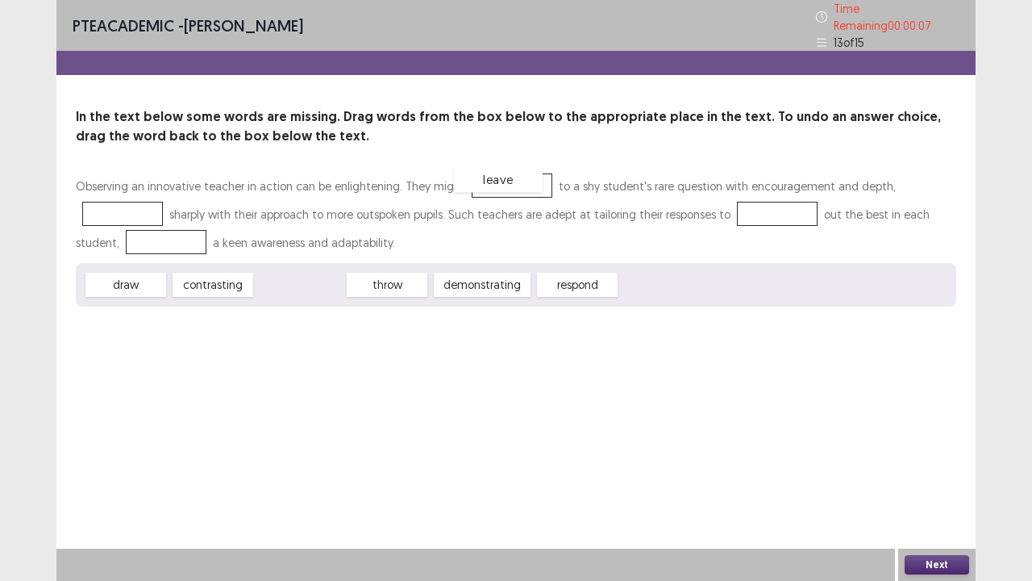
drag, startPoint x: 295, startPoint y: 276, endPoint x: 493, endPoint y: 171, distance: 224.4
drag, startPoint x: 493, startPoint y: 273, endPoint x: 568, endPoint y: 235, distance: 82.9
click at [579, 232] on div "Observing an innovative teacher in action can be enlightening. They might leave…" at bounding box center [516, 239] width 881 height 135
drag, startPoint x: 515, startPoint y: 279, endPoint x: 627, endPoint y: 233, distance: 120.4
click at [627, 233] on div "Observing an innovative teacher in action can be enlightening. They might leave…" at bounding box center [516, 239] width 881 height 135
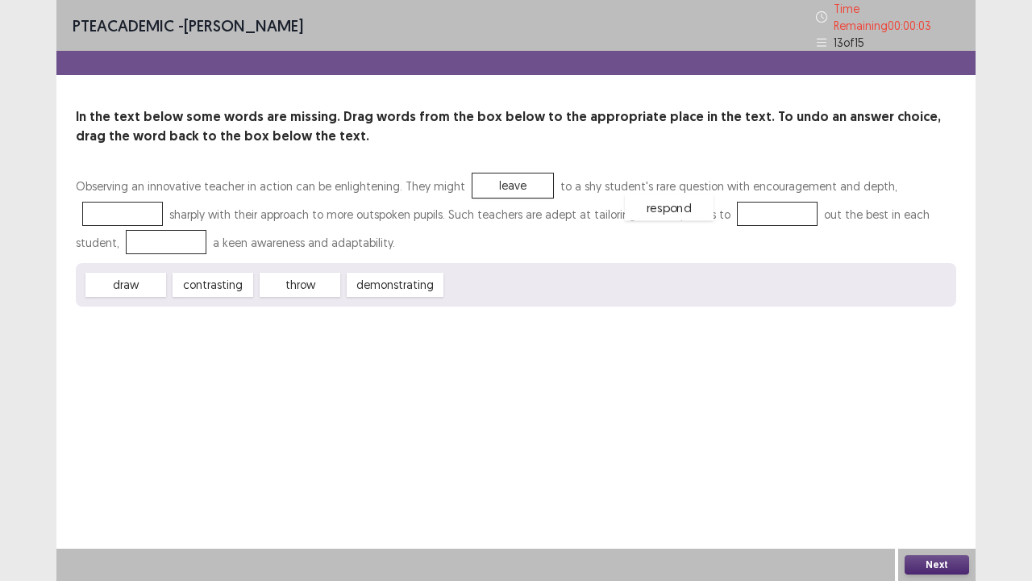
drag, startPoint x: 492, startPoint y: 271, endPoint x: 671, endPoint y: 194, distance: 195.0
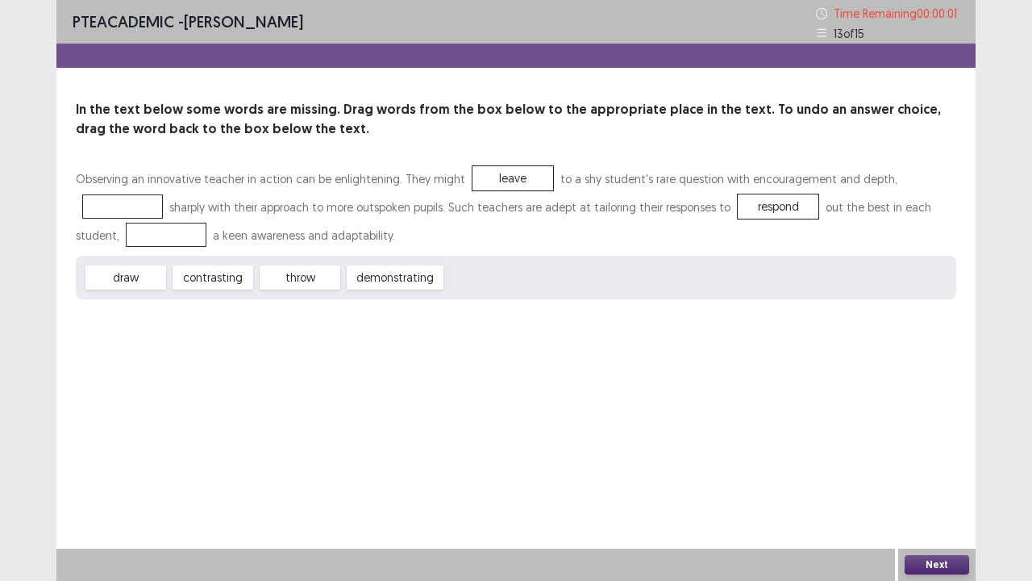
click at [831, 182] on body "PTE academic - Amrit Shrestha Time Remaining 00 : 00 : 01 13 of 15 In the text …" at bounding box center [516, 290] width 1032 height 581
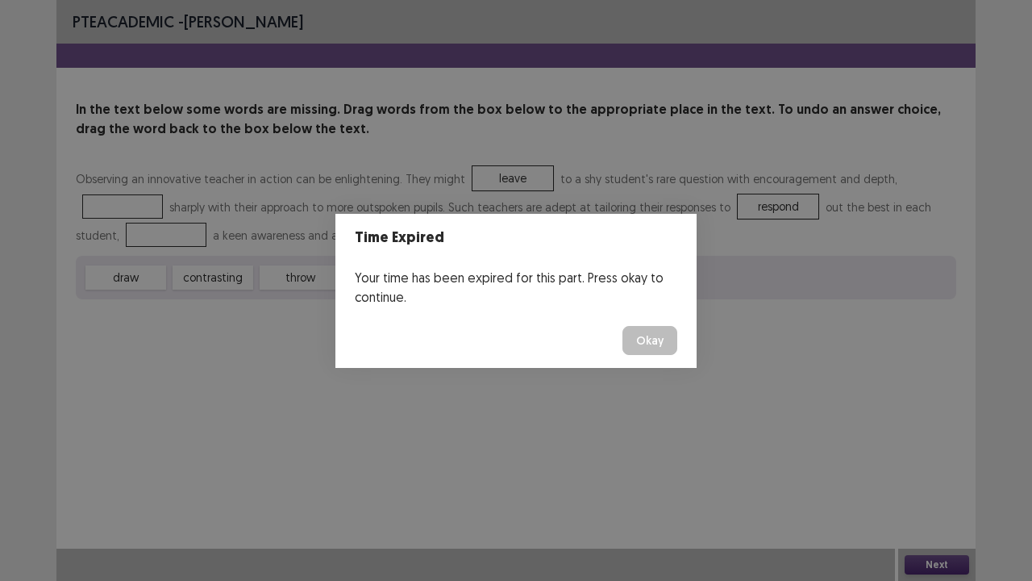
click at [656, 330] on button "Okay" at bounding box center [650, 340] width 55 height 29
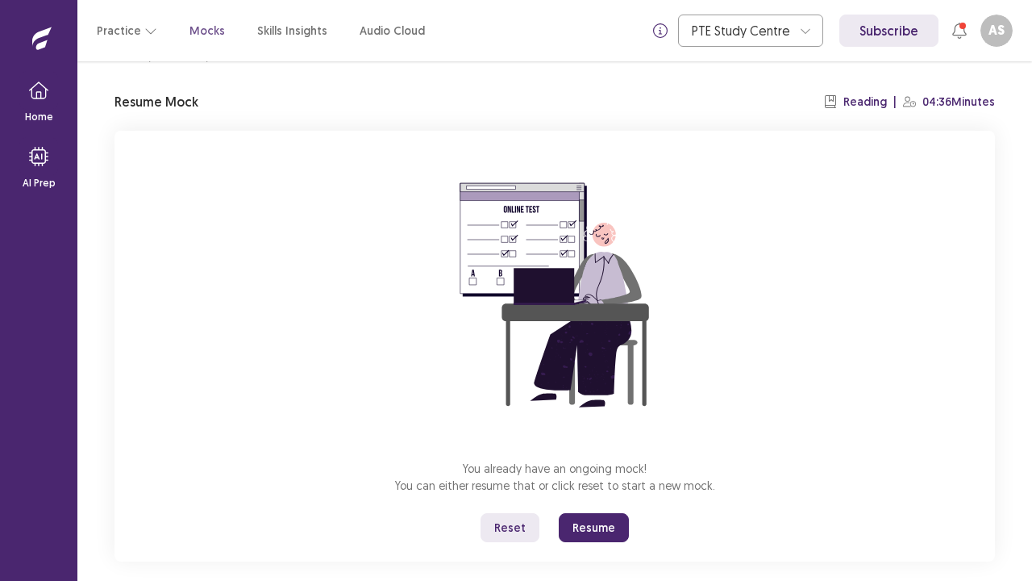
scroll to position [56, 0]
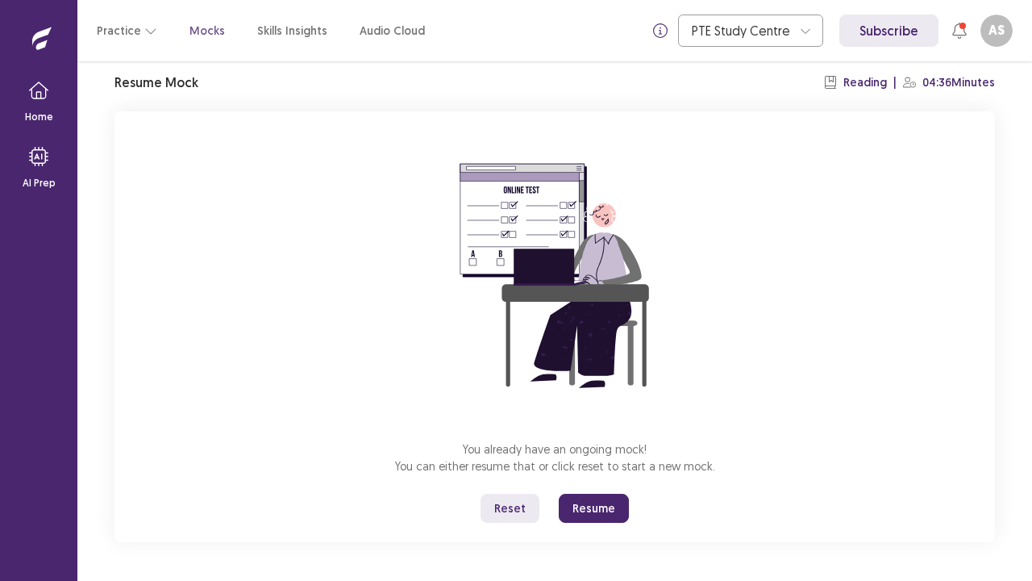
click at [598, 450] on button "Resume" at bounding box center [594, 507] width 70 height 29
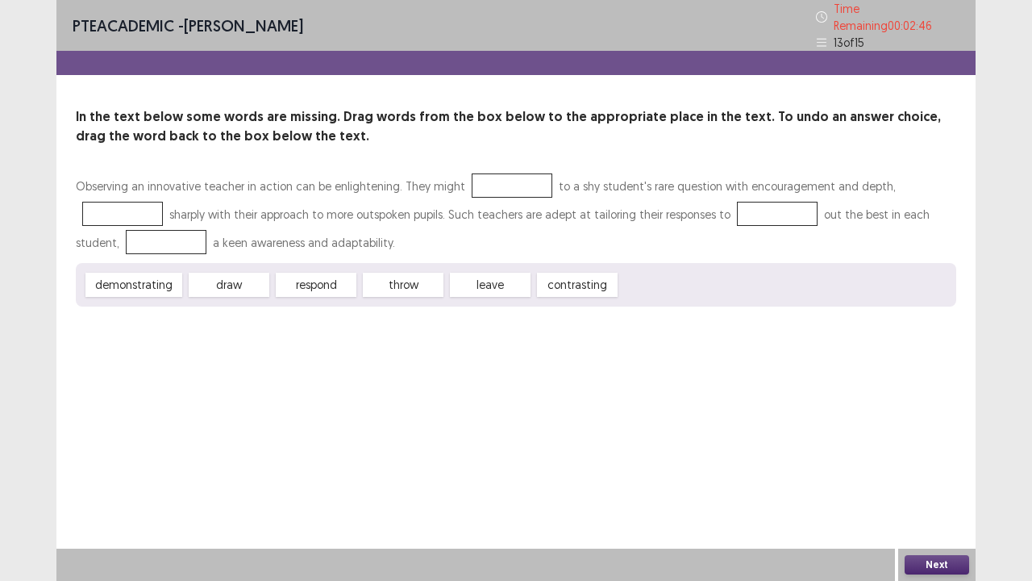
drag, startPoint x: 135, startPoint y: 282, endPoint x: 408, endPoint y: 263, distance: 273.2
click at [408, 263] on div "demonstrating draw respond throw leave contrasting" at bounding box center [516, 285] width 881 height 44
drag, startPoint x: 484, startPoint y: 275, endPoint x: 479, endPoint y: 180, distance: 95.3
drag, startPoint x: 305, startPoint y: 277, endPoint x: 647, endPoint y: 200, distance: 351.3
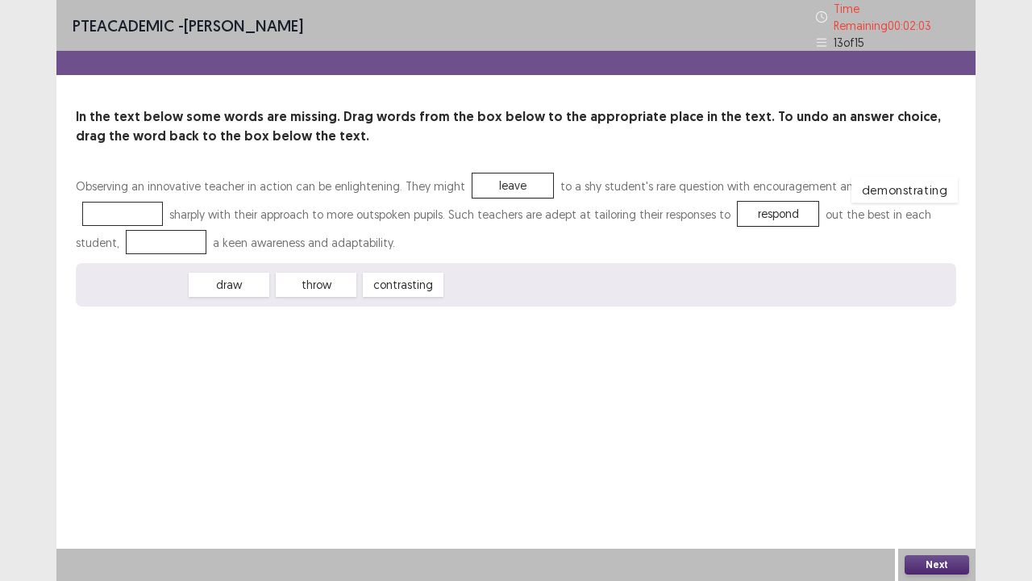
drag, startPoint x: 102, startPoint y: 274, endPoint x: 872, endPoint y: 179, distance: 776.7
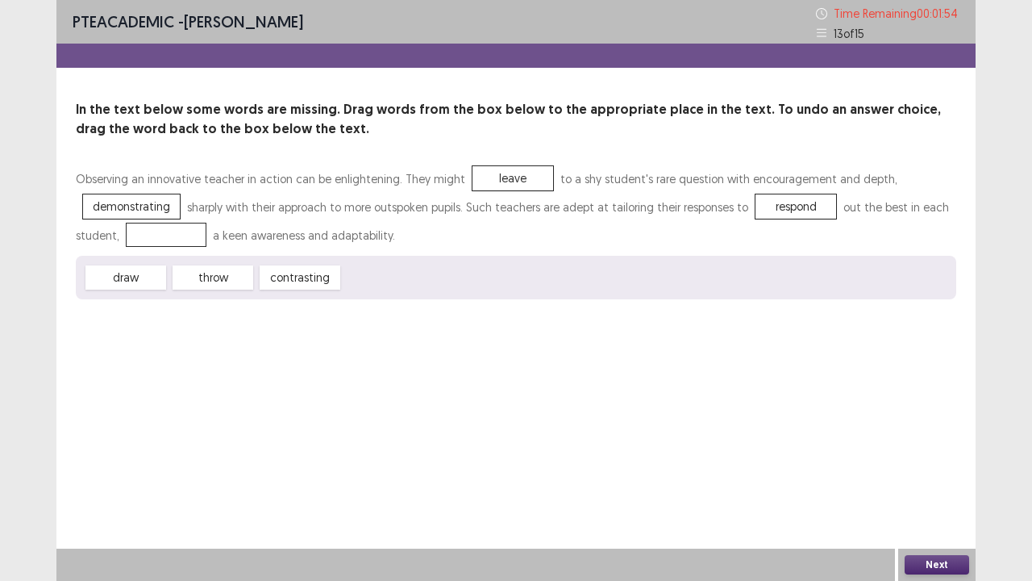
drag, startPoint x: 305, startPoint y: 281, endPoint x: 177, endPoint y: 239, distance: 134.9
click at [177, 239] on div "Observing an innovative teacher in action can be enlightening. They might leave…" at bounding box center [516, 231] width 881 height 135
drag, startPoint x: 208, startPoint y: 239, endPoint x: 195, endPoint y: 236, distance: 13.3
click at [195, 236] on div "Observing an innovative teacher in action can be enlightening. They might leave…" at bounding box center [516, 231] width 881 height 135
drag, startPoint x: 174, startPoint y: 218, endPoint x: 289, endPoint y: 277, distance: 128.7
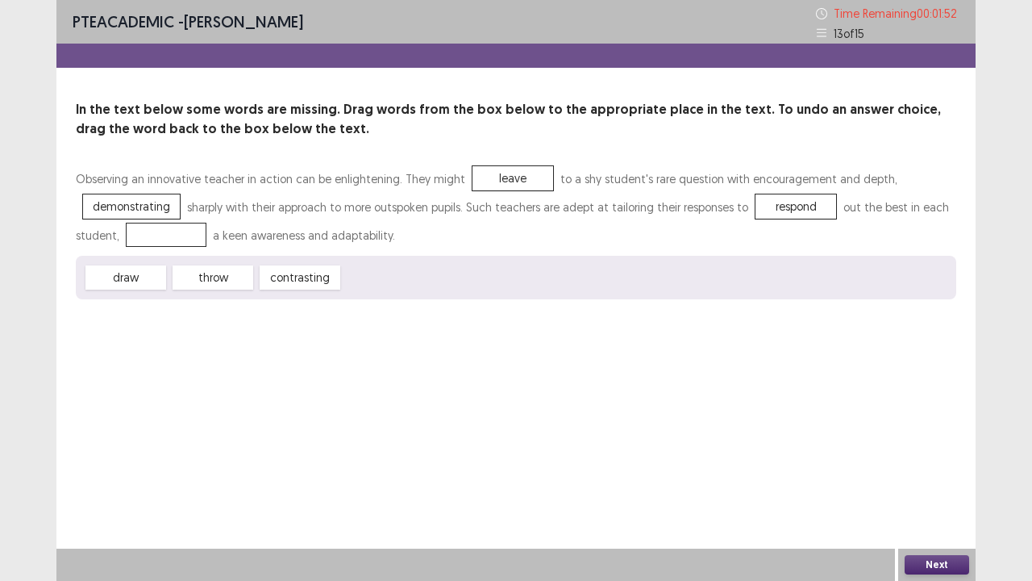
click at [288, 277] on div "Observing an innovative teacher in action can be enlightening. They might leave…" at bounding box center [516, 231] width 881 height 135
drag, startPoint x: 302, startPoint y: 270, endPoint x: 171, endPoint y: 227, distance: 138.2
click at [937, 450] on button "Next" at bounding box center [937, 564] width 65 height 19
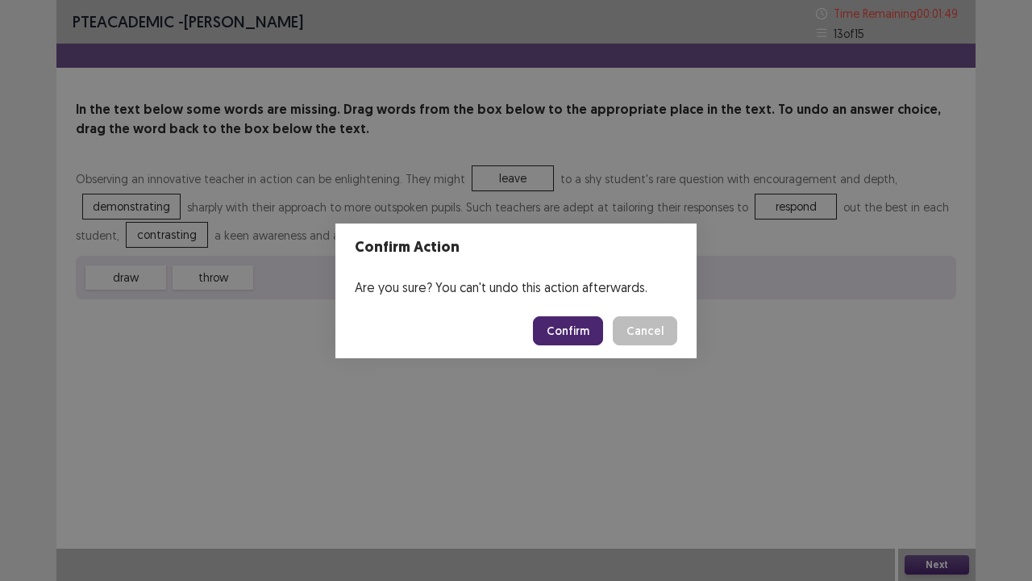
click at [577, 335] on button "Confirm" at bounding box center [568, 330] width 70 height 29
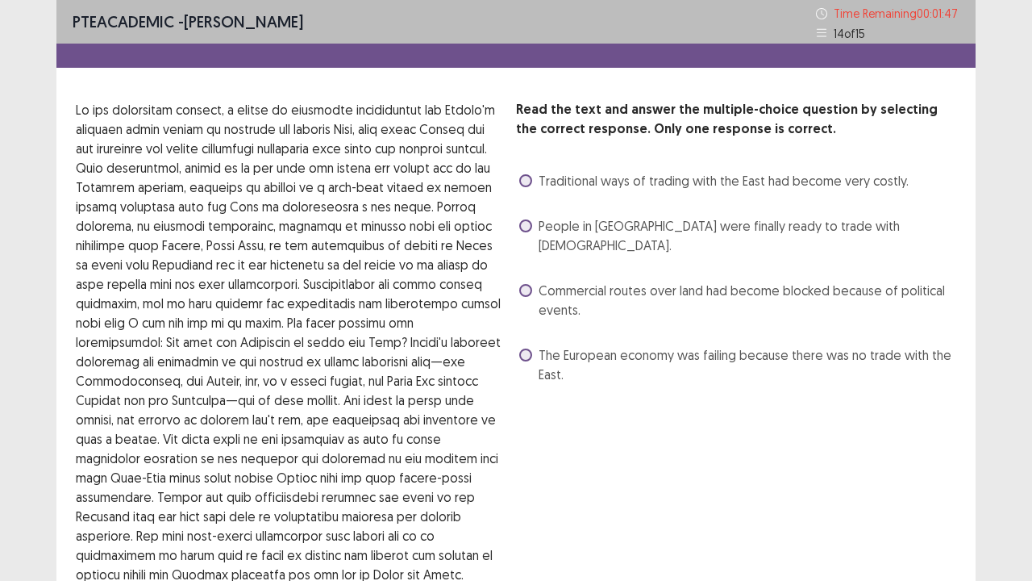
click at [523, 284] on span at bounding box center [525, 290] width 13 height 13
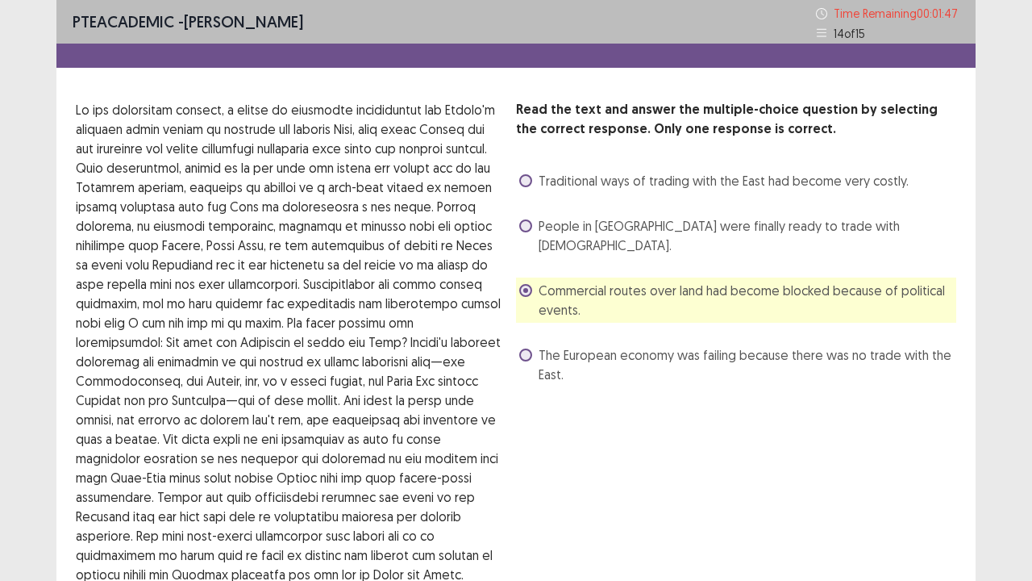
scroll to position [172, 0]
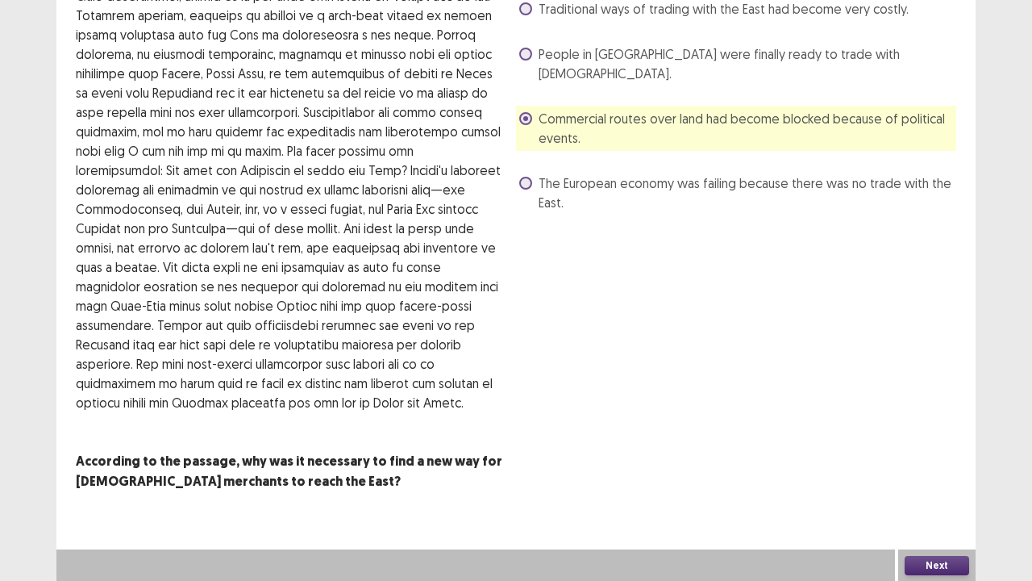
click at [934, 450] on button "Next" at bounding box center [937, 565] width 65 height 19
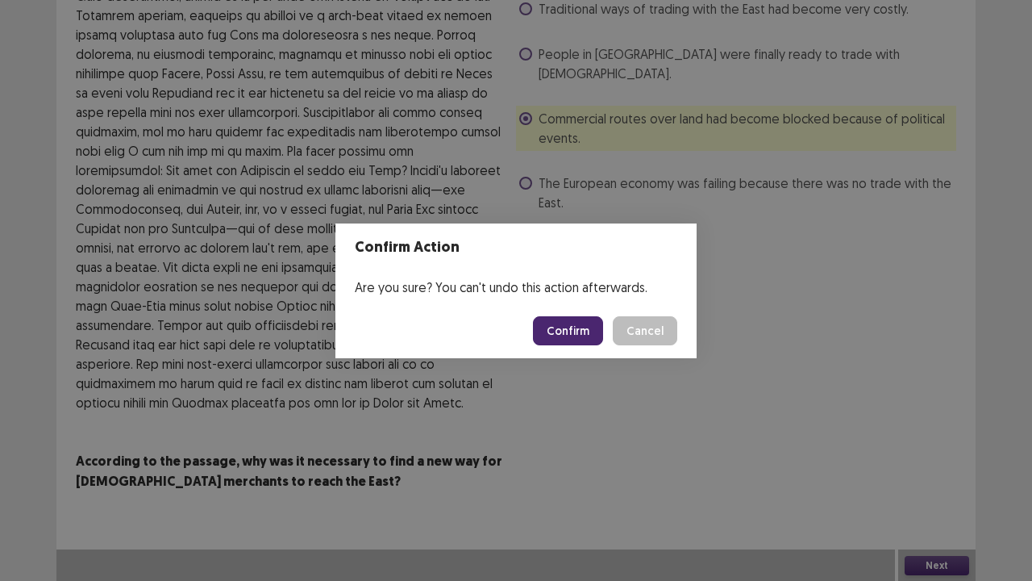
click at [564, 324] on button "Confirm" at bounding box center [568, 330] width 70 height 29
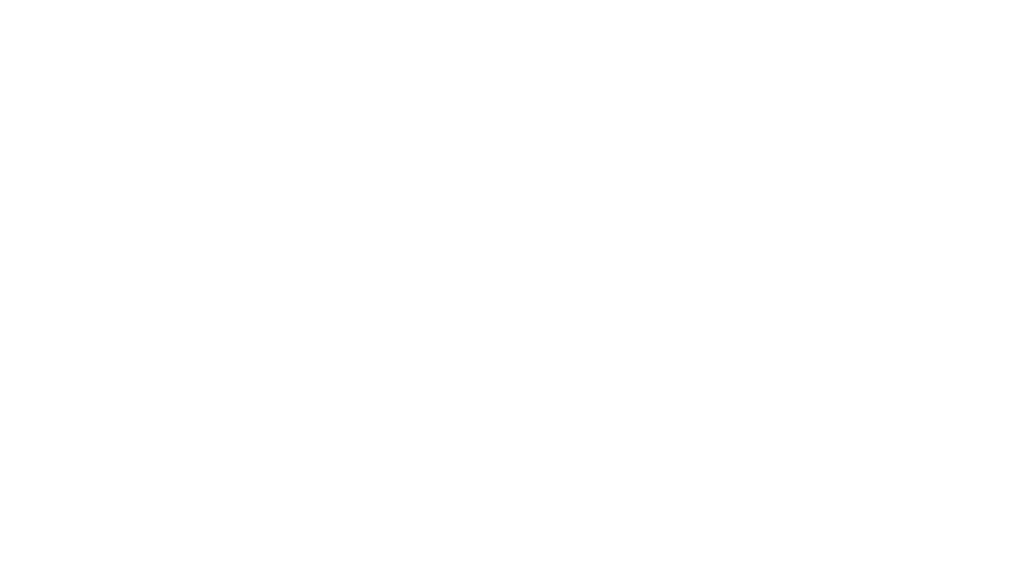
scroll to position [0, 0]
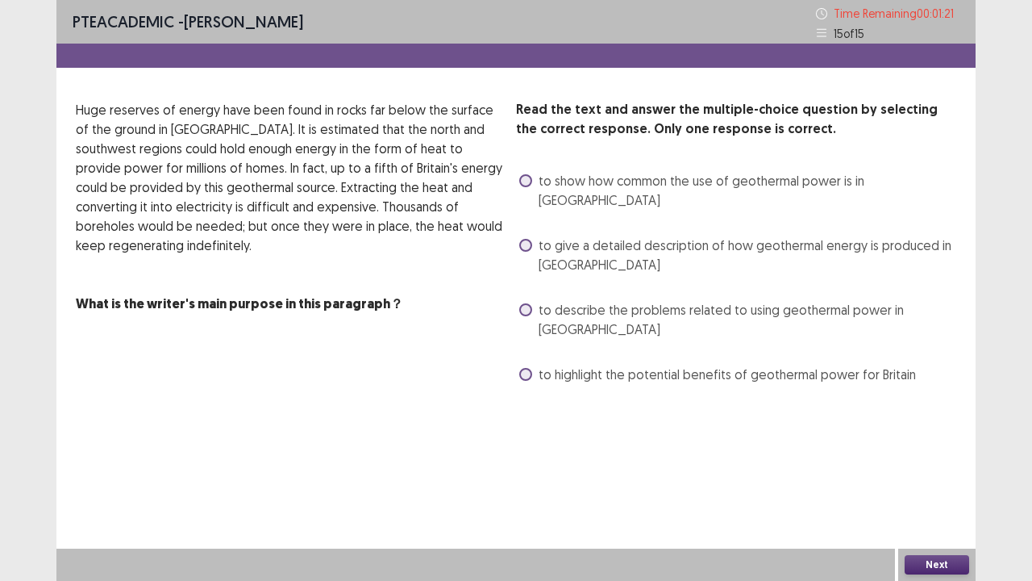
click at [547, 300] on span "to describe the problems related to using geothermal power in Britain" at bounding box center [748, 319] width 418 height 39
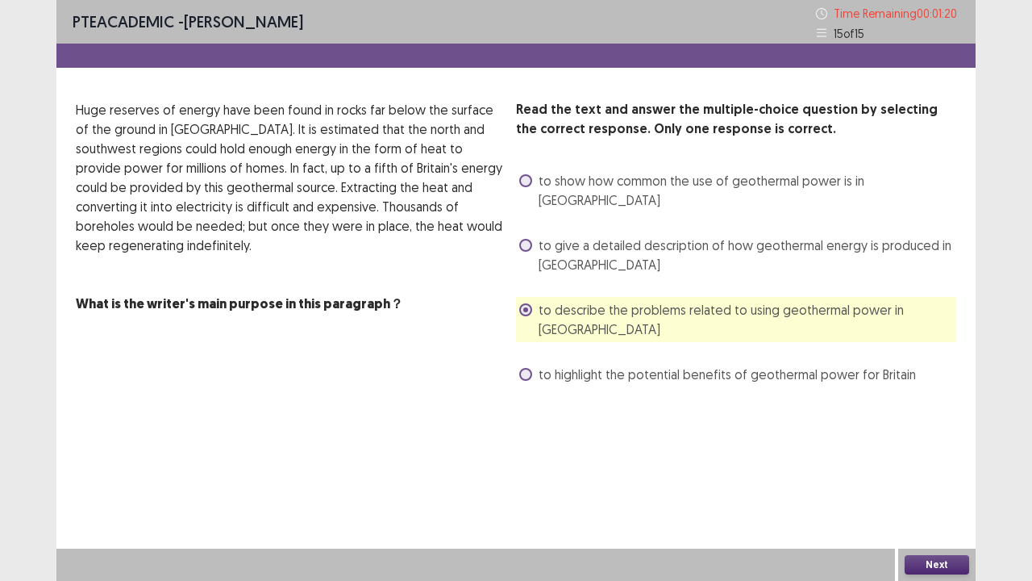
click at [953, 450] on button "Next" at bounding box center [937, 564] width 65 height 19
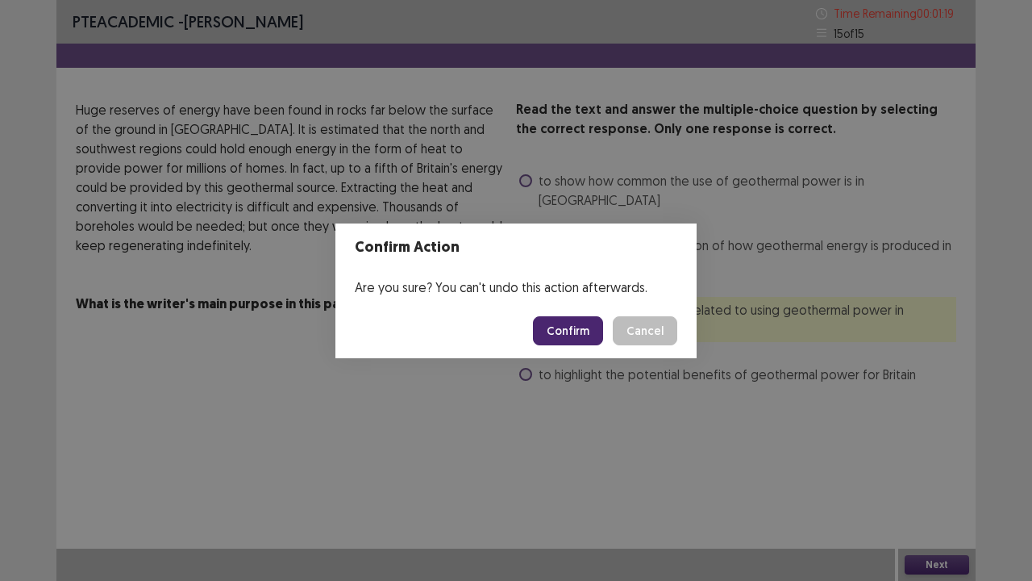
click at [569, 323] on button "Confirm" at bounding box center [568, 330] width 70 height 29
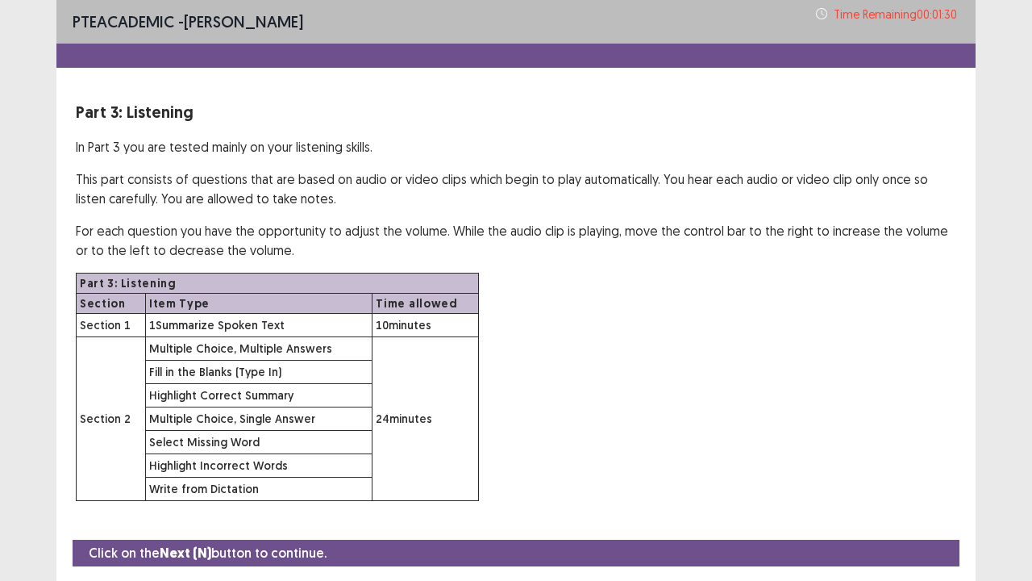
scroll to position [47, 0]
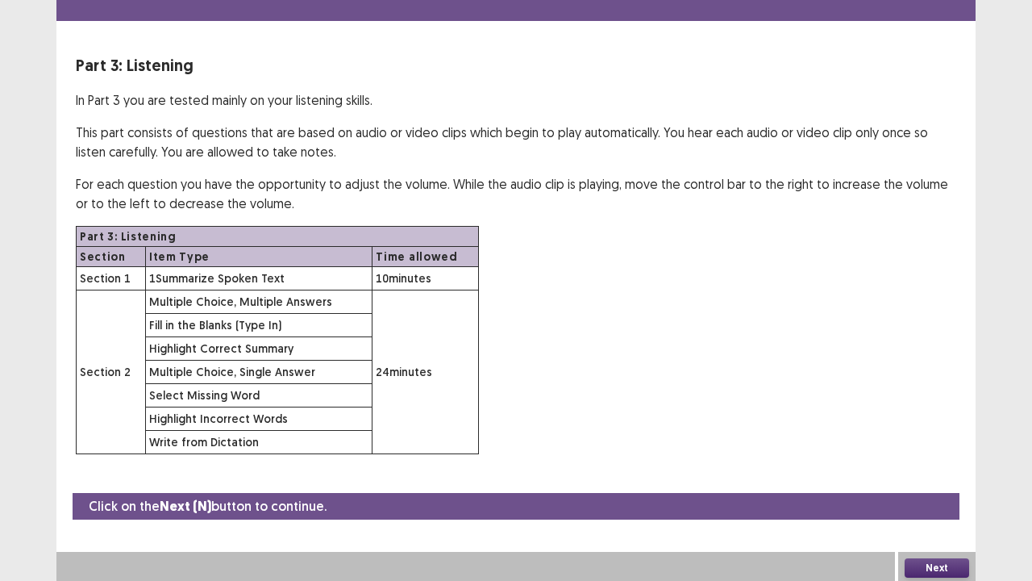
click at [939, 450] on button "Next" at bounding box center [937, 567] width 65 height 19
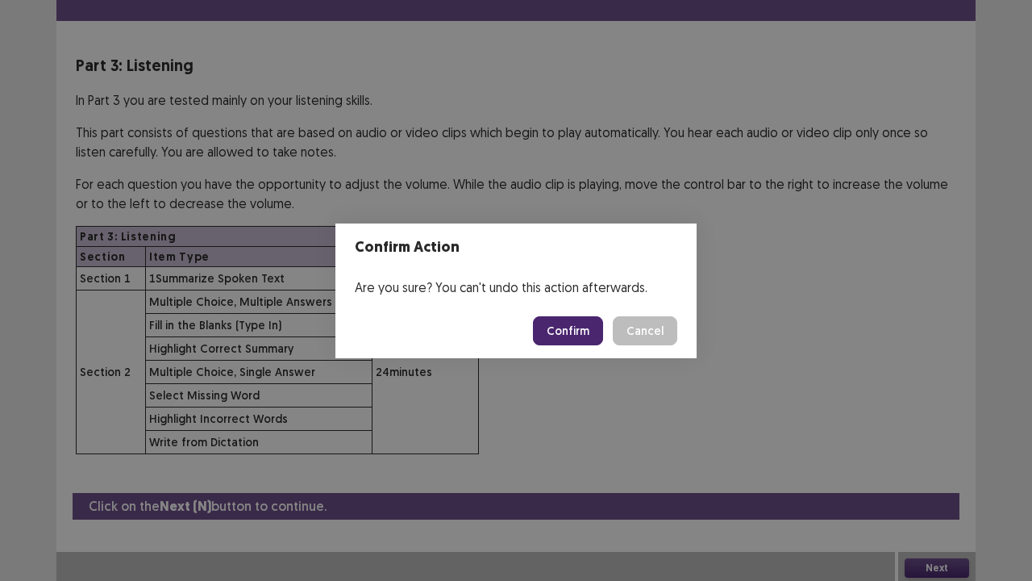
click at [581, 338] on button "Confirm" at bounding box center [568, 330] width 70 height 29
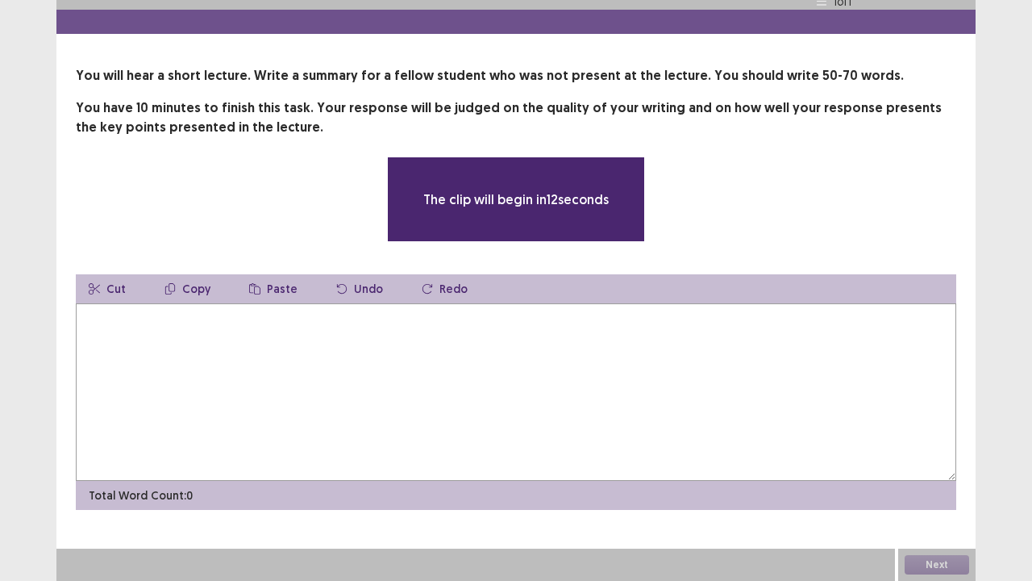
scroll to position [33, 0]
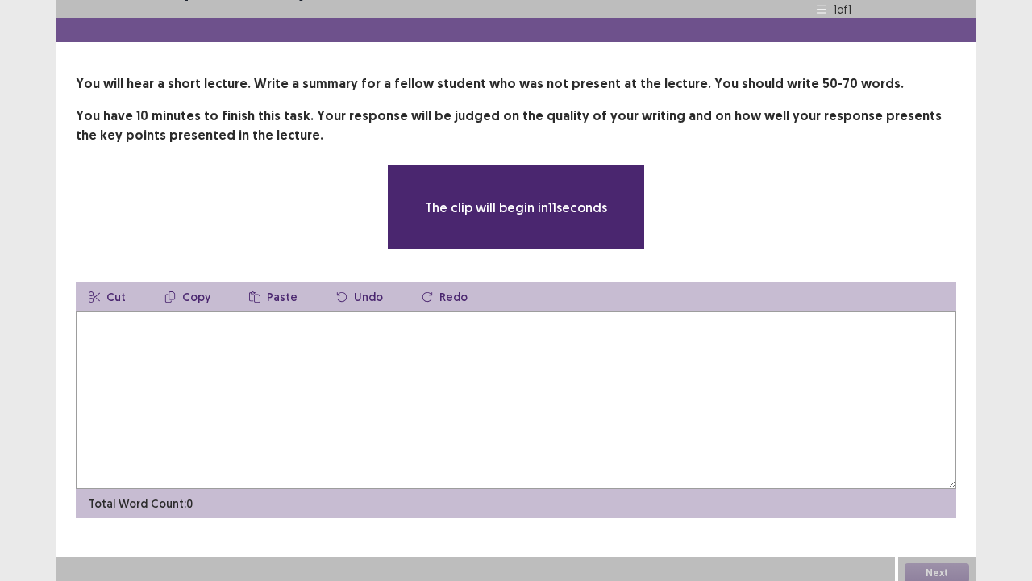
drag, startPoint x: 502, startPoint y: 364, endPoint x: 521, endPoint y: 329, distance: 40.0
click at [502, 364] on textarea at bounding box center [516, 399] width 881 height 177
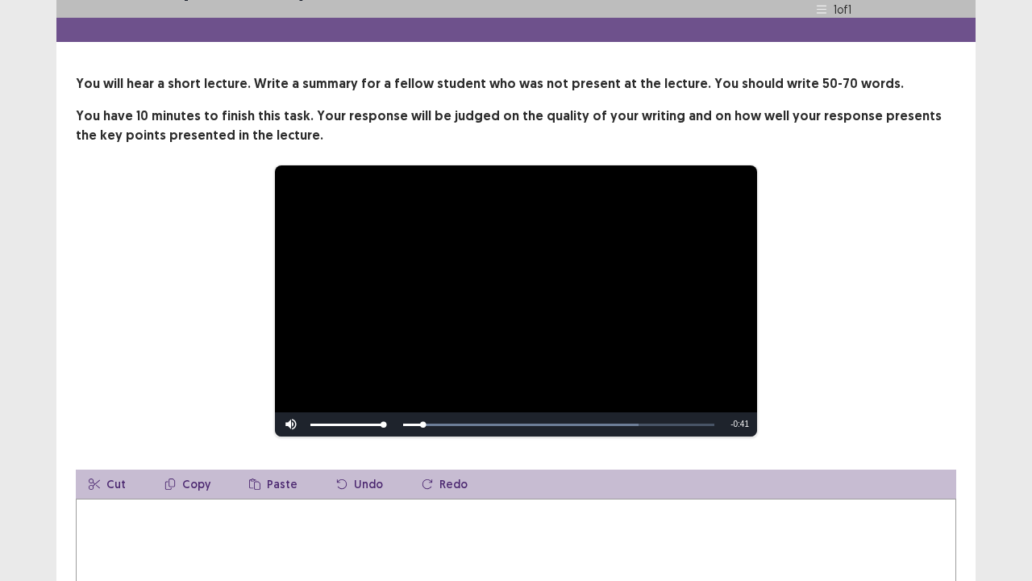
type textarea "*"
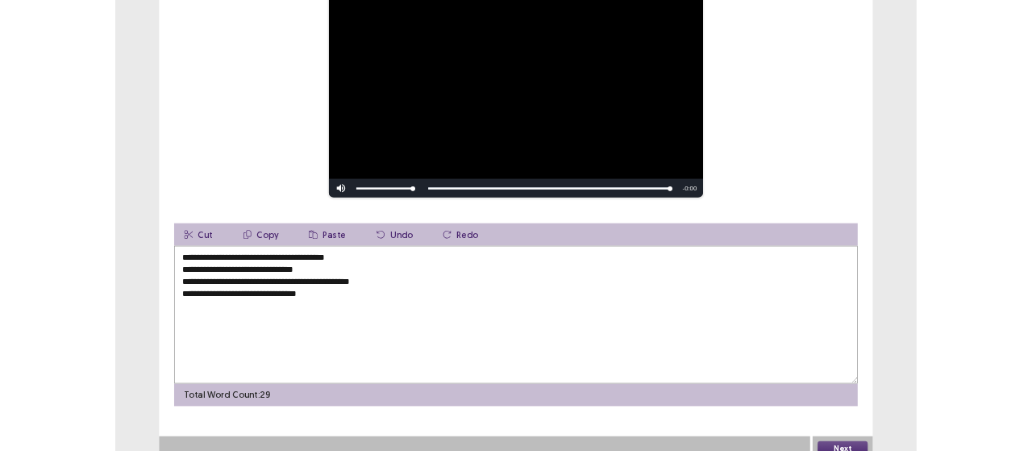
scroll to position [221, 0]
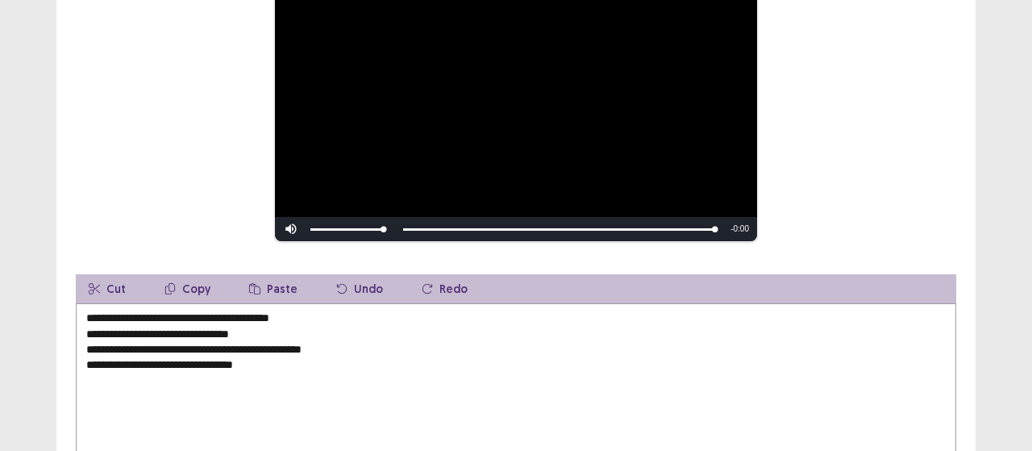
click at [332, 364] on textarea "**********" at bounding box center [516, 391] width 881 height 177
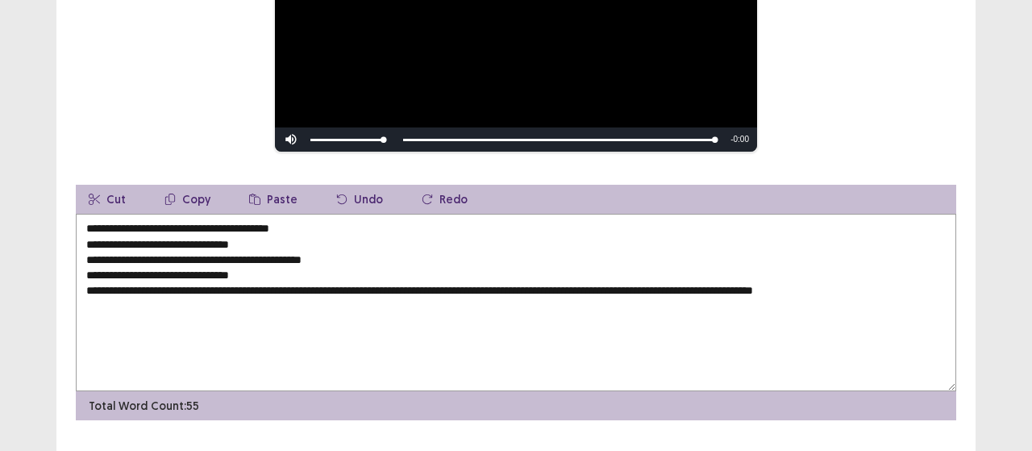
scroll to position [339, 0]
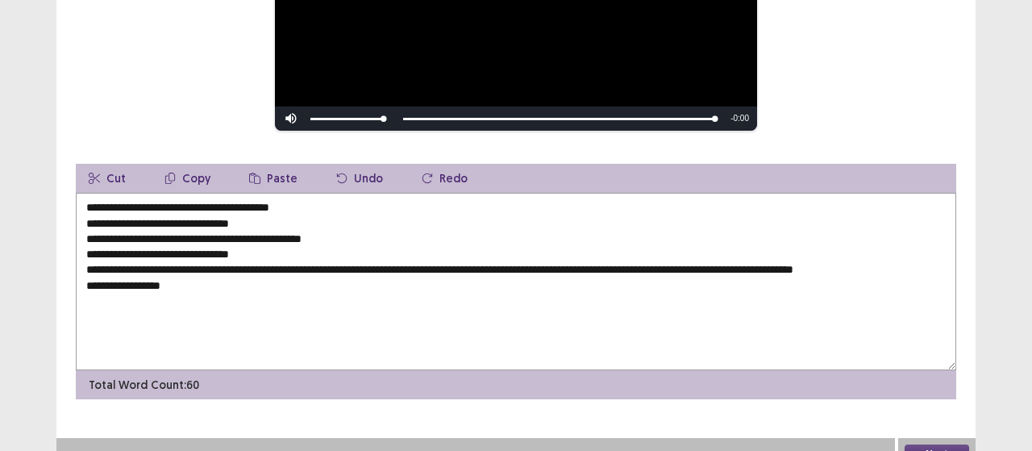
click at [717, 285] on textarea "**********" at bounding box center [516, 281] width 881 height 177
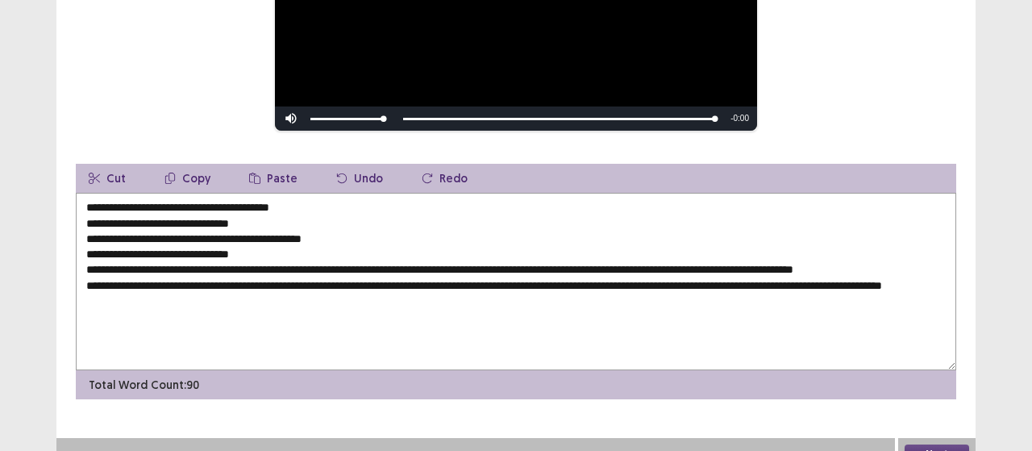
drag, startPoint x: 282, startPoint y: 243, endPoint x: 71, endPoint y: 133, distance: 238.0
click at [37, 141] on div "**********" at bounding box center [516, 65] width 1032 height 809
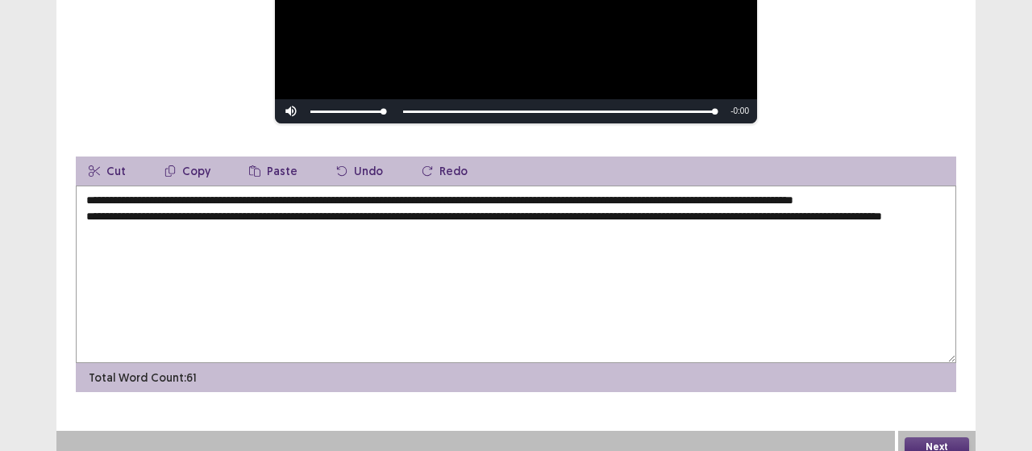
click at [200, 233] on textarea "**********" at bounding box center [516, 273] width 881 height 177
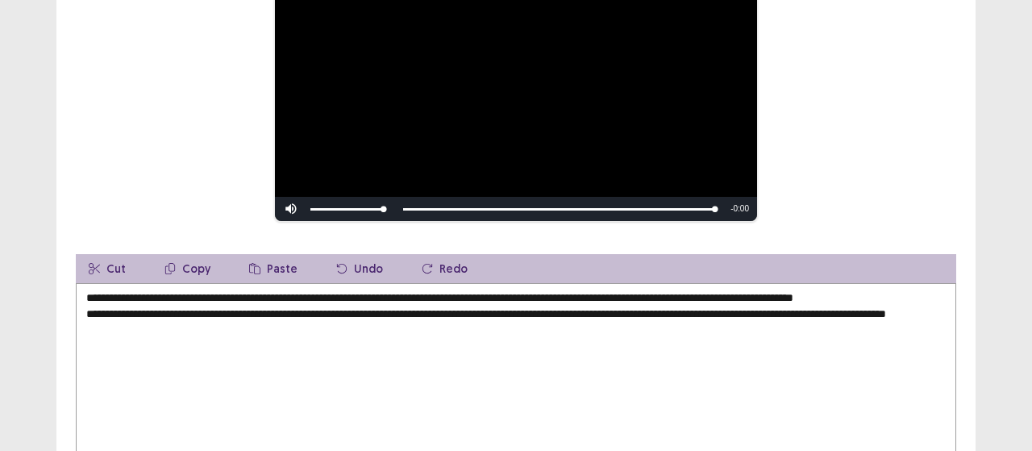
scroll to position [242, 0]
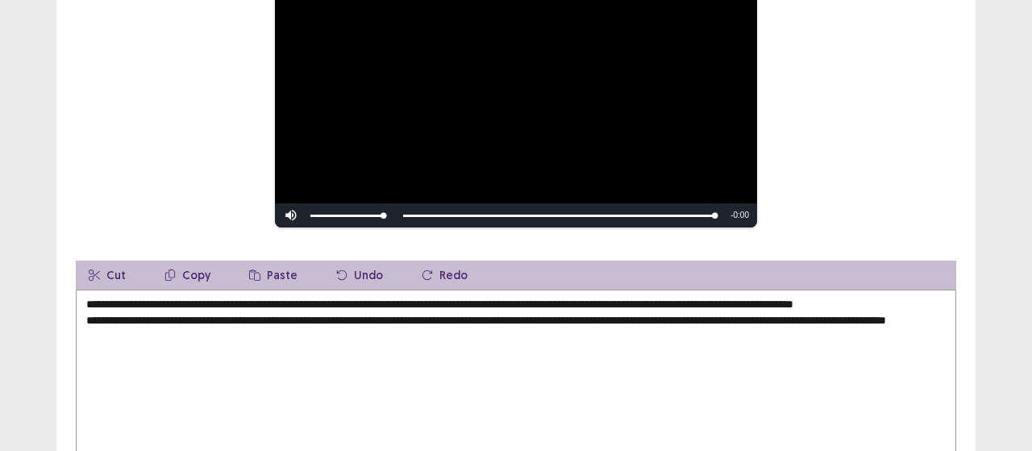
click at [438, 295] on textarea "**********" at bounding box center [516, 377] width 881 height 177
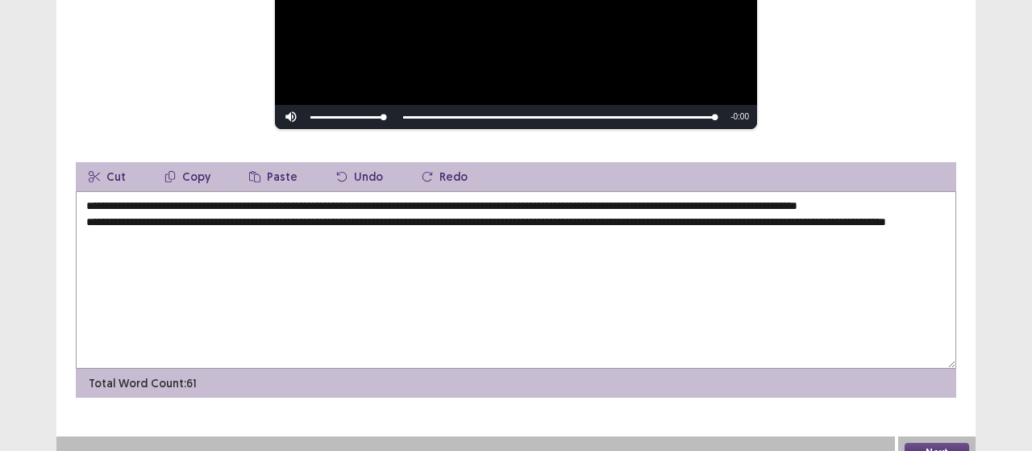
scroll to position [350, 0]
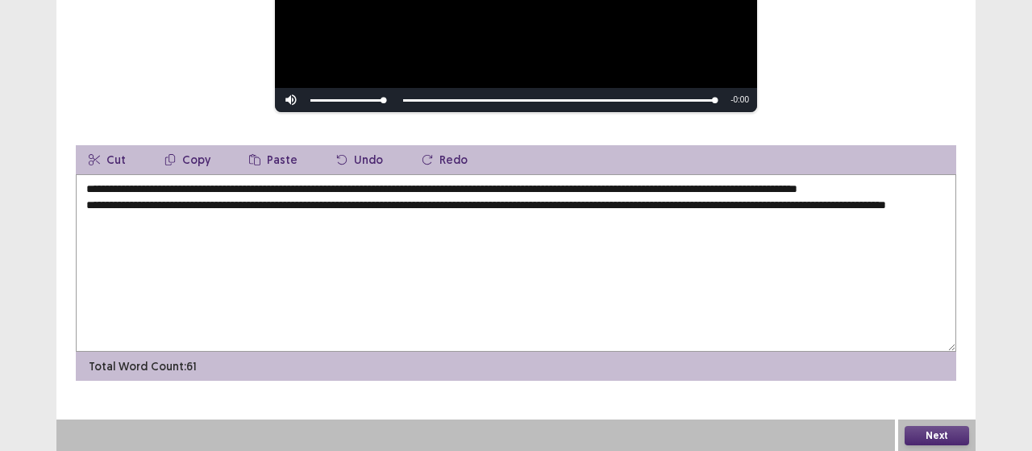
type textarea "**********"
click at [933, 435] on button "Next" at bounding box center [937, 435] width 65 height 19
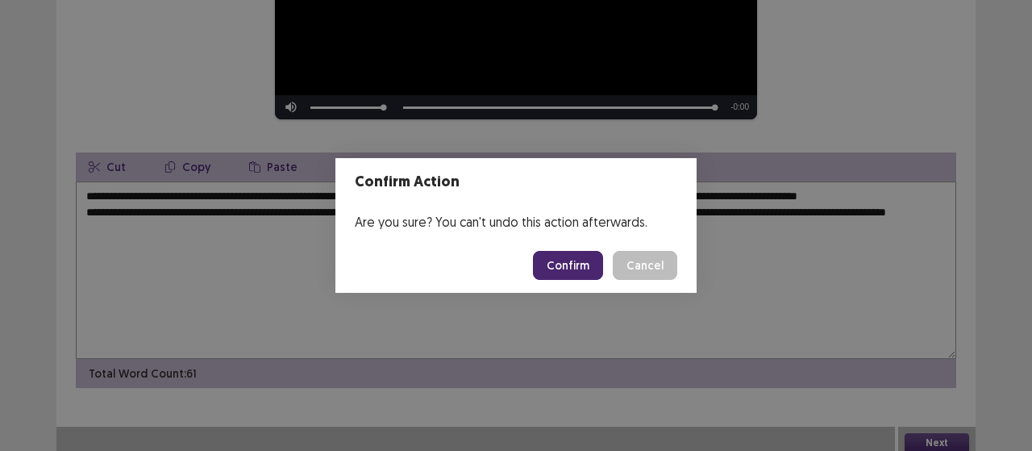
click at [584, 258] on button "Confirm" at bounding box center [568, 265] width 70 height 29
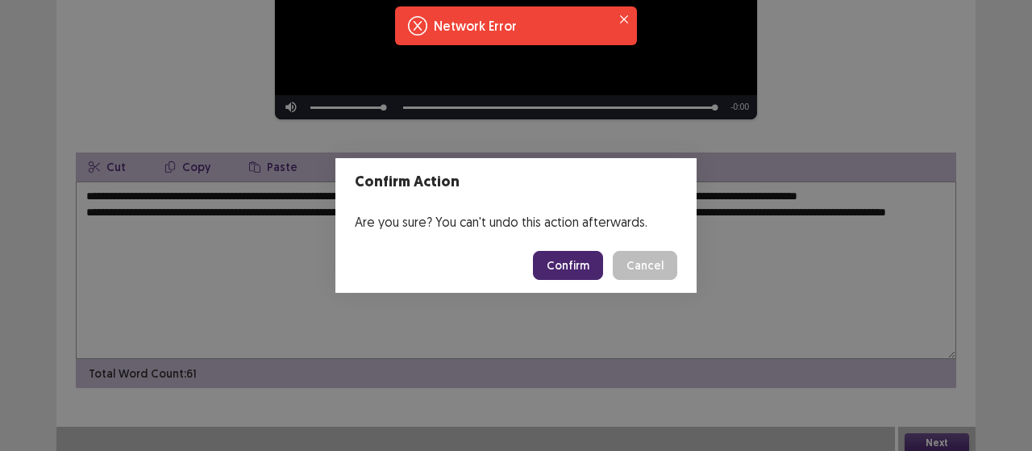
click at [535, 257] on footer "Confirm Cancel" at bounding box center [515, 265] width 361 height 55
click at [566, 264] on button "Confirm" at bounding box center [568, 265] width 70 height 29
click at [603, 256] on button "Confirm" at bounding box center [568, 265] width 70 height 29
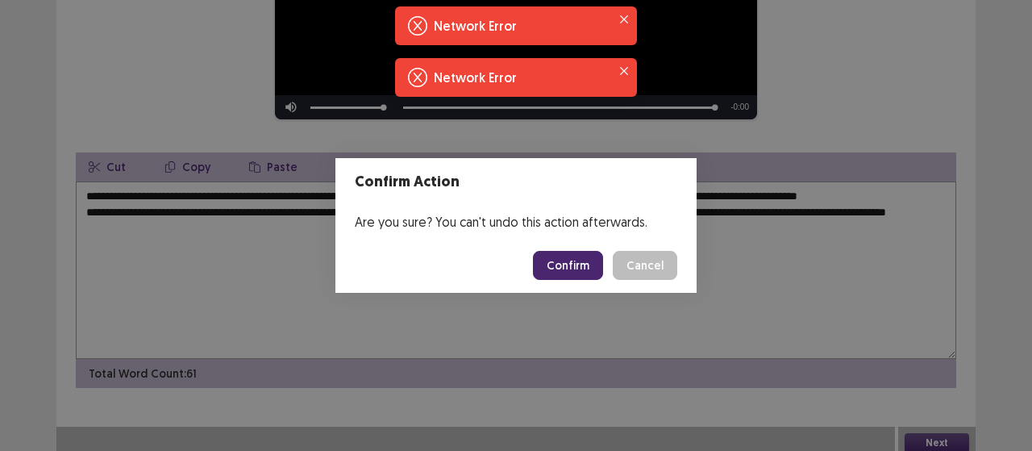
click at [602, 256] on button "Confirm" at bounding box center [568, 265] width 70 height 29
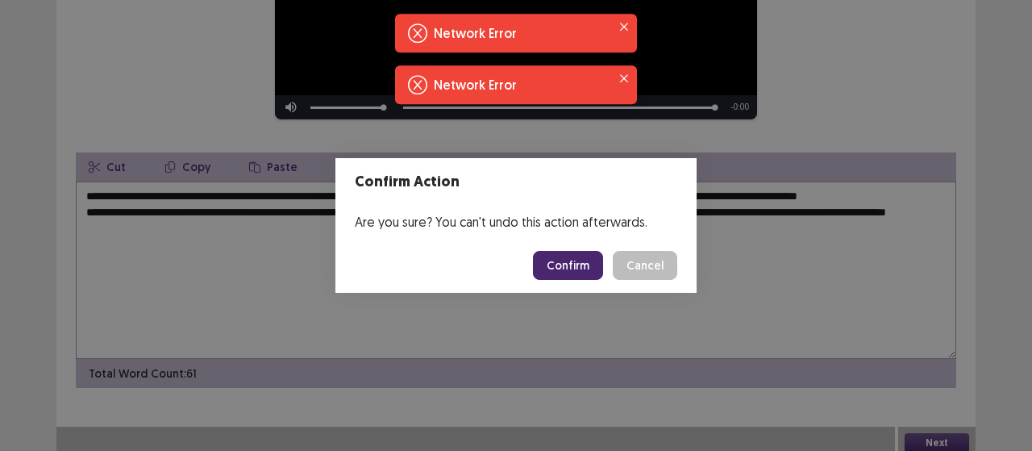
click at [602, 256] on button "Confirm" at bounding box center [568, 265] width 70 height 29
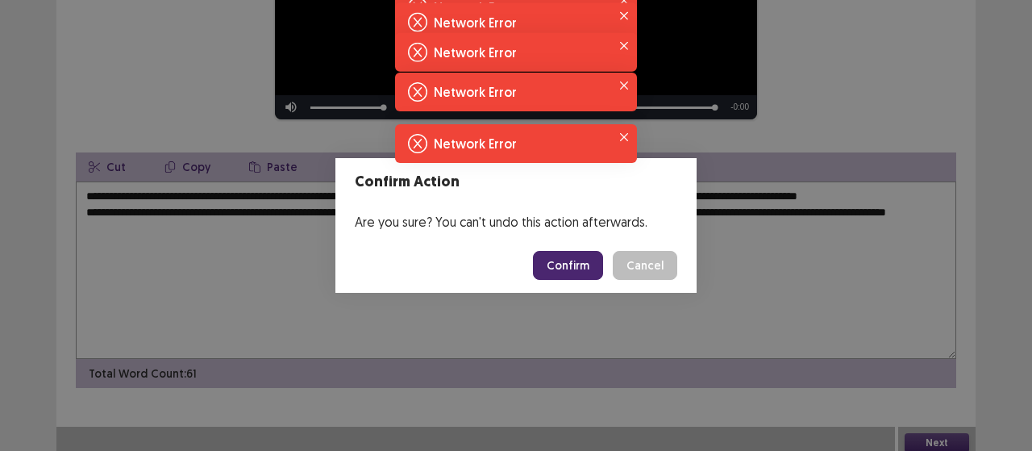
click at [602, 256] on button "Confirm" at bounding box center [568, 265] width 70 height 29
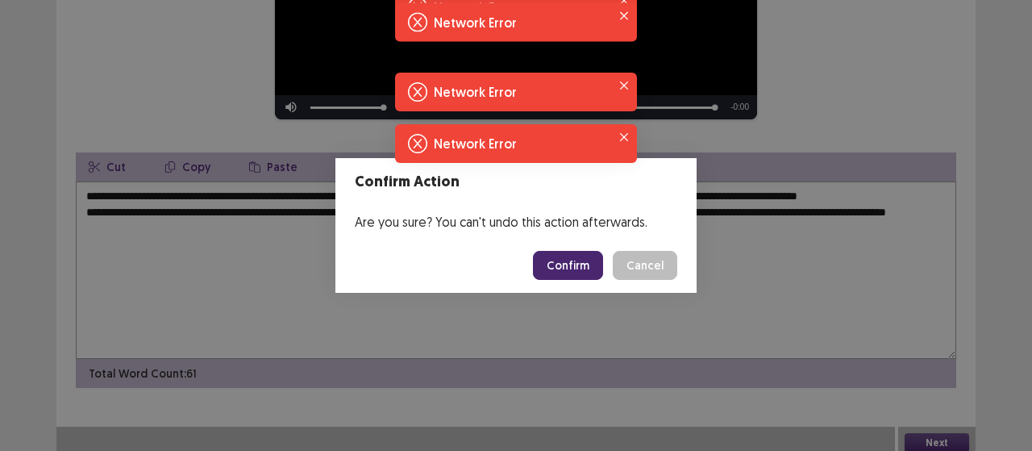
click at [602, 256] on button "Confirm" at bounding box center [568, 265] width 70 height 29
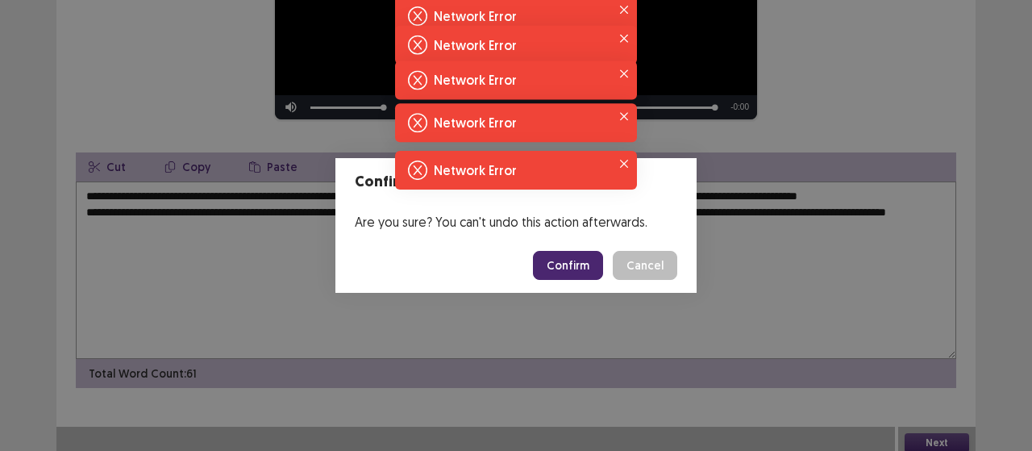
click at [602, 256] on button "Confirm" at bounding box center [568, 265] width 70 height 29
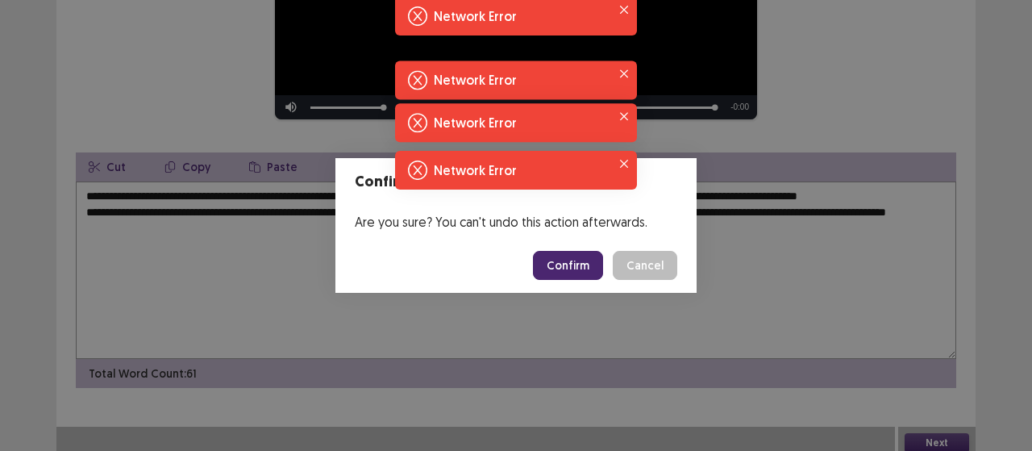
click at [602, 256] on button "Confirm" at bounding box center [568, 265] width 70 height 29
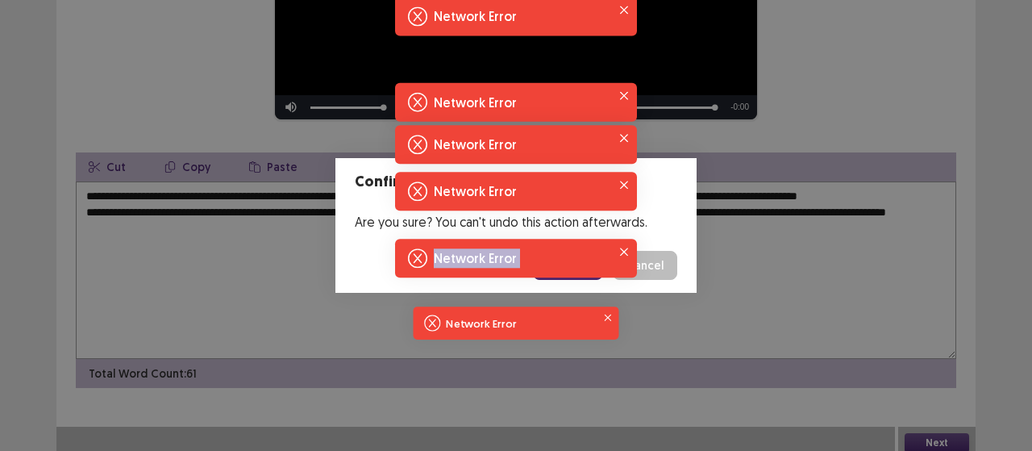
click at [602, 256] on div "Network Error Network Error Network Error Network Error Network Error Network E…" at bounding box center [516, 232] width 1032 height 464
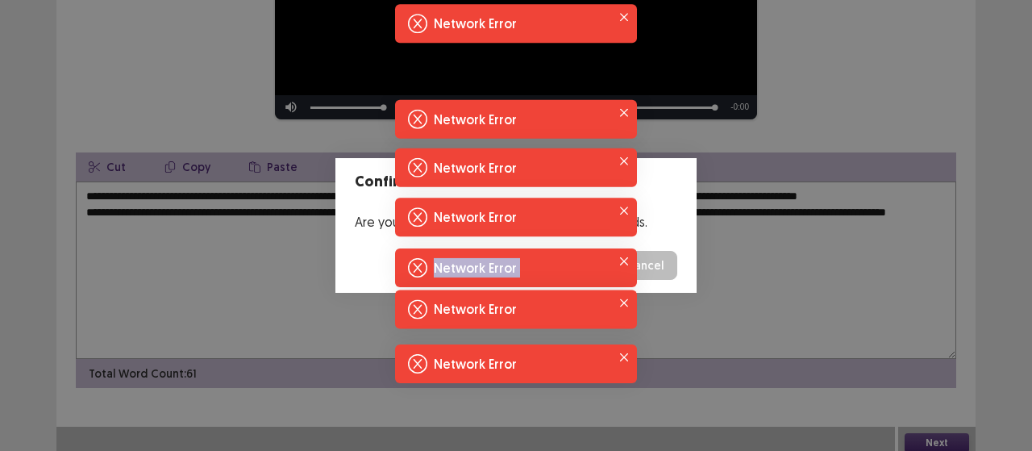
click at [602, 256] on body "**********" at bounding box center [516, 54] width 1032 height 809
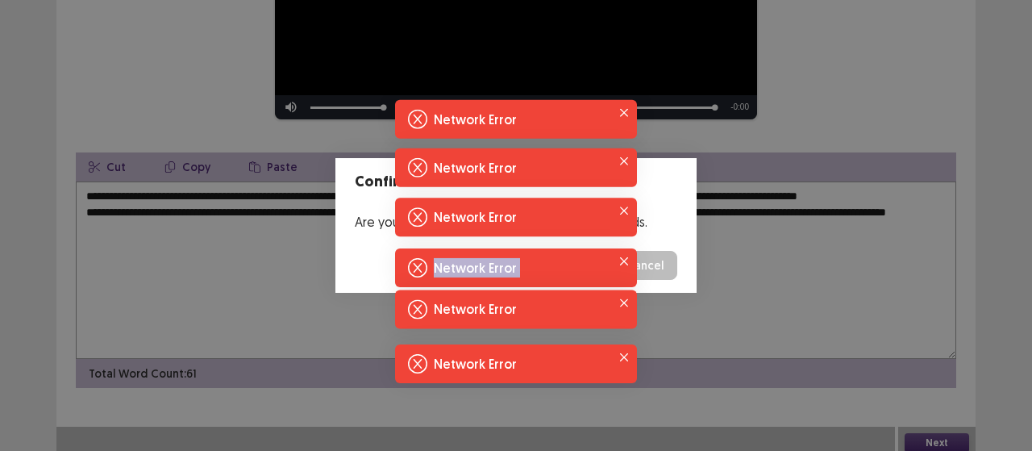
click at [602, 256] on button "Confirm" at bounding box center [568, 265] width 70 height 29
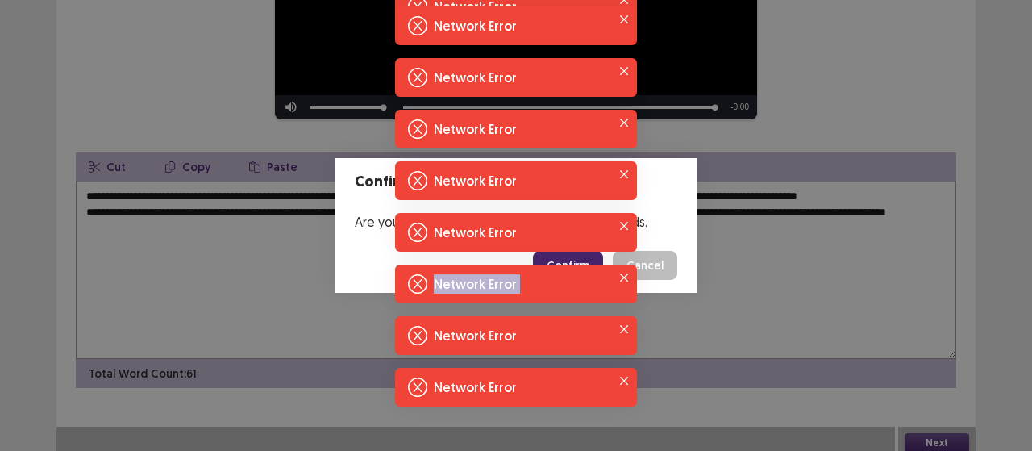
click at [602, 256] on body "**********" at bounding box center [516, 54] width 1032 height 809
click at [602, 252] on div "Network Error" at bounding box center [516, 232] width 242 height 39
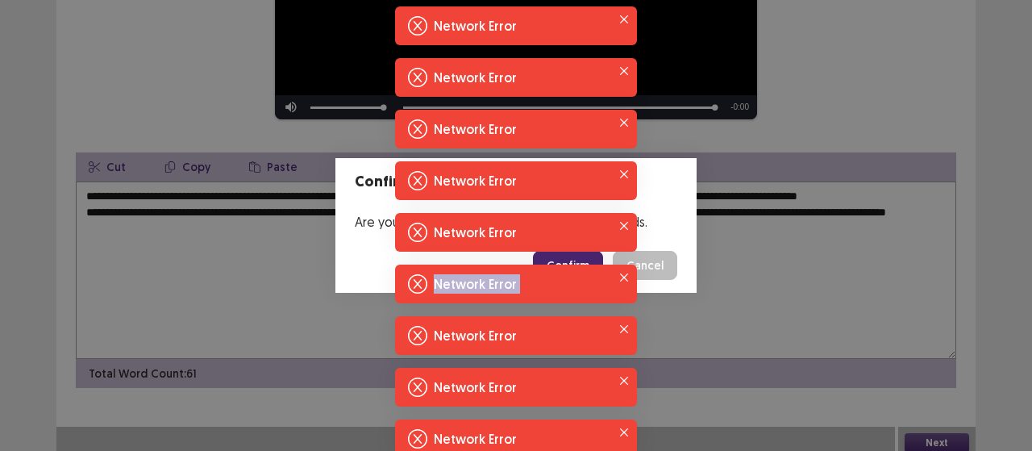
click at [598, 256] on button "Confirm" at bounding box center [568, 265] width 70 height 29
click at [598, 256] on body "**********" at bounding box center [516, 54] width 1032 height 809
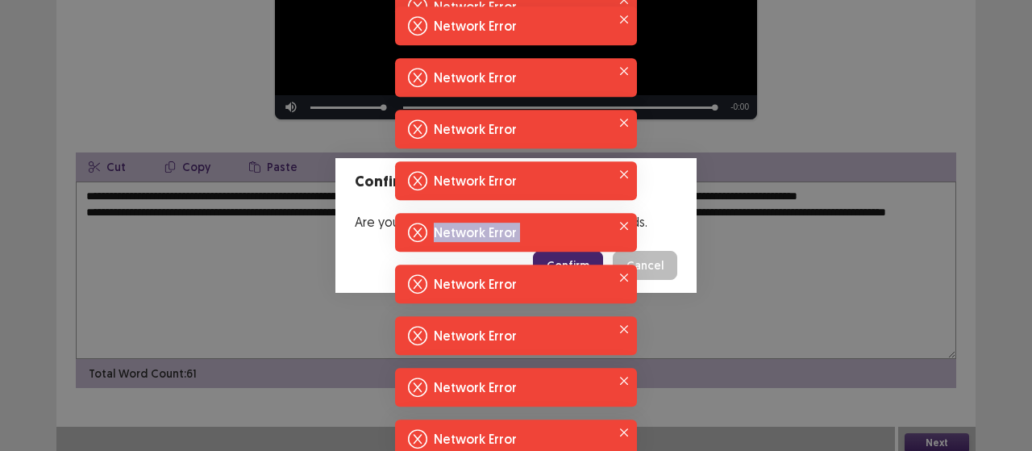
click at [598, 252] on div "Network Error" at bounding box center [516, 232] width 242 height 39
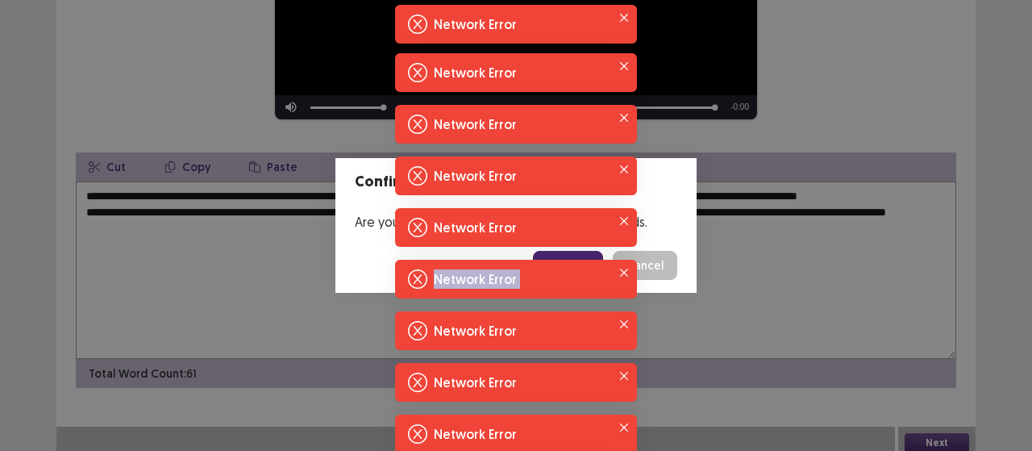
click at [598, 256] on button "Confirm" at bounding box center [568, 265] width 70 height 29
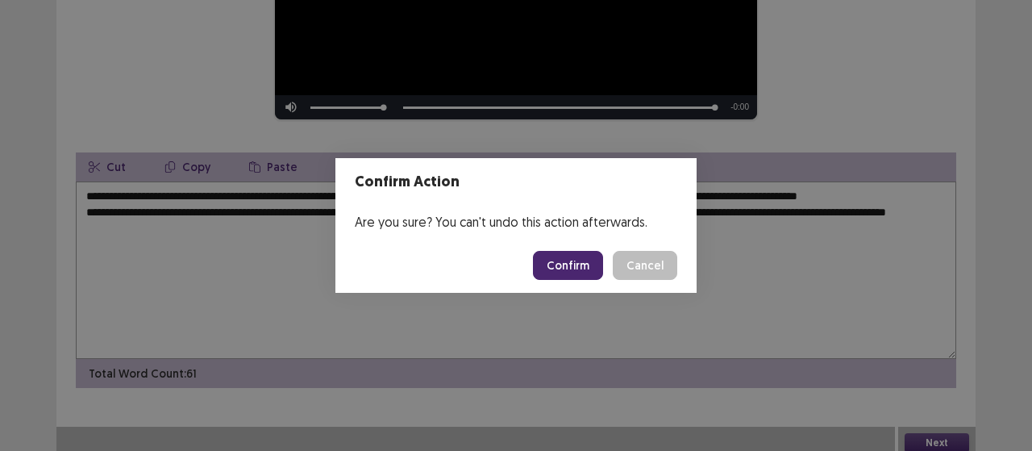
click at [577, 267] on button "Confirm" at bounding box center [568, 265] width 70 height 29
click at [614, 169] on header "Confirm Action" at bounding box center [515, 182] width 361 height 48
click at [734, 327] on div "Confirm Action Are you sure? You can't undo this action afterwards. Loading... …" at bounding box center [516, 225] width 1032 height 451
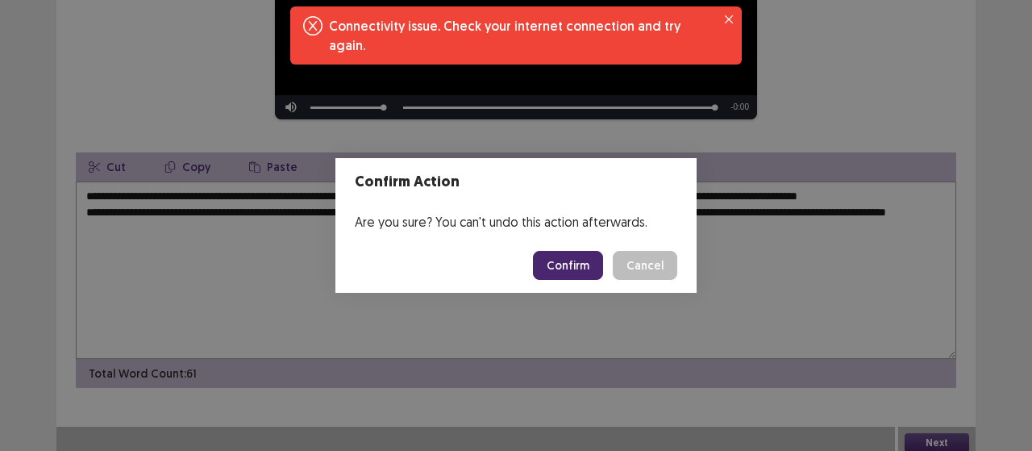
click at [576, 257] on button "Confirm" at bounding box center [568, 265] width 70 height 29
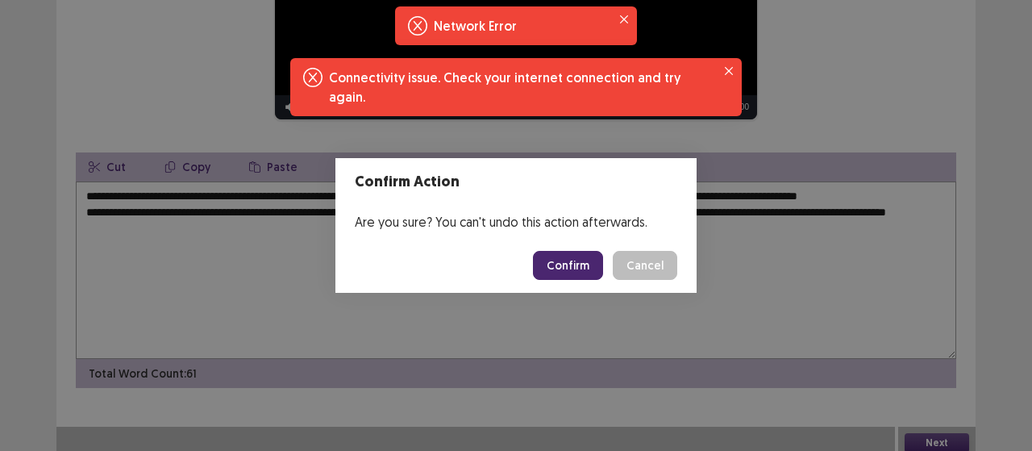
click at [576, 257] on button "Confirm" at bounding box center [568, 265] width 70 height 29
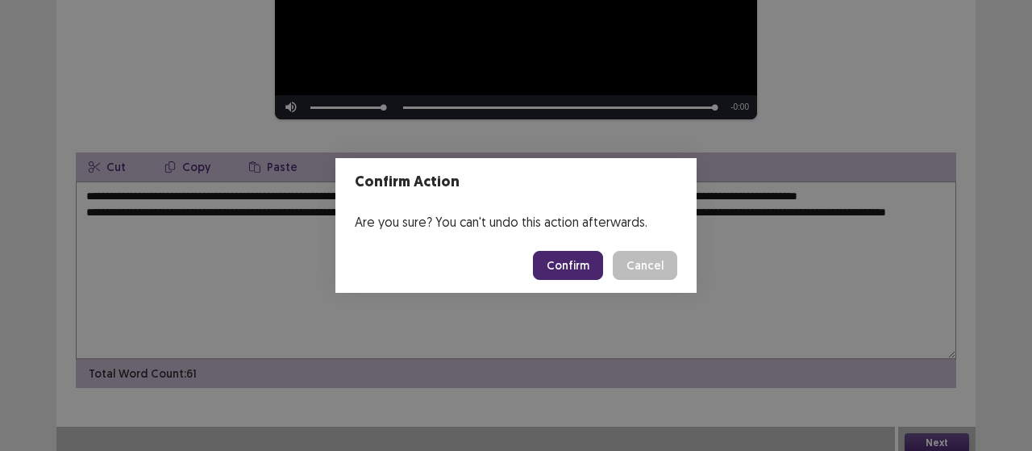
click at [57, 41] on div "Confirm Action Are you sure? You can't undo this action afterwards. Confirm Can…" at bounding box center [516, 225] width 1032 height 451
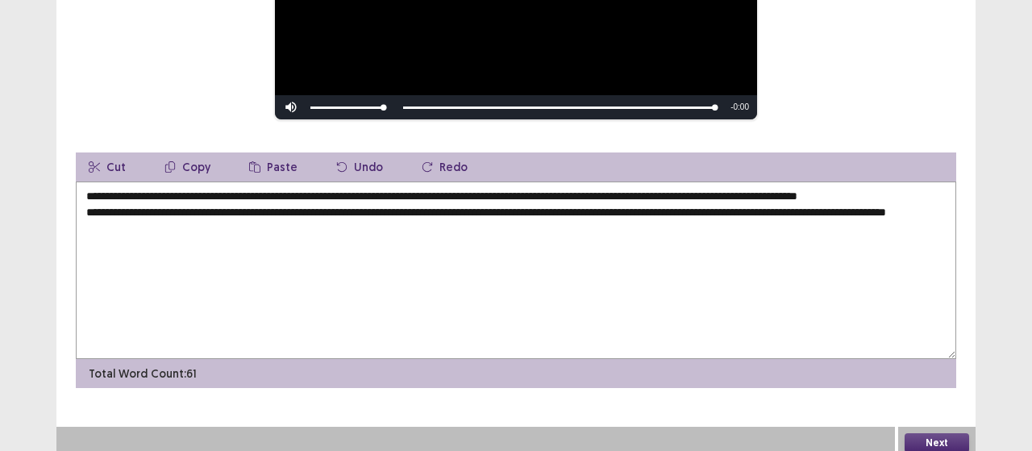
click at [69, 80] on div "**********" at bounding box center [515, 72] width 919 height 631
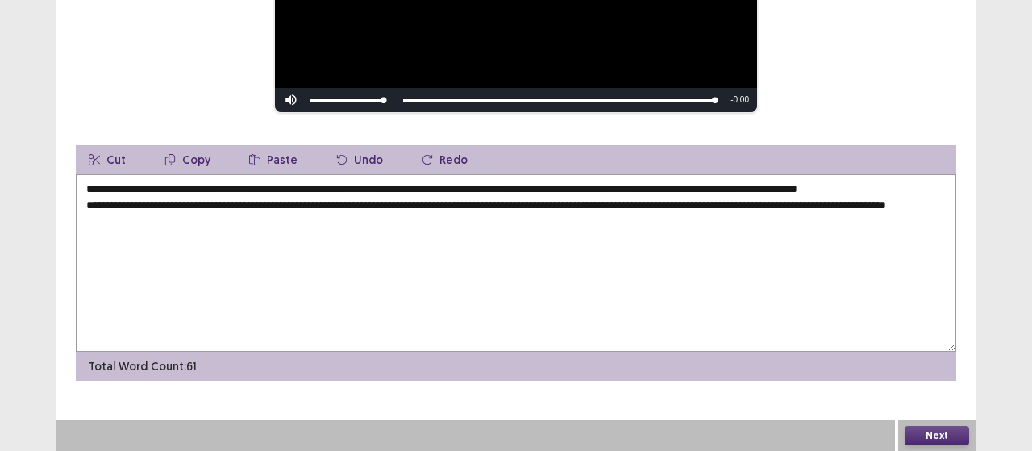
click at [114, 157] on button "Cut" at bounding box center [107, 159] width 63 height 29
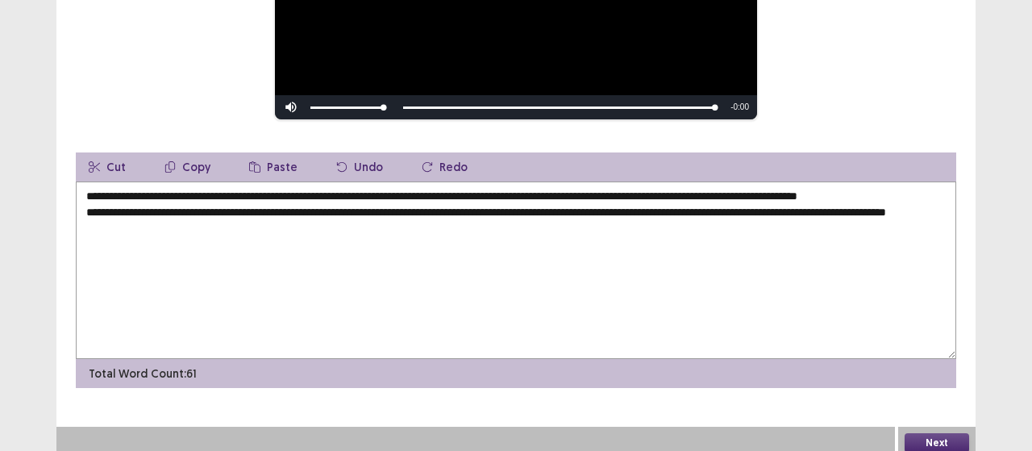
click at [797, 339] on textarea "**********" at bounding box center [516, 269] width 881 height 177
click at [945, 435] on button "Next" at bounding box center [937, 442] width 65 height 19
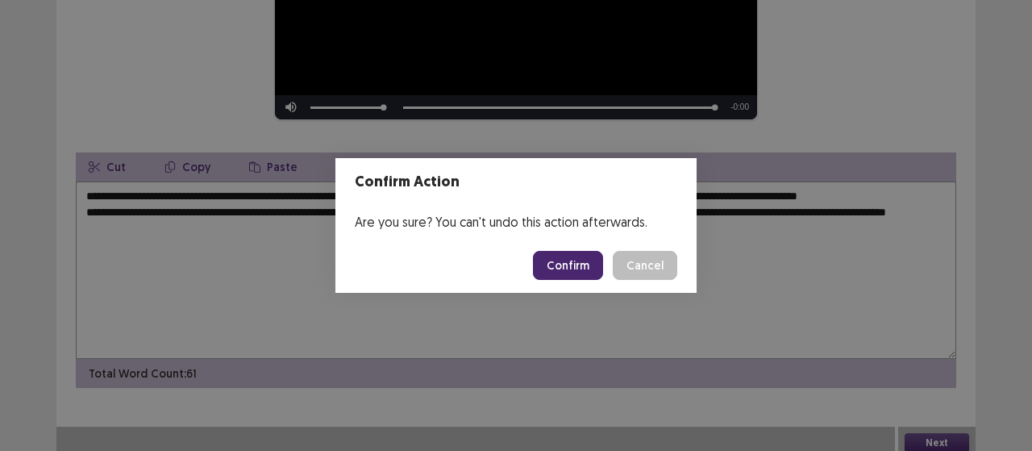
click at [562, 250] on footer "Confirm Cancel" at bounding box center [515, 265] width 361 height 55
click at [579, 256] on button "Confirm" at bounding box center [568, 265] width 70 height 29
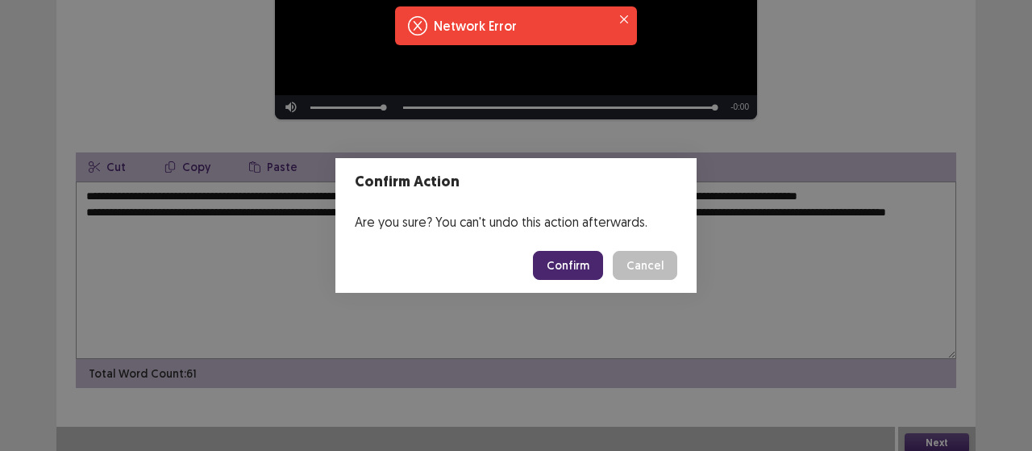
click at [571, 277] on button "Confirm" at bounding box center [568, 265] width 70 height 29
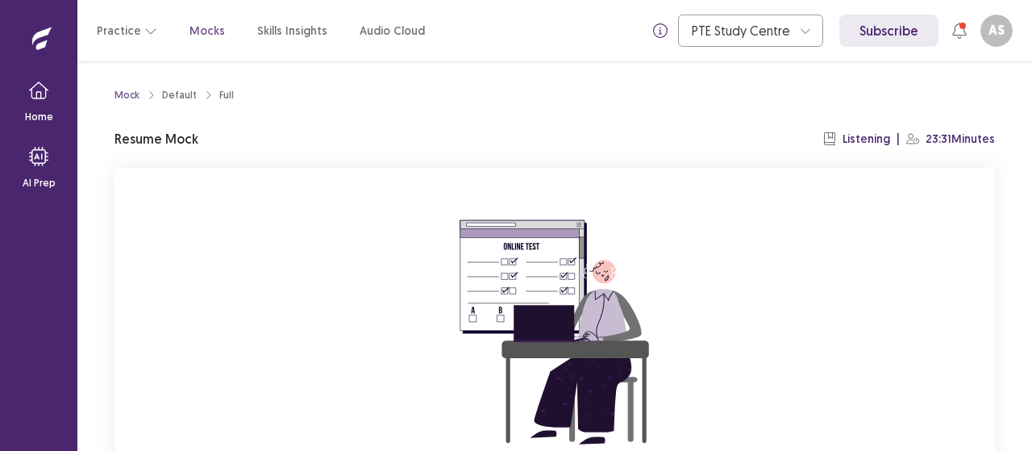
scroll to position [113, 0]
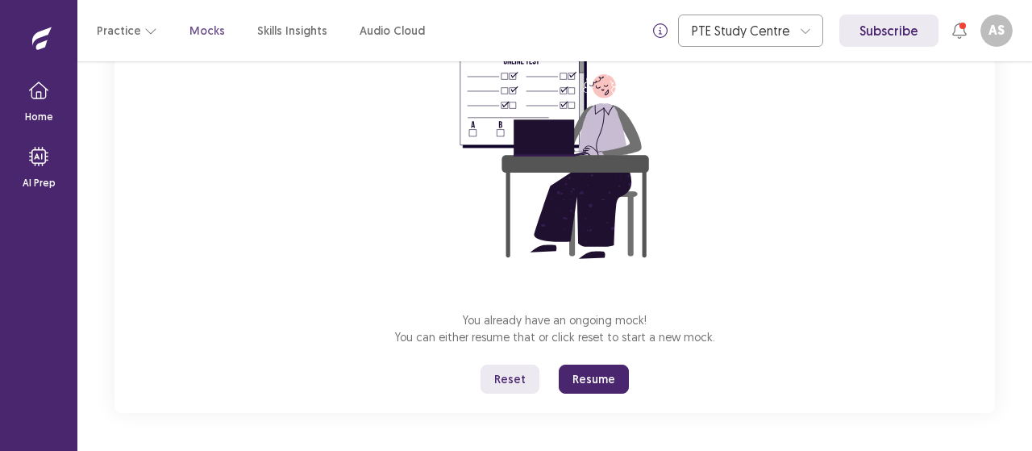
click at [610, 385] on button "Resume" at bounding box center [594, 378] width 70 height 29
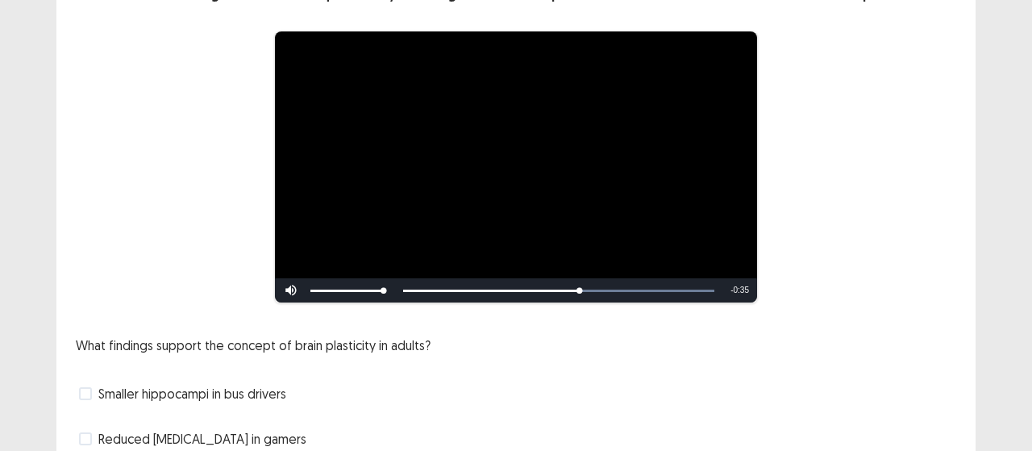
scroll to position [276, 0]
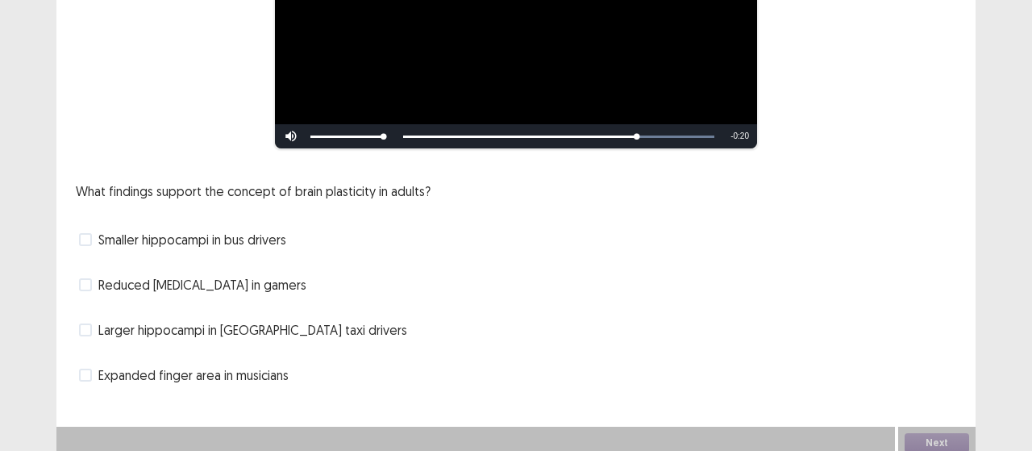
click at [213, 331] on span "Larger hippocampi in [GEOGRAPHIC_DATA] taxi drivers" at bounding box center [252, 329] width 309 height 19
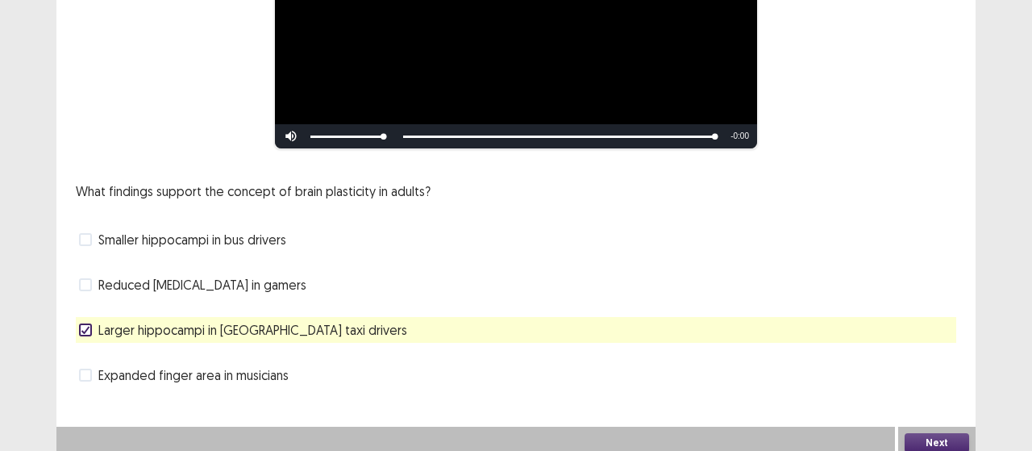
click at [202, 373] on span "Expanded finger area in musicians" at bounding box center [193, 374] width 190 height 19
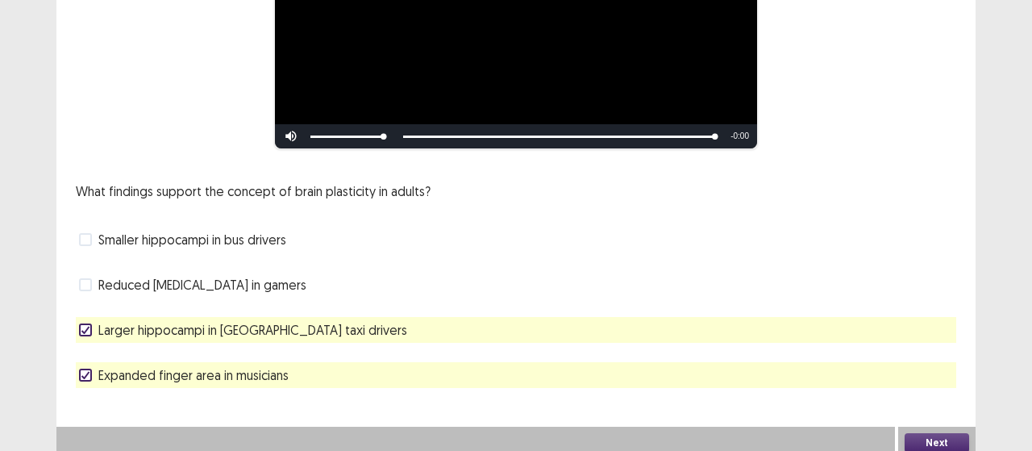
click at [943, 434] on button "Next" at bounding box center [937, 442] width 65 height 19
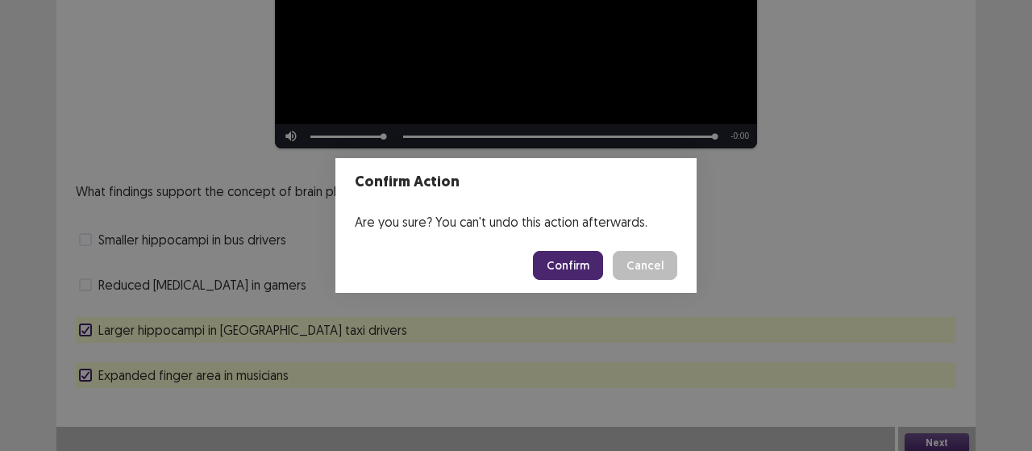
click at [568, 267] on button "Confirm" at bounding box center [568, 265] width 70 height 29
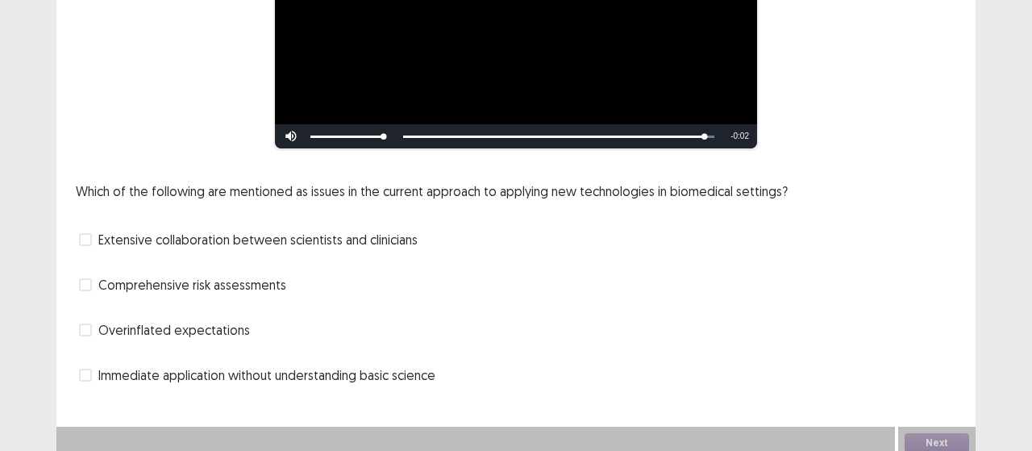
click at [192, 320] on span "Overinflated expectations" at bounding box center [174, 329] width 152 height 19
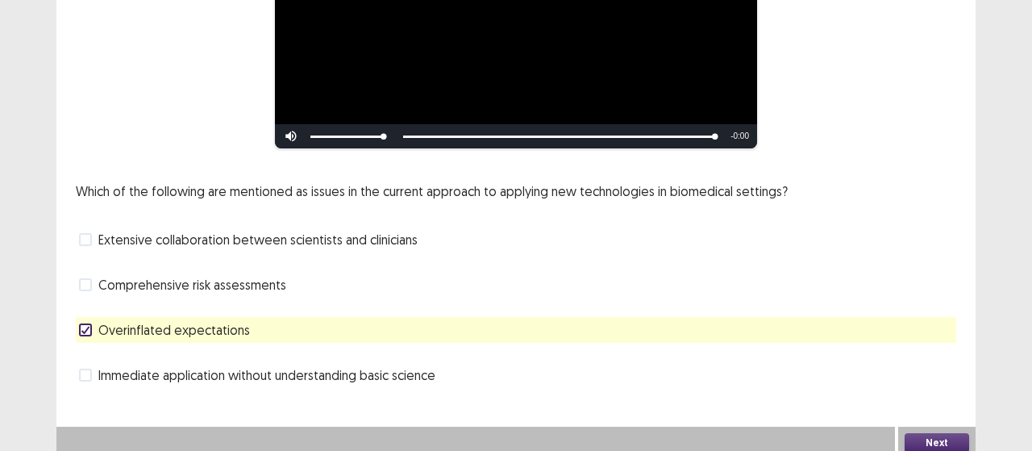
click at [256, 277] on span "Comprehensive risk assessments" at bounding box center [192, 284] width 188 height 19
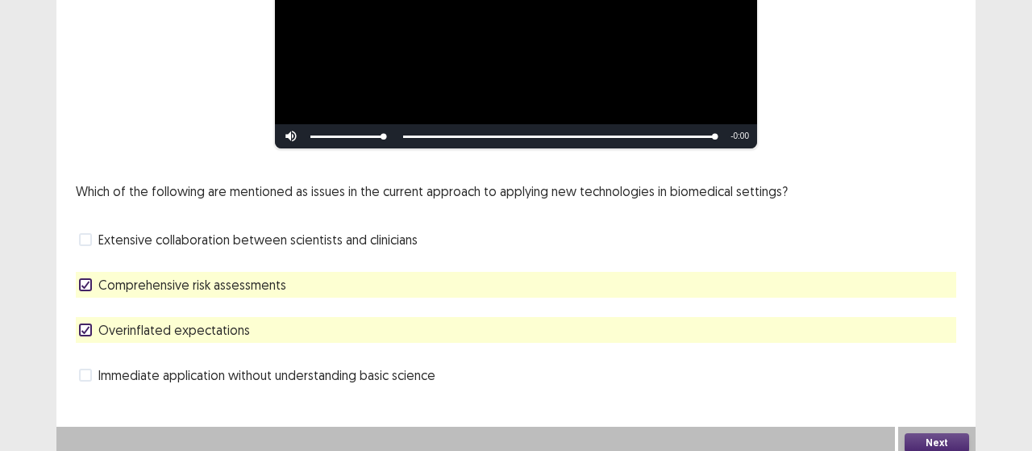
click at [242, 278] on span "Comprehensive risk assessments" at bounding box center [192, 284] width 188 height 19
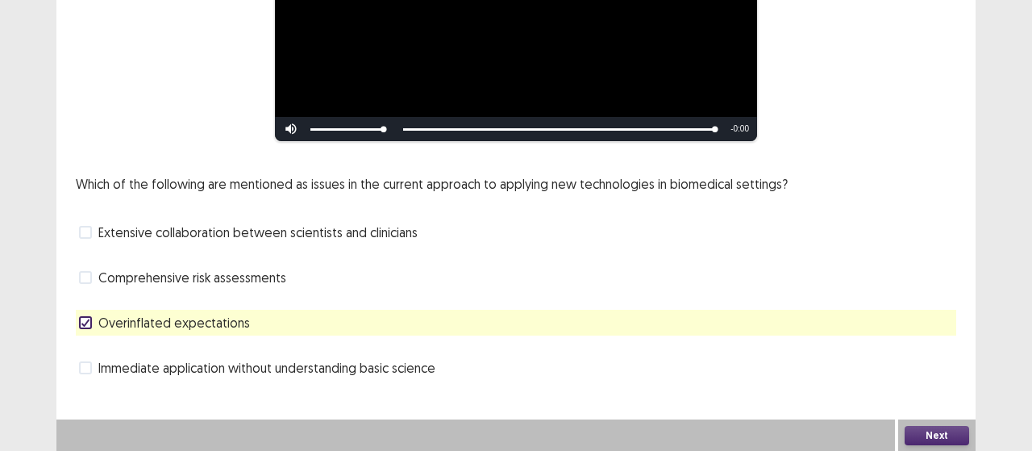
click at [939, 424] on div "Next" at bounding box center [936, 435] width 77 height 32
click at [937, 435] on button "Next" at bounding box center [937, 435] width 65 height 19
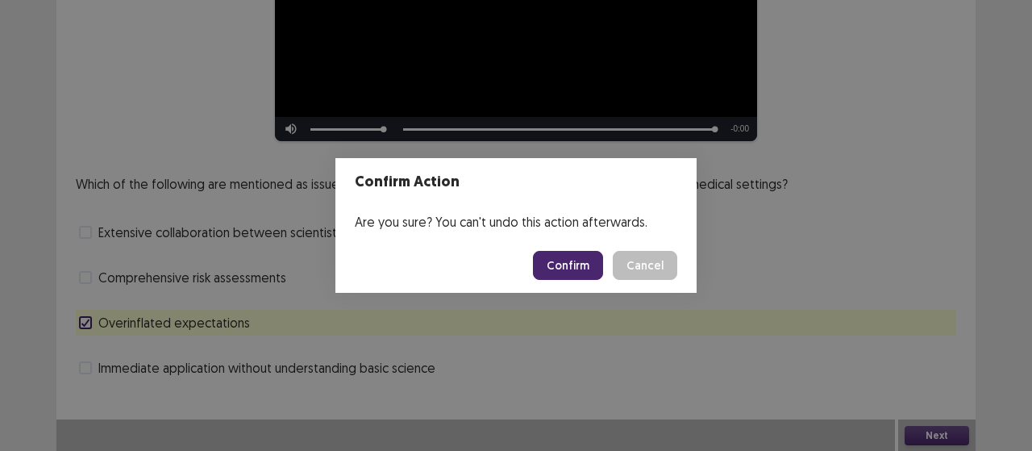
click at [552, 267] on button "Confirm" at bounding box center [568, 265] width 70 height 29
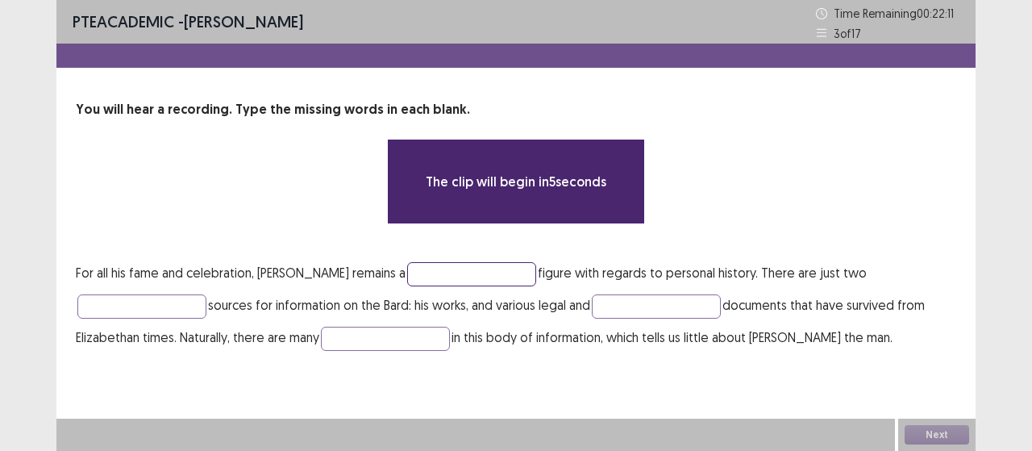
drag, startPoint x: 476, startPoint y: 271, endPoint x: 481, endPoint y: 285, distance: 15.6
click at [477, 273] on input "text" at bounding box center [471, 274] width 129 height 24
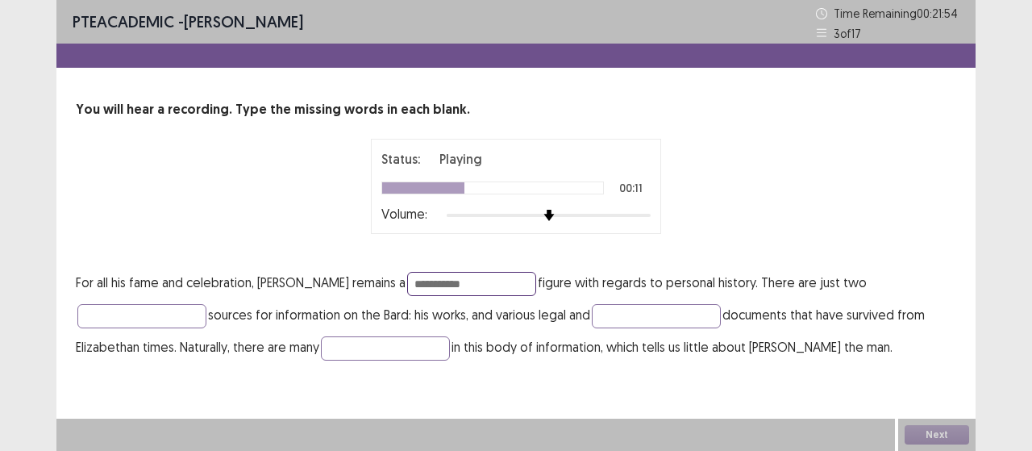
type input "**********"
type input "*******"
type input "******"
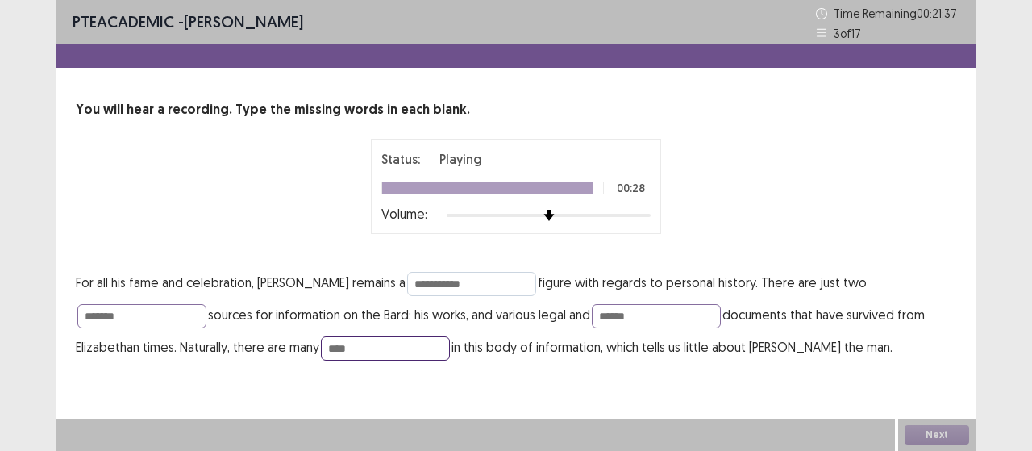
type input "****"
click at [473, 285] on input "**********" at bounding box center [471, 284] width 129 height 24
type input "*********"
click at [182, 312] on input "*******" at bounding box center [141, 316] width 129 height 24
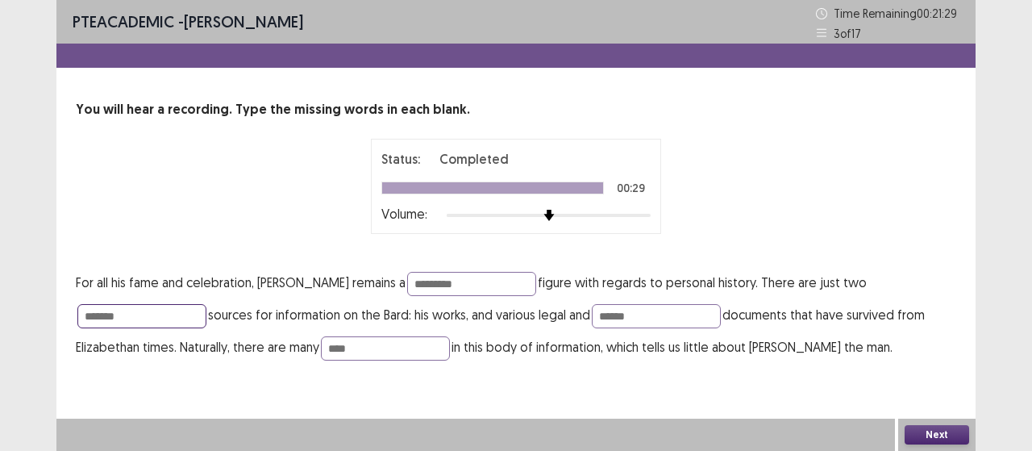
click at [182, 312] on input "*******" at bounding box center [141, 316] width 129 height 24
type input "*******"
type input "******"
type input "****"
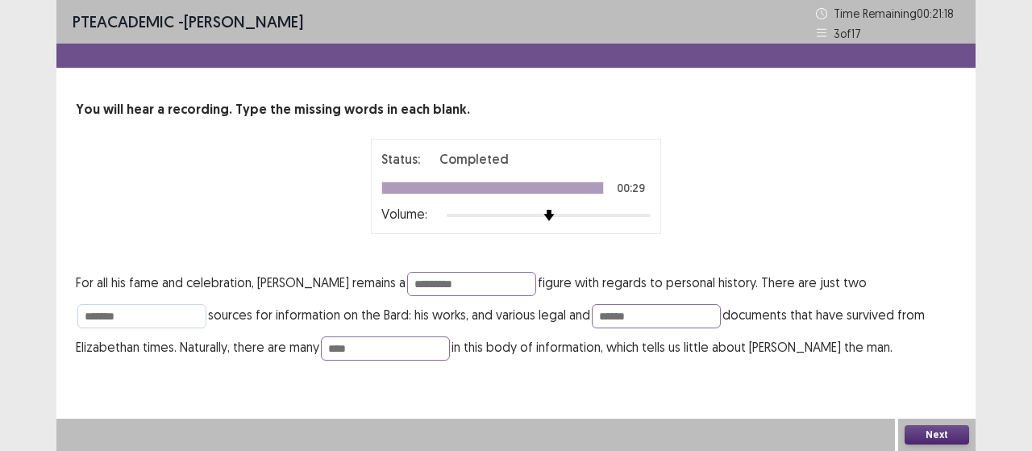
click at [905, 425] on button "Next" at bounding box center [937, 434] width 65 height 19
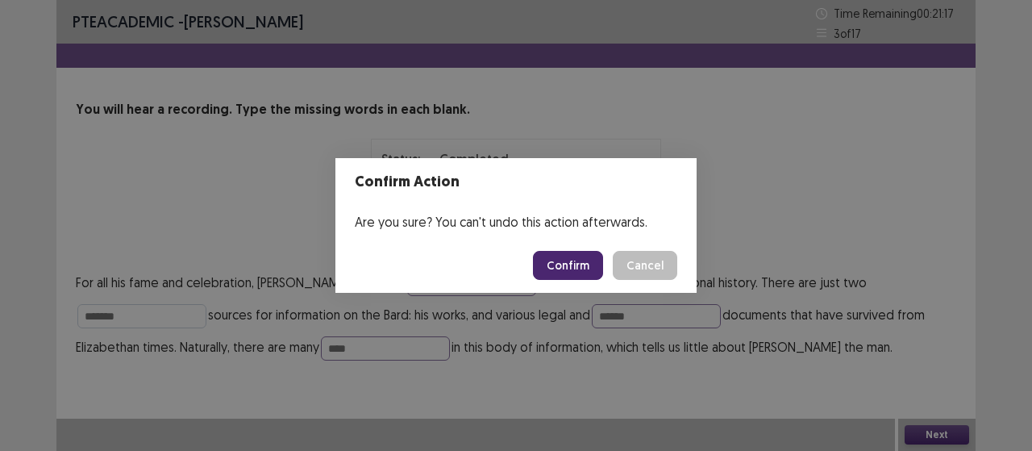
click at [613, 251] on button "Cancel" at bounding box center [645, 265] width 65 height 29
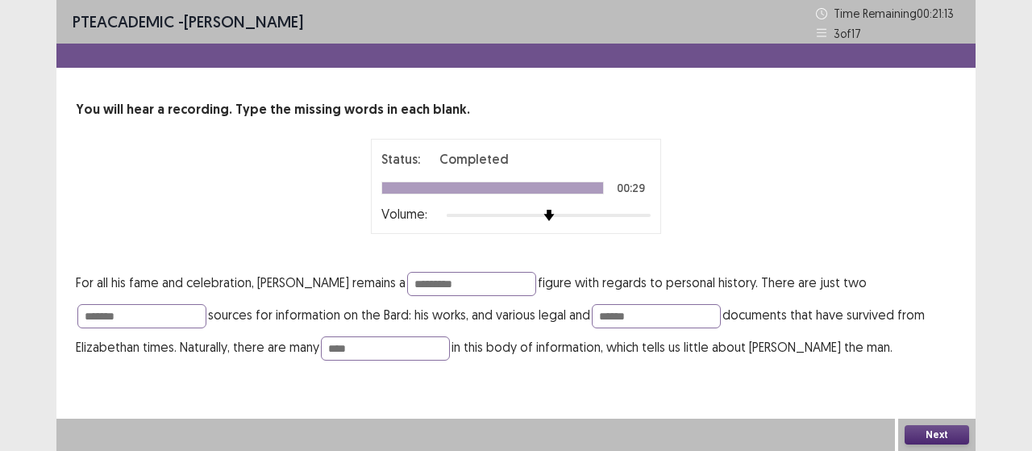
click at [918, 437] on button "Next" at bounding box center [937, 434] width 65 height 19
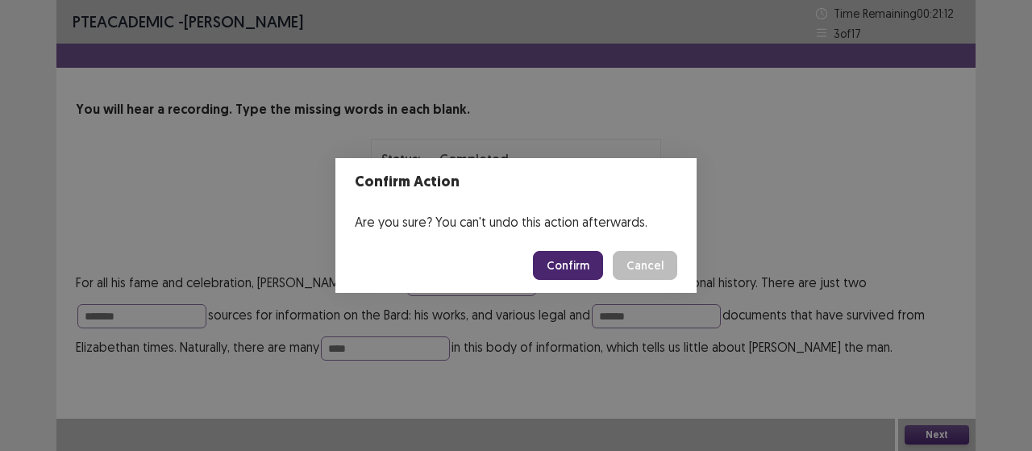
click at [573, 272] on button "Confirm" at bounding box center [568, 265] width 70 height 29
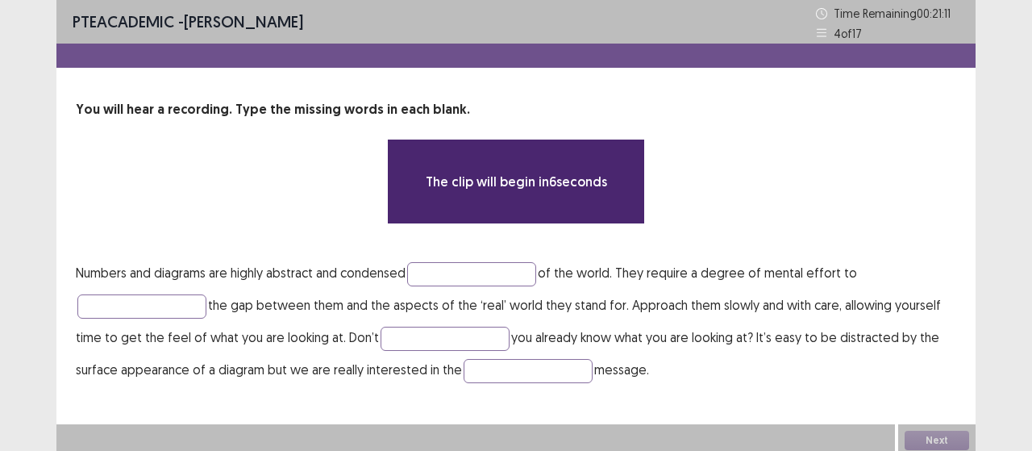
click at [526, 285] on p "Numbers and diagrams are highly abstract and condensed of the world. They requi…" at bounding box center [516, 320] width 881 height 129
click at [511, 276] on input "text" at bounding box center [471, 274] width 129 height 24
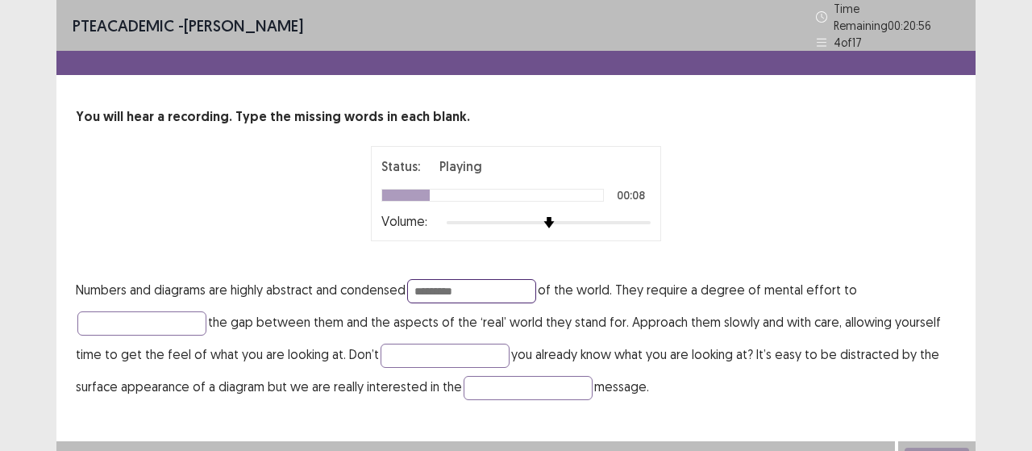
type input "*********"
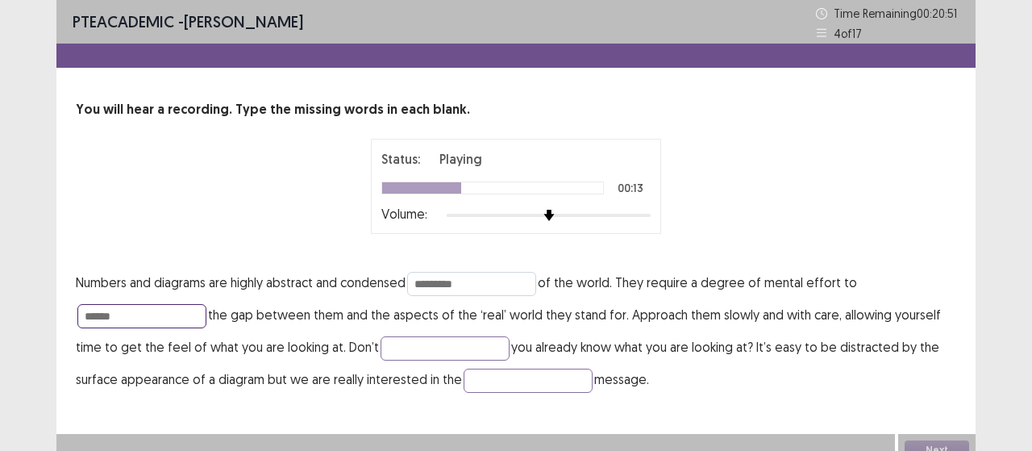
type input "******"
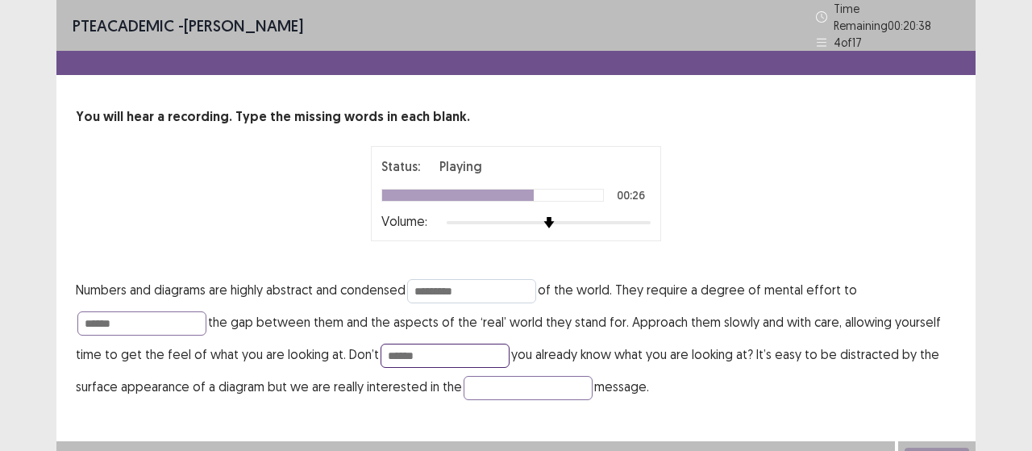
type input "******"
type input "**********"
click at [460, 281] on input "*********" at bounding box center [471, 291] width 129 height 24
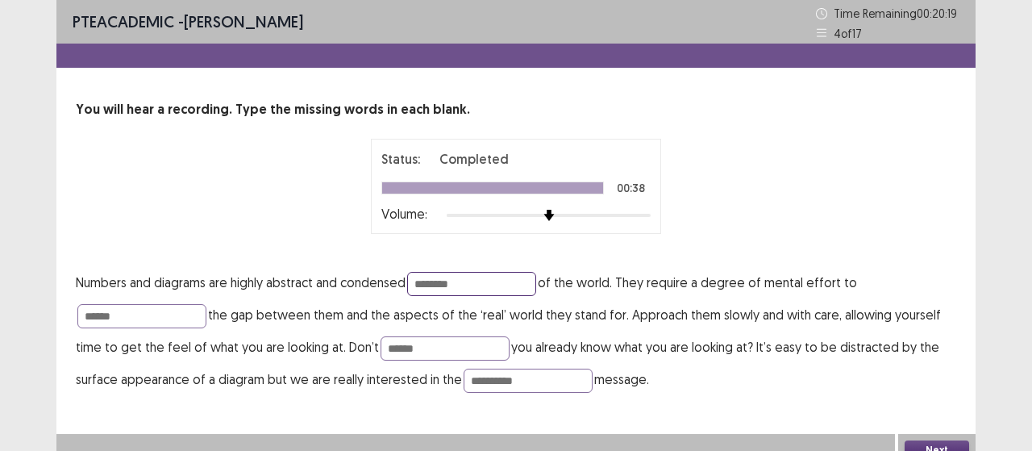
type input "*********"
type input "******"
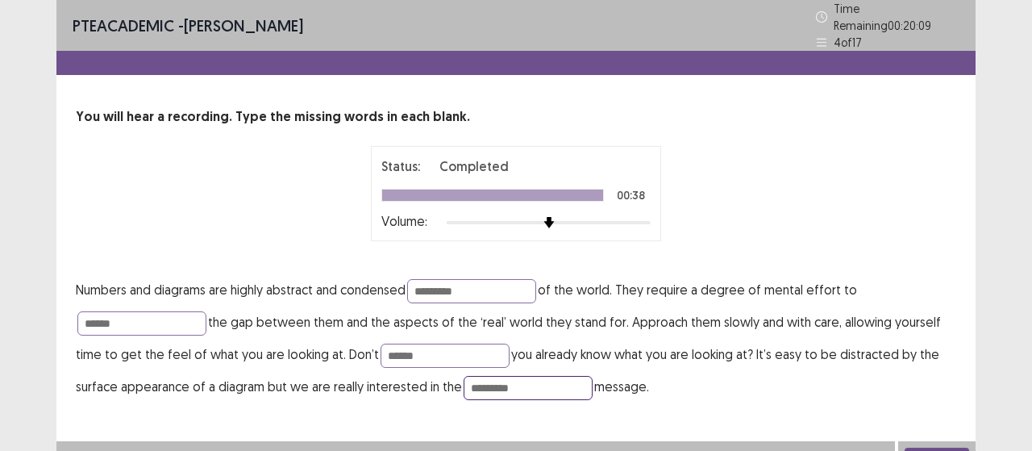
type input "**********"
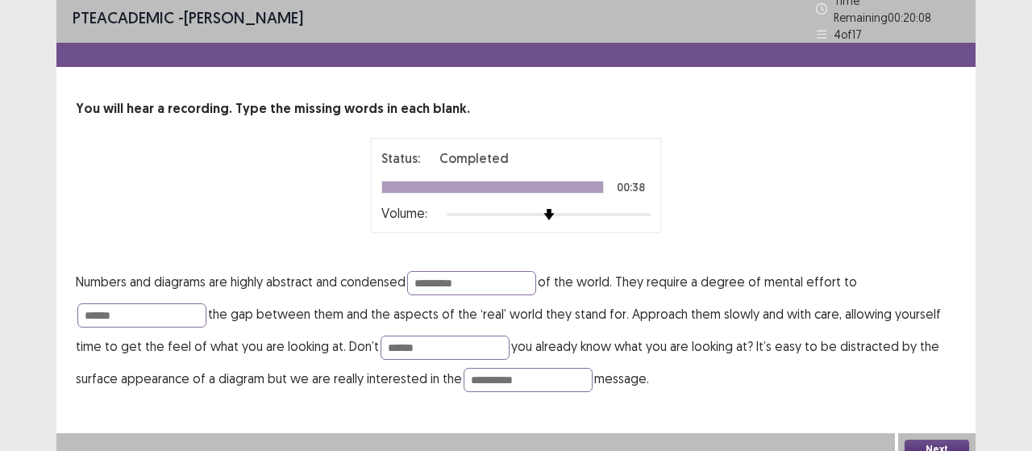
click at [905, 439] on button "Next" at bounding box center [937, 448] width 65 height 19
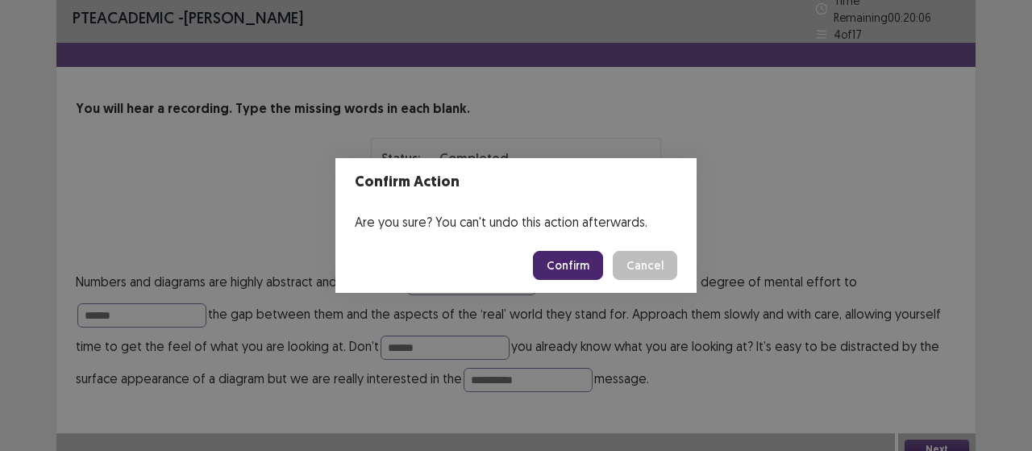
click at [610, 256] on div "Confirm Cancel" at bounding box center [605, 265] width 144 height 29
click at [603, 257] on button "Confirm" at bounding box center [568, 265] width 70 height 29
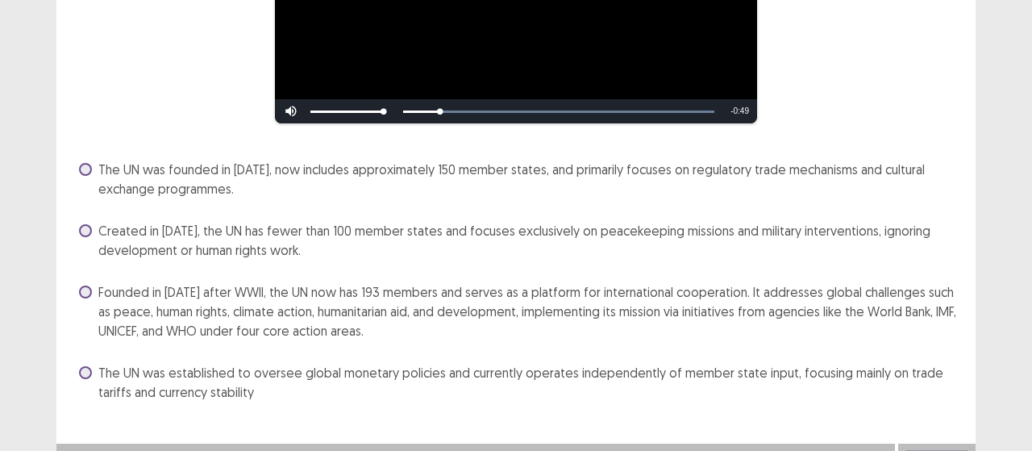
scroll to position [318, 0]
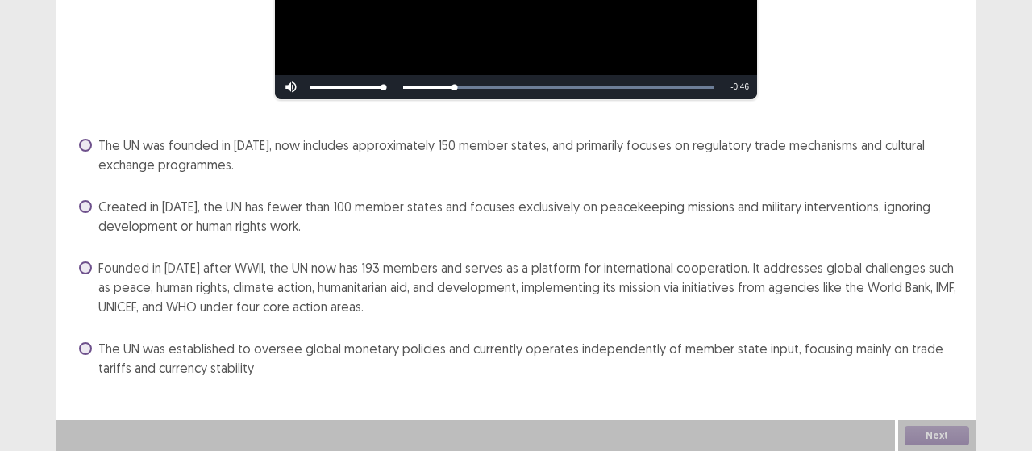
click at [750, 268] on span "Founded in [DATE] after WWII, the UN now has 193 members and serves as a platfo…" at bounding box center [527, 287] width 858 height 58
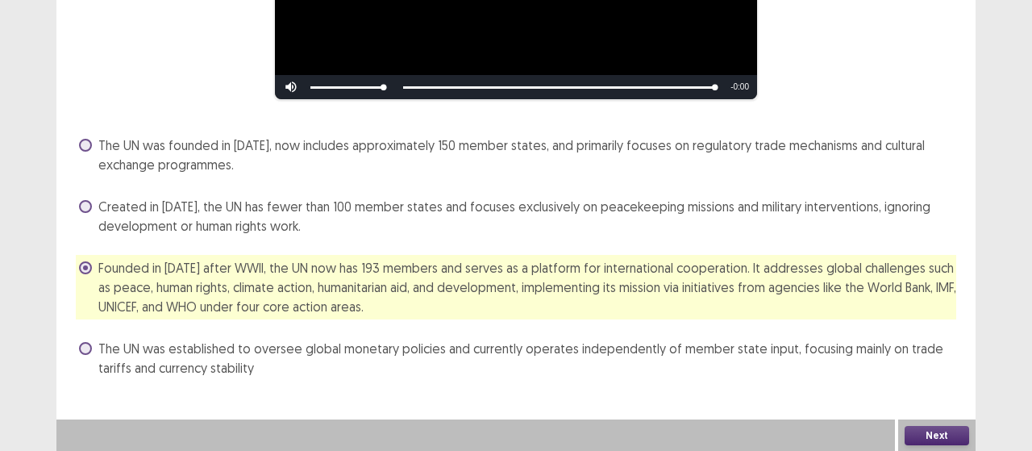
click at [929, 434] on button "Next" at bounding box center [937, 435] width 65 height 19
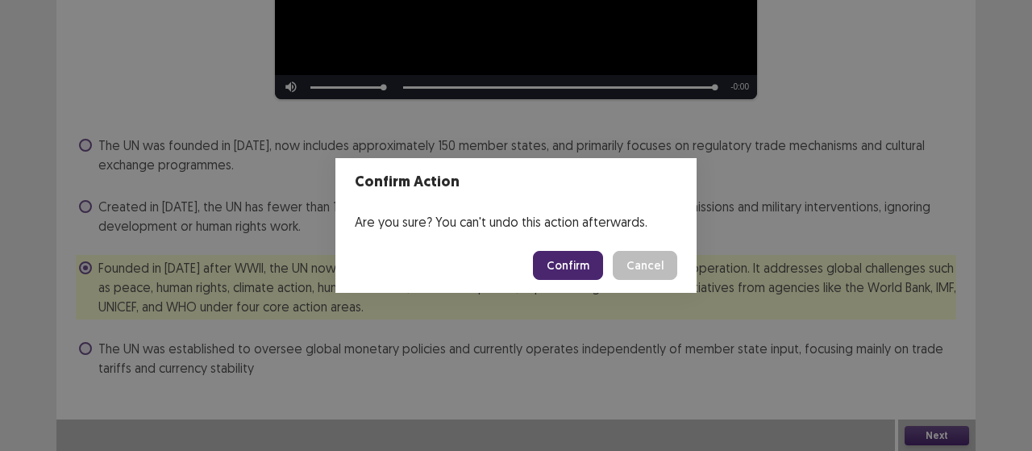
click at [581, 265] on button "Confirm" at bounding box center [568, 265] width 70 height 29
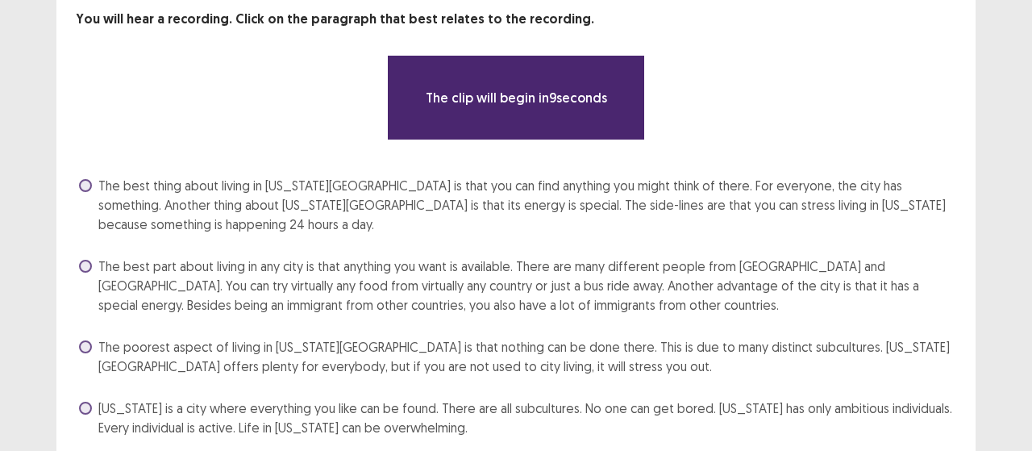
scroll to position [150, 0]
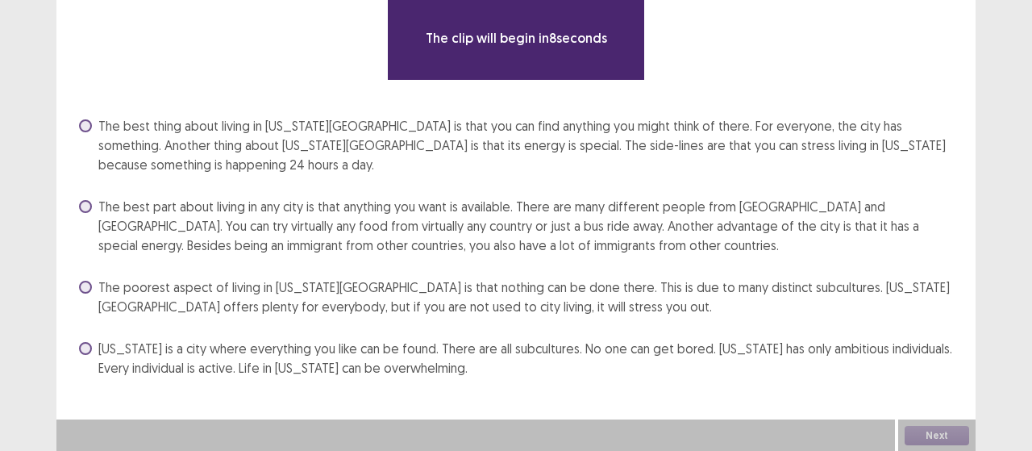
drag, startPoint x: 426, startPoint y: 232, endPoint x: 427, endPoint y: 248, distance: 15.3
click at [427, 231] on span "The best part about living in any city is that anything you want is available. …" at bounding box center [527, 226] width 858 height 58
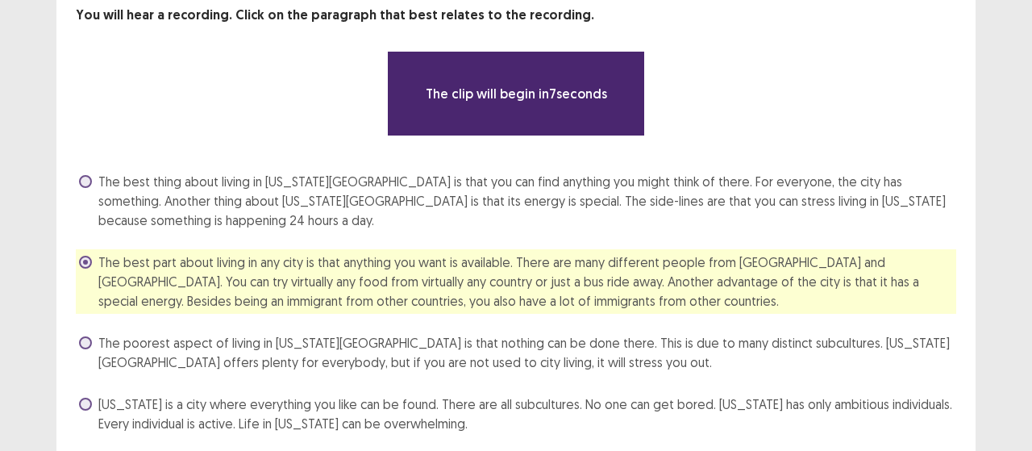
scroll to position [69, 0]
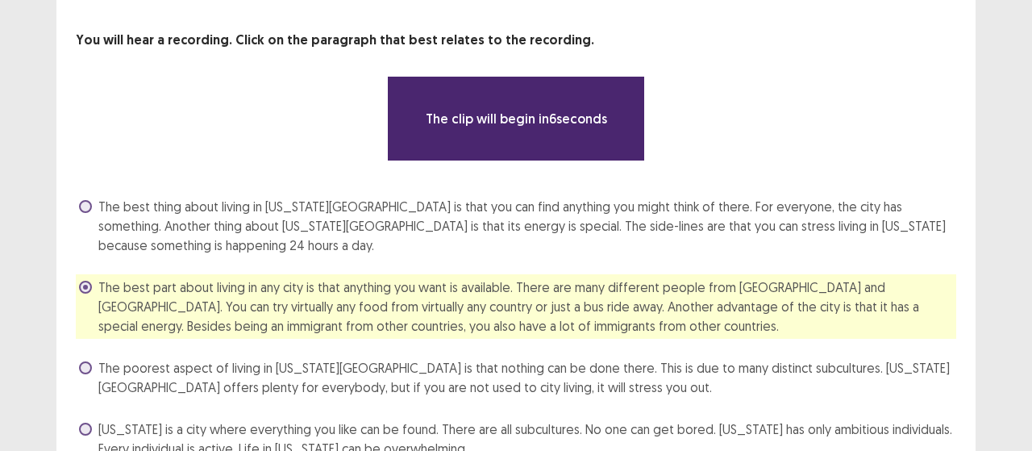
click at [435, 291] on span "The best part about living in any city is that anything you want is available. …" at bounding box center [527, 306] width 858 height 58
click at [85, 285] on span at bounding box center [85, 287] width 13 height 13
click at [94, 294] on label "The best part about living in any city is that anything you want is available. …" at bounding box center [517, 306] width 877 height 58
click at [82, 289] on span at bounding box center [85, 287] width 13 height 13
click at [91, 228] on label "The best thing about living in [US_STATE][GEOGRAPHIC_DATA] is that you can find…" at bounding box center [517, 226] width 877 height 58
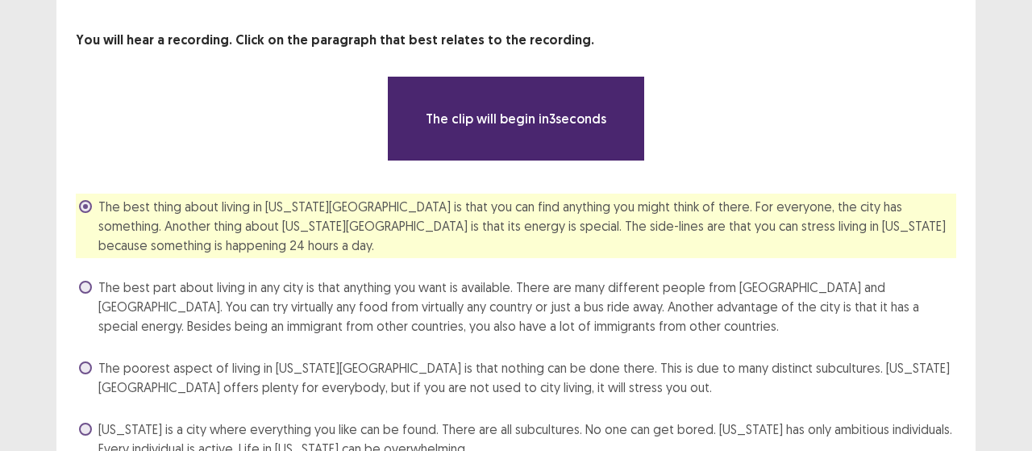
click at [98, 222] on label "The best thing about living in [US_STATE][GEOGRAPHIC_DATA] is that you can find…" at bounding box center [517, 226] width 877 height 58
click at [90, 285] on span at bounding box center [85, 287] width 13 height 13
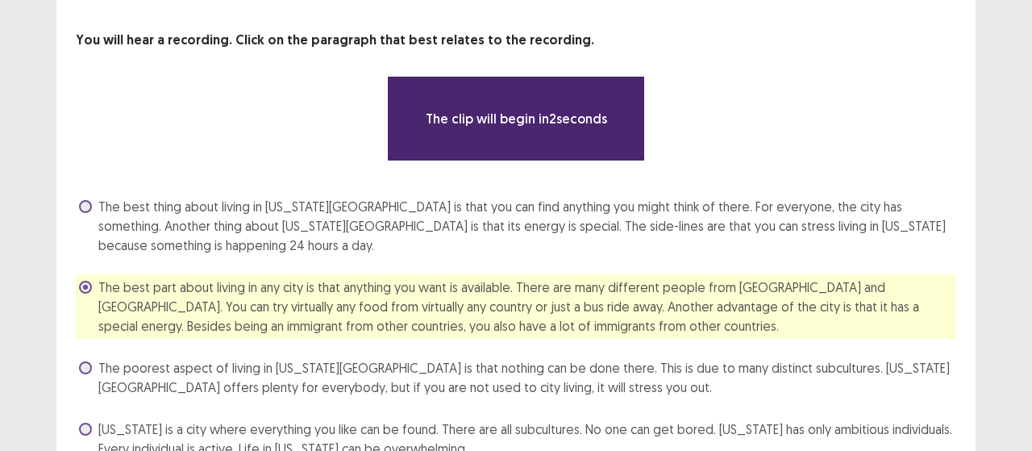
click at [96, 285] on label "The best part about living in any city is that anything you want is available. …" at bounding box center [517, 306] width 877 height 58
click at [88, 285] on span at bounding box center [85, 287] width 13 height 13
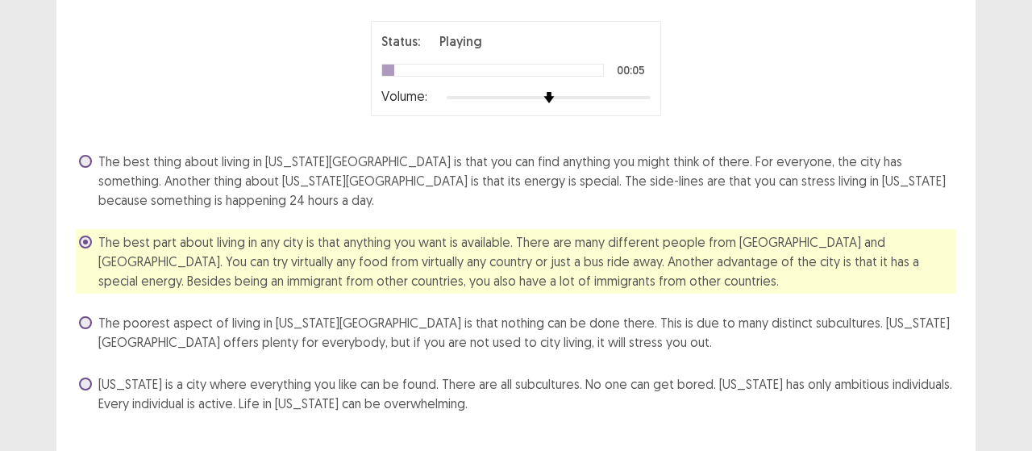
scroll to position [150, 0]
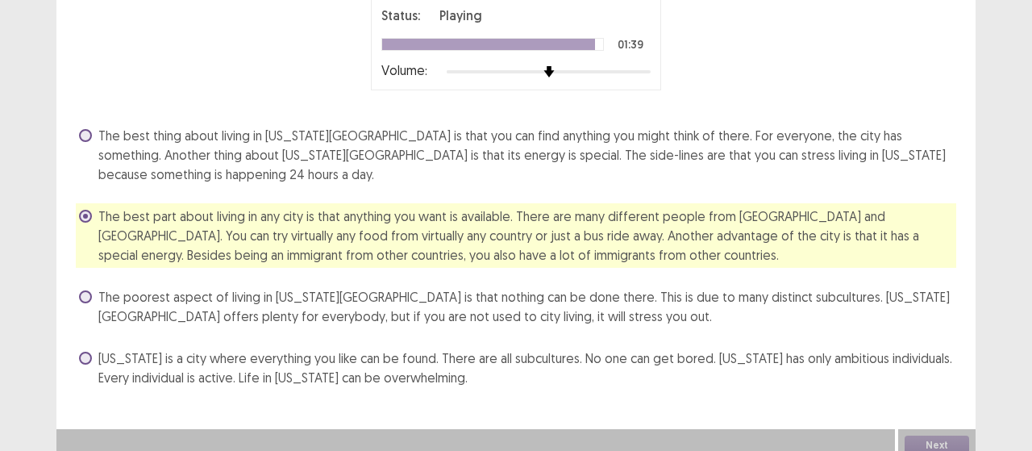
click at [265, 163] on span "The best thing about living in [US_STATE][GEOGRAPHIC_DATA] is that you can find…" at bounding box center [527, 155] width 858 height 58
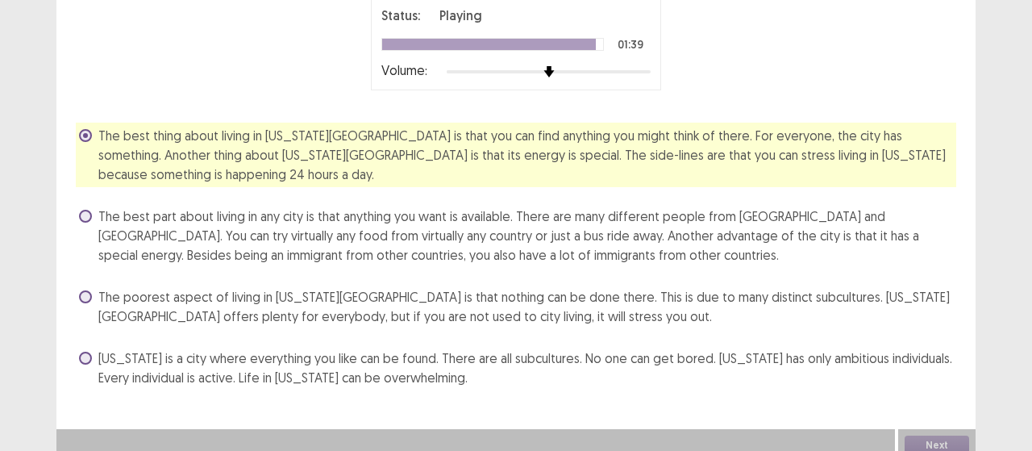
click at [280, 238] on span "The best part about living in any city is that anything you want is available. …" at bounding box center [527, 235] width 858 height 58
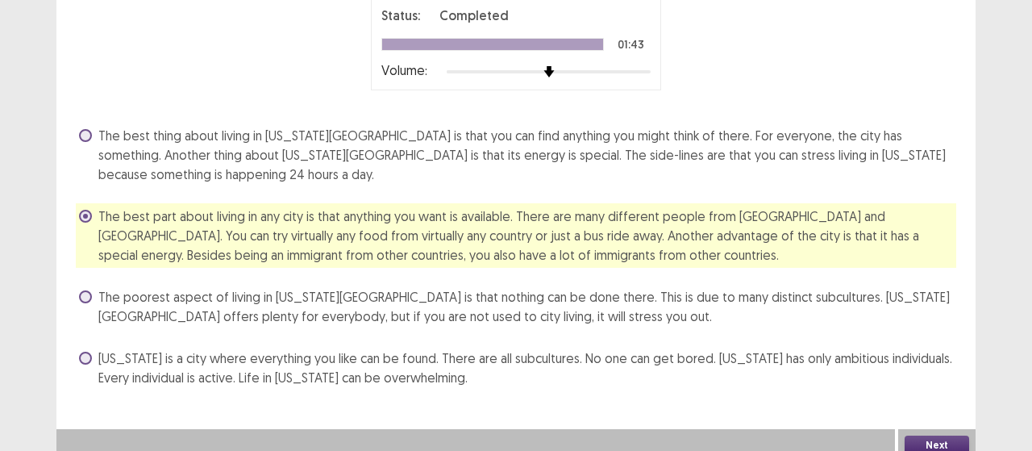
click at [358, 156] on span "The best thing about living in [US_STATE][GEOGRAPHIC_DATA] is that you can find…" at bounding box center [527, 155] width 858 height 58
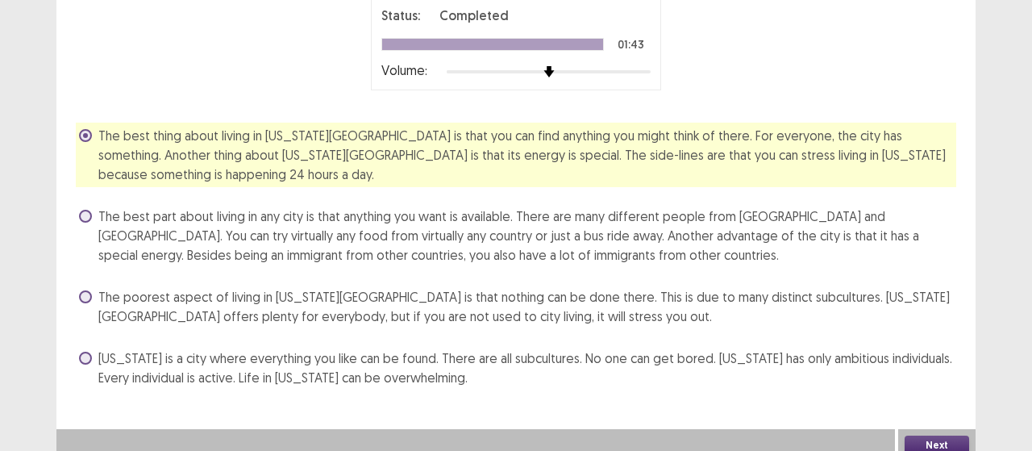
click at [932, 445] on button "Next" at bounding box center [937, 444] width 65 height 19
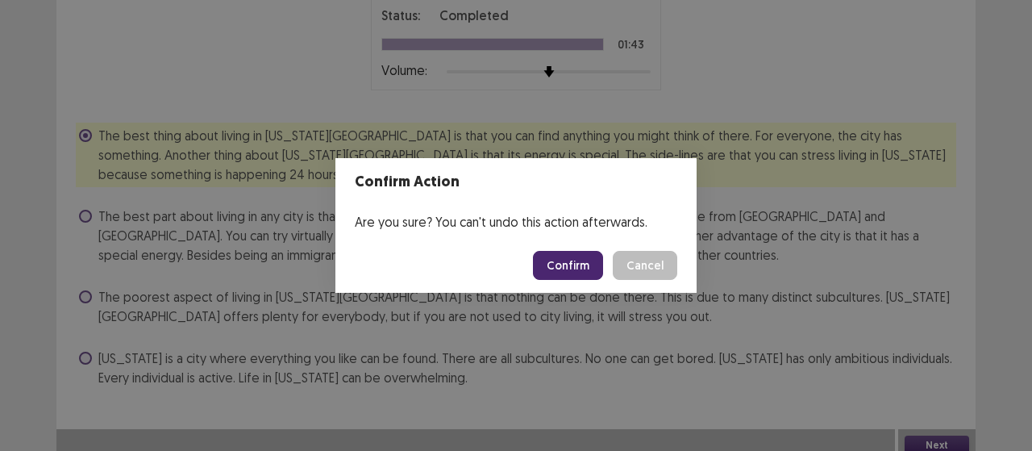
click at [564, 262] on button "Confirm" at bounding box center [568, 265] width 70 height 29
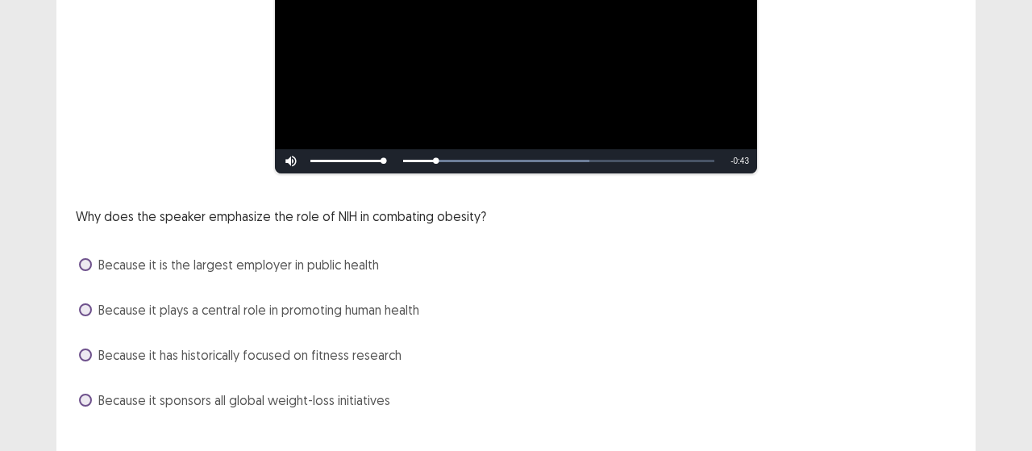
scroll to position [323, 0]
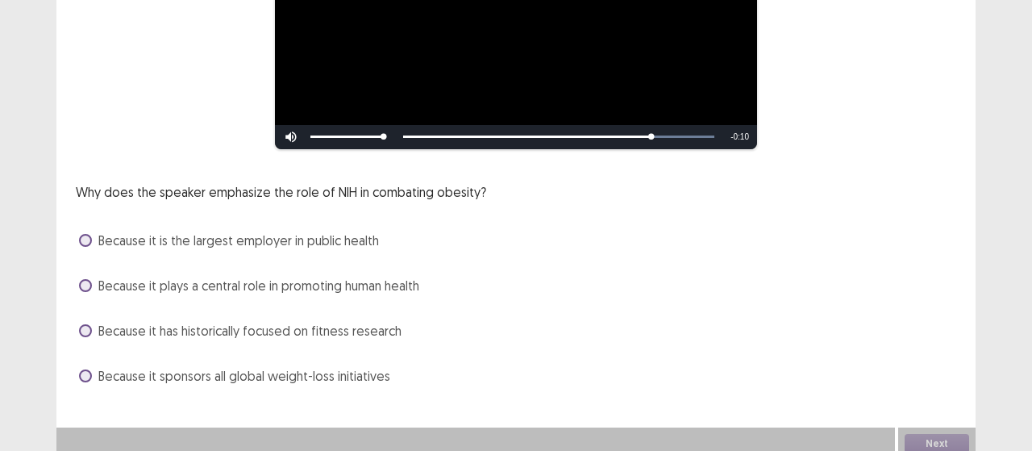
click at [356, 283] on span "Because it plays a central role in promoting human health" at bounding box center [258, 285] width 321 height 19
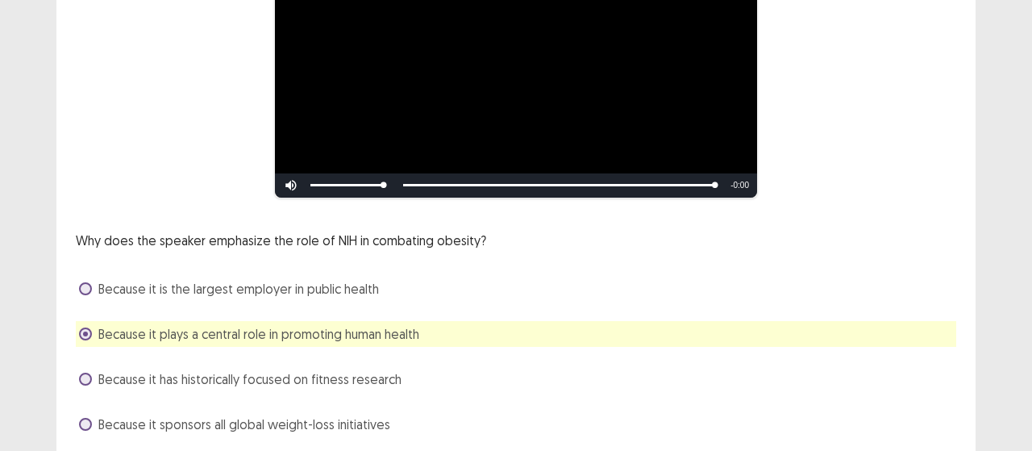
scroll to position [331, 0]
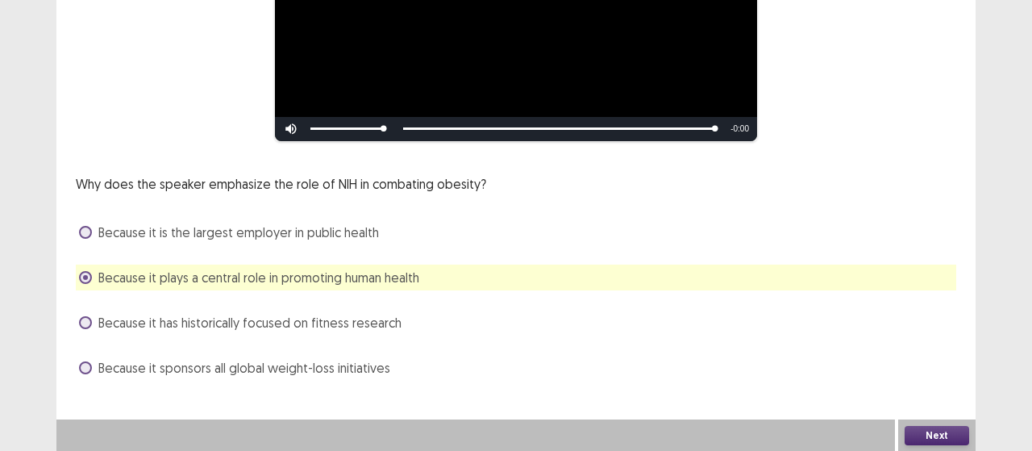
click at [929, 443] on button "Next" at bounding box center [937, 435] width 65 height 19
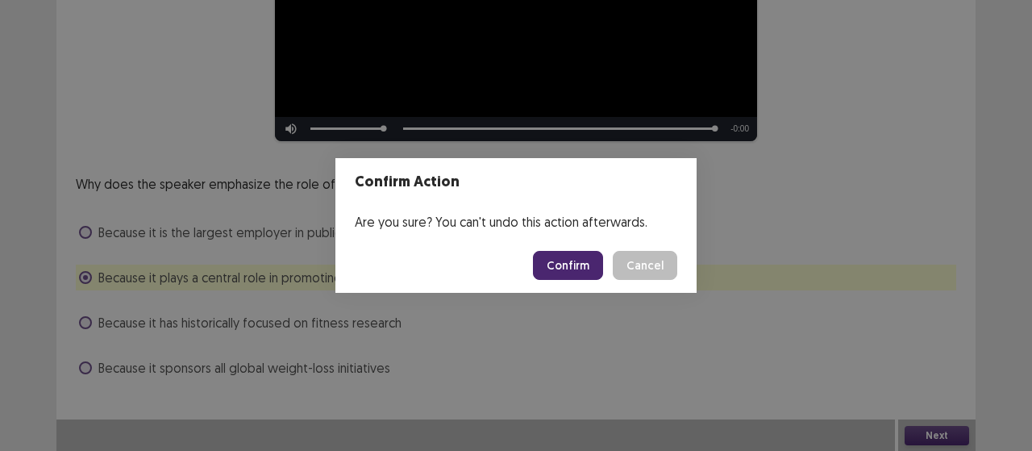
click at [574, 273] on button "Confirm" at bounding box center [568, 265] width 70 height 29
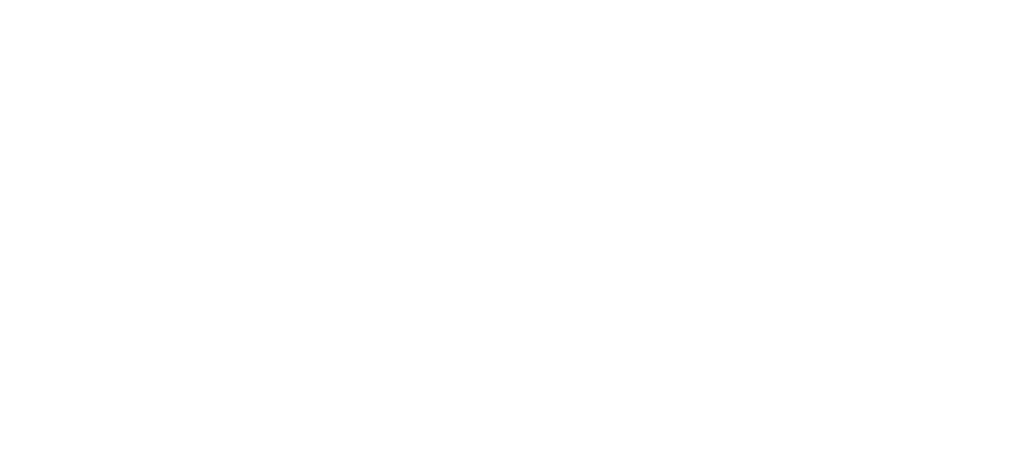
scroll to position [0, 0]
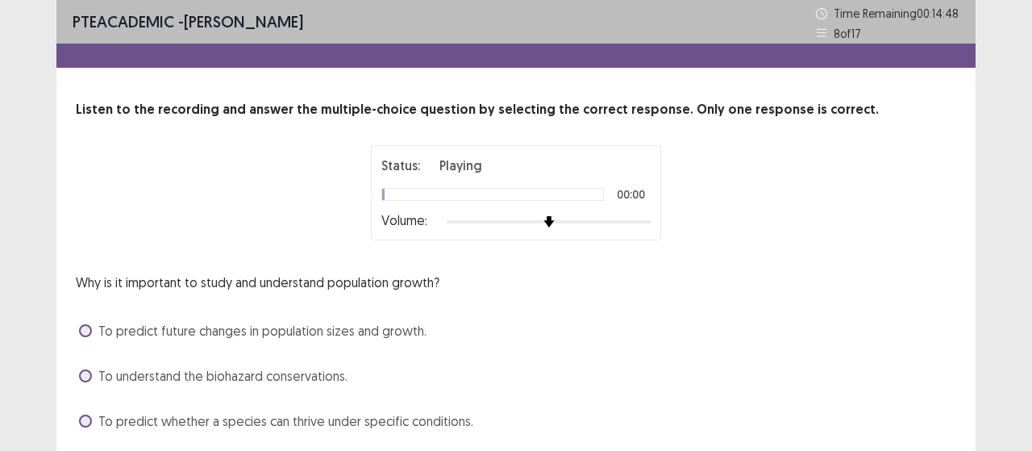
click at [256, 366] on span "To understand the biohazard conservations." at bounding box center [222, 375] width 249 height 19
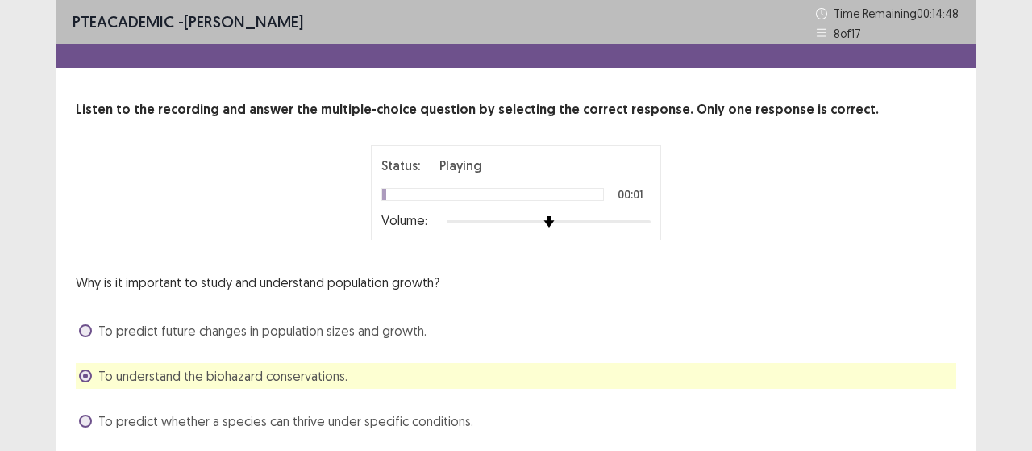
click at [227, 327] on span "To predict future changes in population sizes and growth." at bounding box center [262, 330] width 328 height 19
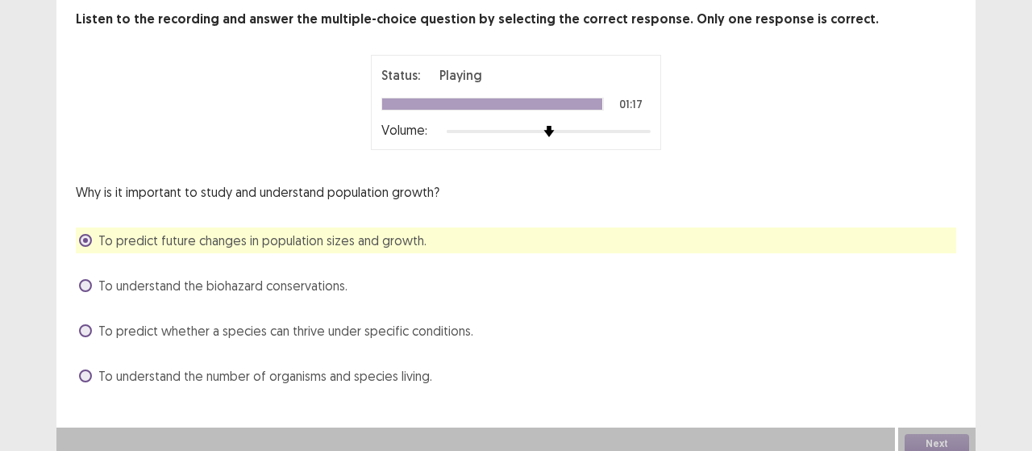
scroll to position [98, 0]
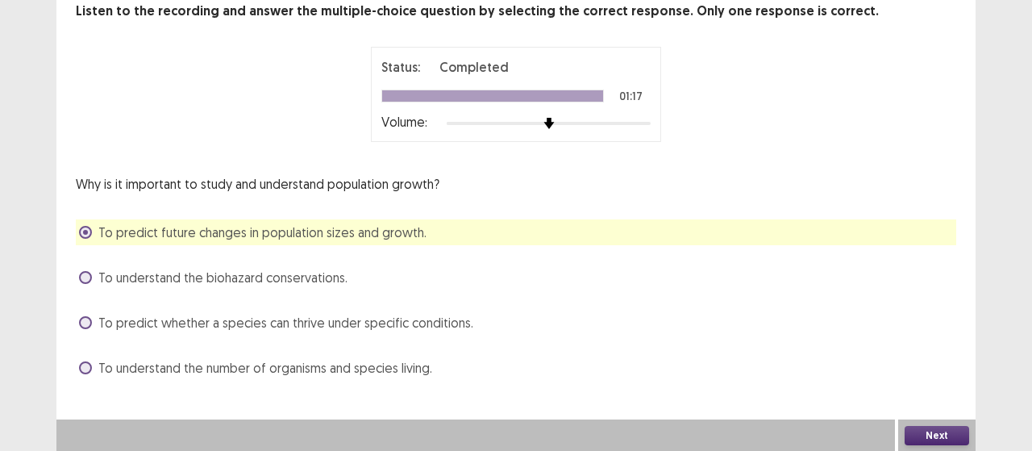
click at [926, 436] on button "Next" at bounding box center [937, 435] width 65 height 19
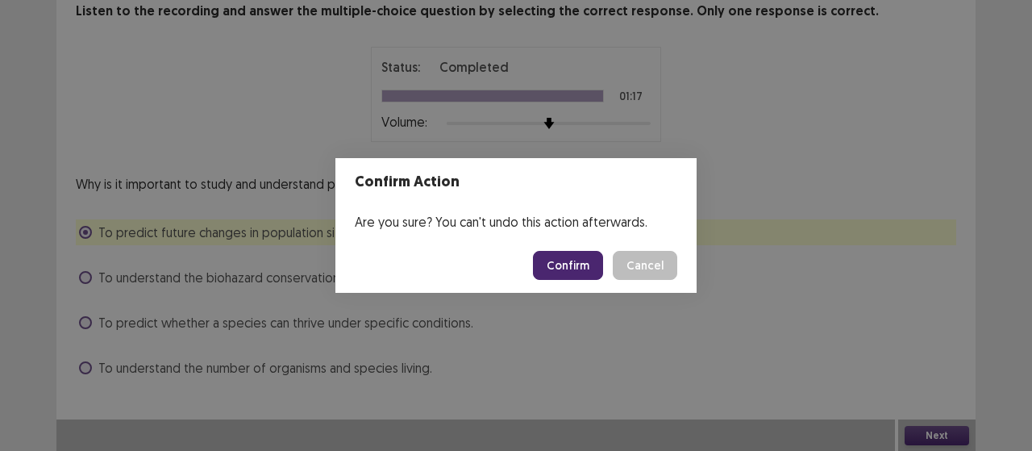
click at [560, 262] on button "Confirm" at bounding box center [568, 265] width 70 height 29
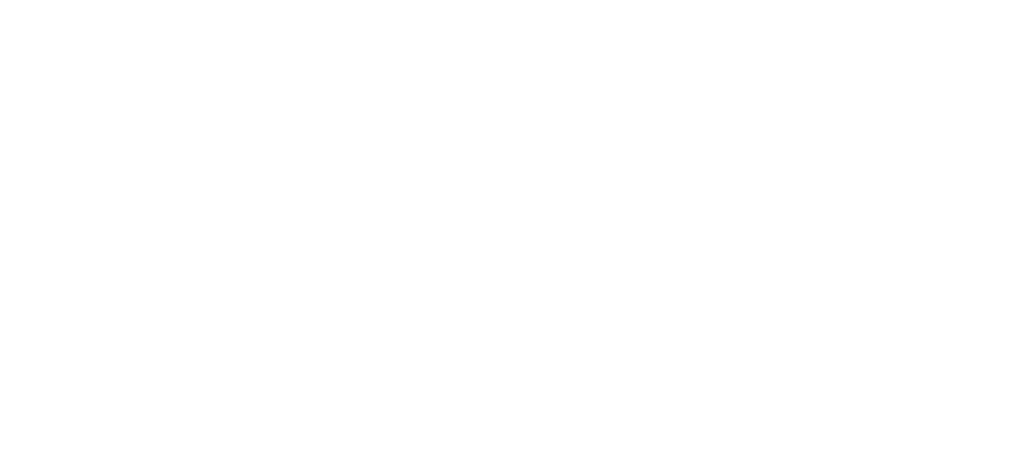
scroll to position [0, 0]
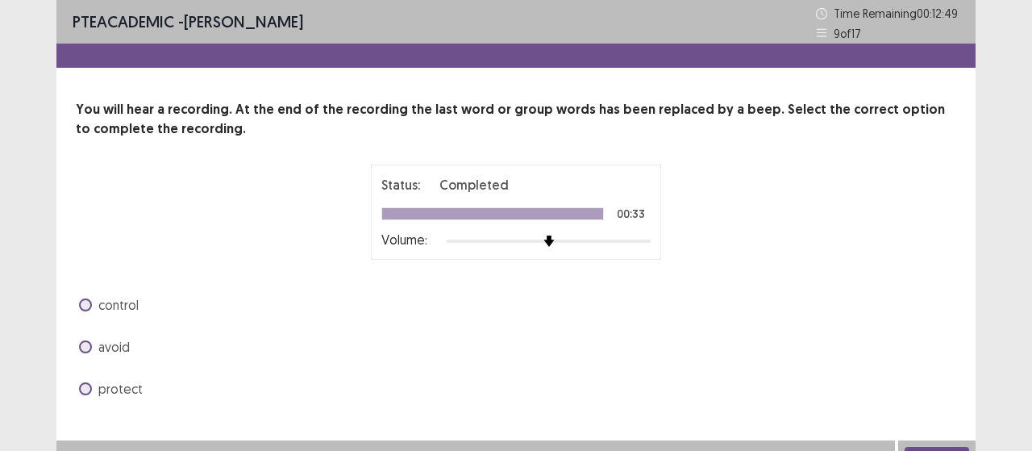
click at [131, 310] on span "control" at bounding box center [118, 304] width 40 height 19
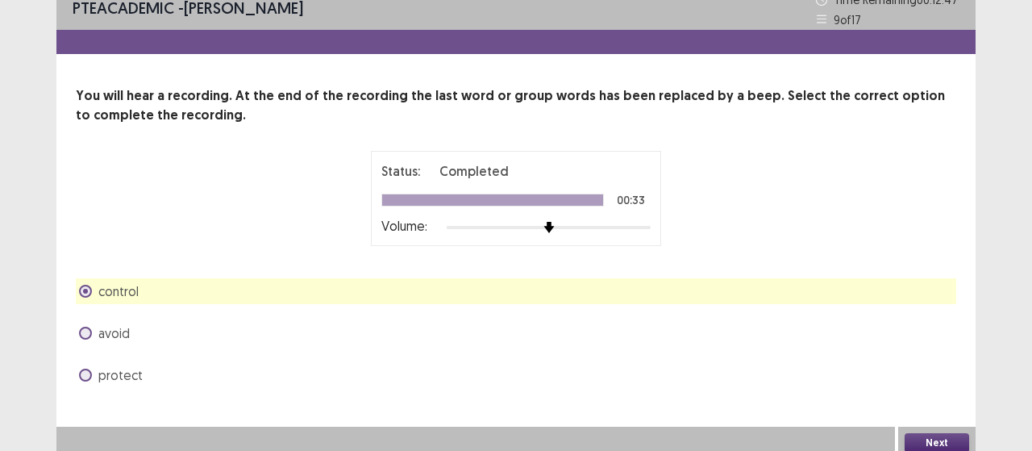
scroll to position [21, 0]
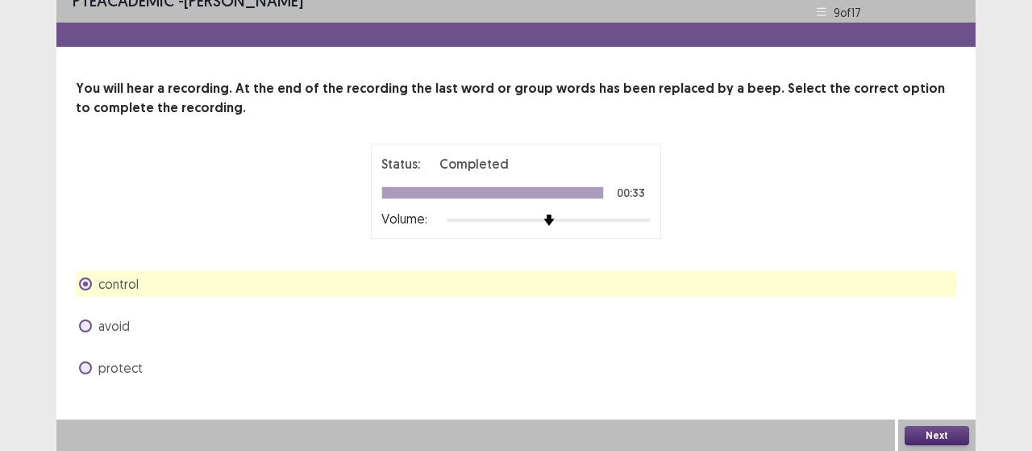
click at [926, 433] on button "Next" at bounding box center [937, 435] width 65 height 19
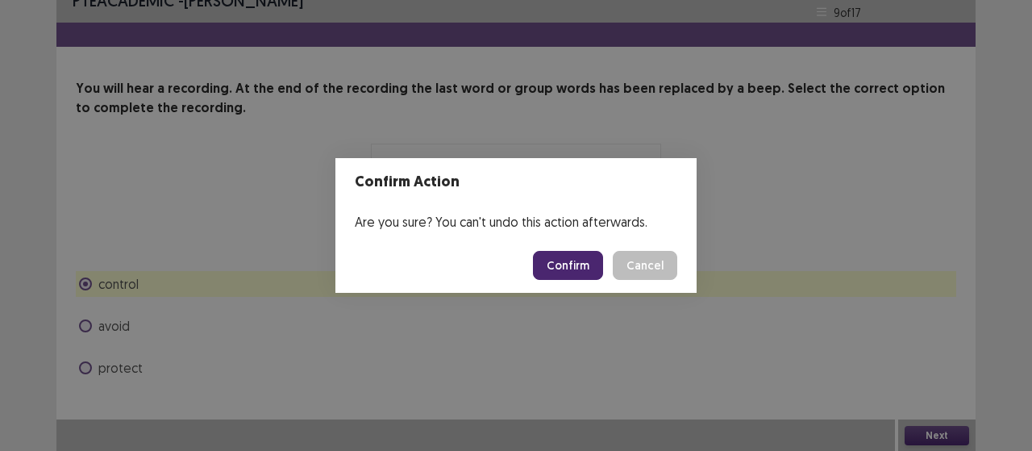
click at [522, 271] on footer "Confirm Cancel" at bounding box center [515, 265] width 361 height 55
click at [588, 257] on button "Confirm" at bounding box center [568, 265] width 70 height 29
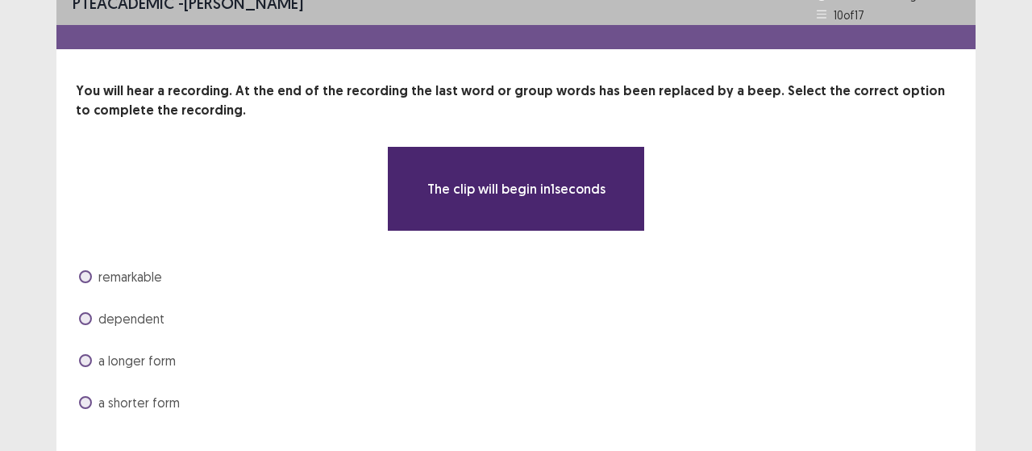
scroll to position [0, 0]
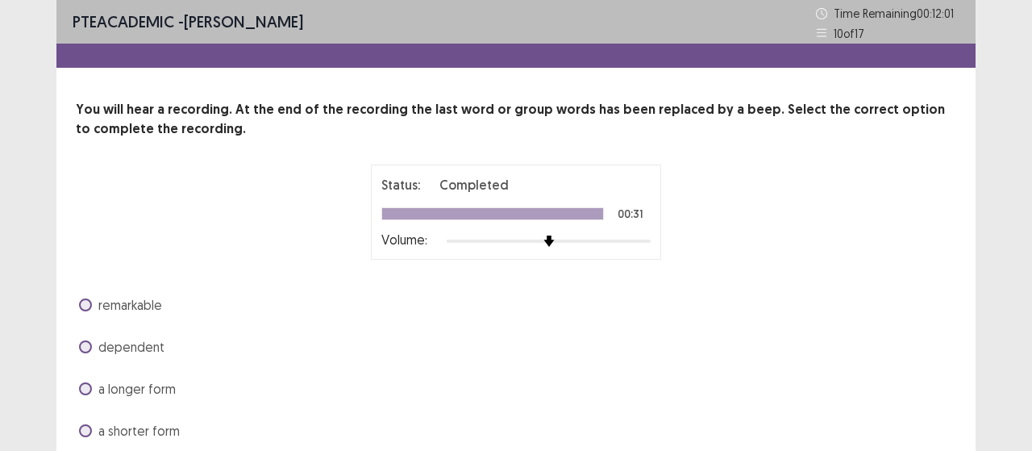
click at [139, 392] on span "a longer form" at bounding box center [136, 388] width 77 height 19
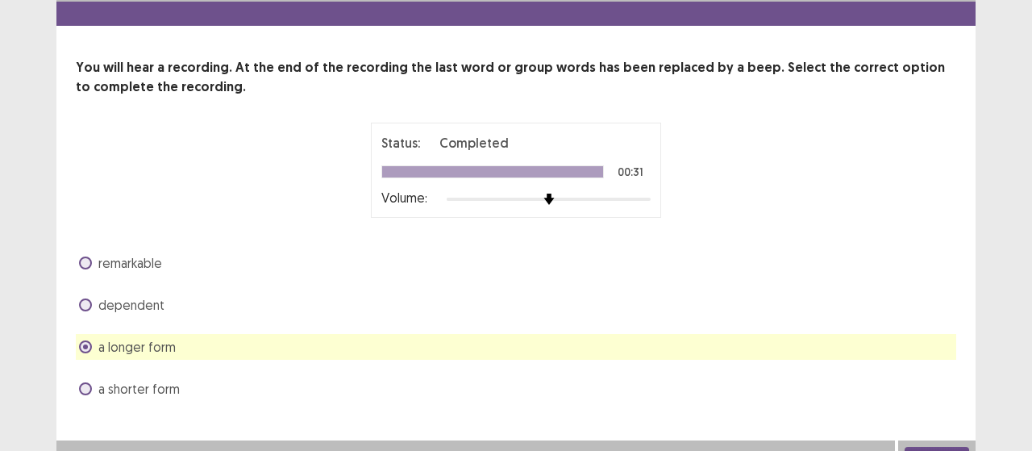
scroll to position [63, 0]
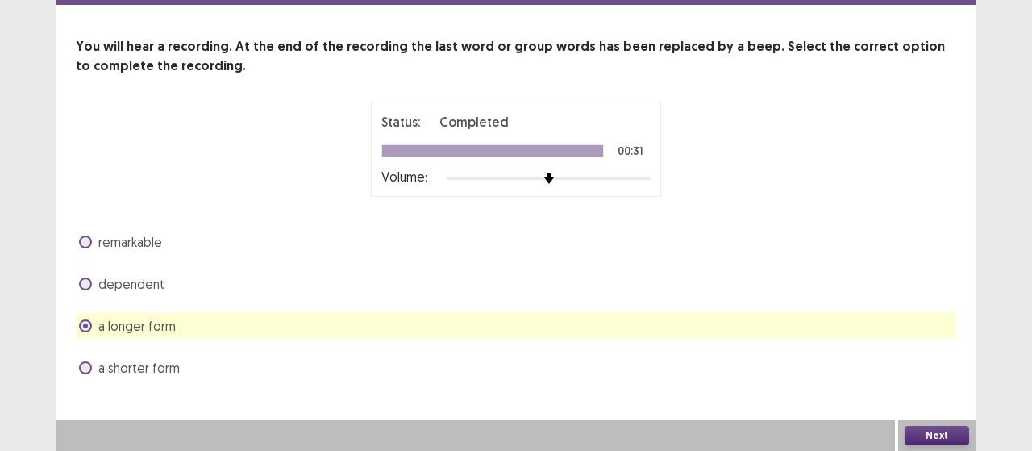
click at [941, 440] on button "Next" at bounding box center [937, 435] width 65 height 19
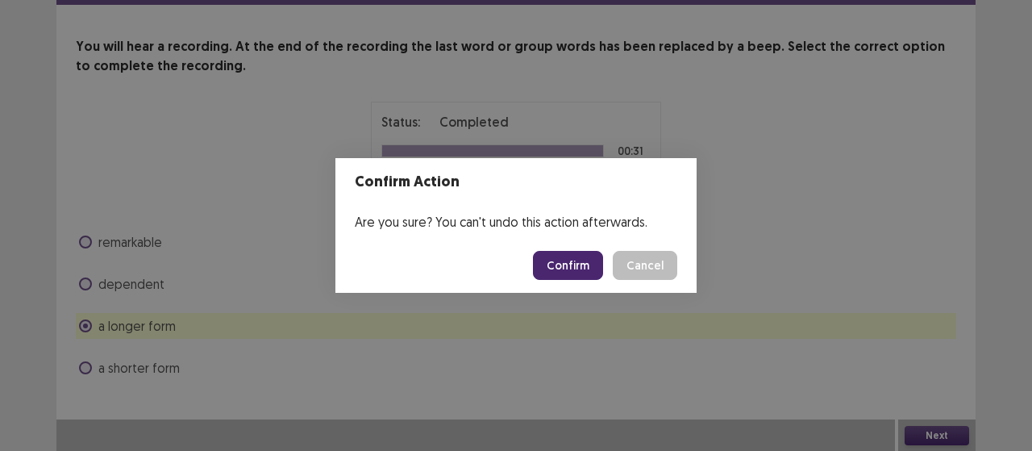
click at [561, 275] on button "Confirm" at bounding box center [568, 265] width 70 height 29
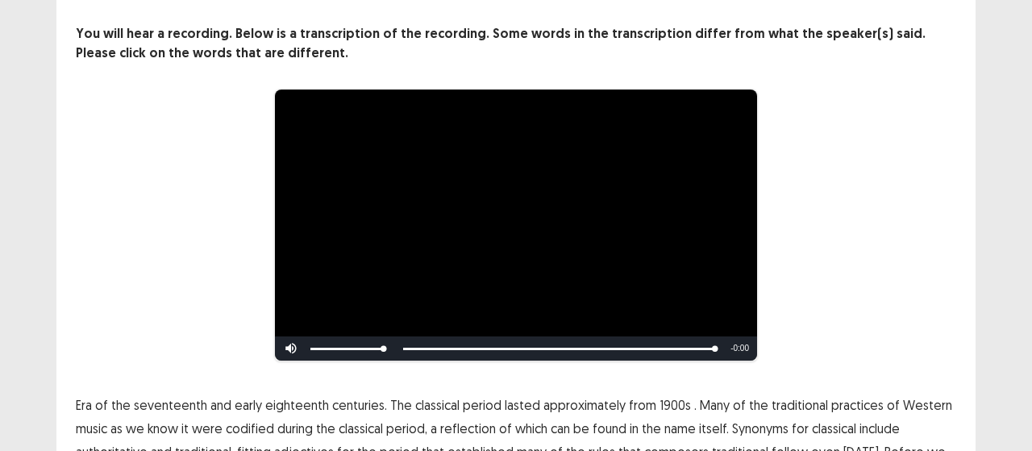
scroll to position [228, 0]
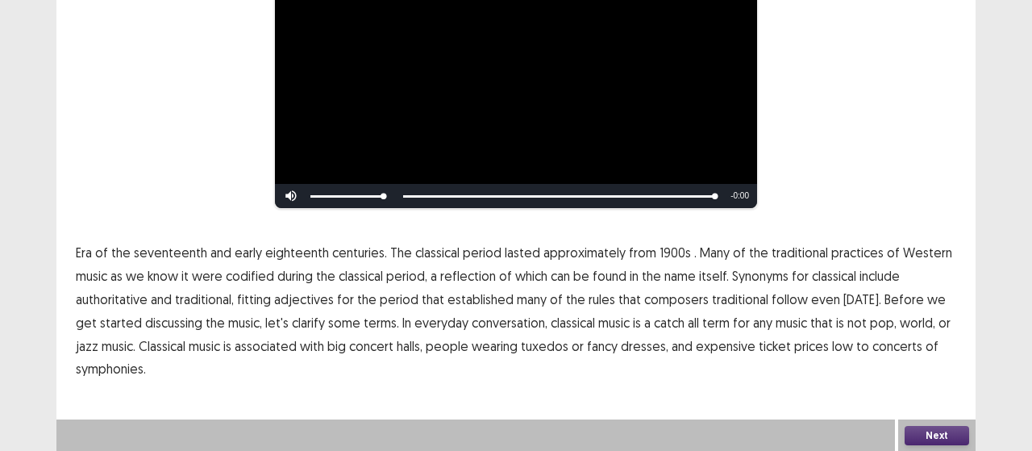
click at [931, 432] on button "Next" at bounding box center [937, 435] width 65 height 19
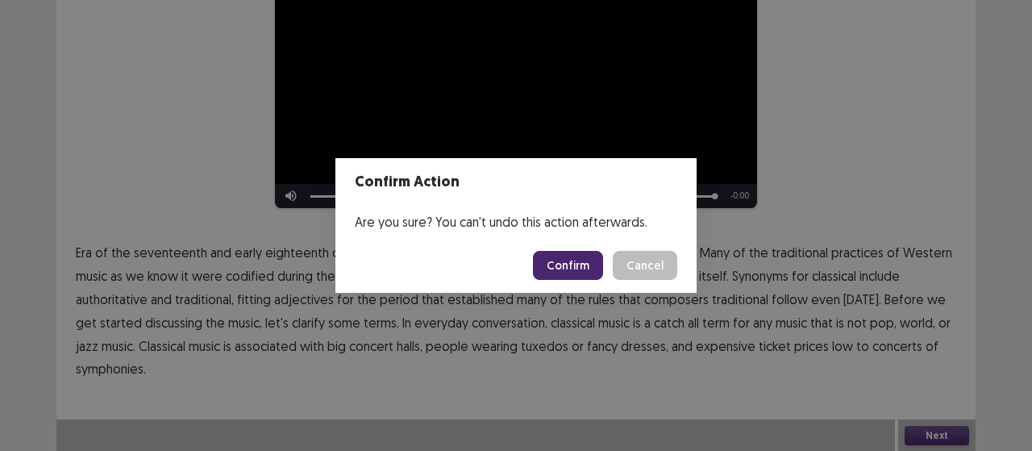
click at [548, 252] on button "Confirm" at bounding box center [568, 265] width 70 height 29
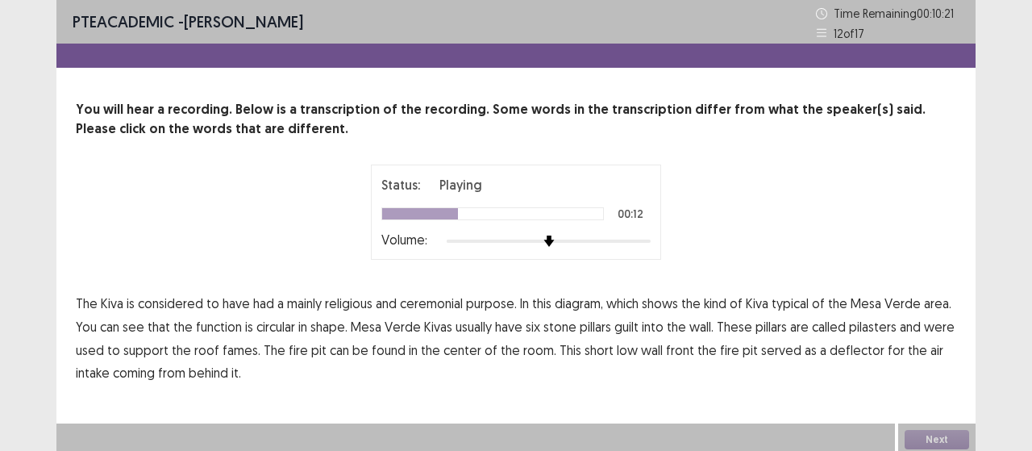
click at [203, 325] on span "function" at bounding box center [219, 326] width 46 height 19
click at [633, 327] on span "guilt" at bounding box center [626, 326] width 24 height 19
click at [242, 351] on span "fames." at bounding box center [242, 349] width 38 height 19
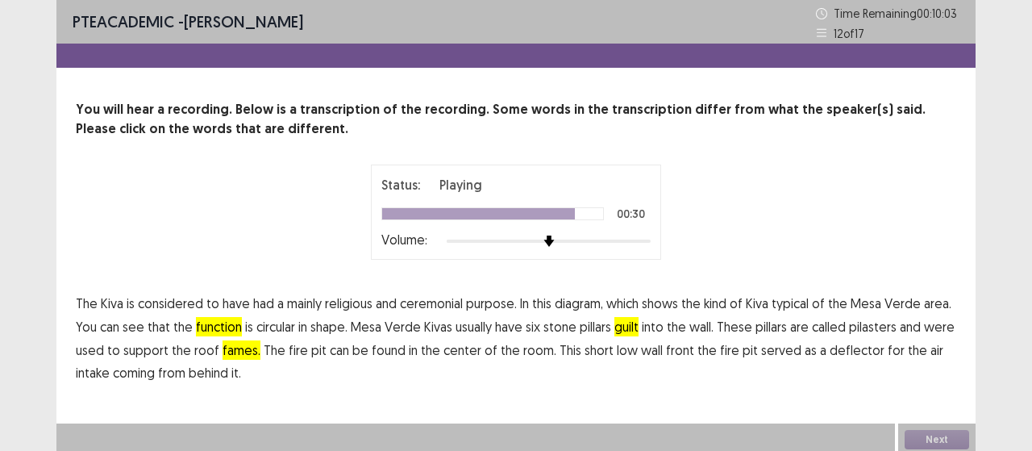
click at [666, 351] on span "front" at bounding box center [680, 349] width 28 height 19
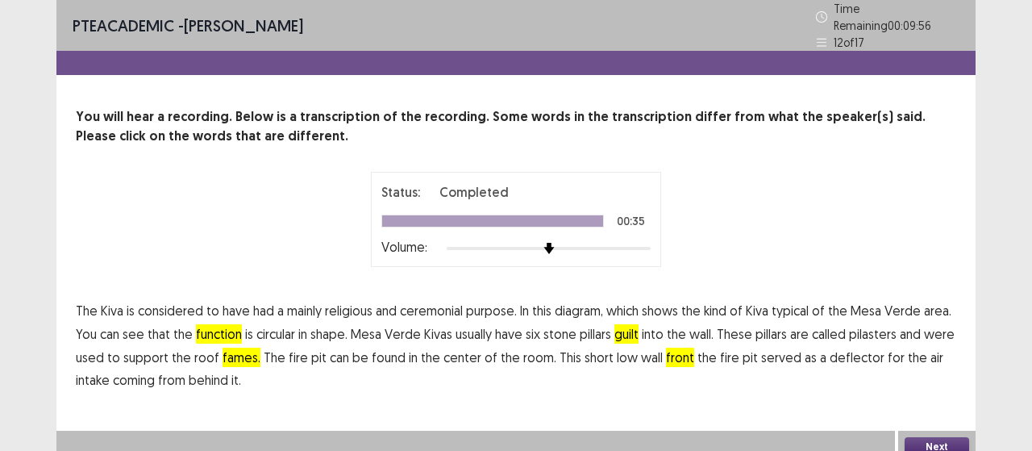
click at [927, 442] on button "Next" at bounding box center [937, 446] width 65 height 19
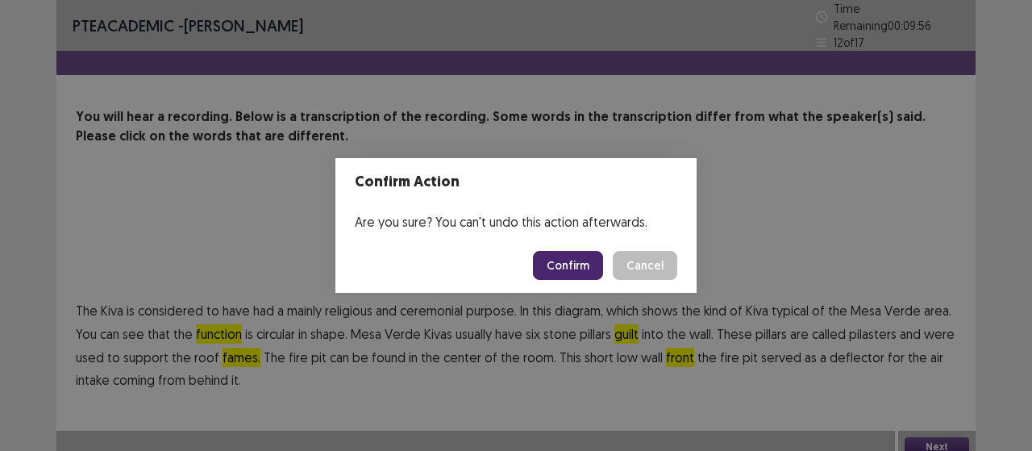
click at [595, 261] on button "Confirm" at bounding box center [568, 265] width 70 height 29
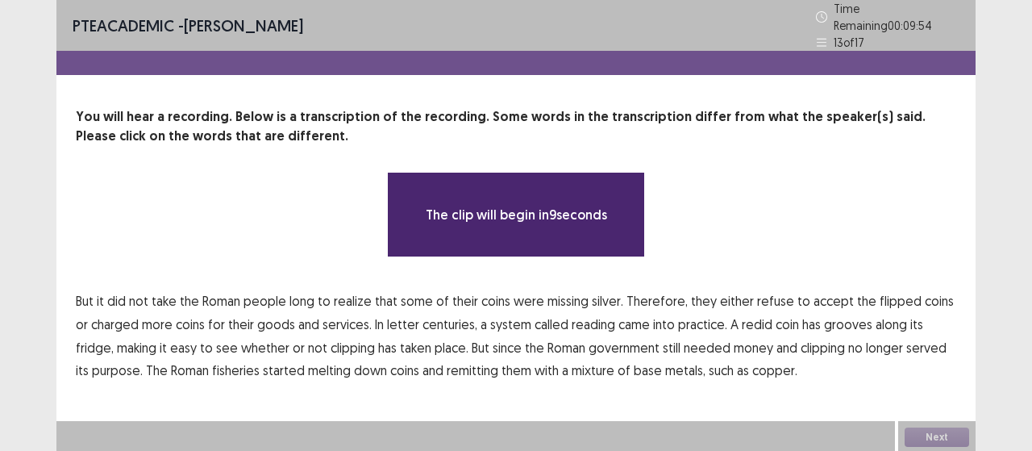
click at [77, 291] on span "But" at bounding box center [85, 300] width 18 height 19
click at [123, 292] on span "did" at bounding box center [116, 300] width 19 height 19
click at [131, 291] on span "not" at bounding box center [138, 300] width 19 height 19
click at [74, 289] on div "You will hear a recording. Below is a transcription of the recording. Some word…" at bounding box center [515, 244] width 919 height 275
click at [90, 293] on span "But" at bounding box center [85, 300] width 18 height 19
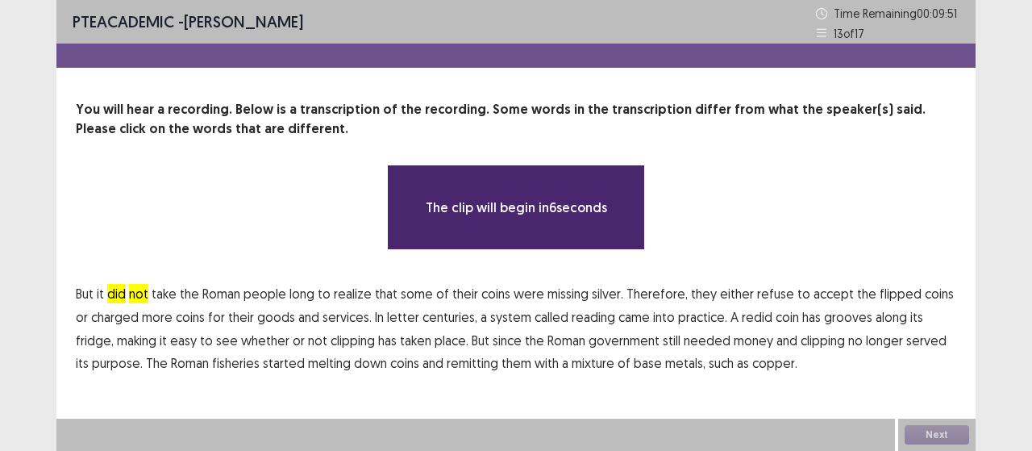
click at [118, 293] on span "did" at bounding box center [116, 293] width 19 height 19
click at [139, 293] on span "not" at bounding box center [138, 293] width 19 height 19
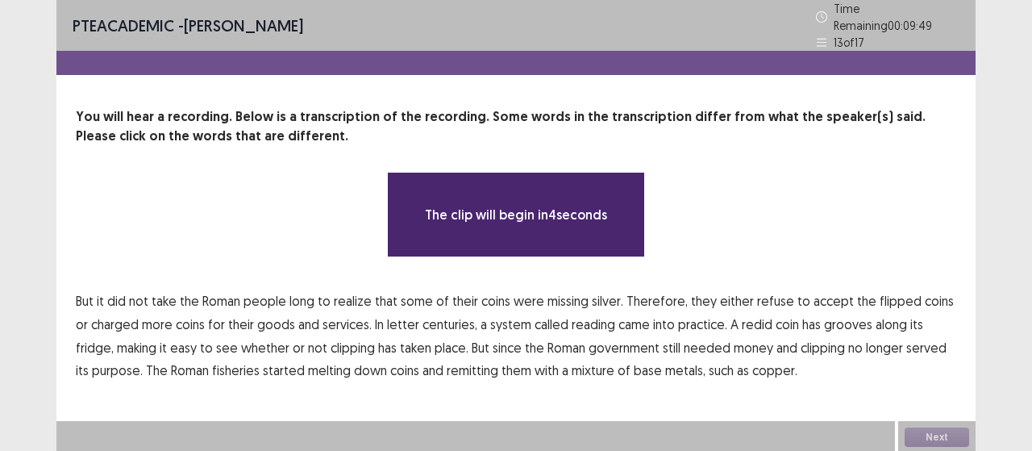
drag, startPoint x: 212, startPoint y: 293, endPoint x: 363, endPoint y: 306, distance: 151.4
click at [361, 306] on p "But it did not take the [DEMOGRAPHIC_DATA] people long to realize that some of …" at bounding box center [516, 335] width 881 height 93
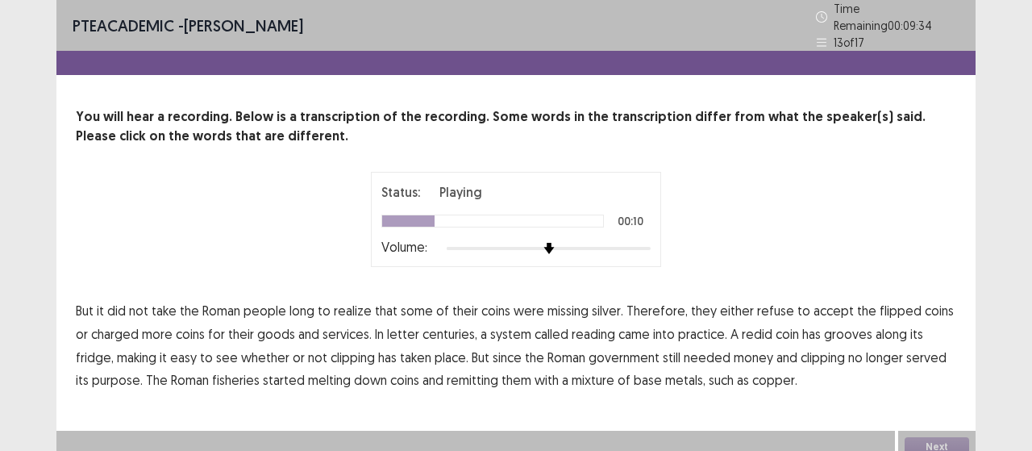
click at [881, 302] on span "flipped" at bounding box center [901, 310] width 42 height 19
click at [389, 327] on span "letter" at bounding box center [403, 333] width 32 height 19
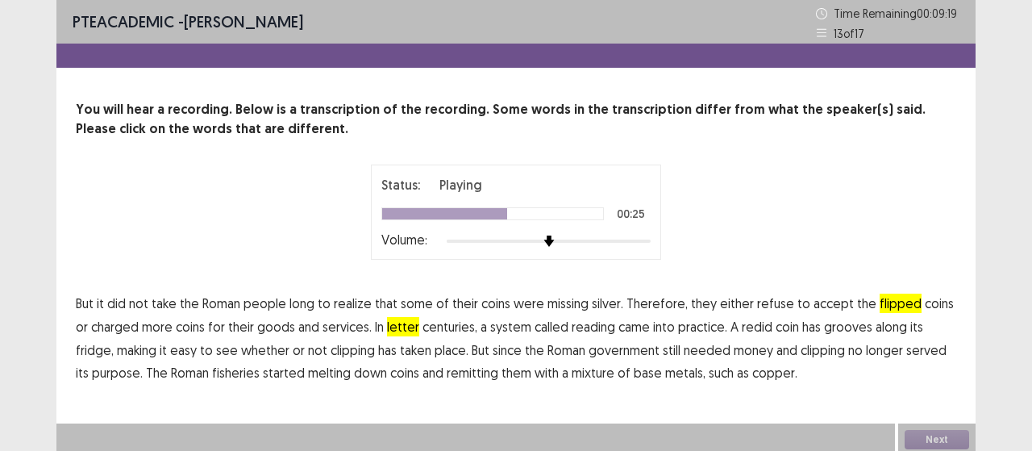
click at [114, 340] on span "fridge," at bounding box center [95, 349] width 38 height 19
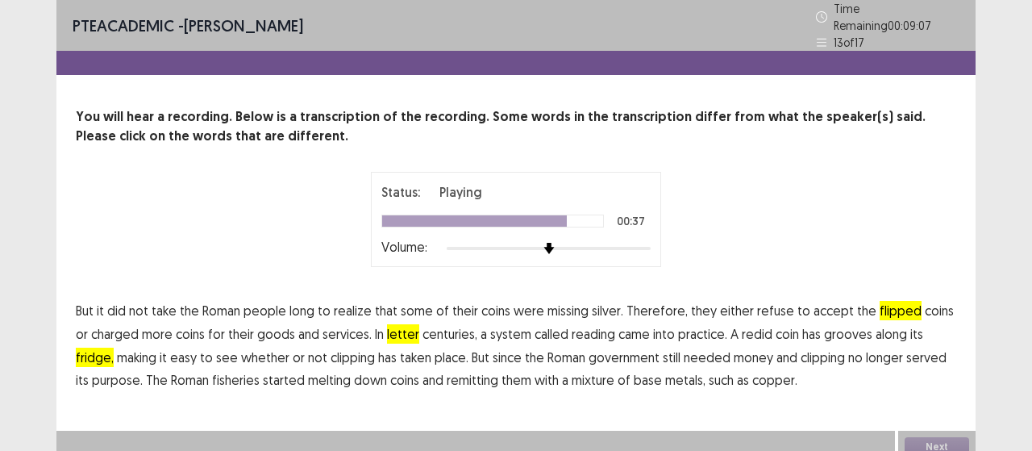
click at [223, 370] on span "fisheries" at bounding box center [236, 379] width 48 height 19
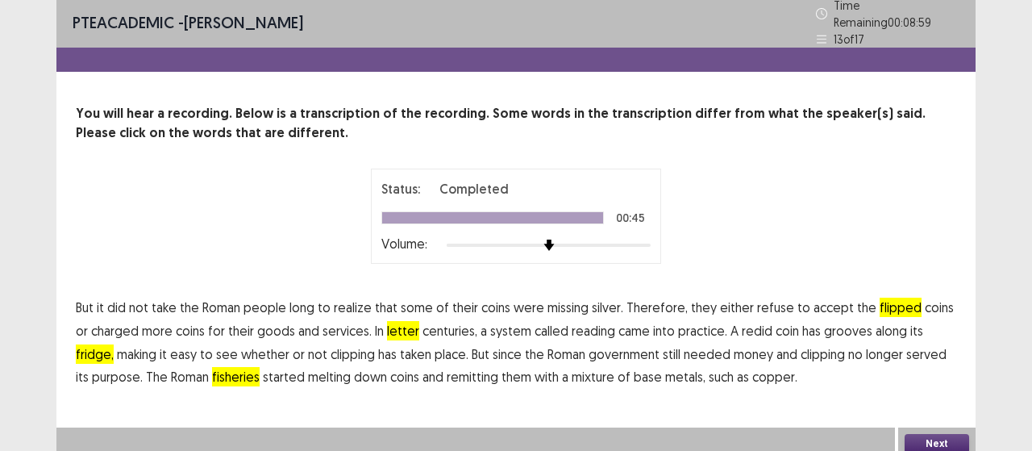
scroll to position [4, 0]
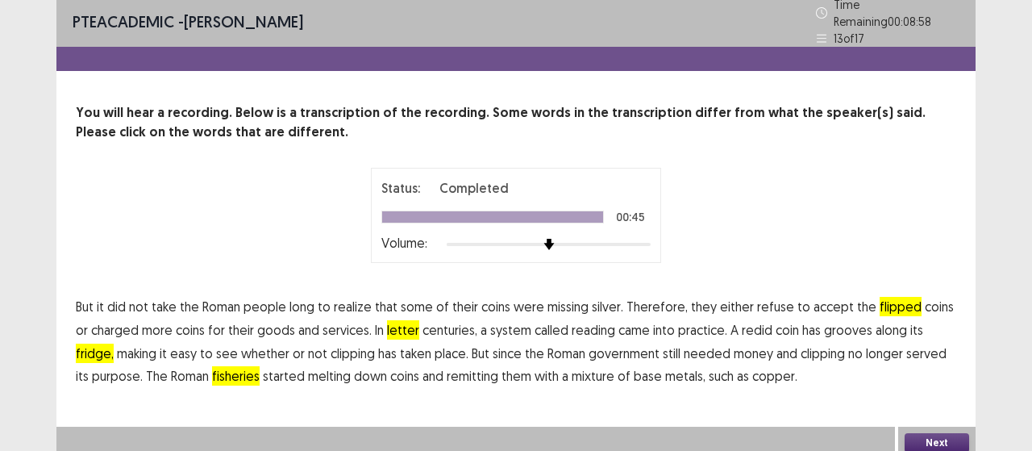
click at [922, 435] on button "Next" at bounding box center [937, 442] width 65 height 19
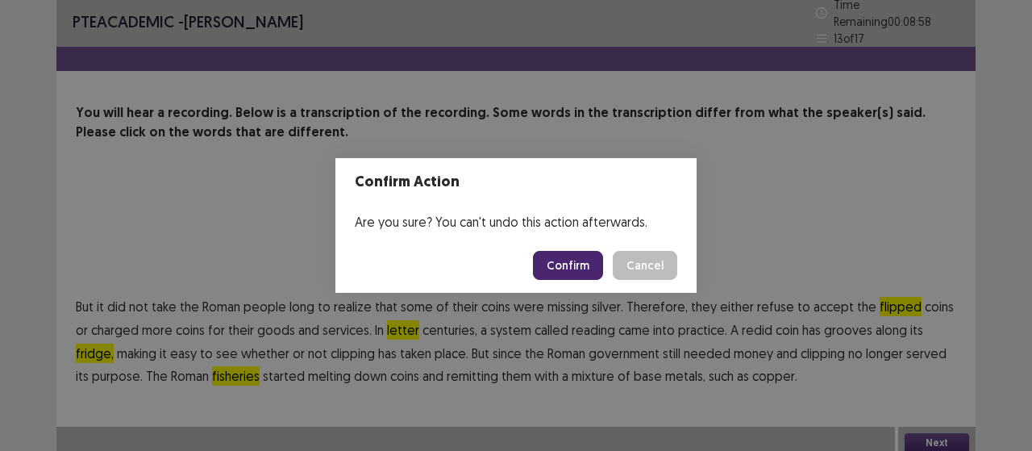
click at [565, 269] on button "Confirm" at bounding box center [568, 265] width 70 height 29
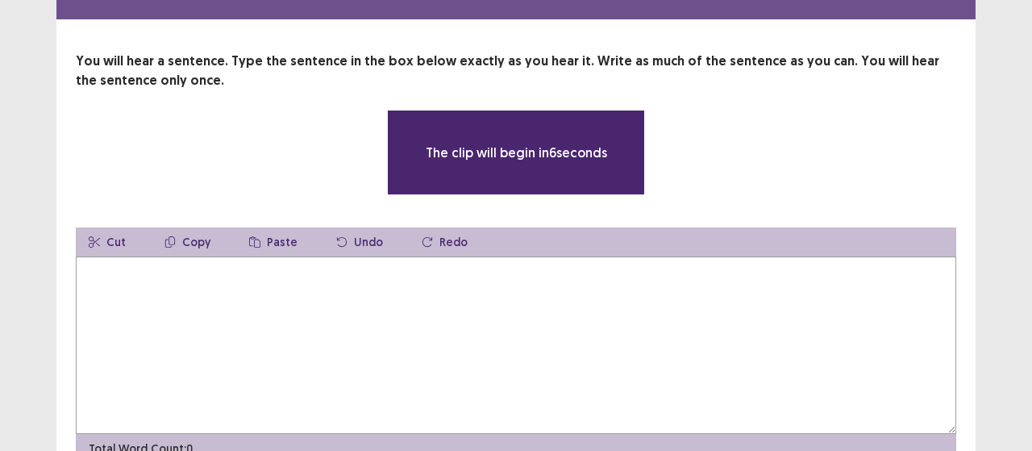
scroll to position [81, 0]
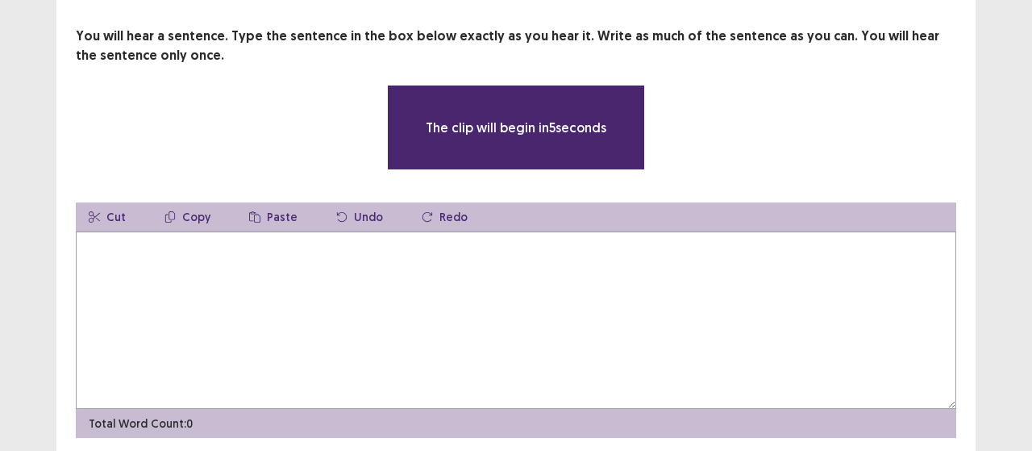
click at [385, 303] on textarea at bounding box center [516, 319] width 881 height 177
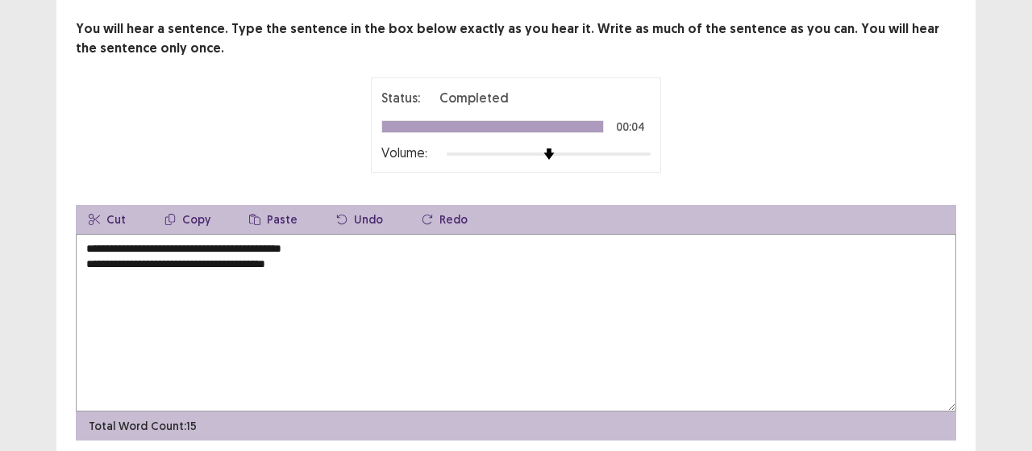
click at [235, 264] on textarea "**********" at bounding box center [516, 322] width 881 height 177
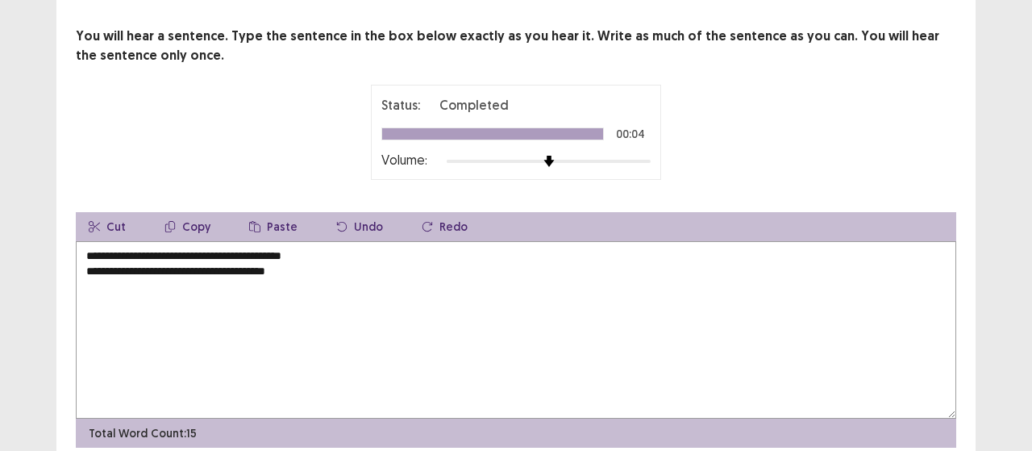
click at [235, 264] on textarea "**********" at bounding box center [516, 329] width 881 height 177
click at [189, 265] on textarea "**********" at bounding box center [516, 329] width 881 height 177
click at [176, 264] on textarea "**********" at bounding box center [516, 329] width 881 height 177
drag, startPoint x: 81, startPoint y: 263, endPoint x: 71, endPoint y: 227, distance: 37.8
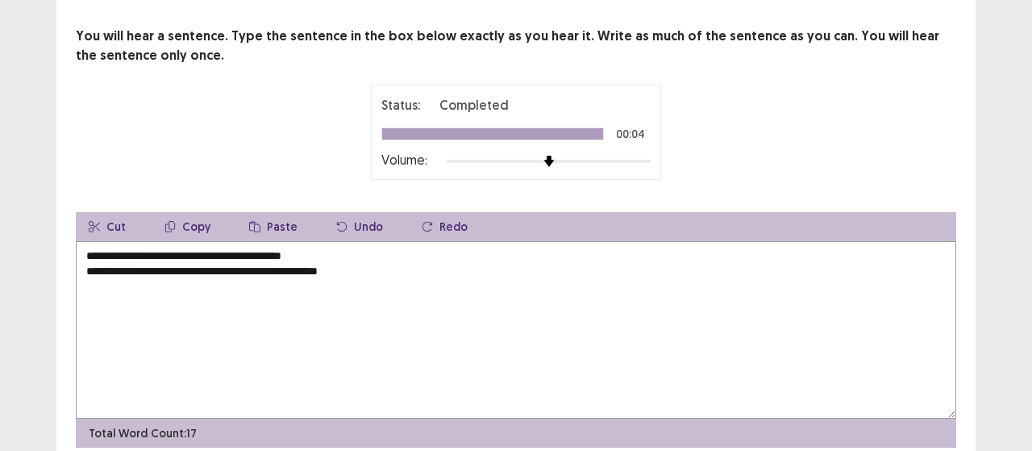
click at [71, 227] on div "**********" at bounding box center [515, 237] width 919 height 421
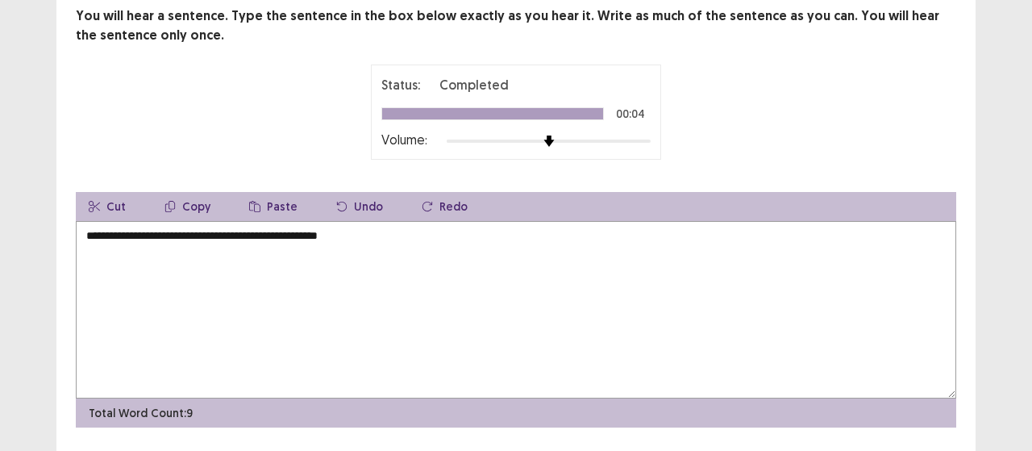
scroll to position [140, 0]
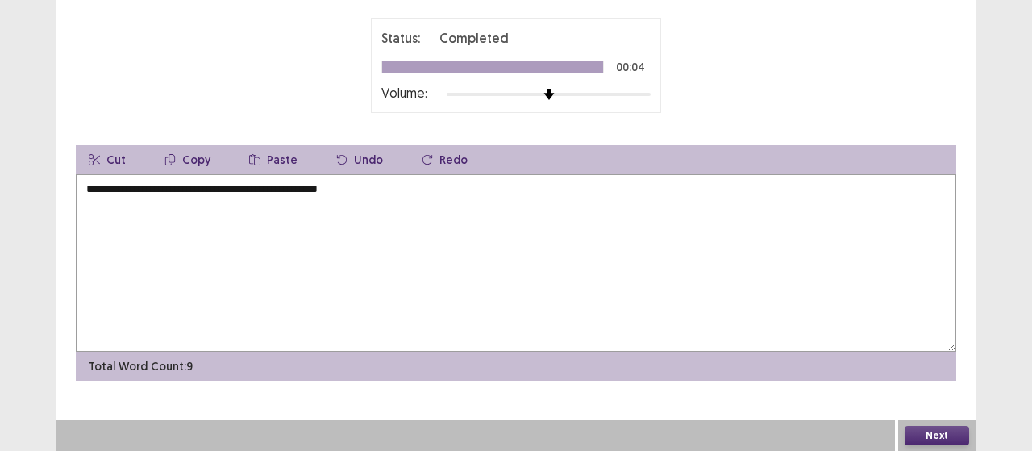
type textarea "**********"
click at [949, 438] on button "Next" at bounding box center [937, 435] width 65 height 19
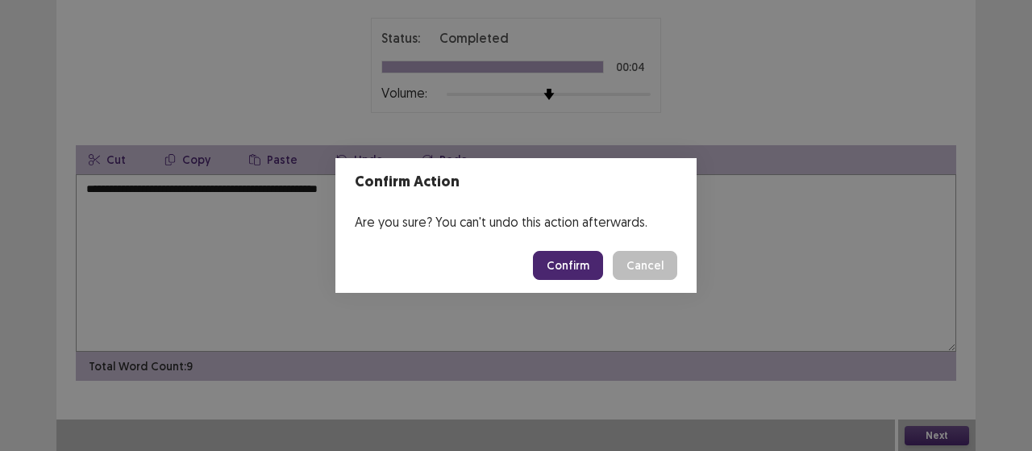
click at [586, 265] on button "Confirm" at bounding box center [568, 265] width 70 height 29
click at [559, 90] on div "Confirm Action Are you sure? You can't undo this action afterwards. Loading... …" at bounding box center [516, 225] width 1032 height 451
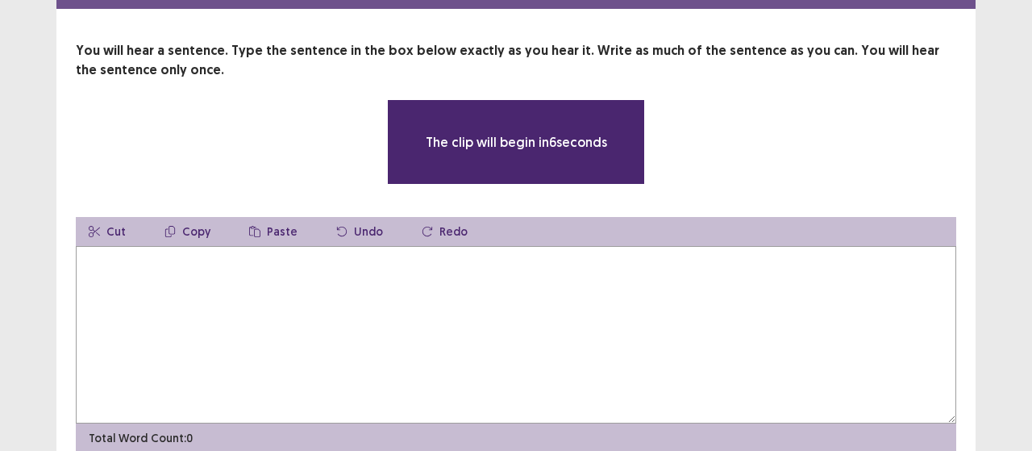
scroll to position [131, 0]
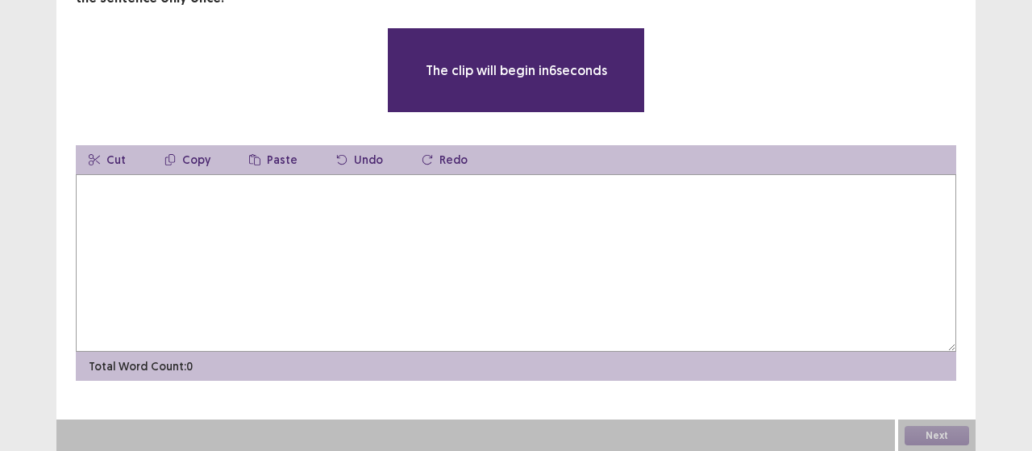
click at [372, 266] on textarea at bounding box center [516, 262] width 881 height 177
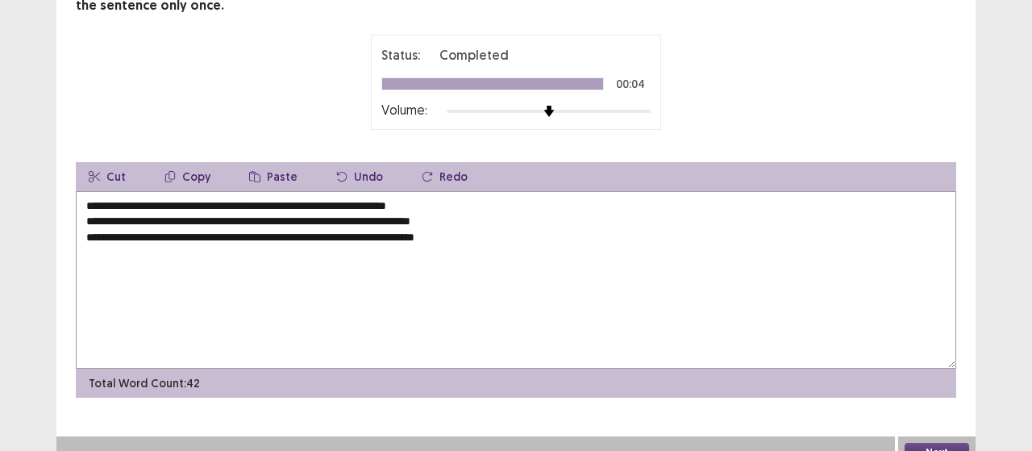
drag, startPoint x: 85, startPoint y: 228, endPoint x: 65, endPoint y: 164, distance: 67.6
click at [65, 164] on div "**********" at bounding box center [515, 187] width 919 height 421
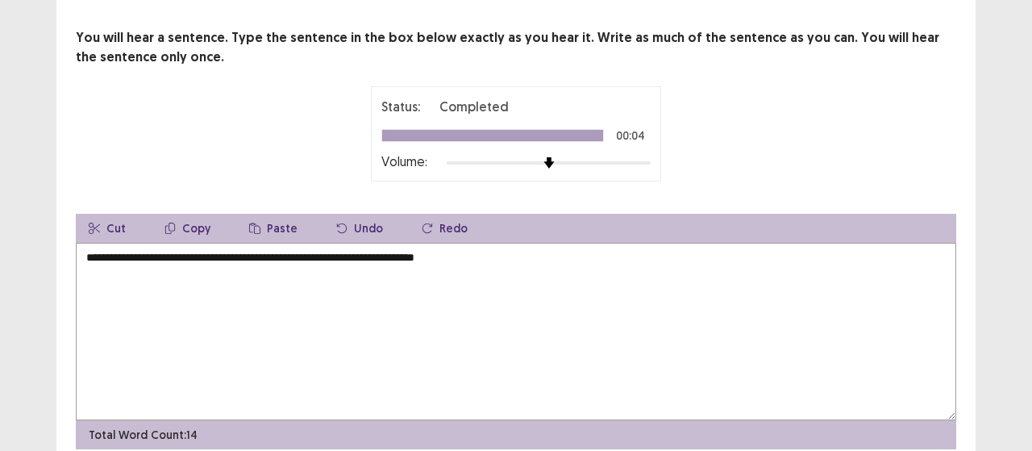
scroll to position [140, 0]
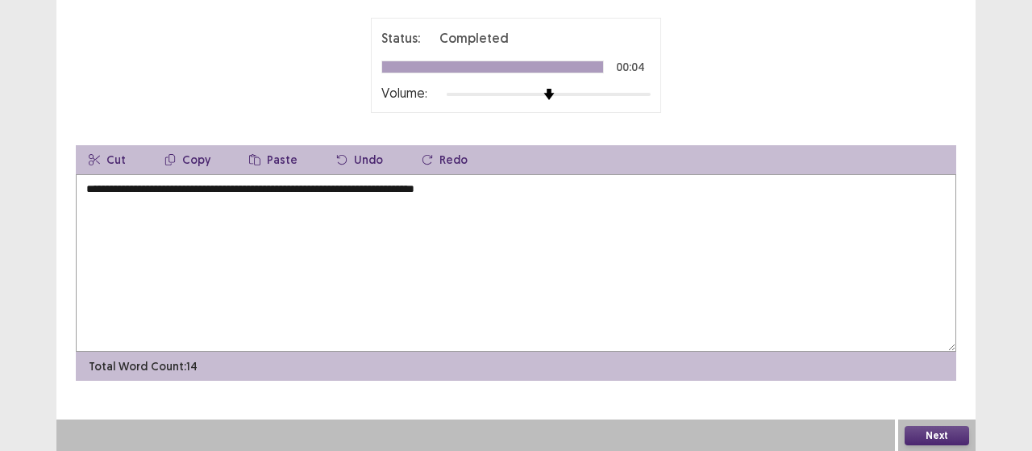
type textarea "**********"
click at [935, 433] on button "Next" at bounding box center [937, 435] width 65 height 19
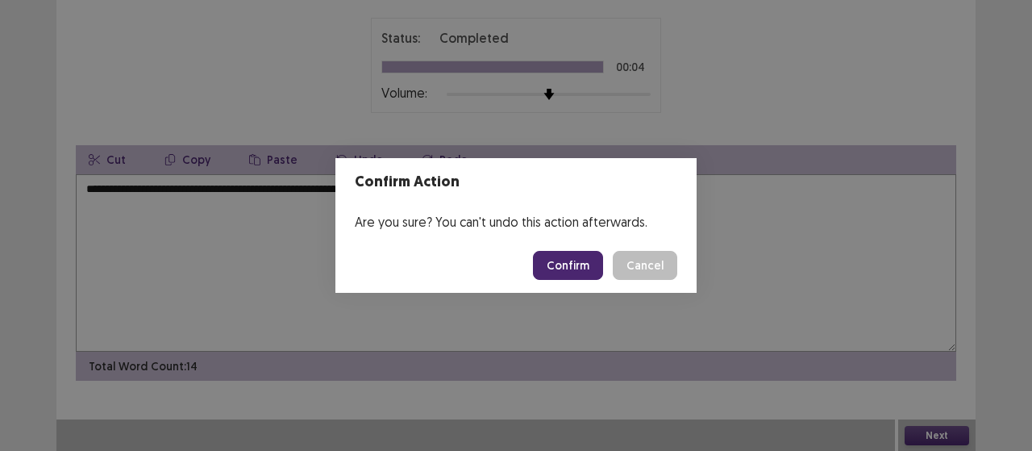
click at [571, 272] on button "Confirm" at bounding box center [568, 265] width 70 height 29
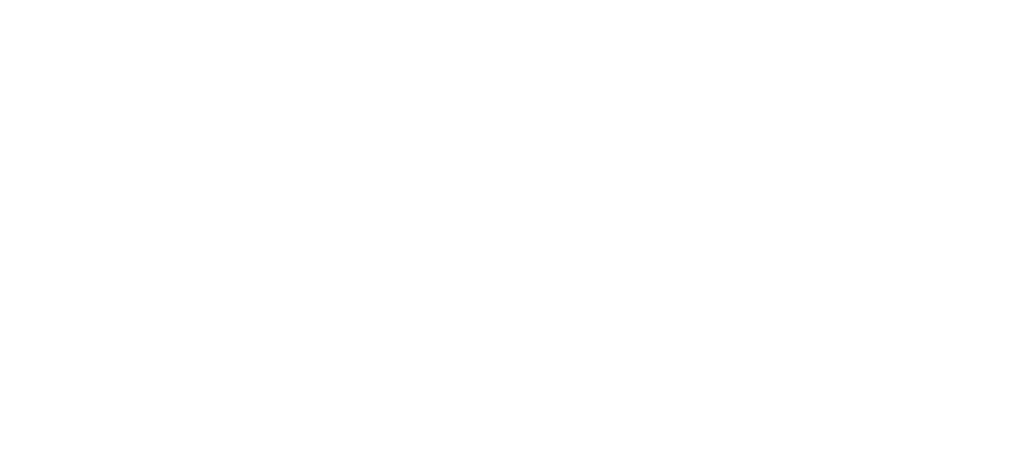
scroll to position [0, 0]
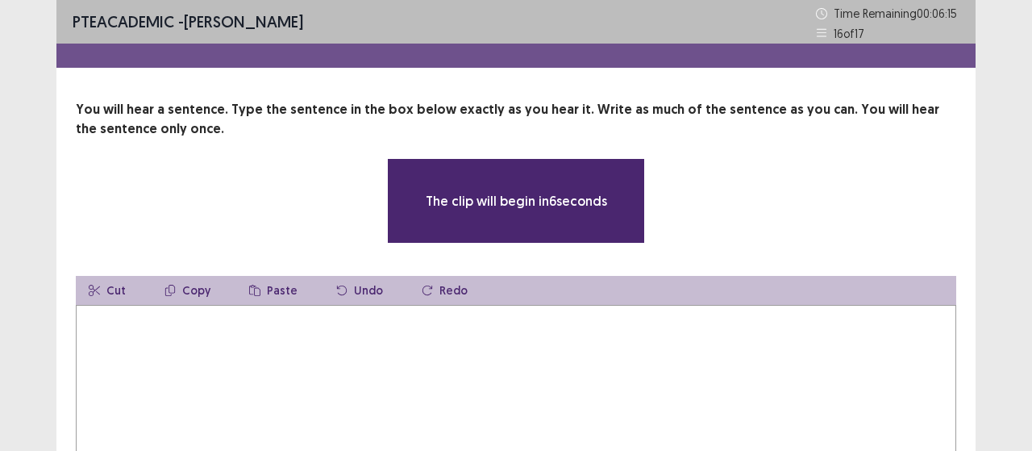
click at [374, 385] on textarea at bounding box center [516, 393] width 881 height 177
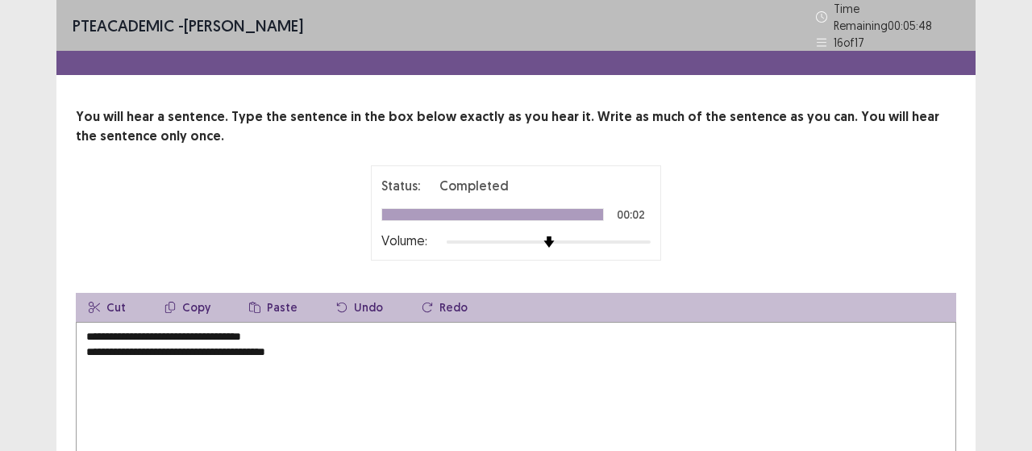
drag, startPoint x: 87, startPoint y: 342, endPoint x: 73, endPoint y: 299, distance: 44.9
click at [73, 299] on div "**********" at bounding box center [515, 317] width 919 height 421
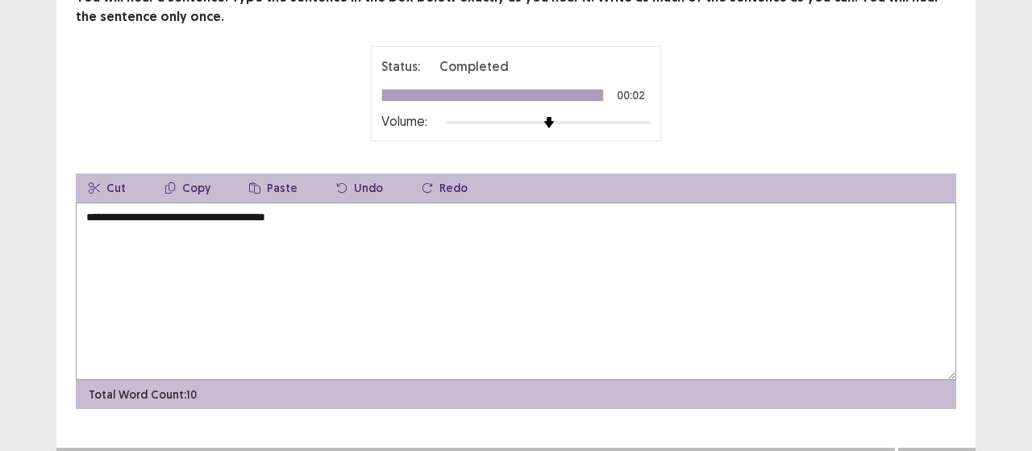
scroll to position [140, 0]
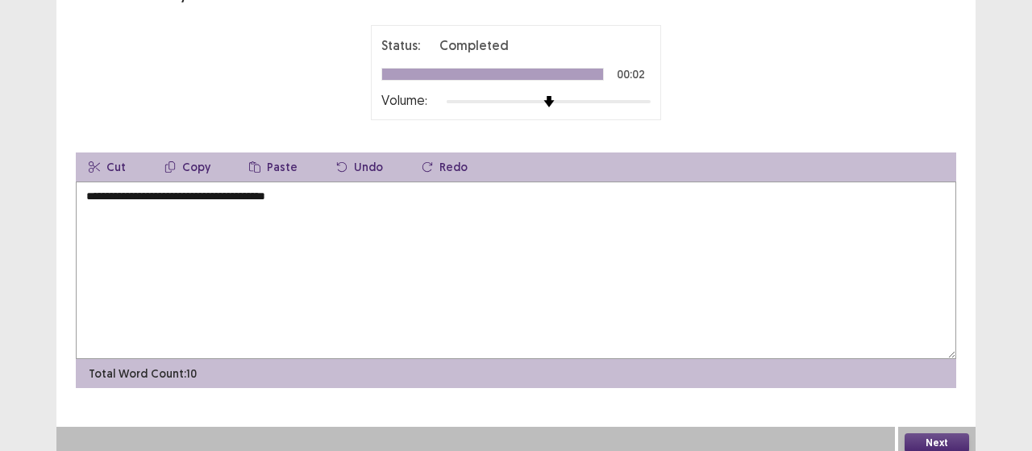
type textarea "**********"
click at [916, 433] on button "Next" at bounding box center [937, 442] width 65 height 19
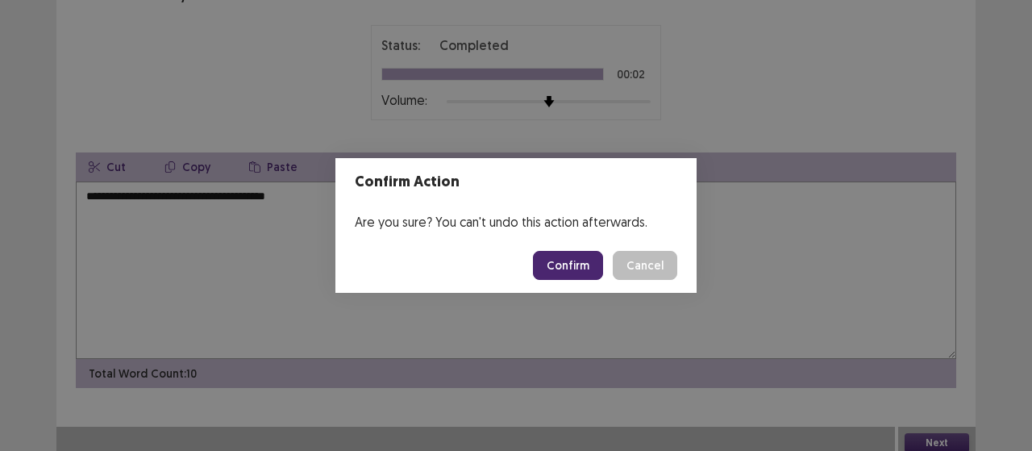
click at [571, 246] on footer "Confirm Cancel" at bounding box center [515, 265] width 361 height 55
click at [577, 263] on button "Confirm" at bounding box center [568, 265] width 70 height 29
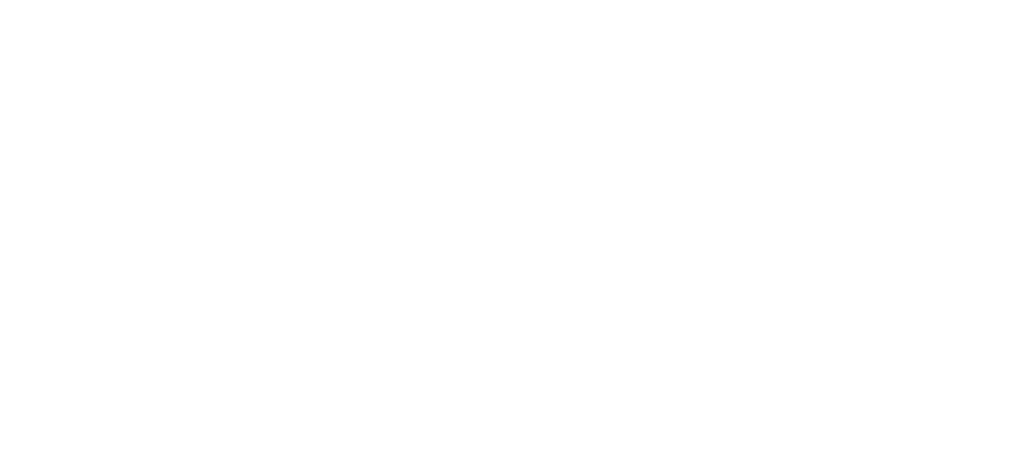
scroll to position [0, 0]
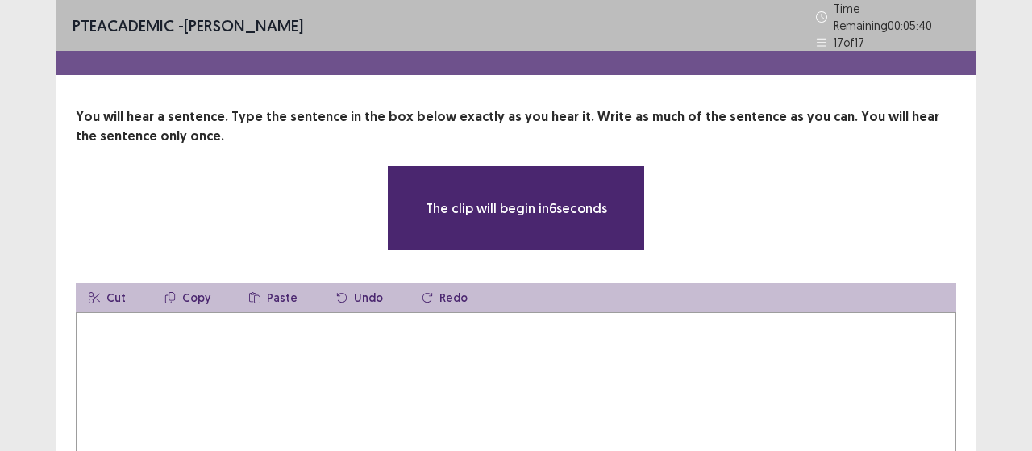
click at [485, 393] on textarea at bounding box center [516, 400] width 881 height 177
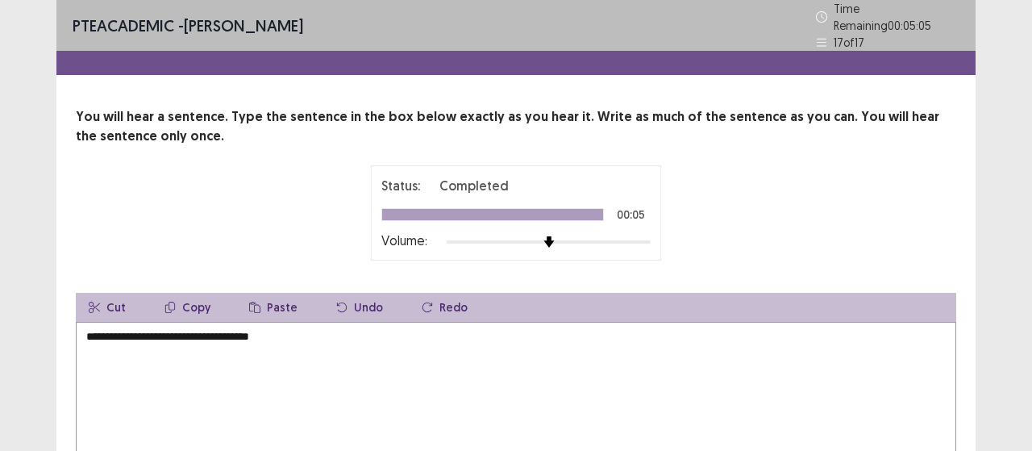
drag, startPoint x: 150, startPoint y: 331, endPoint x: 0, endPoint y: 329, distance: 150.0
click at [0, 329] on div "**********" at bounding box center [516, 299] width 1032 height 599
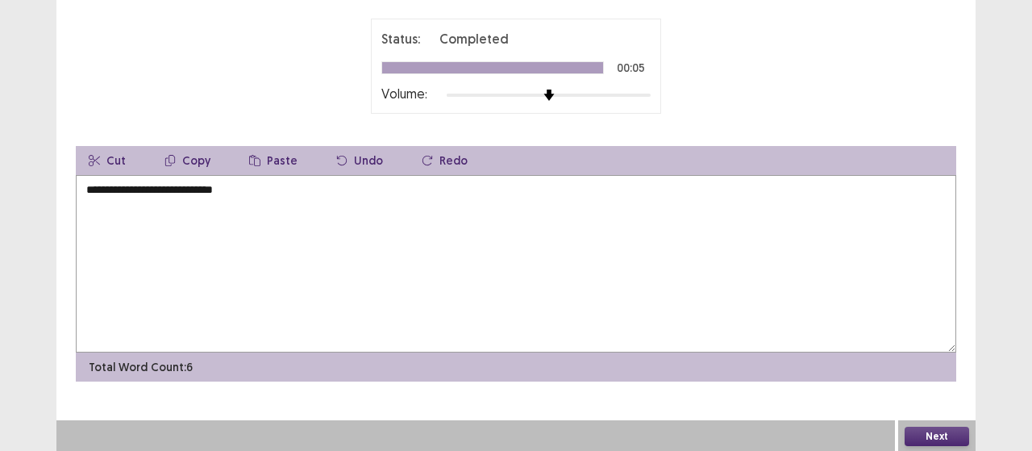
scroll to position [140, 0]
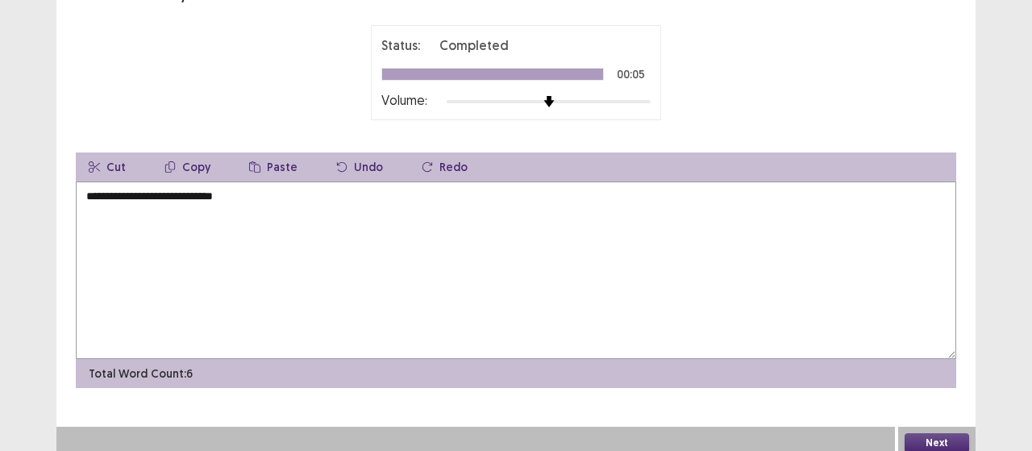
type textarea "**********"
drag, startPoint x: 961, startPoint y: 360, endPoint x: 932, endPoint y: 453, distance: 97.2
click at [932, 450] on html "**********" at bounding box center [516, 159] width 1032 height 599
click at [942, 427] on div "Next" at bounding box center [936, 443] width 77 height 32
click at [932, 433] on button "Next" at bounding box center [937, 442] width 65 height 19
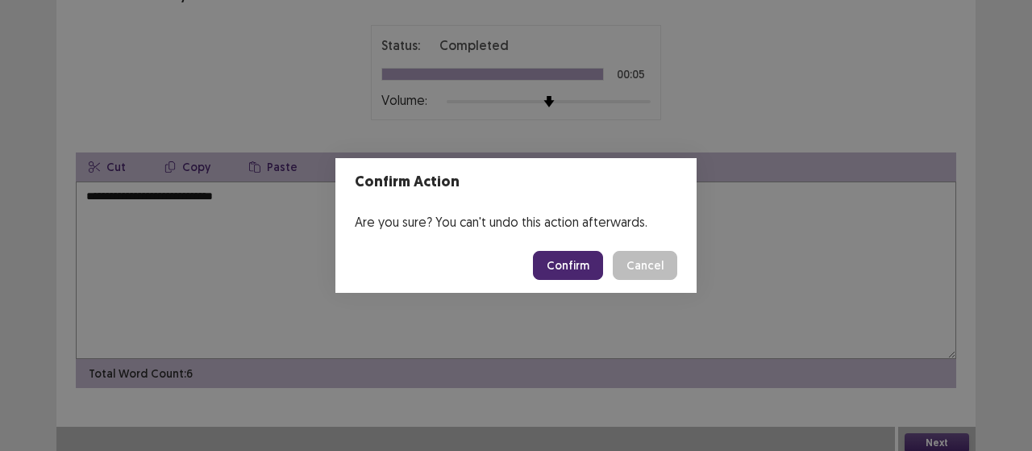
click at [577, 259] on button "Confirm" at bounding box center [568, 265] width 70 height 29
